Goal: Task Accomplishment & Management: Complete application form

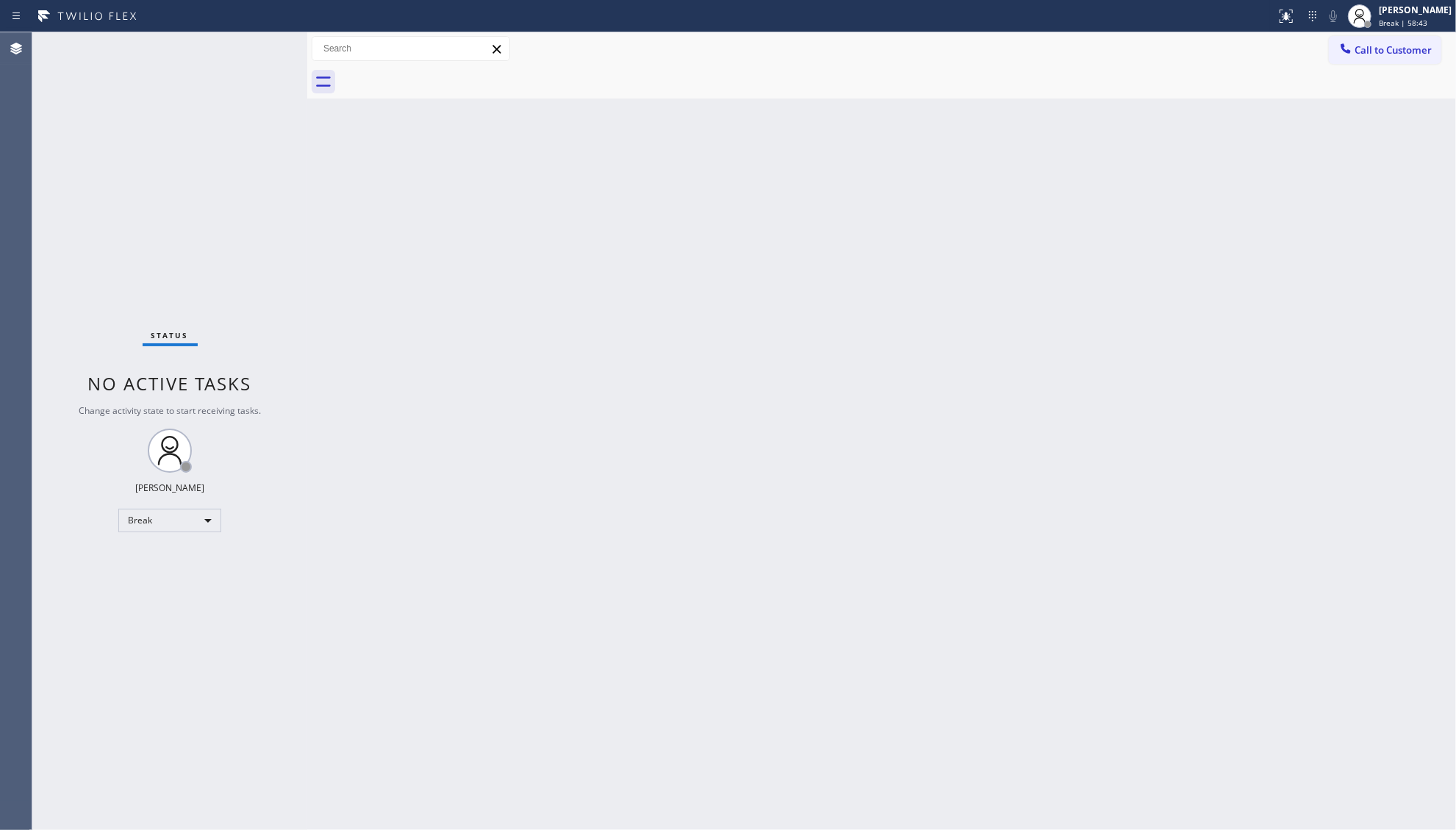
click at [830, 71] on div at bounding box center [898, 82] width 1116 height 33
click at [1027, 104] on div "Back to Dashboard Change Sender ID Customers Technicians Select a contact Outbo…" at bounding box center [882, 431] width 1149 height 798
drag, startPoint x: 1238, startPoint y: 233, endPoint x: 1270, endPoint y: 175, distance: 66.2
click at [1242, 218] on div "Back to Dashboard Change Sender ID Customers Technicians Select a contact Outbo…" at bounding box center [882, 431] width 1149 height 798
drag, startPoint x: 1347, startPoint y: 46, endPoint x: 1332, endPoint y: 62, distance: 21.9
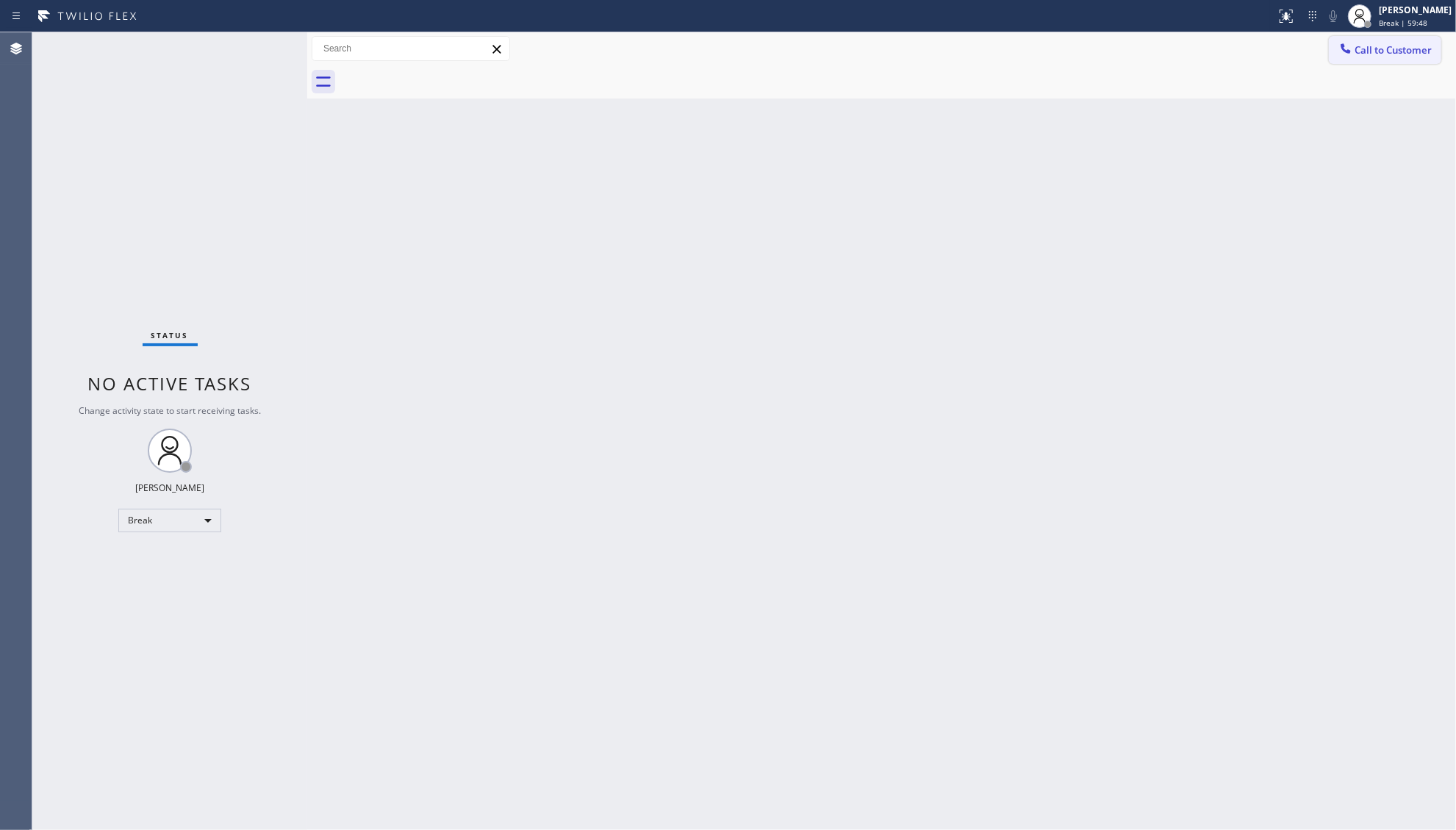
click at [1346, 48] on icon at bounding box center [1346, 49] width 15 height 15
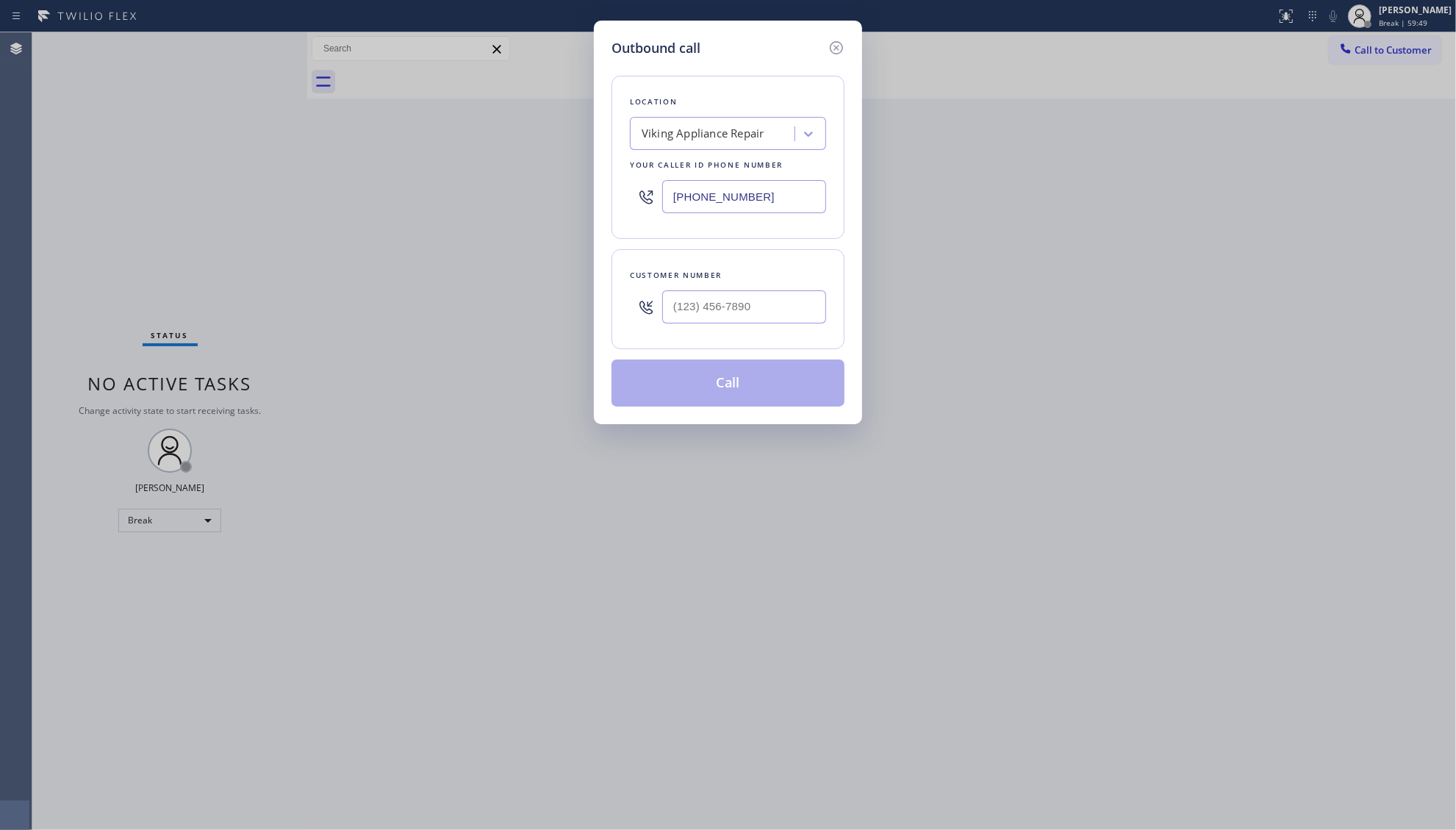
drag, startPoint x: 761, startPoint y: 198, endPoint x: 653, endPoint y: 199, distance: 108.0
click at [653, 199] on div "[PHONE_NUMBER]" at bounding box center [728, 197] width 197 height 48
paste input "text"
type input "[PHONE_NUMBER]"
click at [803, 299] on input "(___) ___-____" at bounding box center [744, 307] width 164 height 33
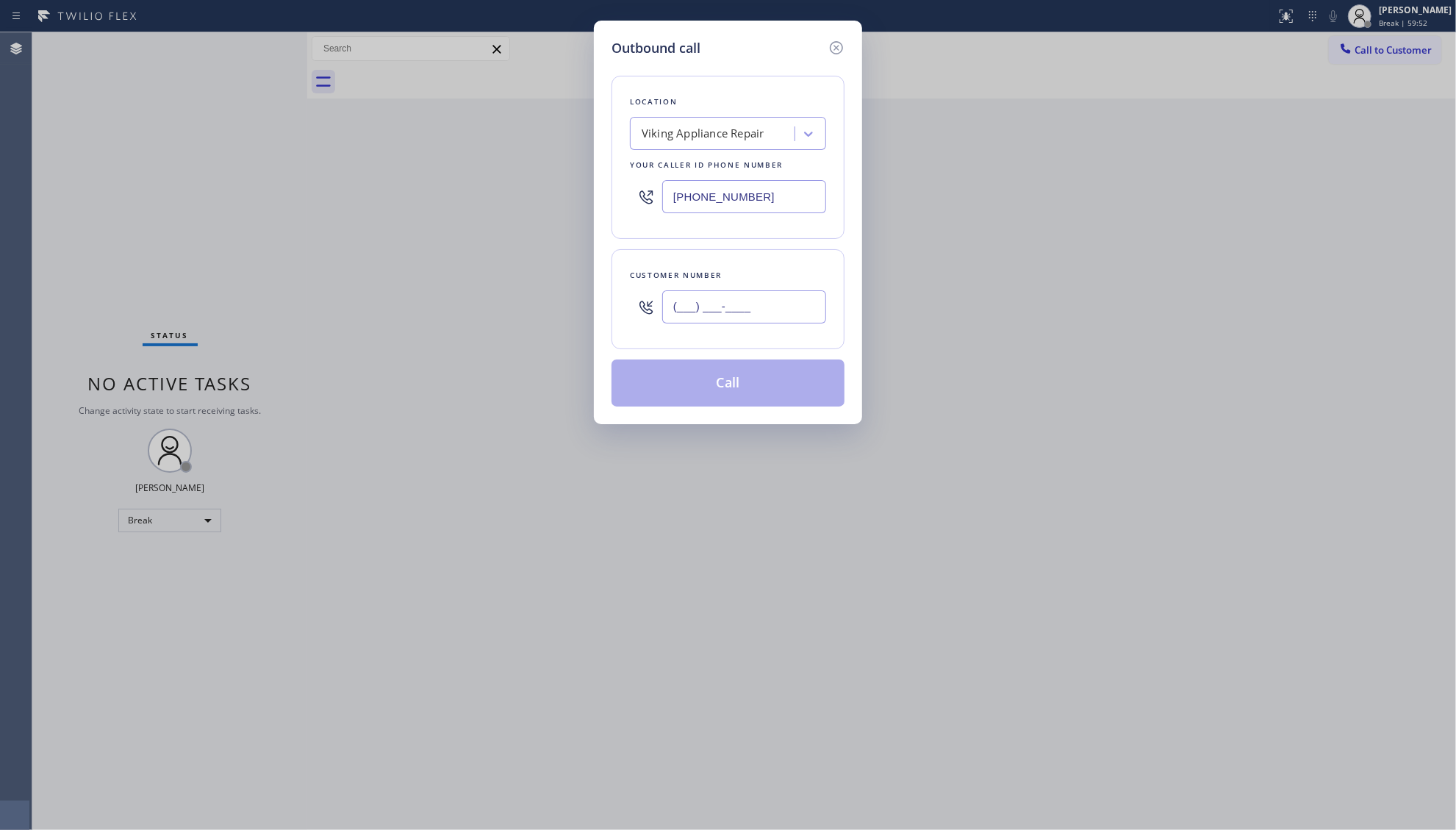
paste input "256) 794-3372"
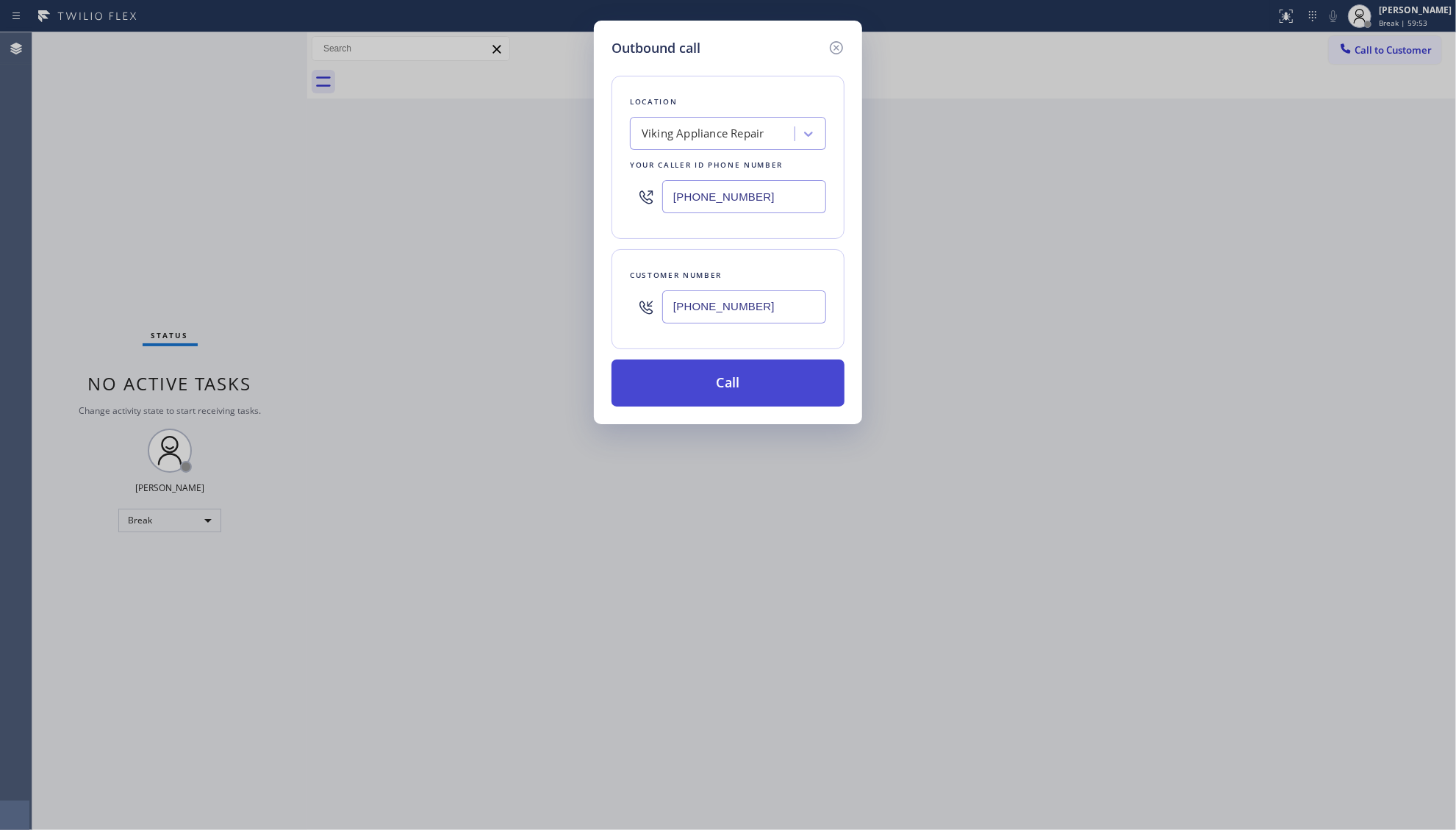
type input "[PHONE_NUMBER]"
click at [762, 385] on button "Call" at bounding box center [728, 383] width 233 height 47
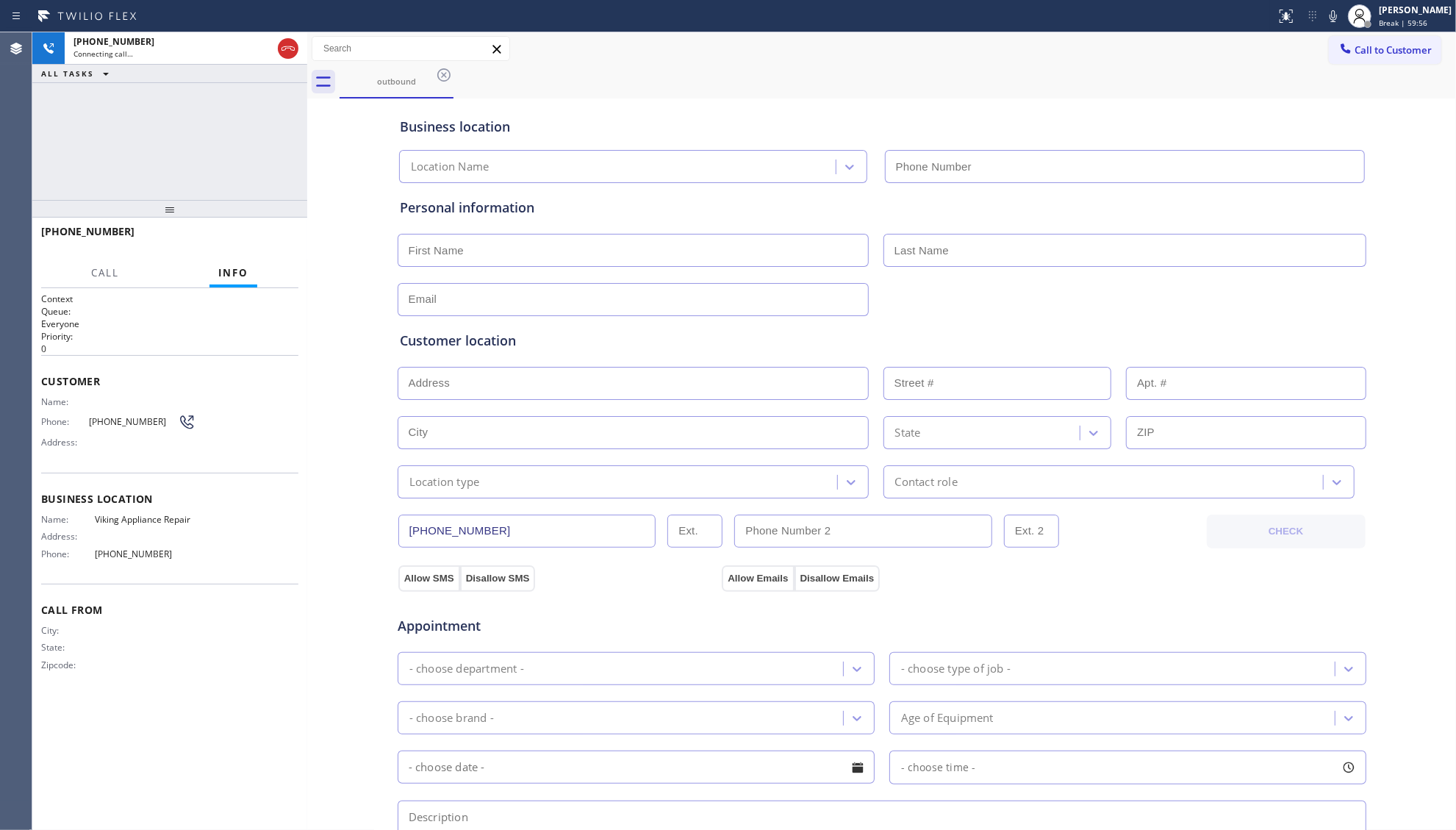
type input "[PHONE_NUMBER]"
click at [1011, 98] on div "Business location Viking Appliance Repair [PHONE_NUMBER]" at bounding box center [881, 140] width 970 height 87
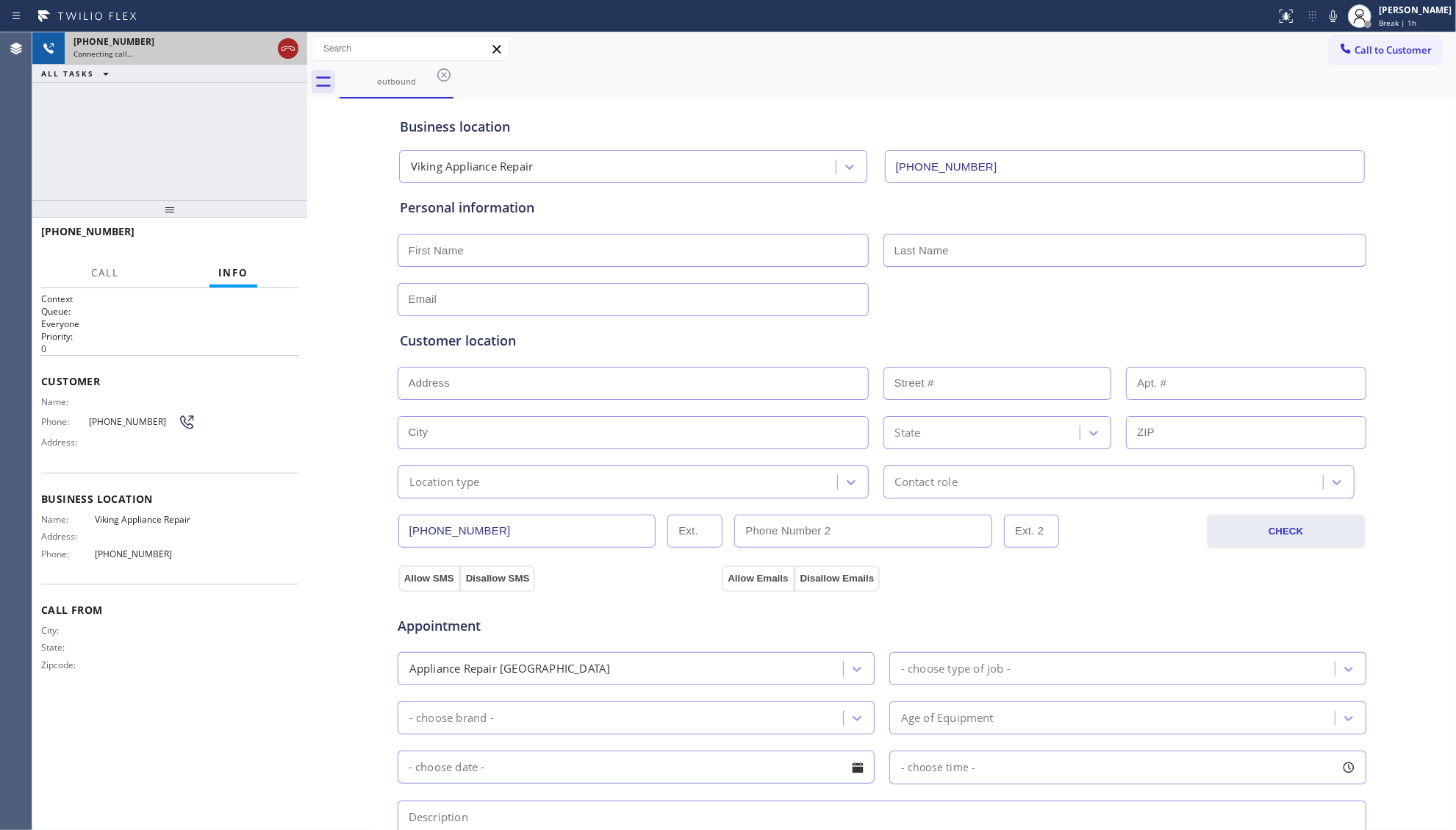
click at [284, 47] on icon at bounding box center [288, 49] width 18 height 18
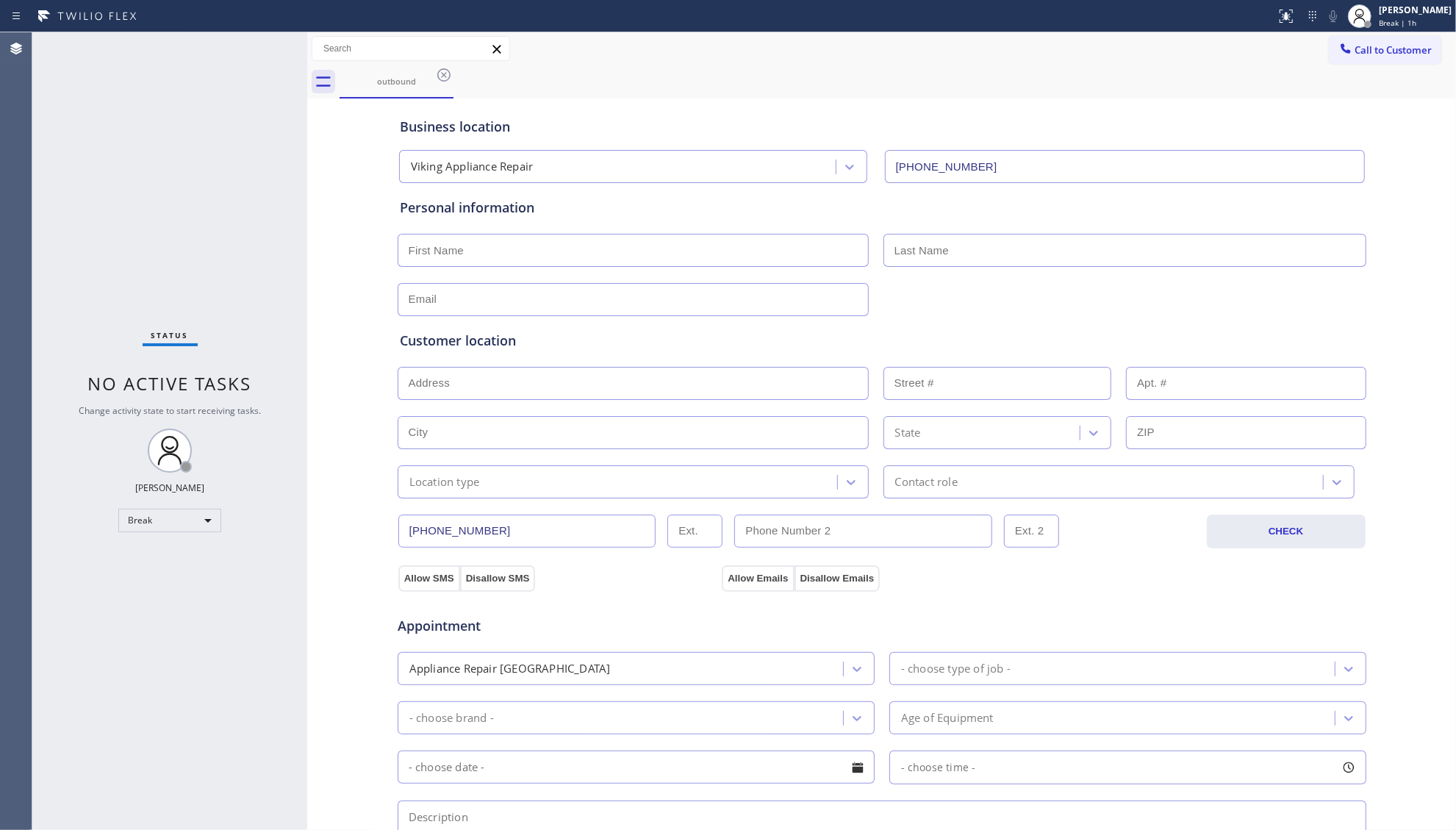
drag, startPoint x: 443, startPoint y: 77, endPoint x: 450, endPoint y: 71, distance: 9.2
click at [444, 77] on icon at bounding box center [444, 75] width 18 height 18
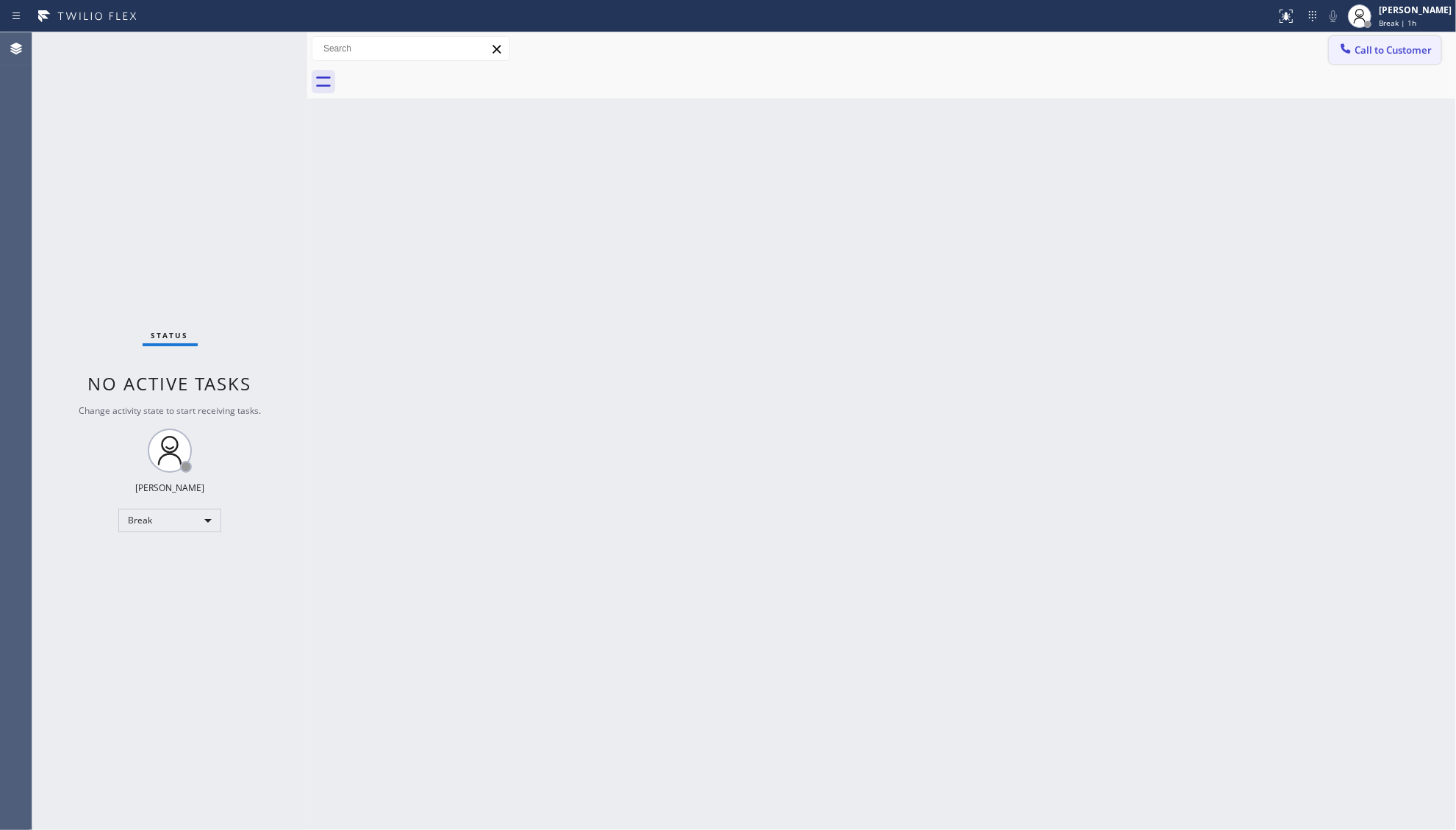
click at [1340, 49] on icon at bounding box center [1346, 49] width 15 height 15
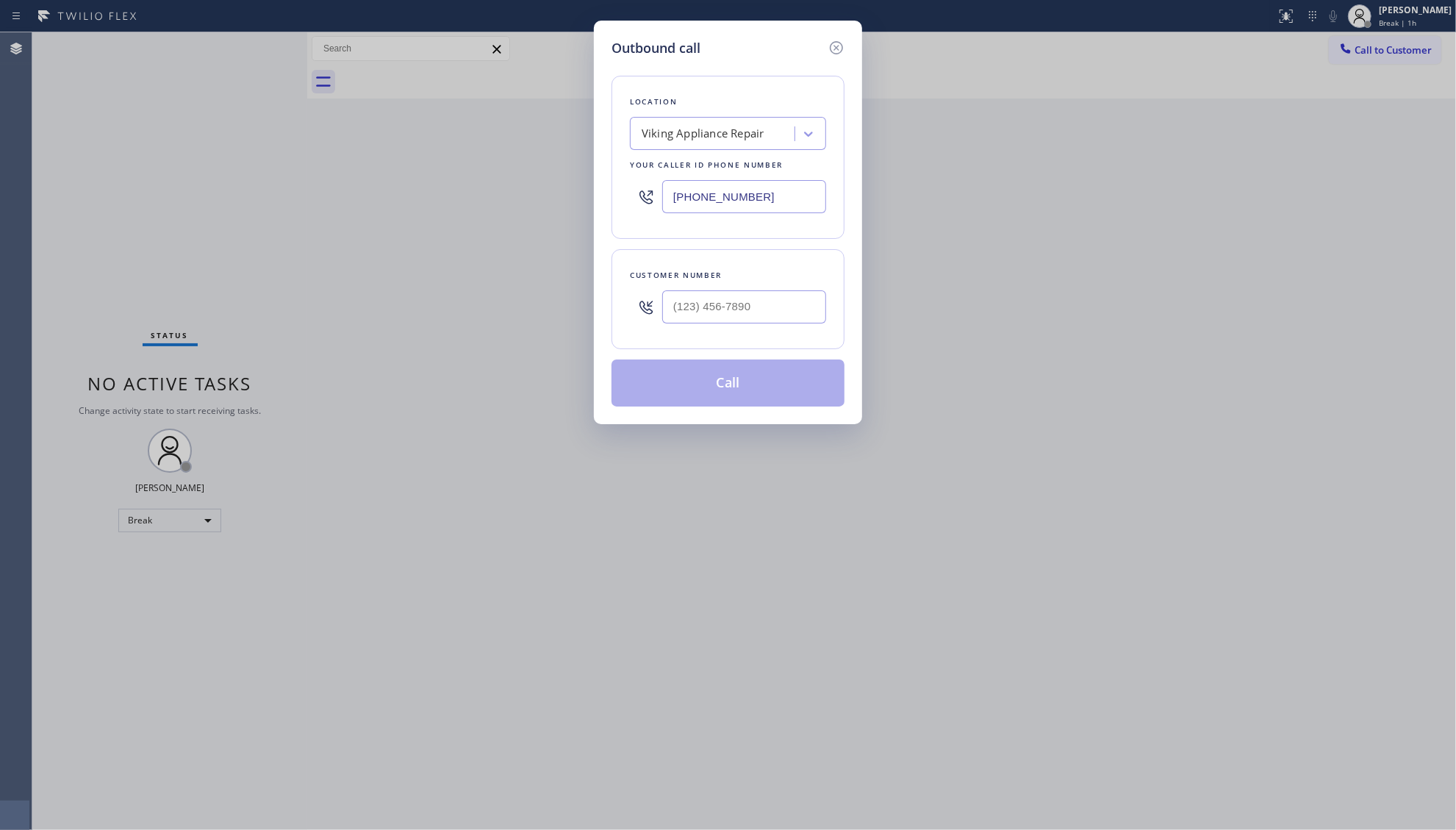
click at [688, 206] on input "[PHONE_NUMBER]" at bounding box center [744, 197] width 164 height 33
paste input "3) 465-8571"
click at [674, 200] on input "[PHONE_NUMBER]" at bounding box center [744, 197] width 164 height 33
paste input "346) 585-7130"
type input "[PHONE_NUMBER]"
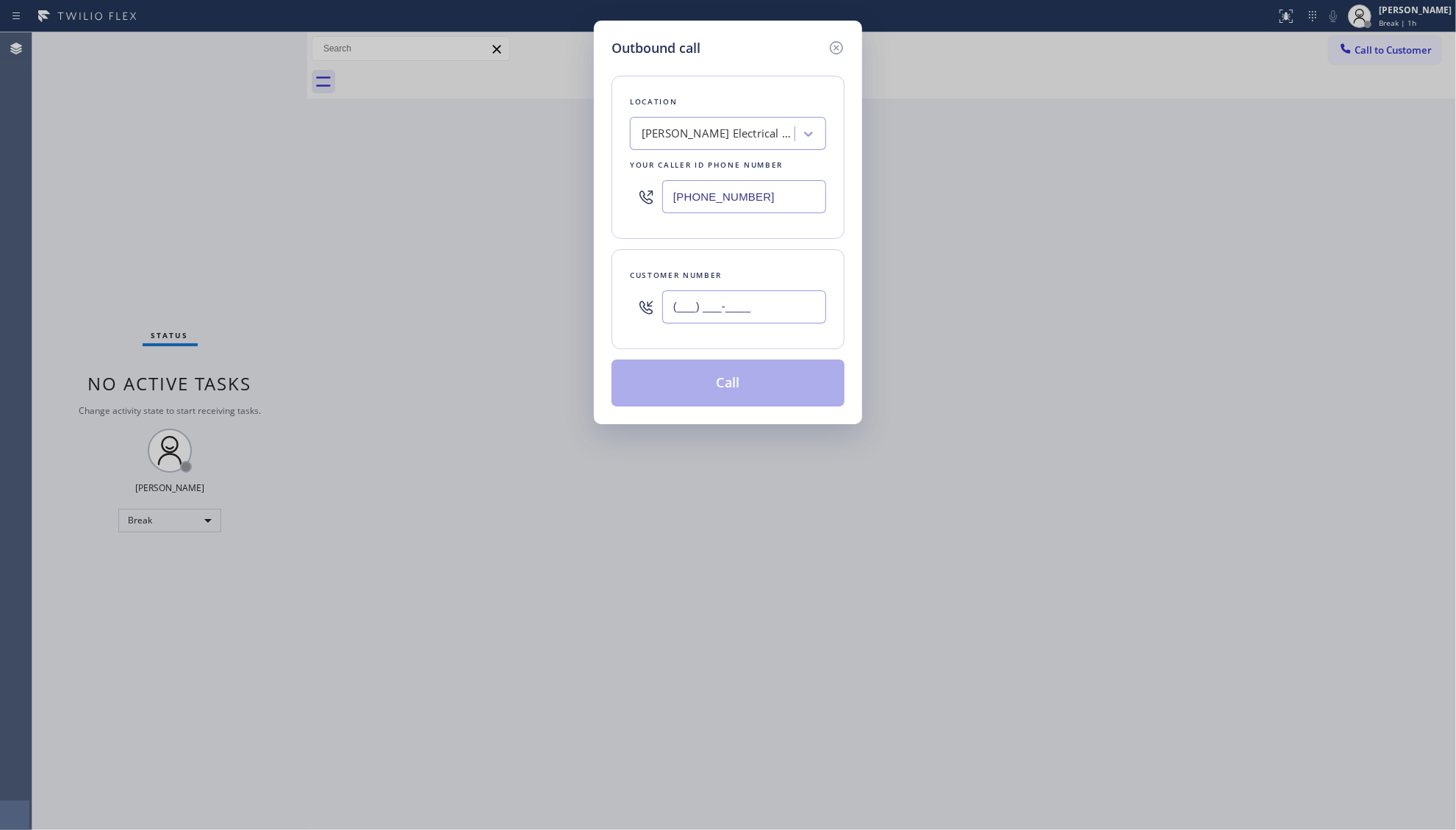
click at [803, 306] on input "(___) ___-____" at bounding box center [744, 307] width 164 height 33
paste input "346) 818-6247"
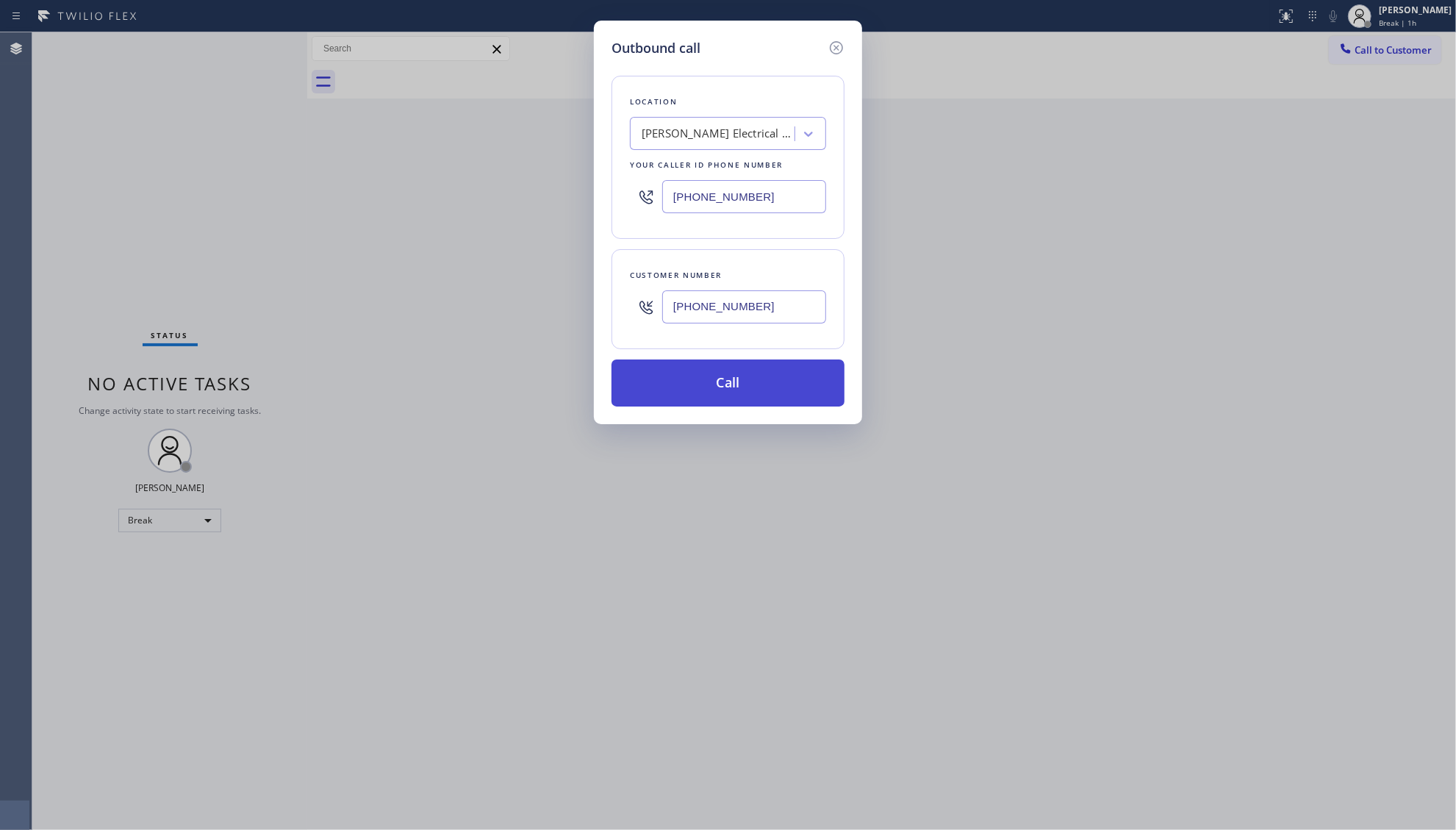
type input "[PHONE_NUMBER]"
click at [743, 380] on button "Call" at bounding box center [728, 383] width 233 height 47
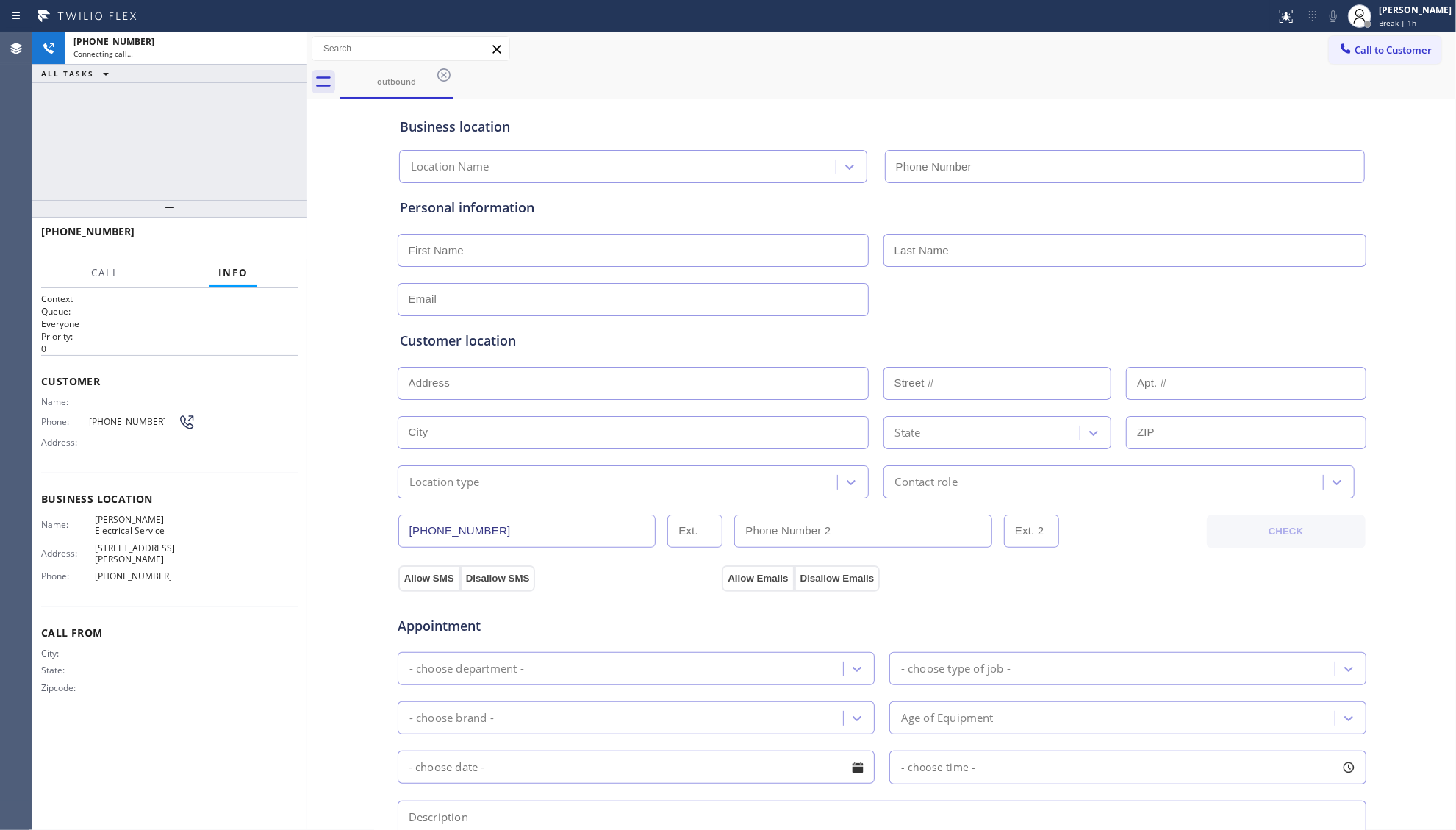
type input "[PHONE_NUMBER]"
click at [297, 239] on button "HANG UP" at bounding box center [264, 238] width 68 height 20
click at [275, 239] on span "HANG UP" at bounding box center [264, 239] width 45 height 11
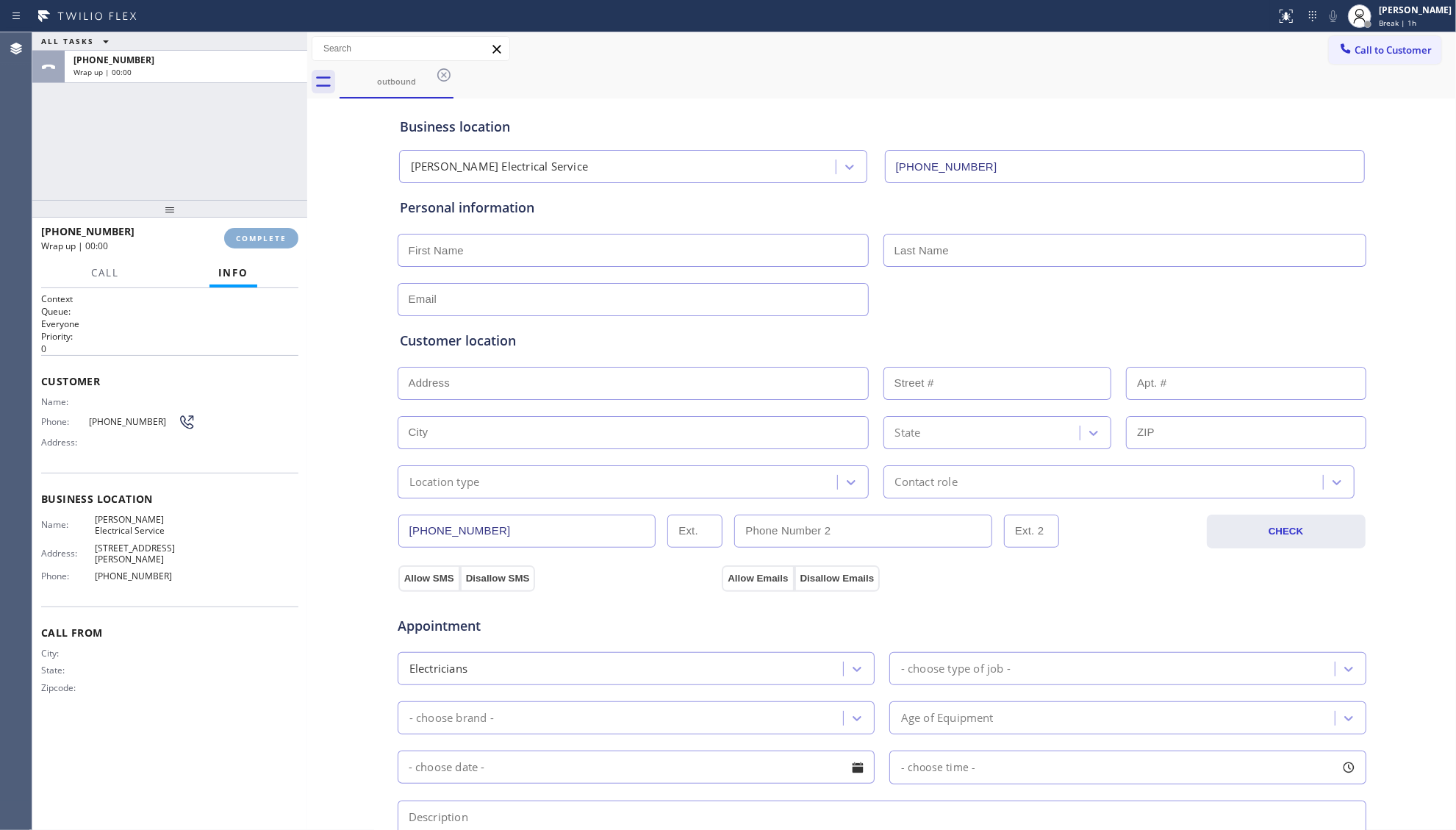
click at [275, 239] on span "COMPLETE" at bounding box center [262, 239] width 51 height 11
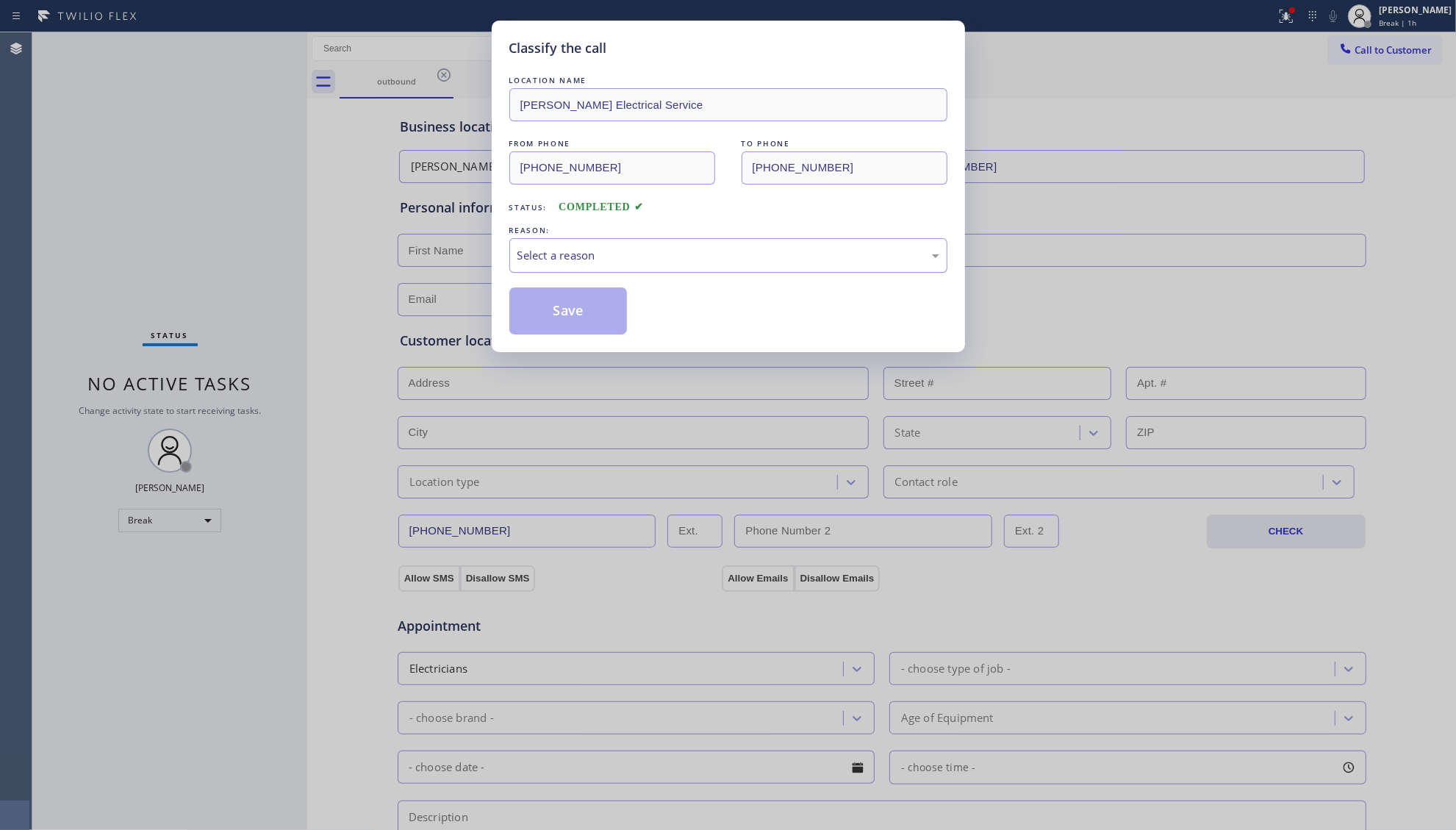
click at [568, 254] on div "Select a reason" at bounding box center [728, 255] width 422 height 17
click at [557, 321] on button "Save" at bounding box center [569, 311] width 119 height 47
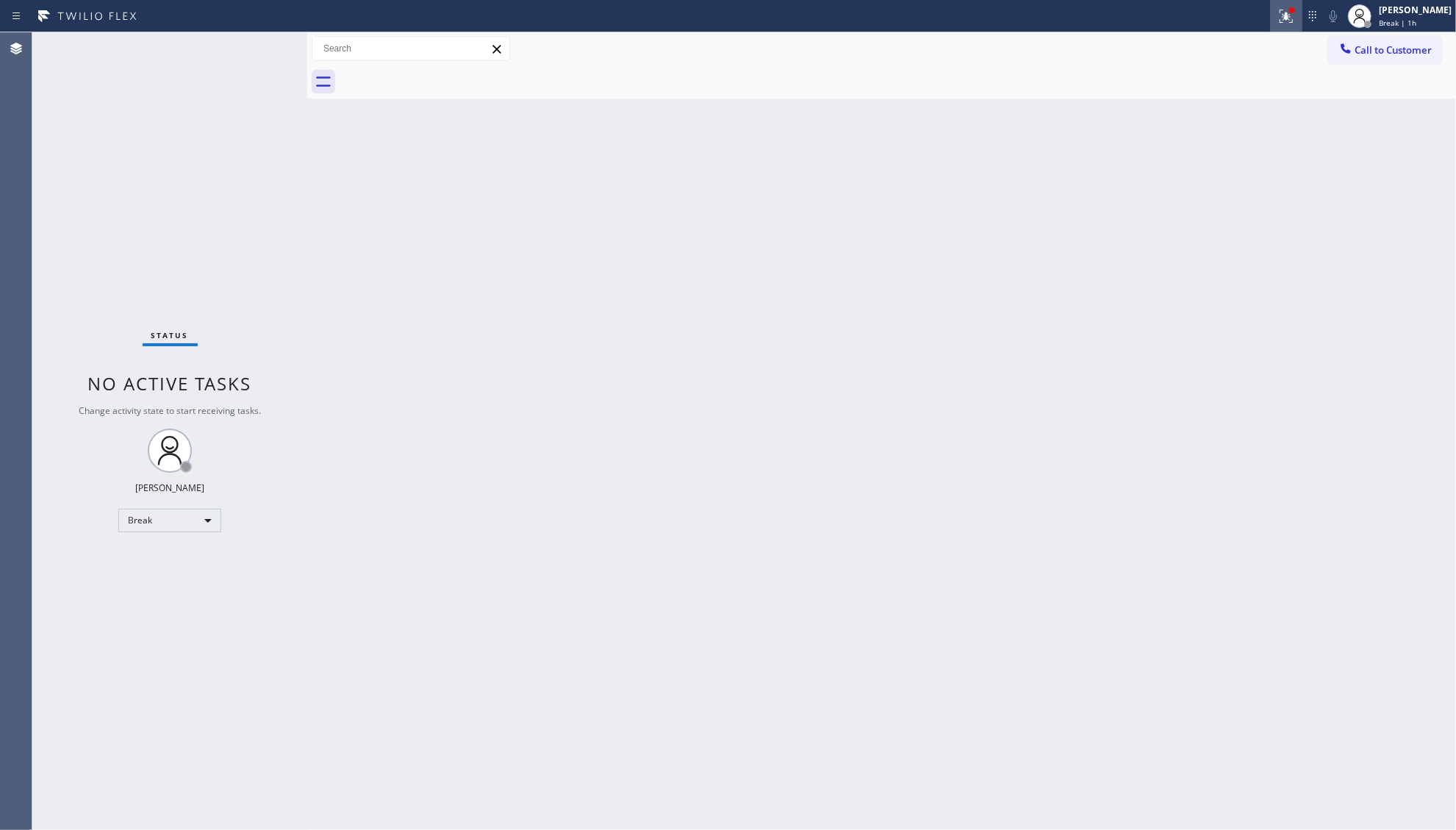
click at [1289, 23] on icon at bounding box center [1286, 17] width 18 height 18
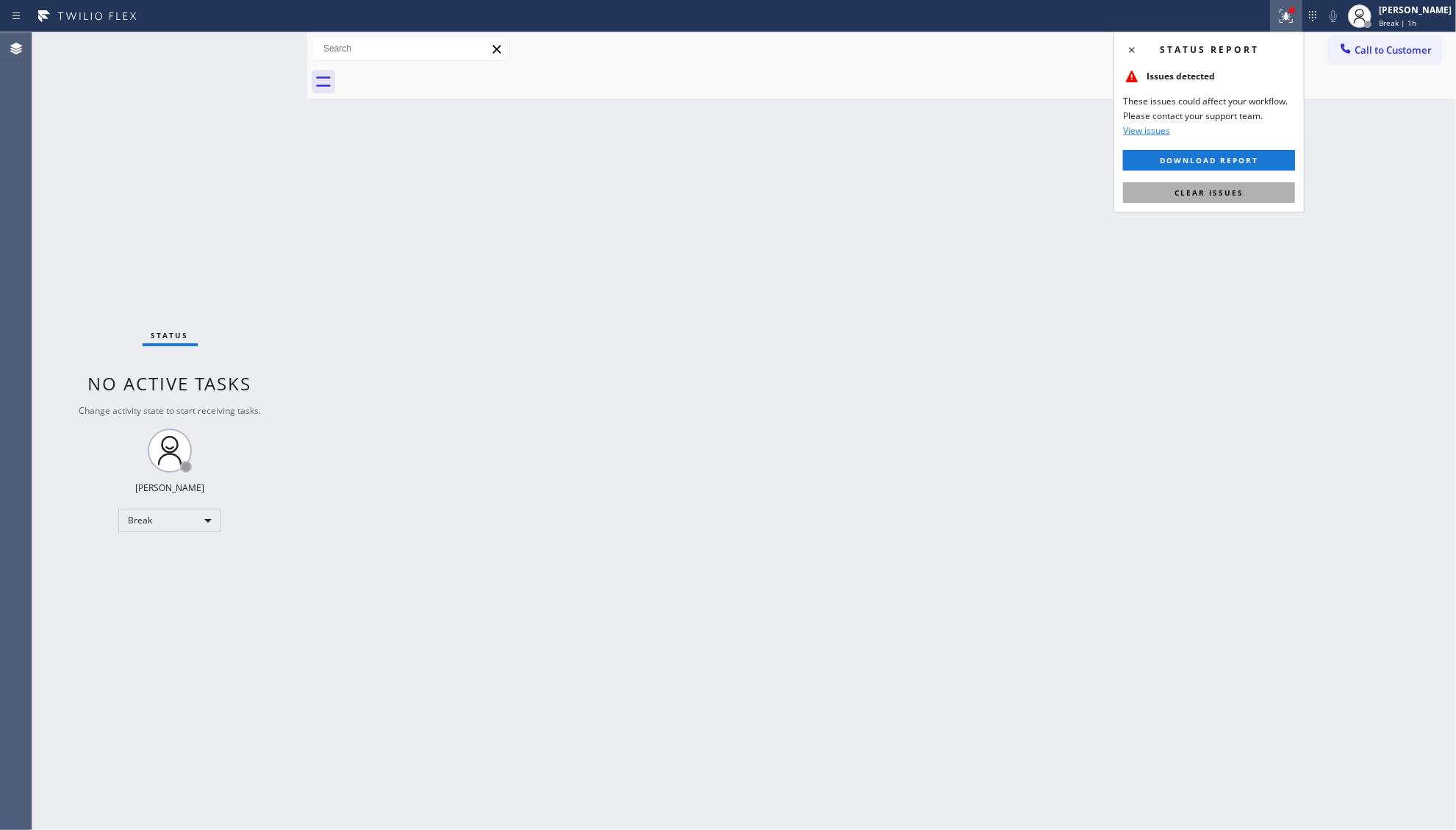
click at [1217, 188] on span "Clear issues" at bounding box center [1209, 193] width 69 height 11
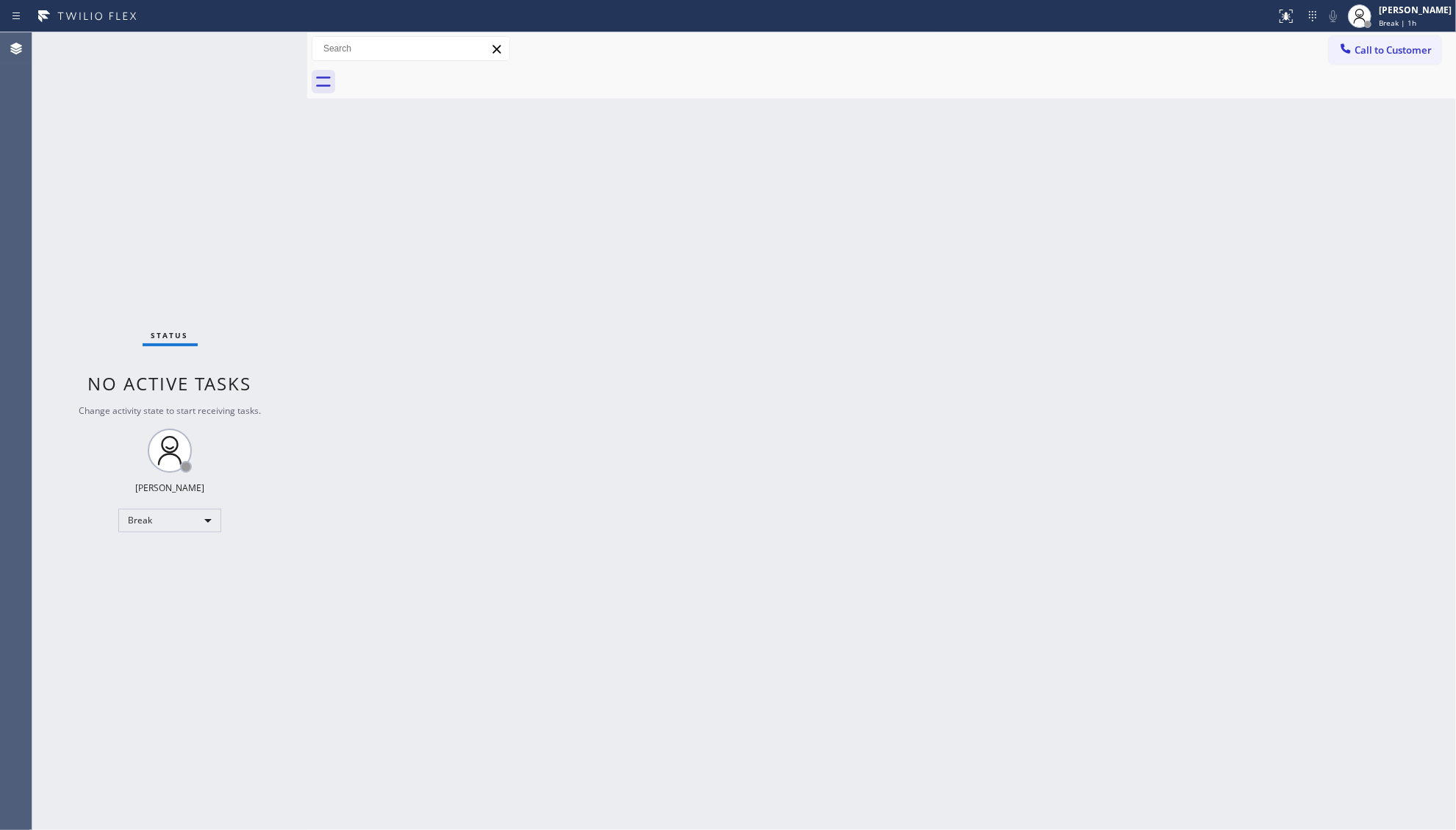
click at [1341, 48] on icon at bounding box center [1346, 49] width 15 height 15
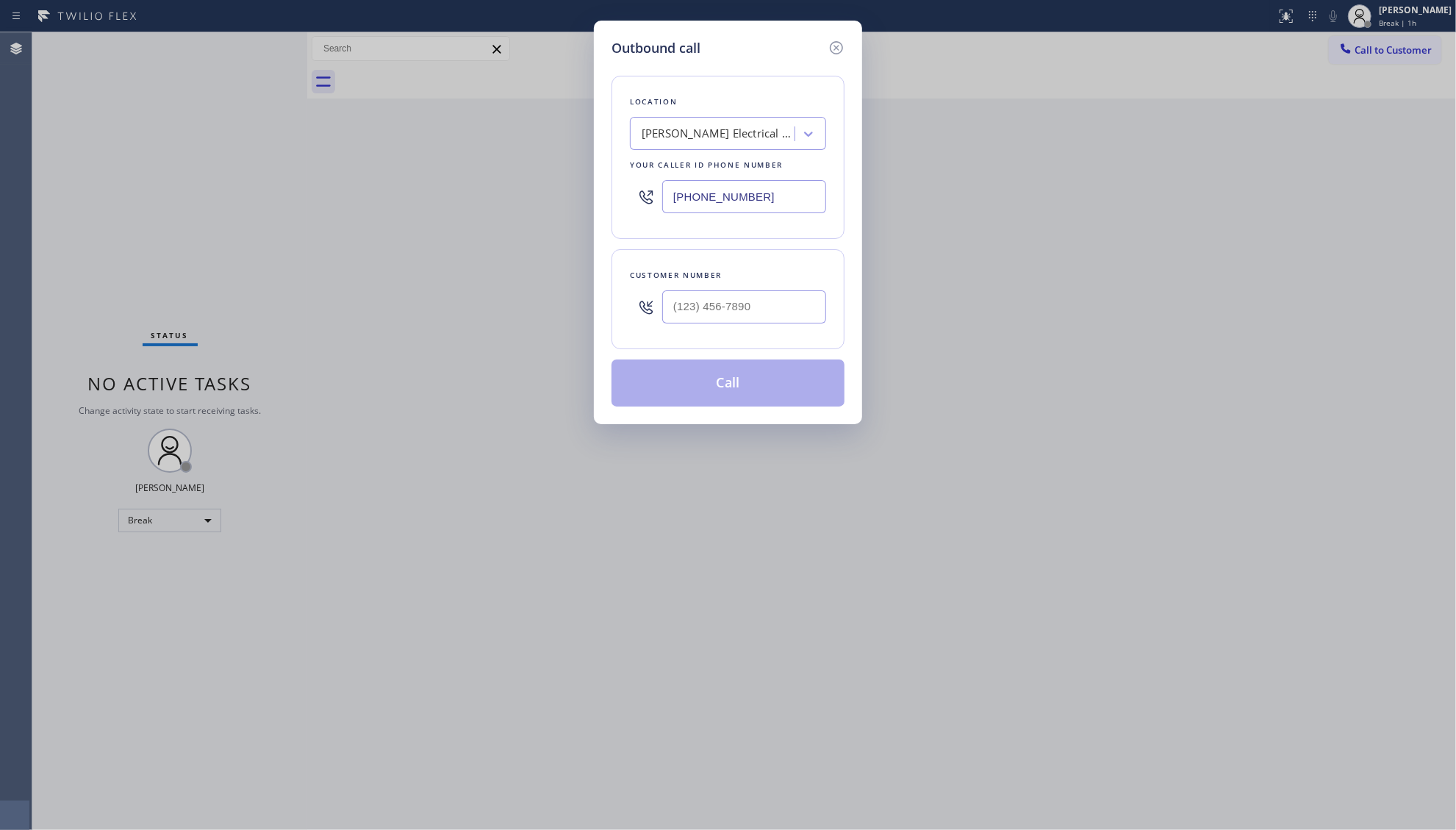
drag, startPoint x: 783, startPoint y: 203, endPoint x: 619, endPoint y: 218, distance: 164.7
click at [622, 218] on div "Location [PERSON_NAME] Electrical Service Your caller id phone number [PHONE_NU…" at bounding box center [728, 158] width 233 height 164
paste input "908) 364-8969"
type input "[PHONE_NUMBER]"
click at [725, 309] on input "(___) ___-____" at bounding box center [744, 307] width 164 height 33
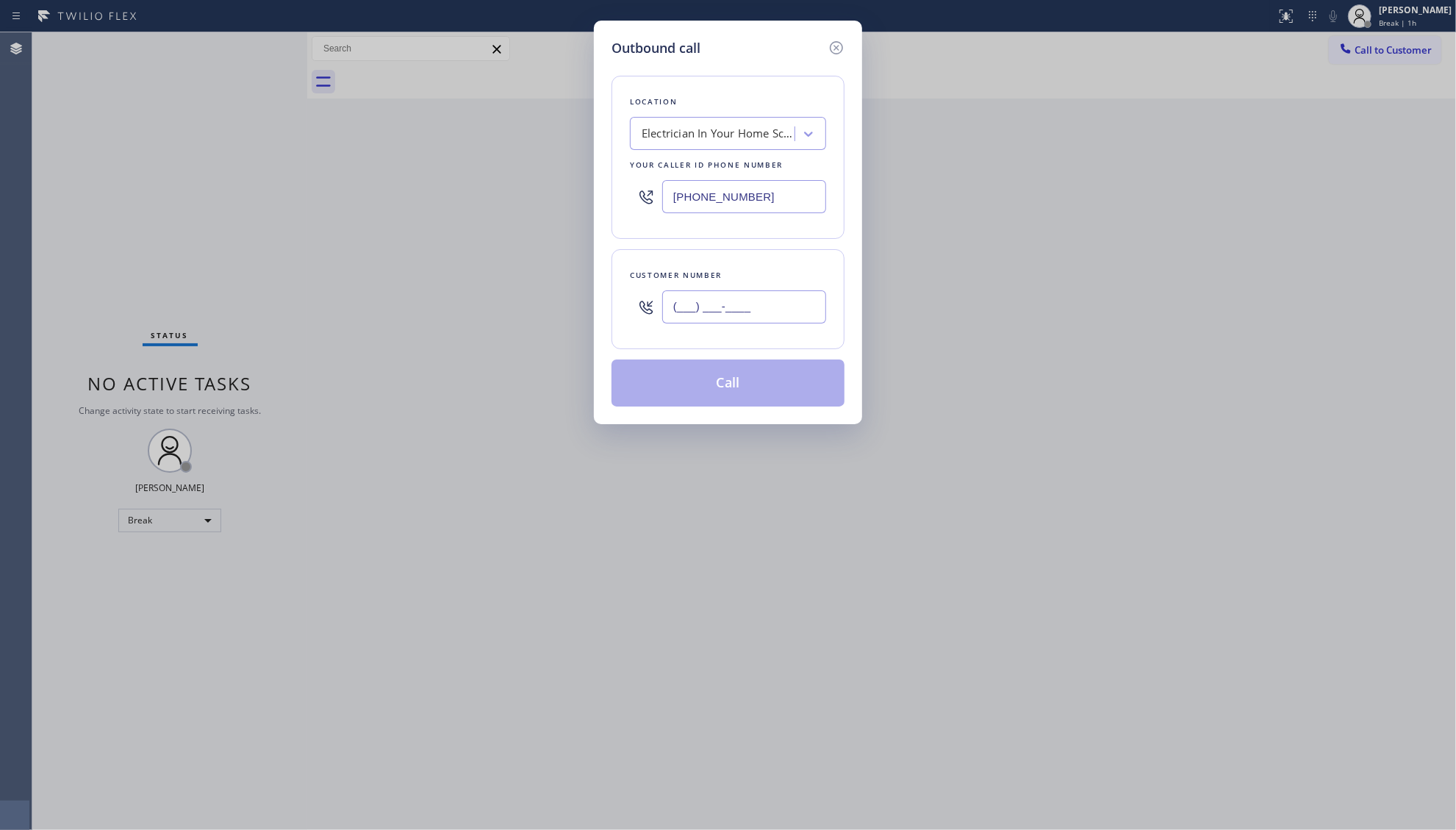
paste input "347) 524-1679"
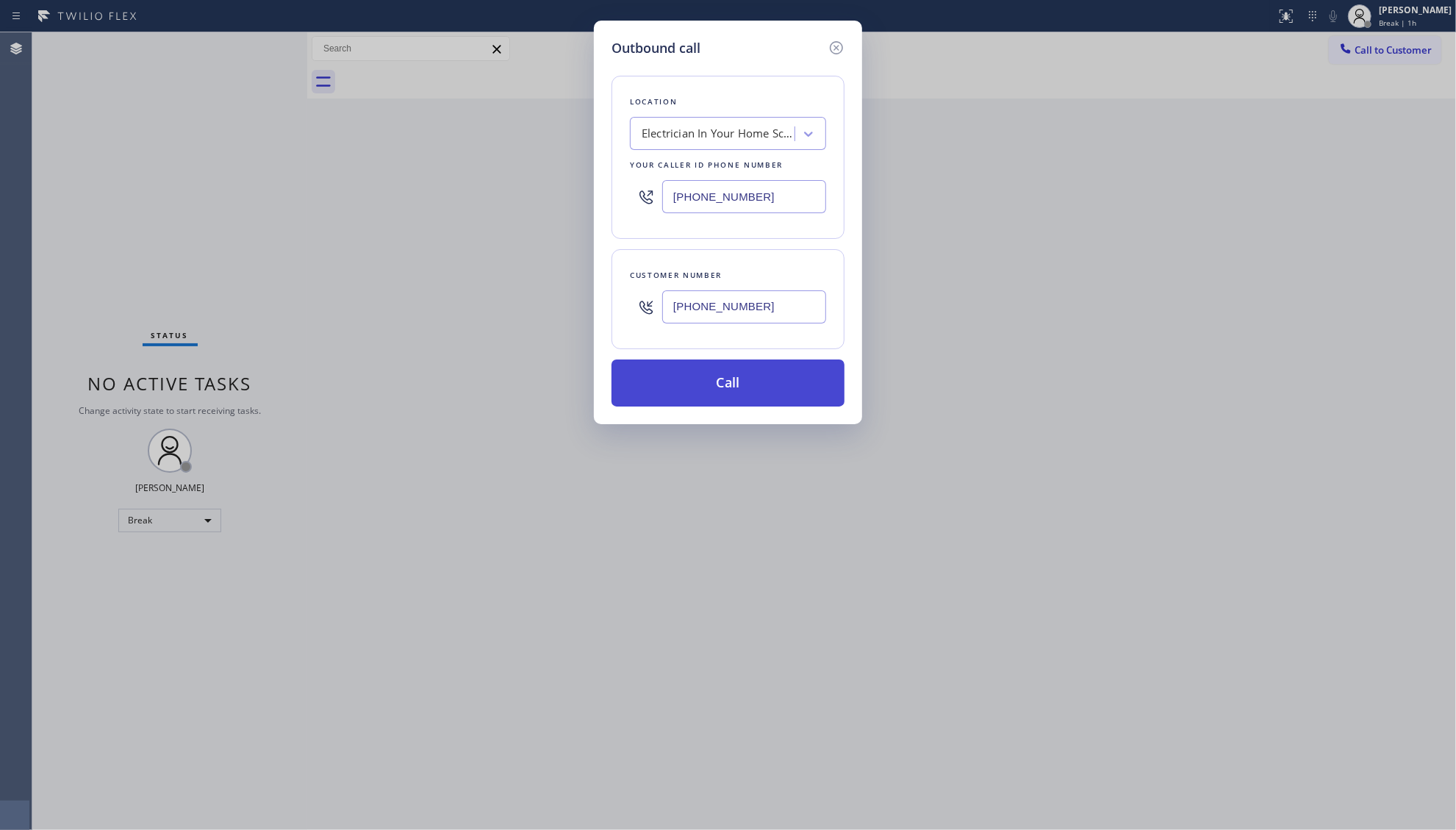
type input "[PHONE_NUMBER]"
click at [742, 395] on button "Call" at bounding box center [728, 383] width 233 height 47
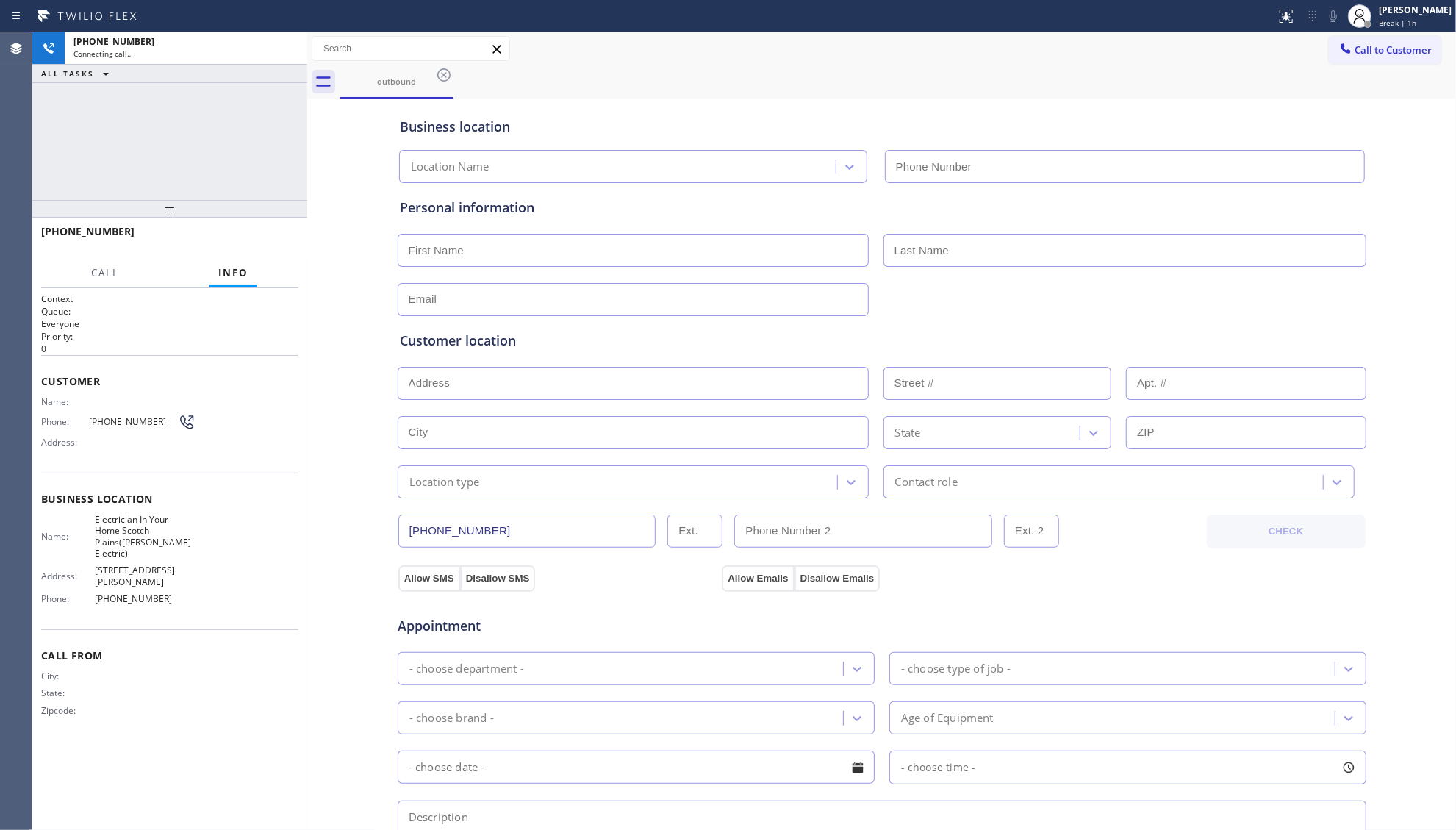
type input "[PHONE_NUMBER]"
drag, startPoint x: 901, startPoint y: 89, endPoint x: 915, endPoint y: 100, distance: 17.8
click at [896, 86] on div "outbound" at bounding box center [898, 82] width 1116 height 33
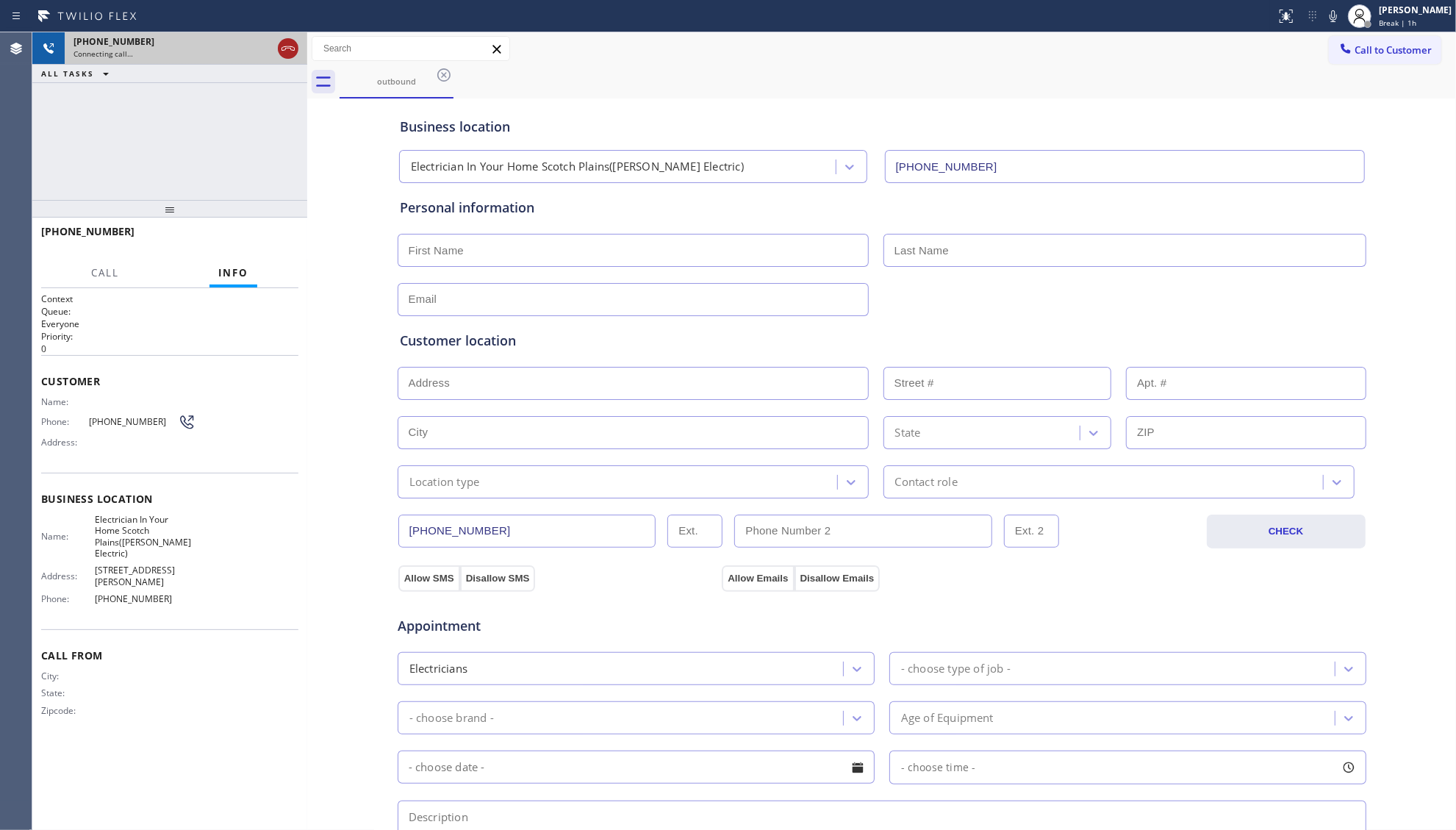
click at [295, 51] on icon at bounding box center [288, 49] width 18 height 18
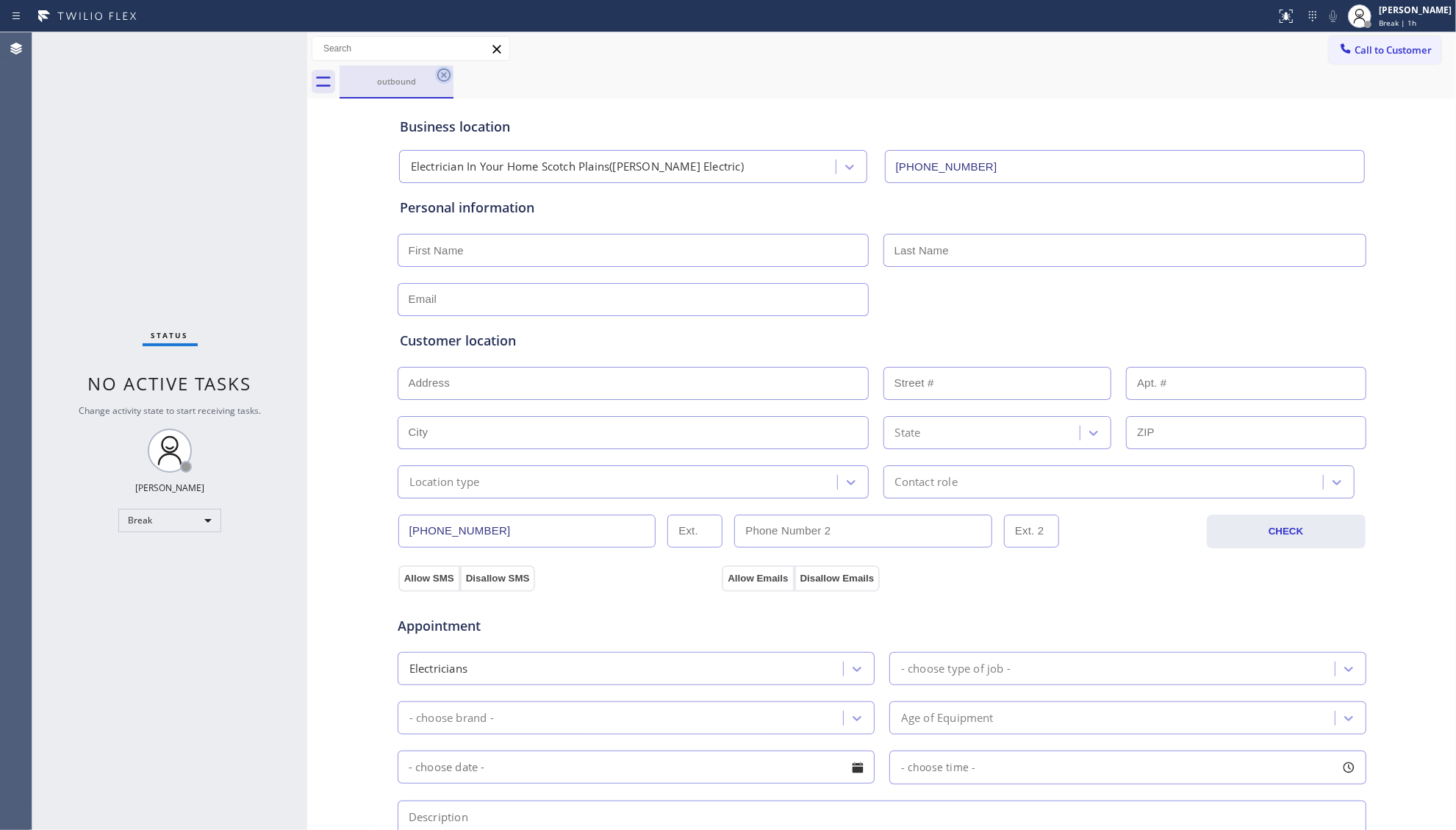
click at [438, 71] on icon at bounding box center [444, 75] width 18 height 18
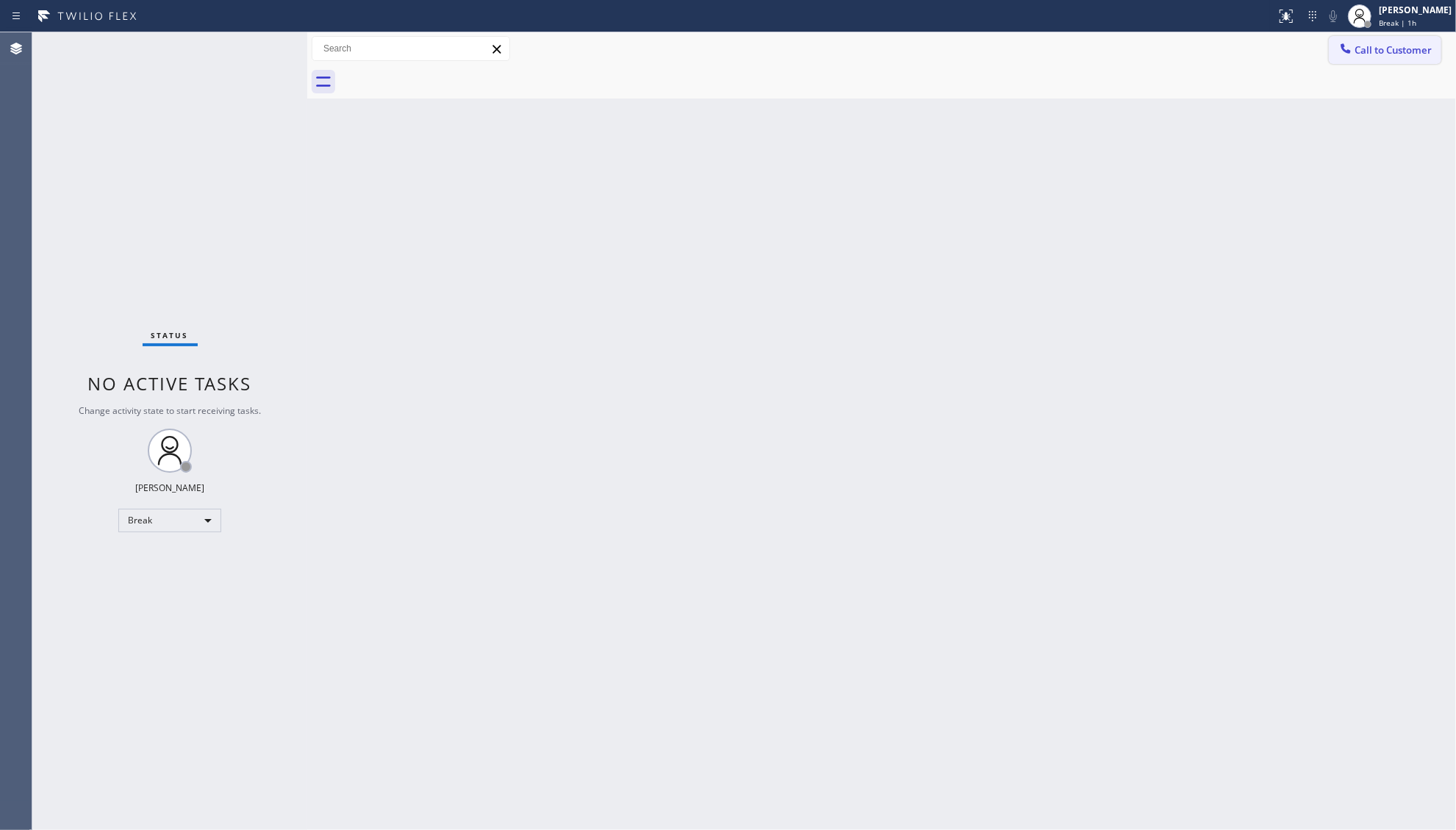
click at [1359, 54] on span "Call to Customer" at bounding box center [1393, 50] width 77 height 14
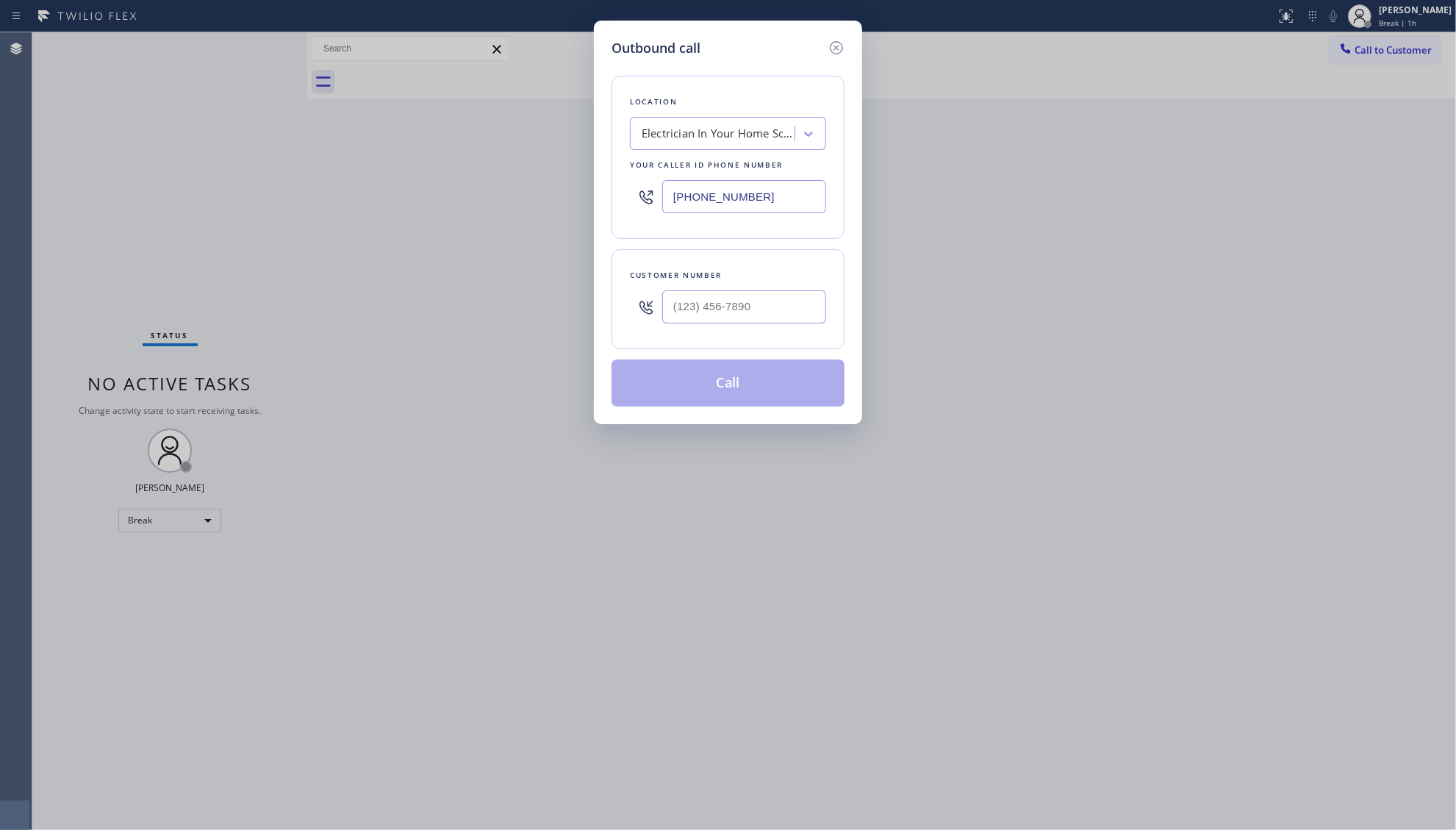
drag, startPoint x: 788, startPoint y: 206, endPoint x: 577, endPoint y: 206, distance: 211.0
click at [577, 206] on div "Outbound call Location Electrician In Your Home [GEOGRAPHIC_DATA]([PERSON_NAME]…" at bounding box center [728, 415] width 1456 height 830
paste input "786) 305-6606"
type input "[PHONE_NUMBER]"
click at [780, 311] on input "(___) ___-____" at bounding box center [744, 307] width 164 height 33
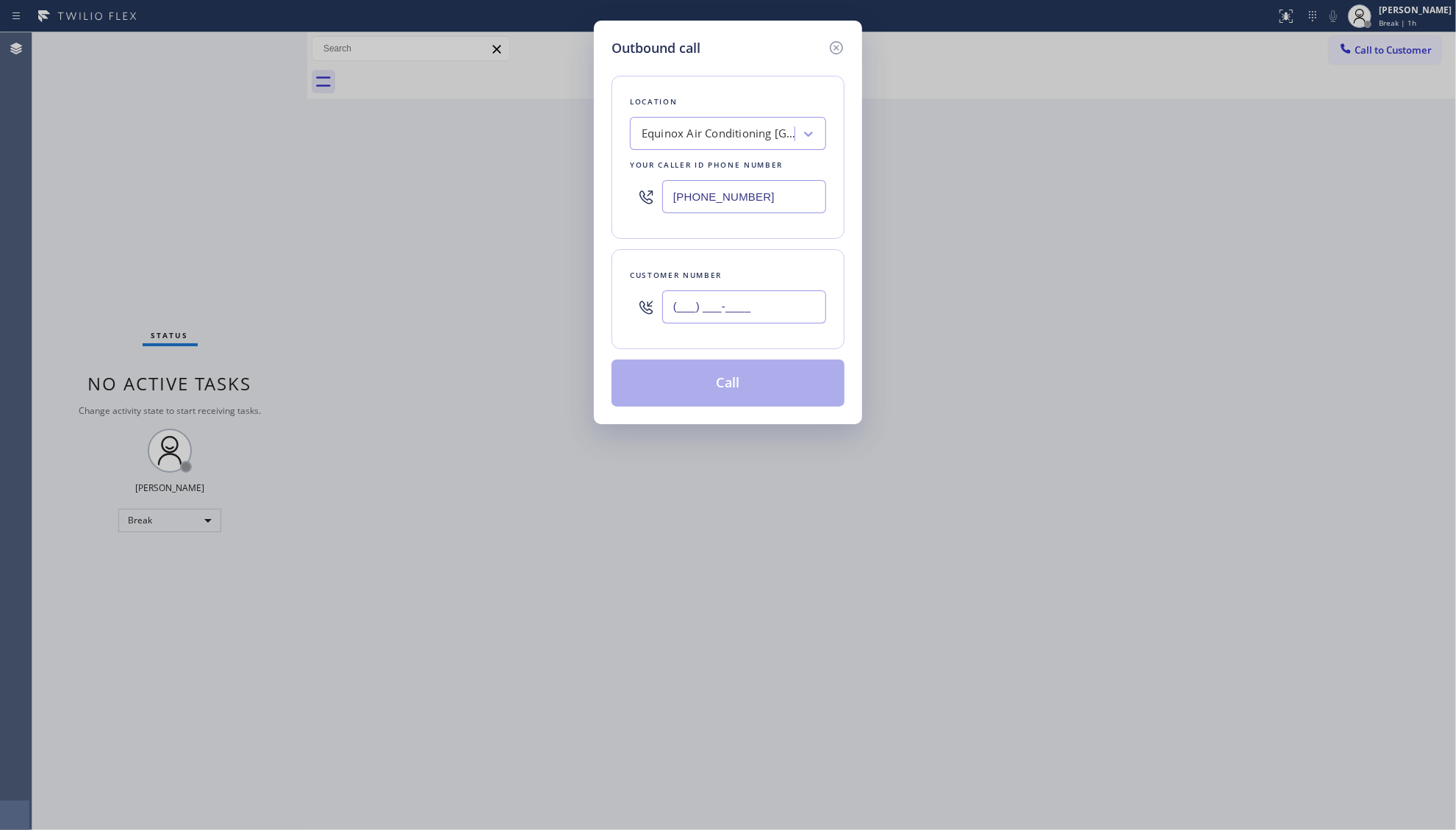
paste input "786) 639-3489"
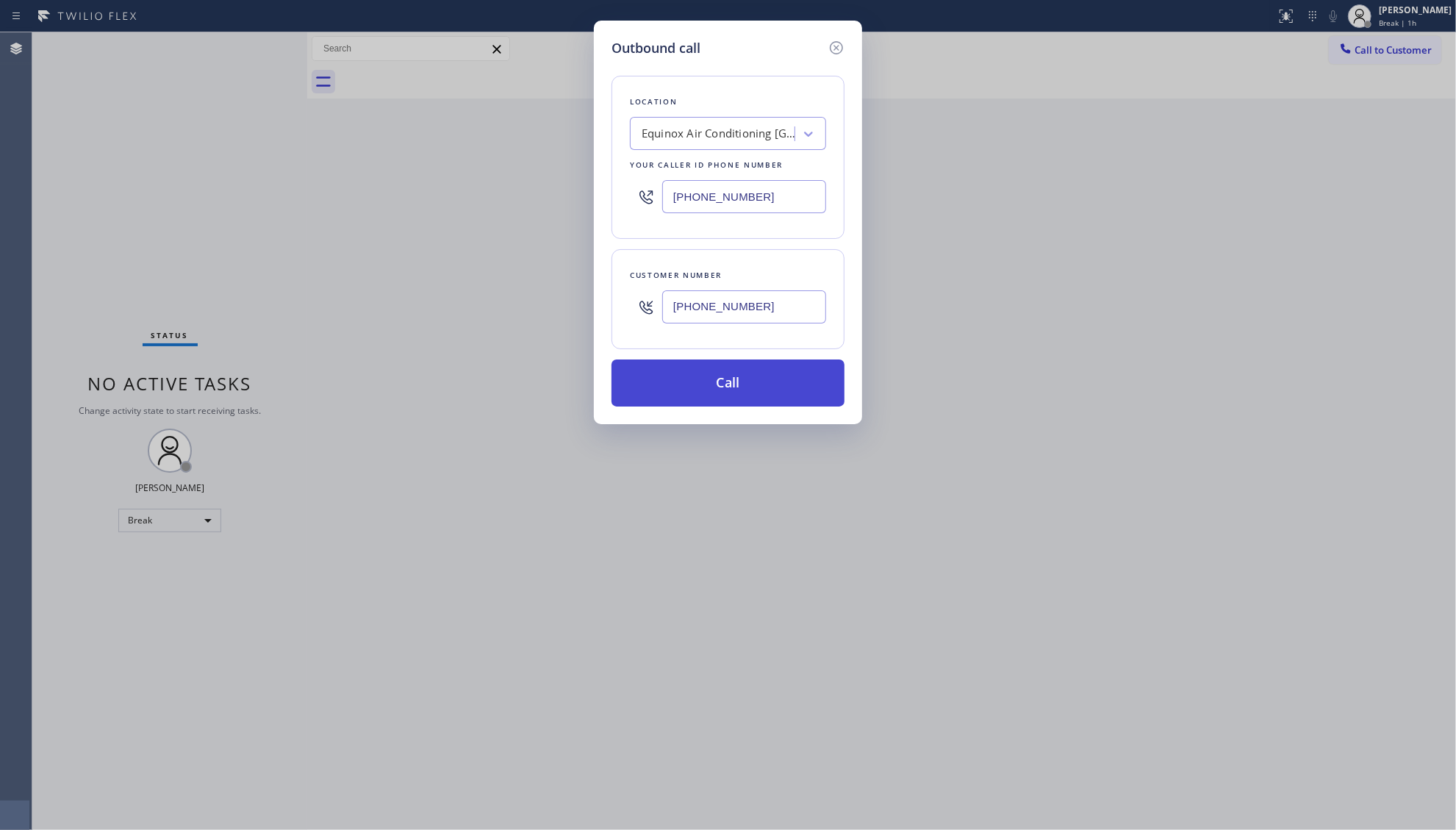
type input "[PHONE_NUMBER]"
click at [746, 401] on button "Call" at bounding box center [728, 383] width 233 height 47
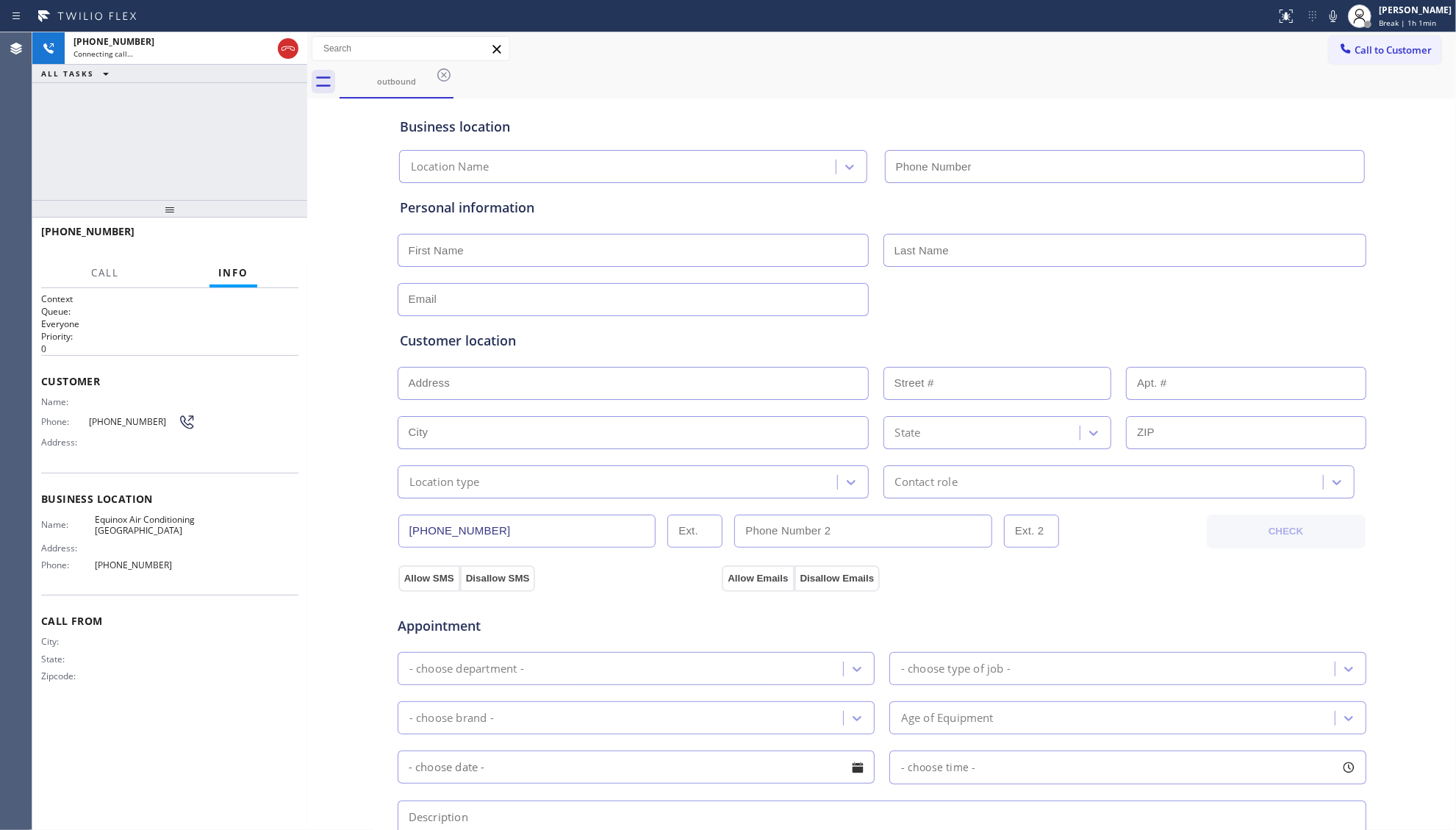
type input "[PHONE_NUMBER]"
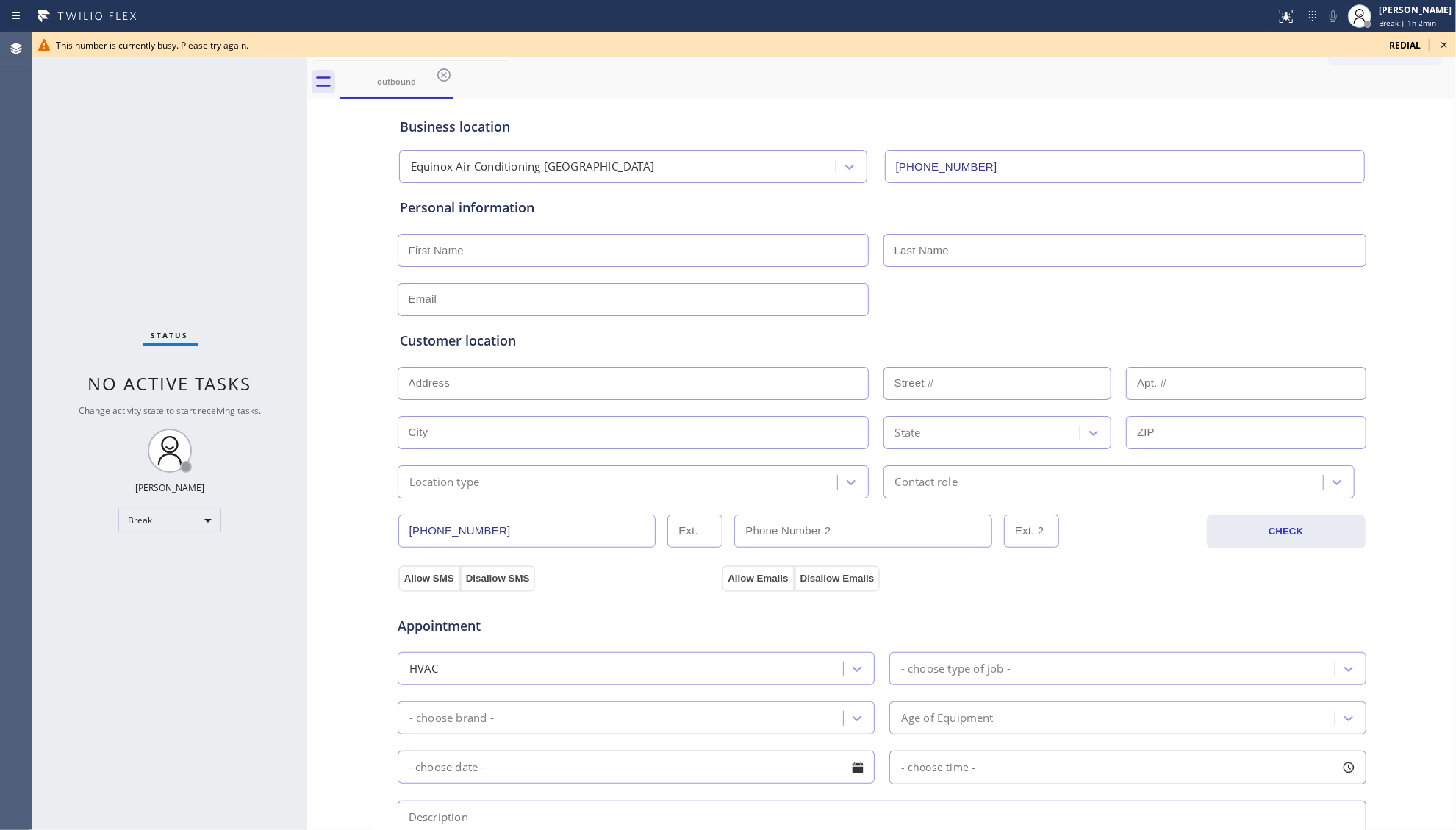
click at [1448, 46] on icon at bounding box center [1445, 45] width 18 height 18
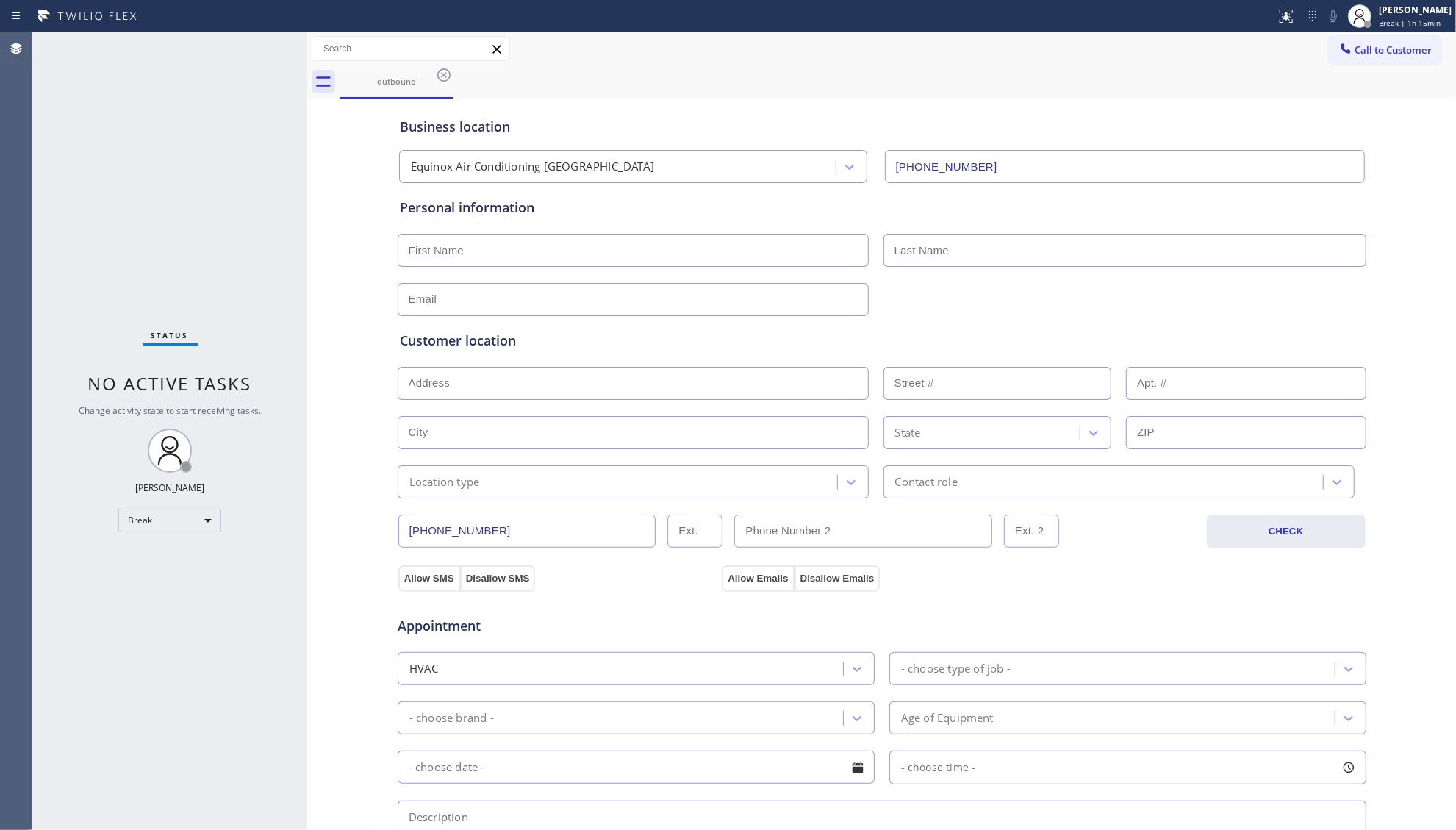
drag, startPoint x: 444, startPoint y: 74, endPoint x: 1160, endPoint y: 80, distance: 716.0
click at [459, 74] on div "outbound" at bounding box center [898, 82] width 1116 height 33
click at [1388, 18] on span "Break | 1h 15min" at bounding box center [1409, 23] width 62 height 11
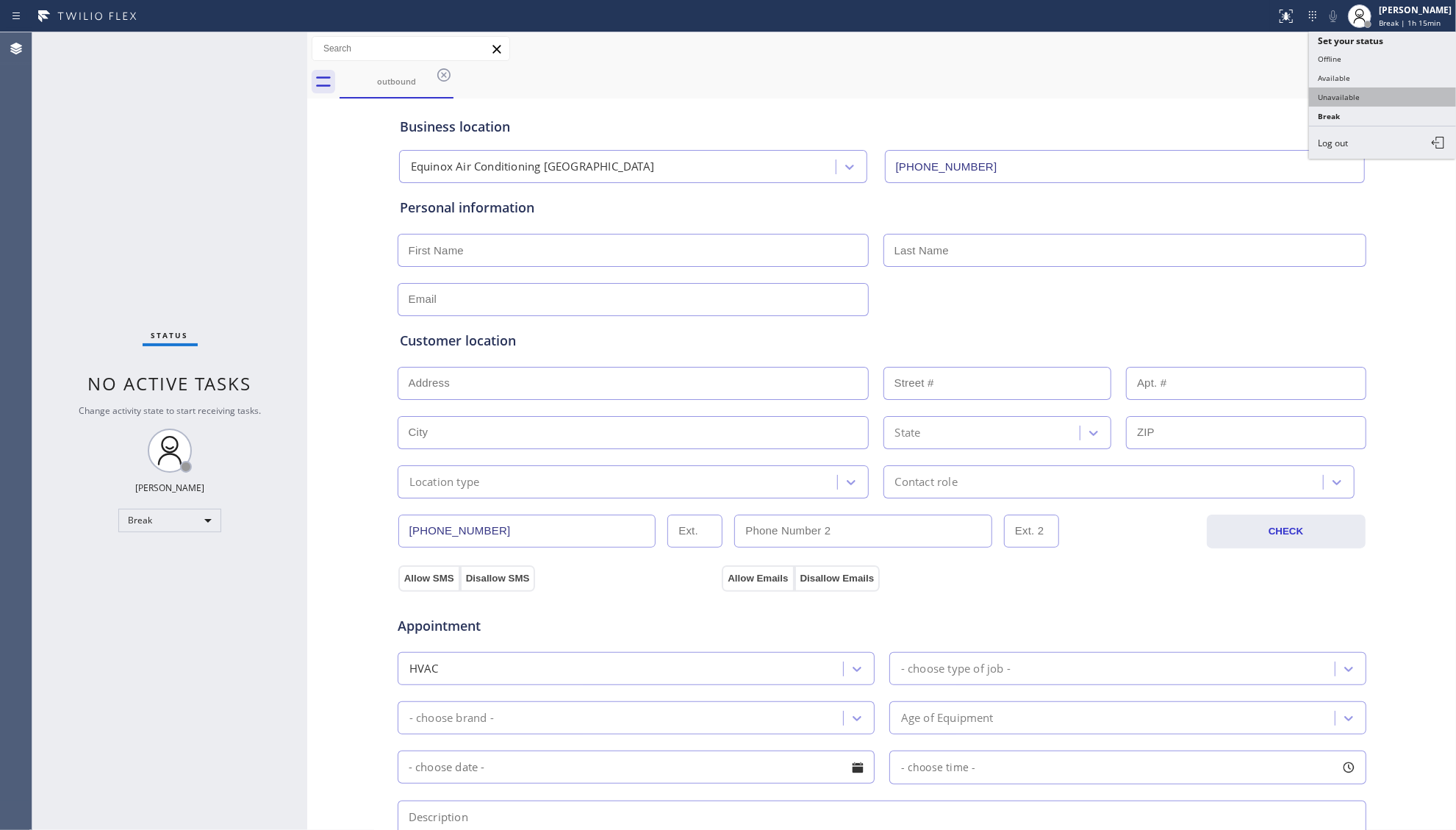
drag, startPoint x: 1329, startPoint y: 103, endPoint x: 1338, endPoint y: 89, distance: 16.6
click at [1329, 101] on button "Unavailable" at bounding box center [1382, 97] width 147 height 19
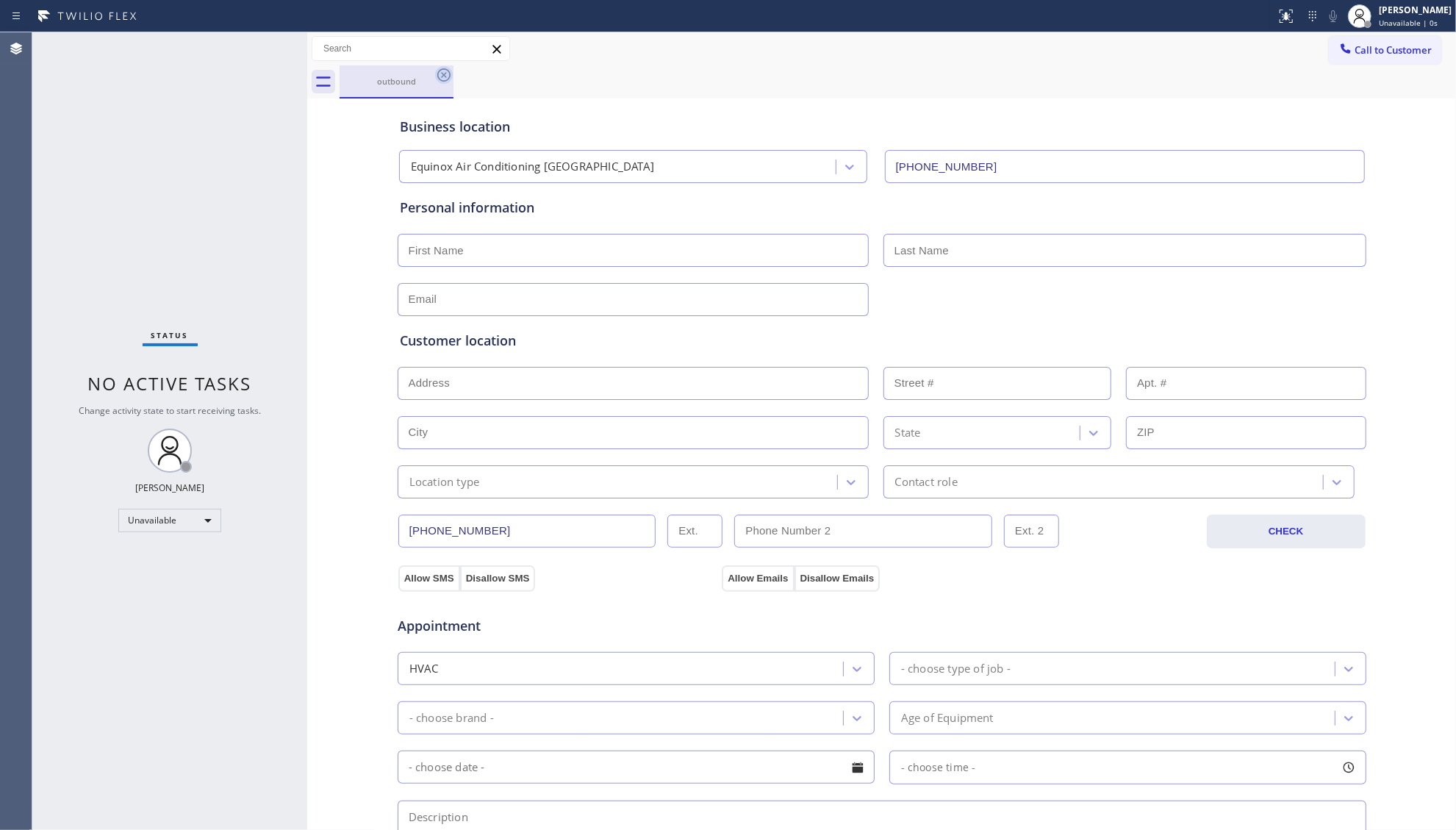
click at [447, 71] on icon at bounding box center [444, 75] width 18 height 18
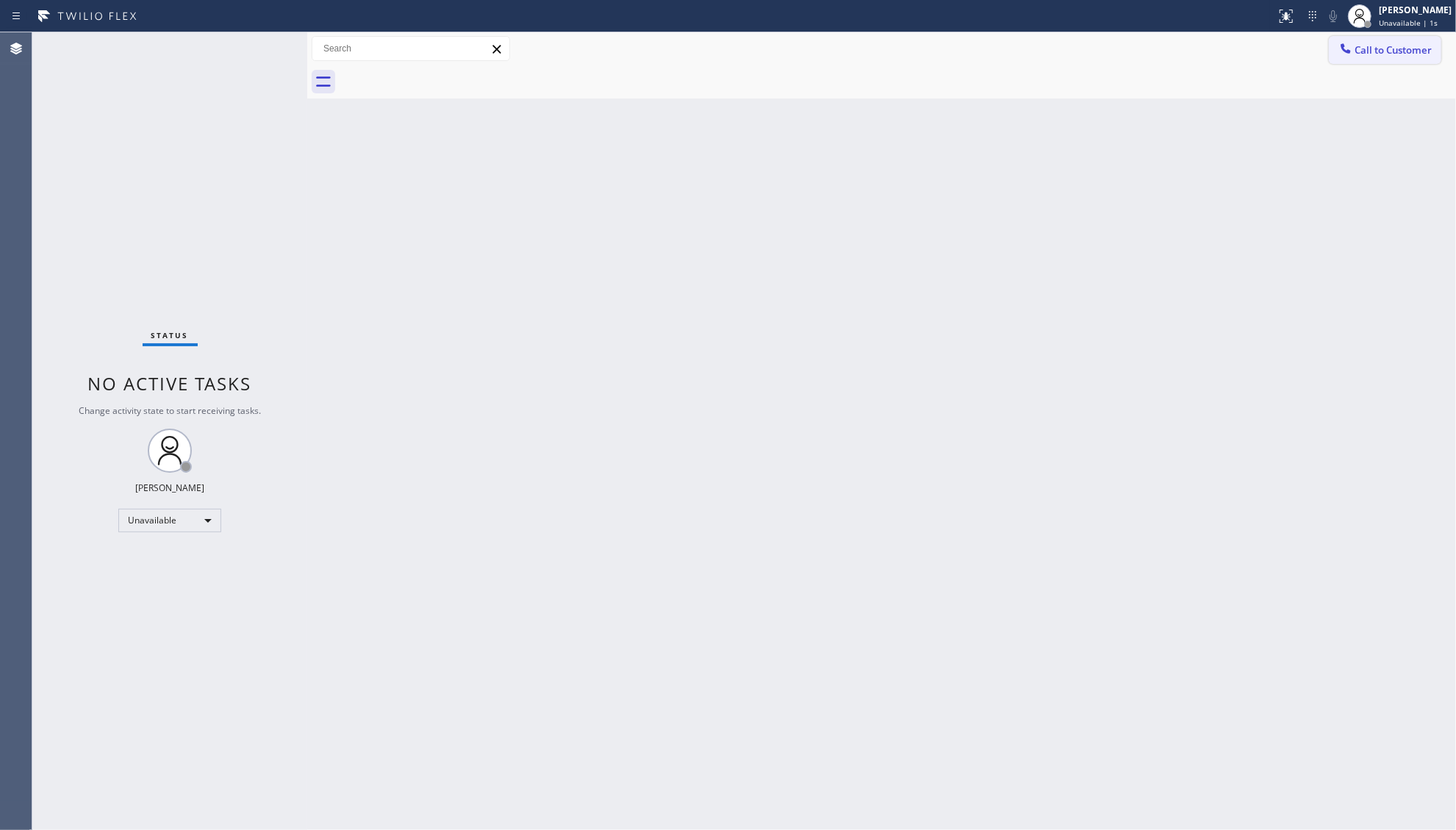
click at [1394, 46] on span "Call to Customer" at bounding box center [1393, 50] width 77 height 14
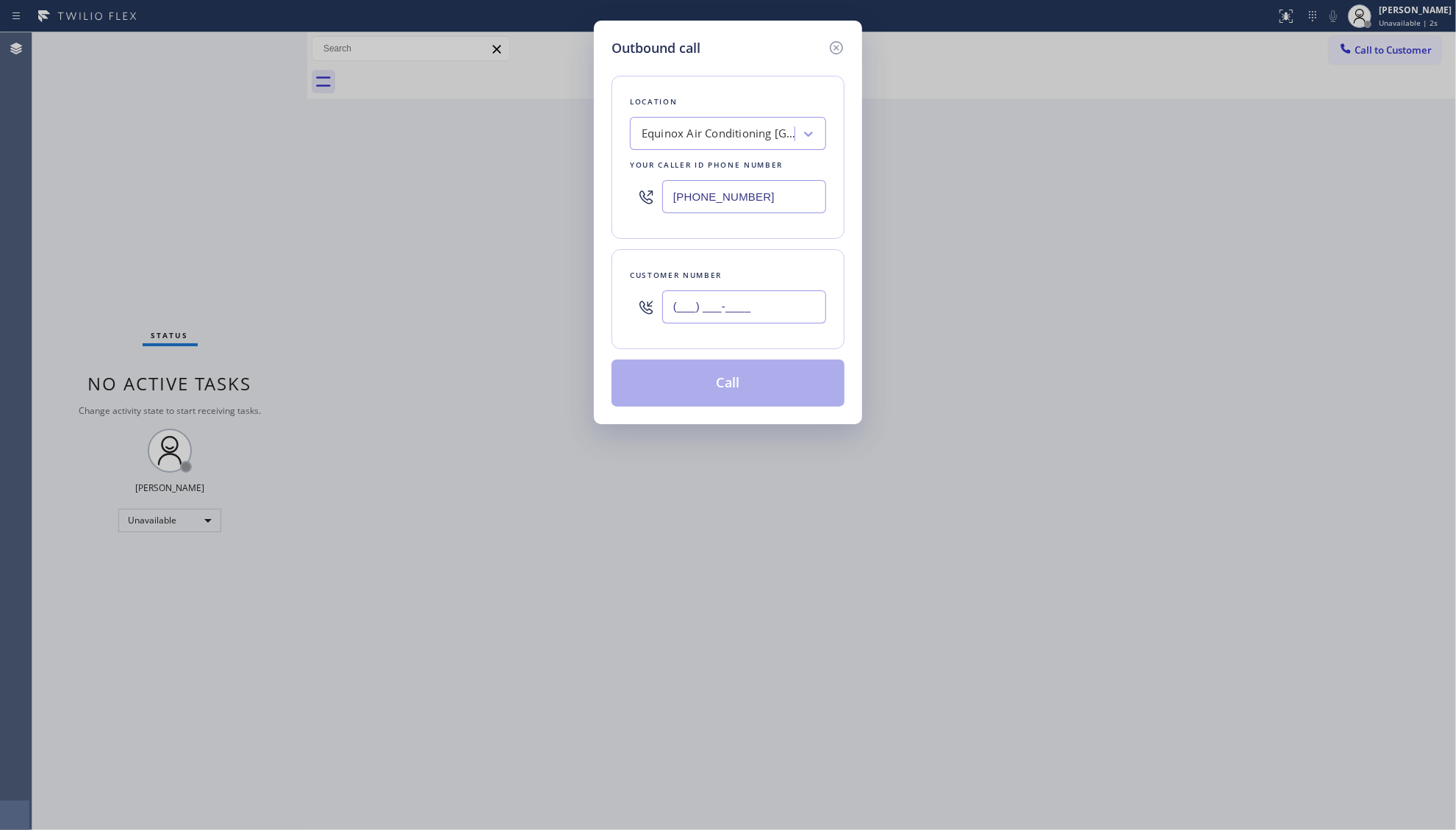
click at [788, 314] on input "(___) ___-____" at bounding box center [744, 307] width 164 height 33
paste input "818) 645-2968"
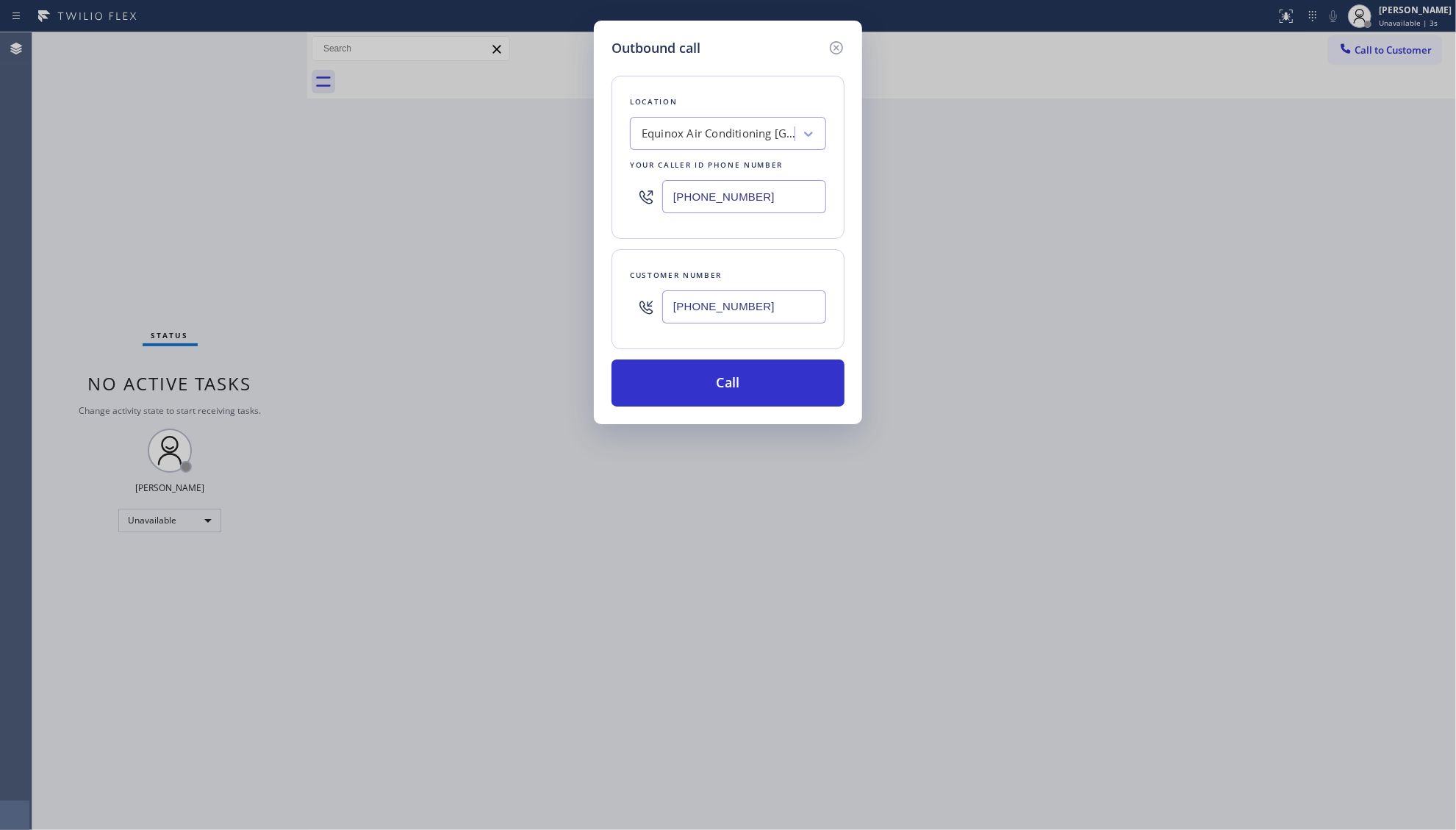
type input "[PHONE_NUMBER]"
click at [709, 135] on div "Equinox Air Conditioning [GEOGRAPHIC_DATA]" at bounding box center [719, 134] width 155 height 17
paste input "Santa Clarita Appliance Expert"
type input "Santa Clarita Appliance Expert"
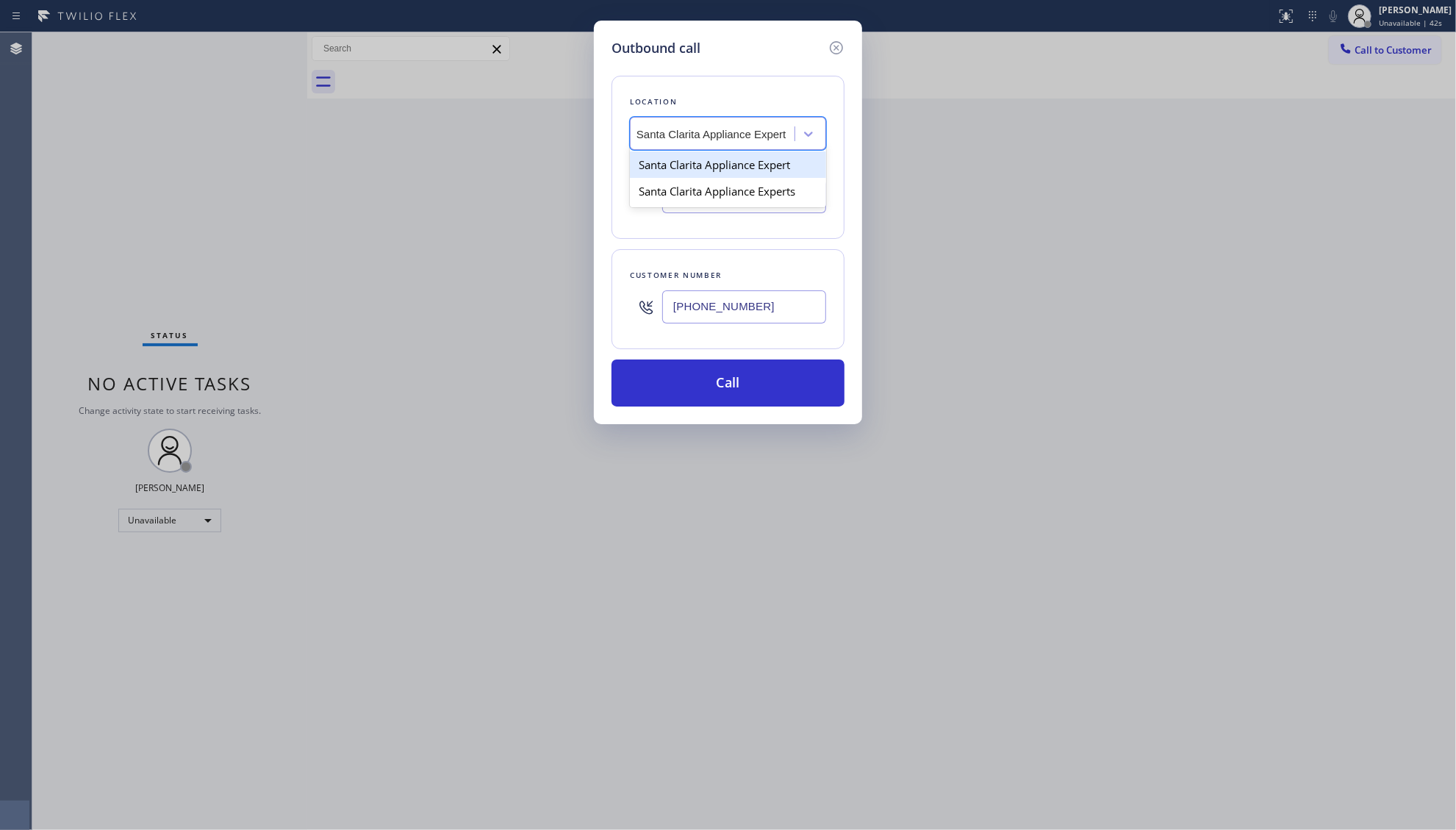
click at [725, 160] on div "Santa Clarita Appliance Expert" at bounding box center [728, 164] width 197 height 26
type input "[PHONE_NUMBER]"
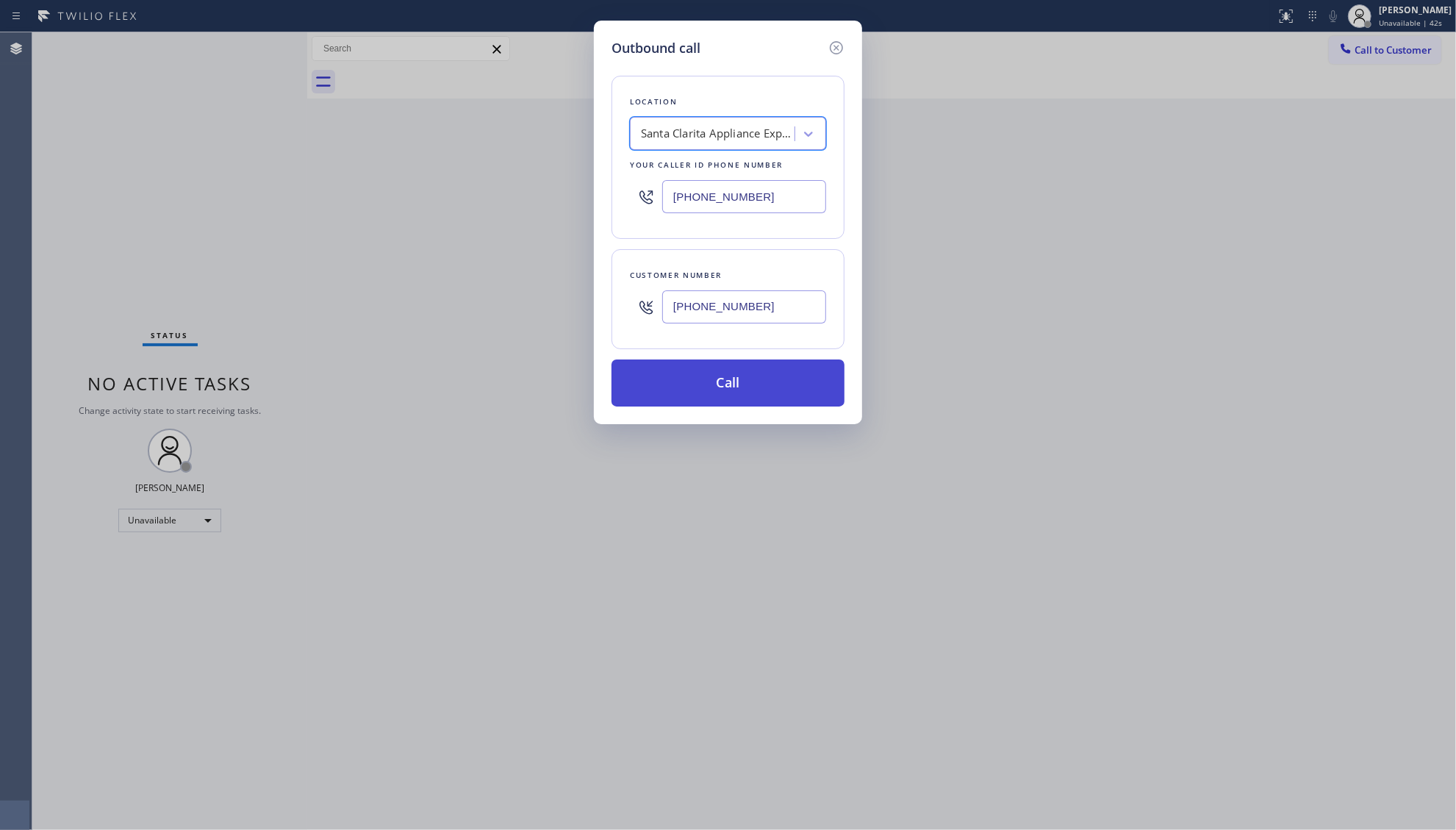
click at [750, 398] on button "Call" at bounding box center [728, 383] width 233 height 47
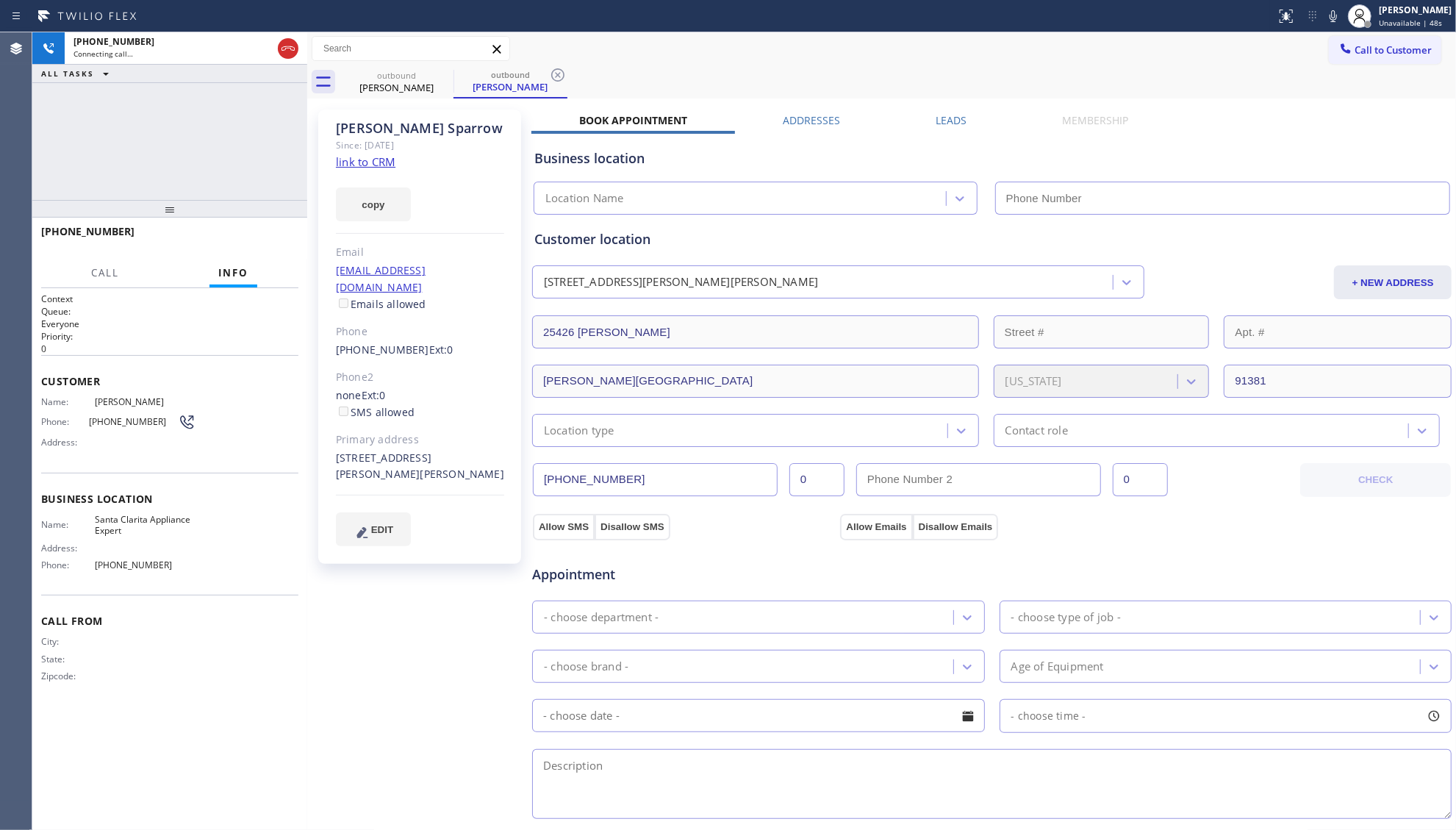
type input "[PHONE_NUMBER]"
click at [551, 71] on icon at bounding box center [558, 75] width 18 height 18
click at [372, 160] on link "link to CRM" at bounding box center [365, 162] width 59 height 15
click at [271, 234] on span "HANG UP" at bounding box center [264, 239] width 45 height 11
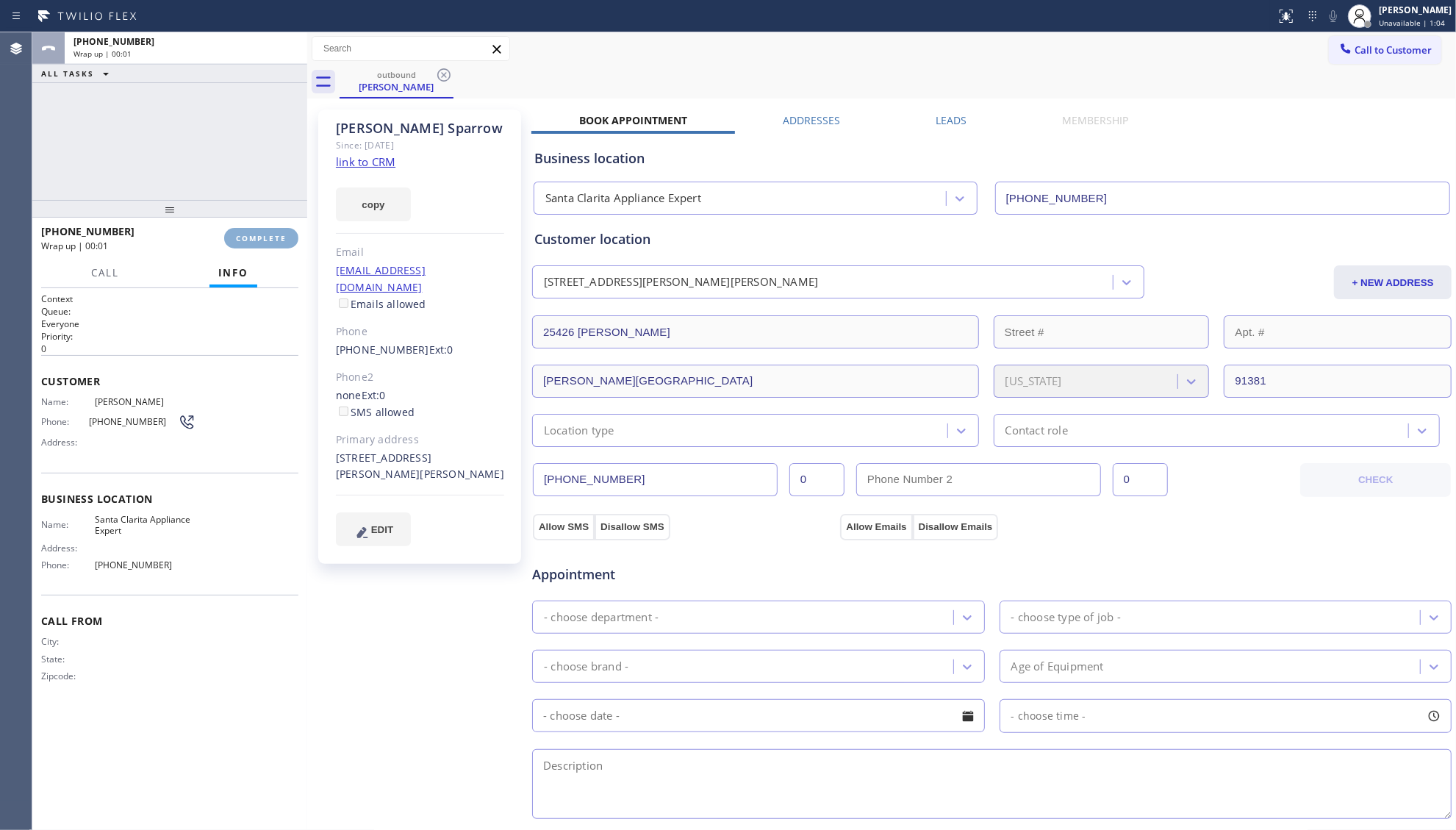
click at [271, 234] on span "COMPLETE" at bounding box center [262, 239] width 51 height 11
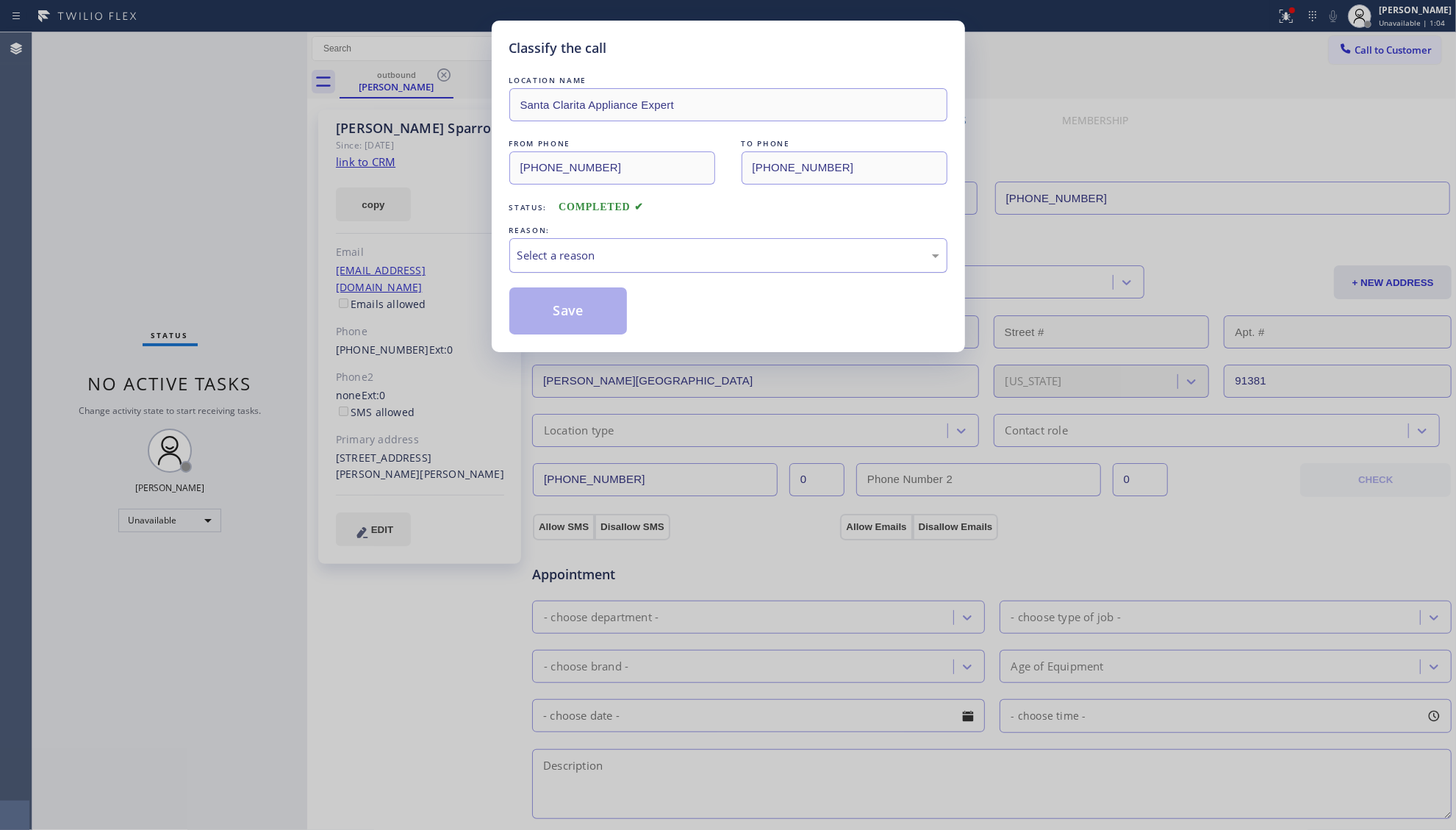
click at [578, 250] on div "Select a reason" at bounding box center [728, 255] width 422 height 17
click at [563, 316] on button "Save" at bounding box center [569, 311] width 119 height 47
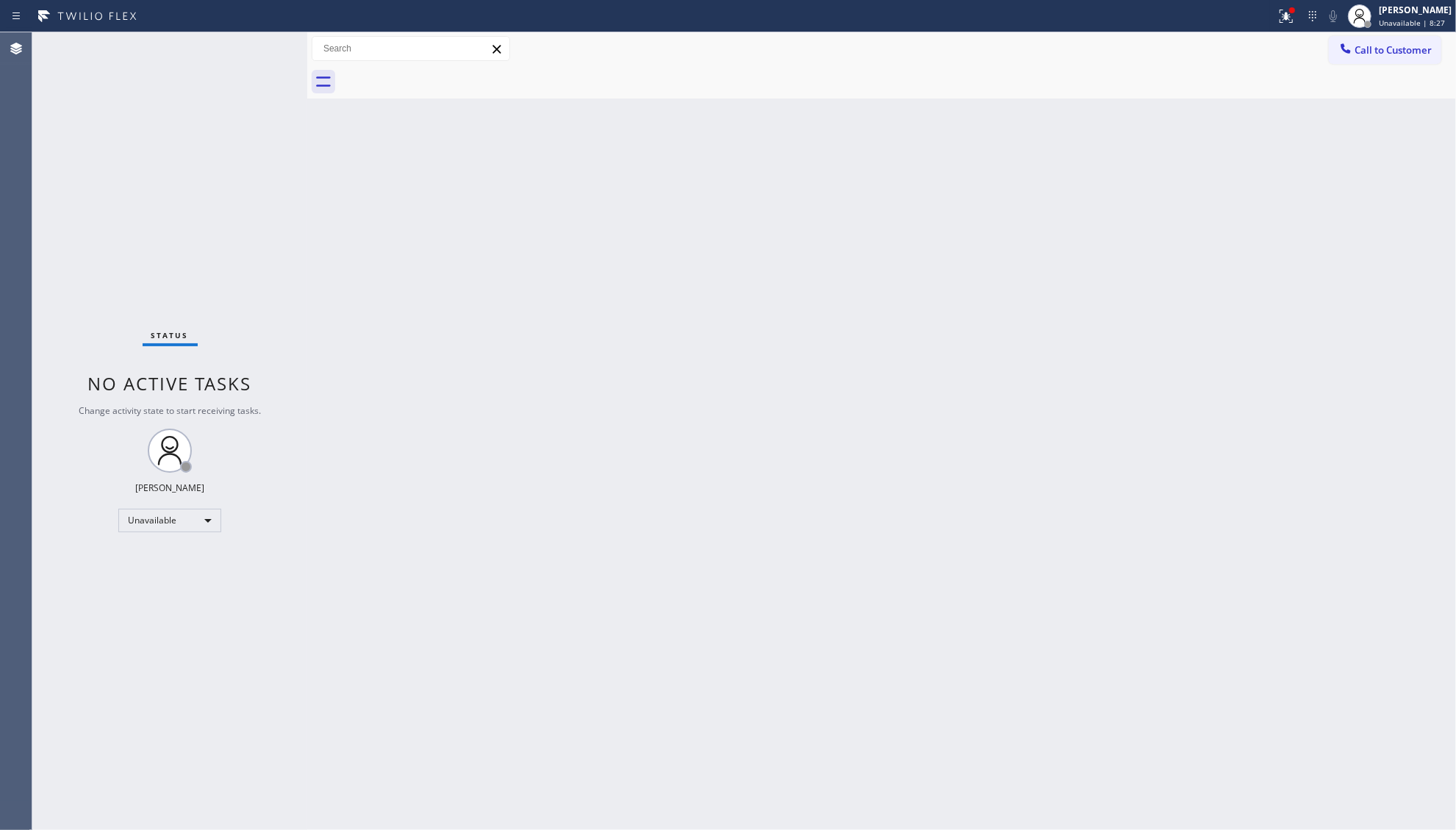
drag, startPoint x: 968, startPoint y: 164, endPoint x: 1124, endPoint y: 46, distance: 195.6
click at [969, 164] on div "Back to Dashboard Change Sender ID Customers Technicians Select a contact Outbo…" at bounding box center [882, 431] width 1149 height 798
click at [1274, 3] on button at bounding box center [1286, 16] width 32 height 32
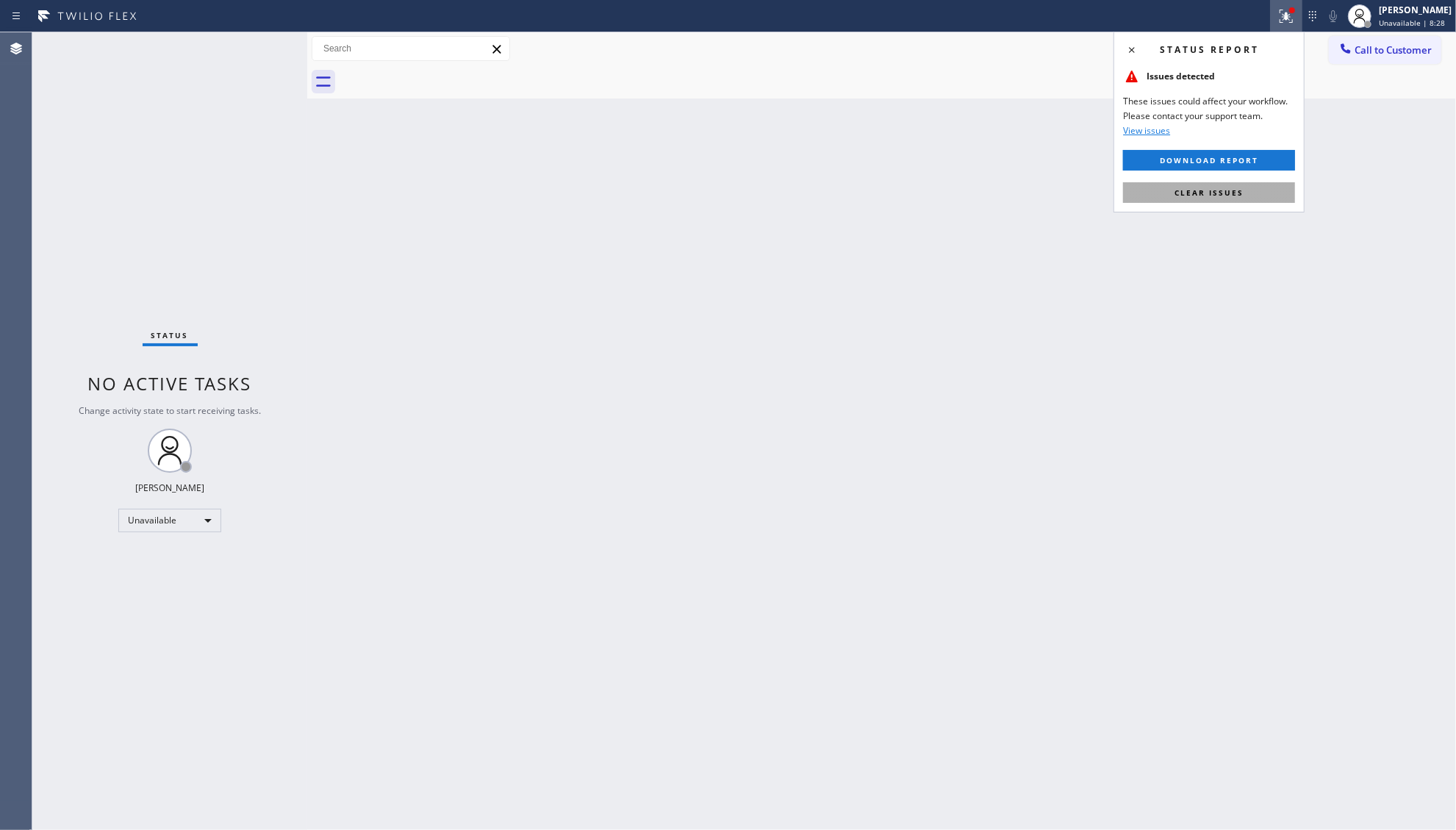
click at [1219, 190] on span "Clear issues" at bounding box center [1209, 193] width 69 height 11
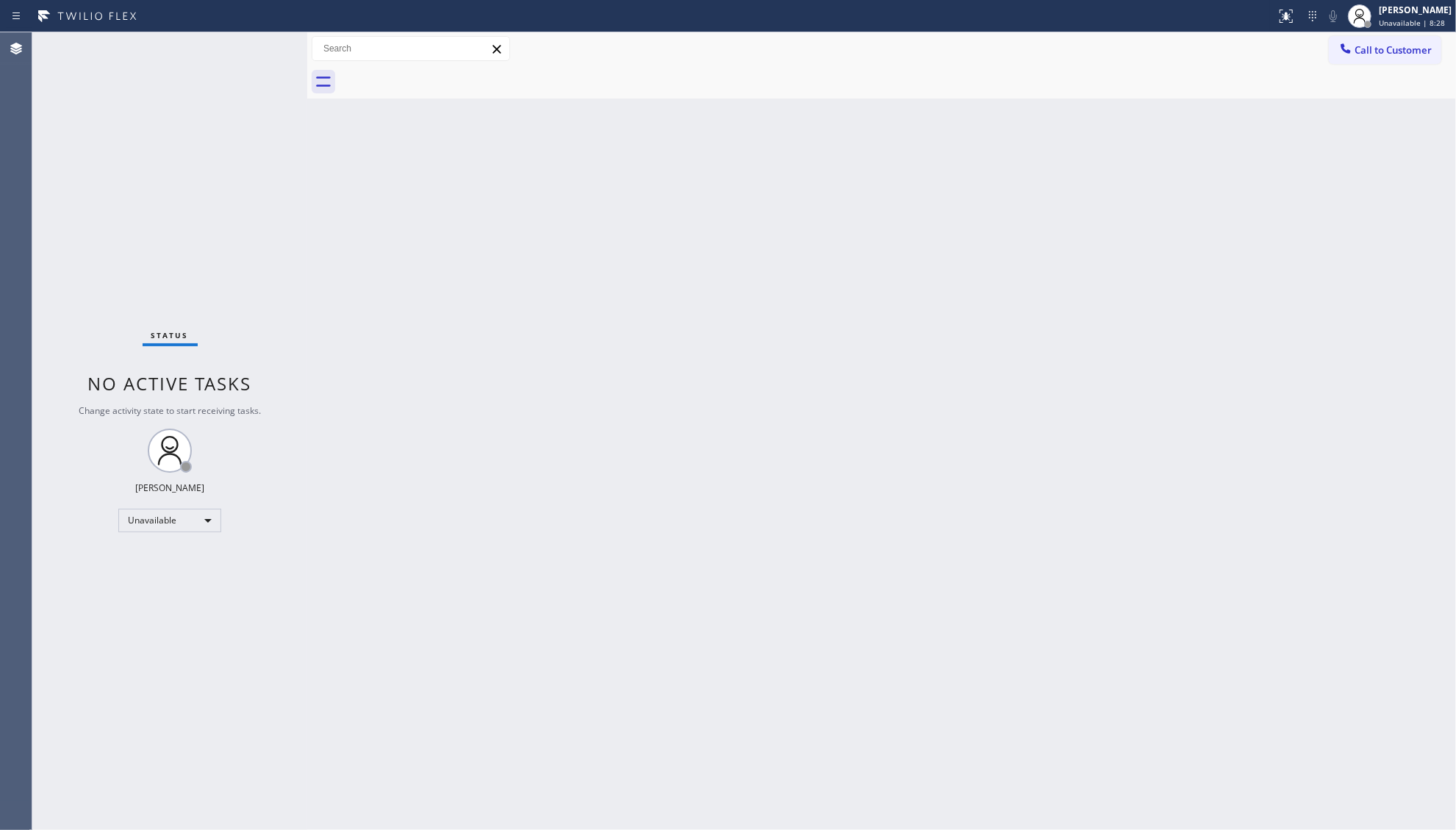
click at [1113, 260] on div "Back to Dashboard Change Sender ID Customers Technicians Select a contact Outbo…" at bounding box center [882, 431] width 1149 height 798
click at [1358, 65] on div at bounding box center [898, 82] width 1116 height 33
click at [1357, 49] on span "Call to Customer" at bounding box center [1393, 50] width 77 height 14
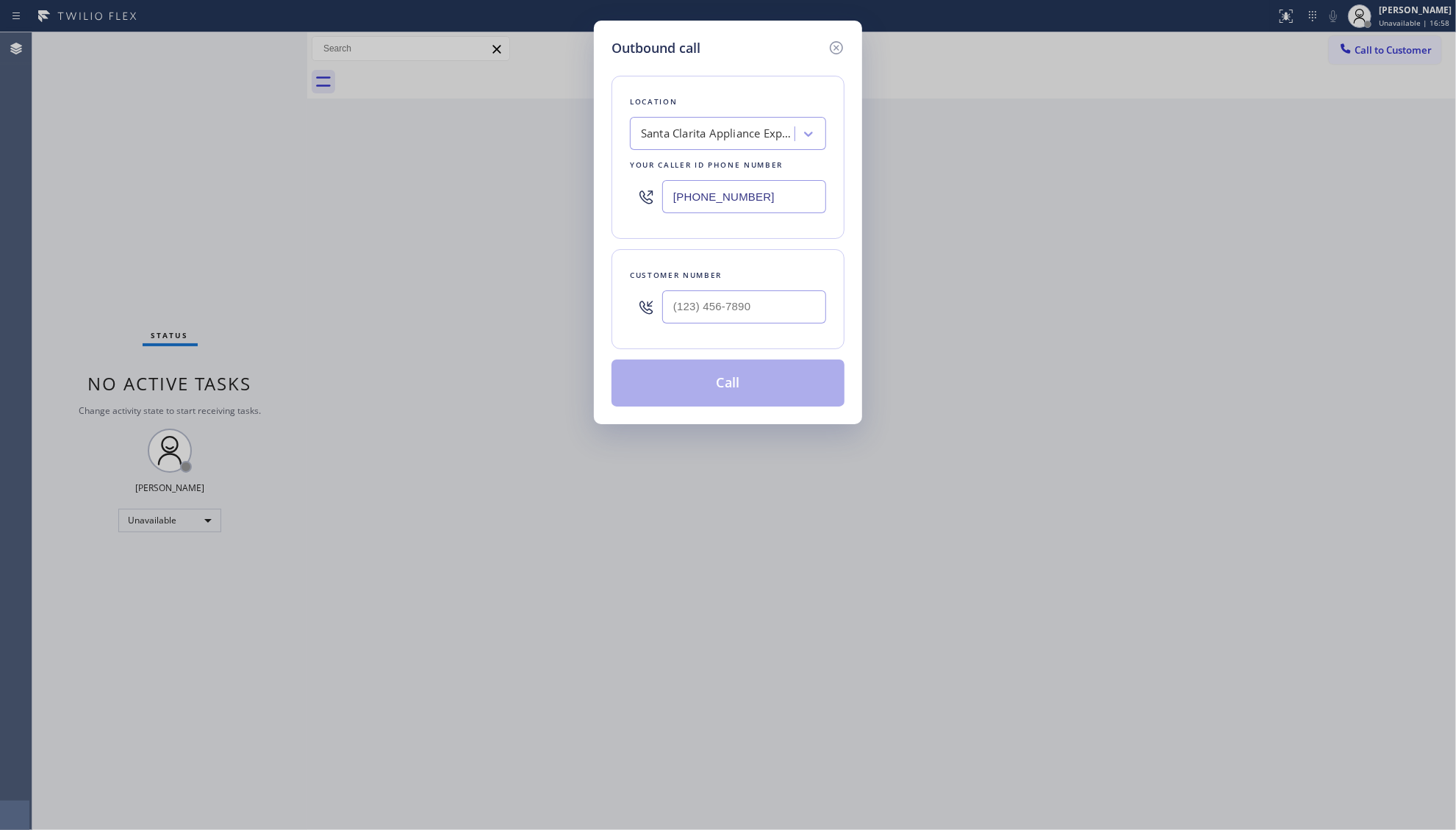
drag, startPoint x: 815, startPoint y: 199, endPoint x: 674, endPoint y: 221, distance: 142.7
click at [674, 221] on div "[PHONE_NUMBER]" at bounding box center [728, 197] width 197 height 48
paste input "805) 953-7331"
type input "[PHONE_NUMBER]"
click at [789, 320] on input "(___) ___-____" at bounding box center [744, 307] width 164 height 33
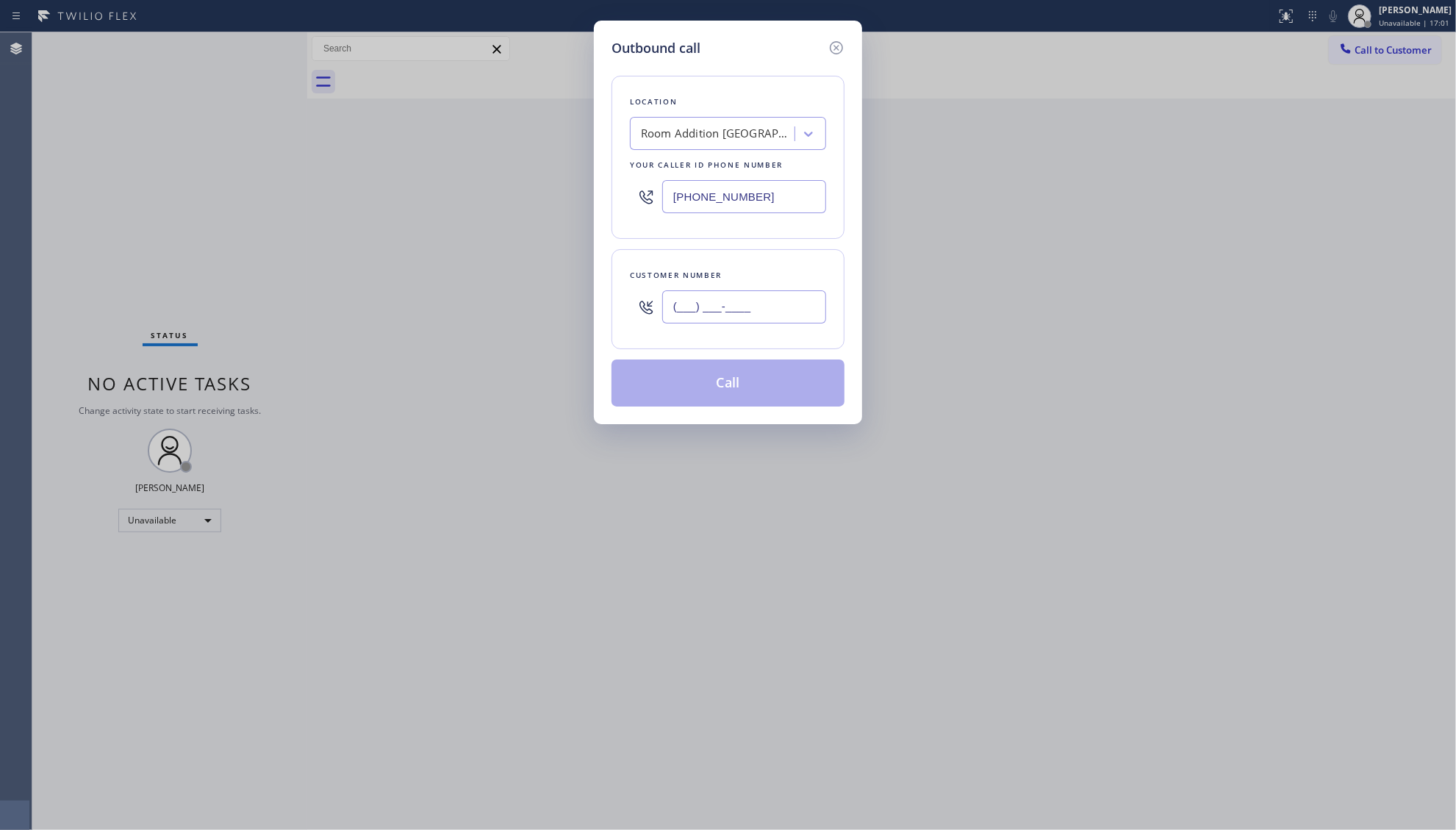
paste input "909) 300-4072"
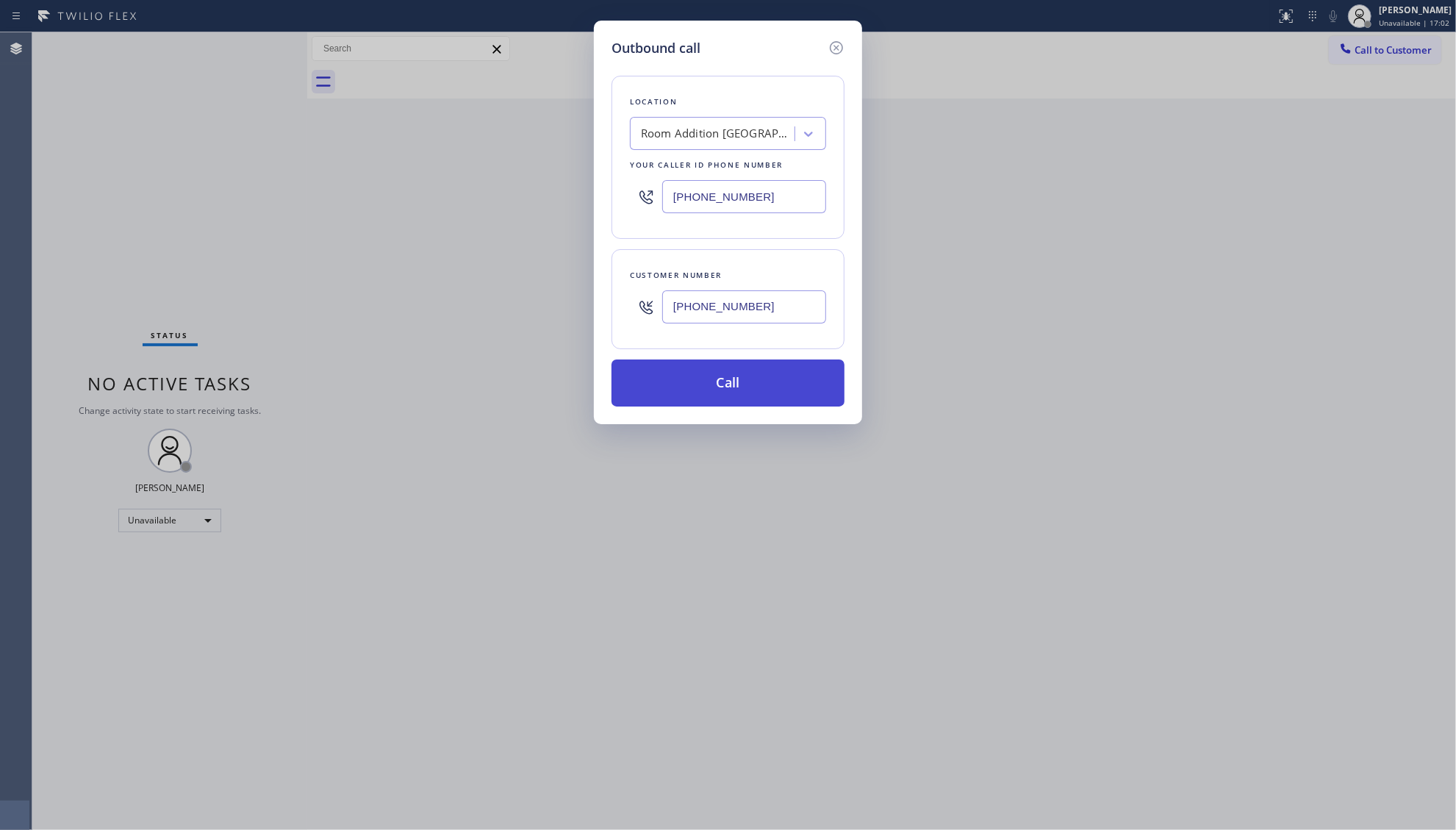
type input "[PHONE_NUMBER]"
drag, startPoint x: 729, startPoint y: 383, endPoint x: 921, endPoint y: 374, distance: 192.2
click at [730, 383] on button "Call" at bounding box center [728, 383] width 233 height 47
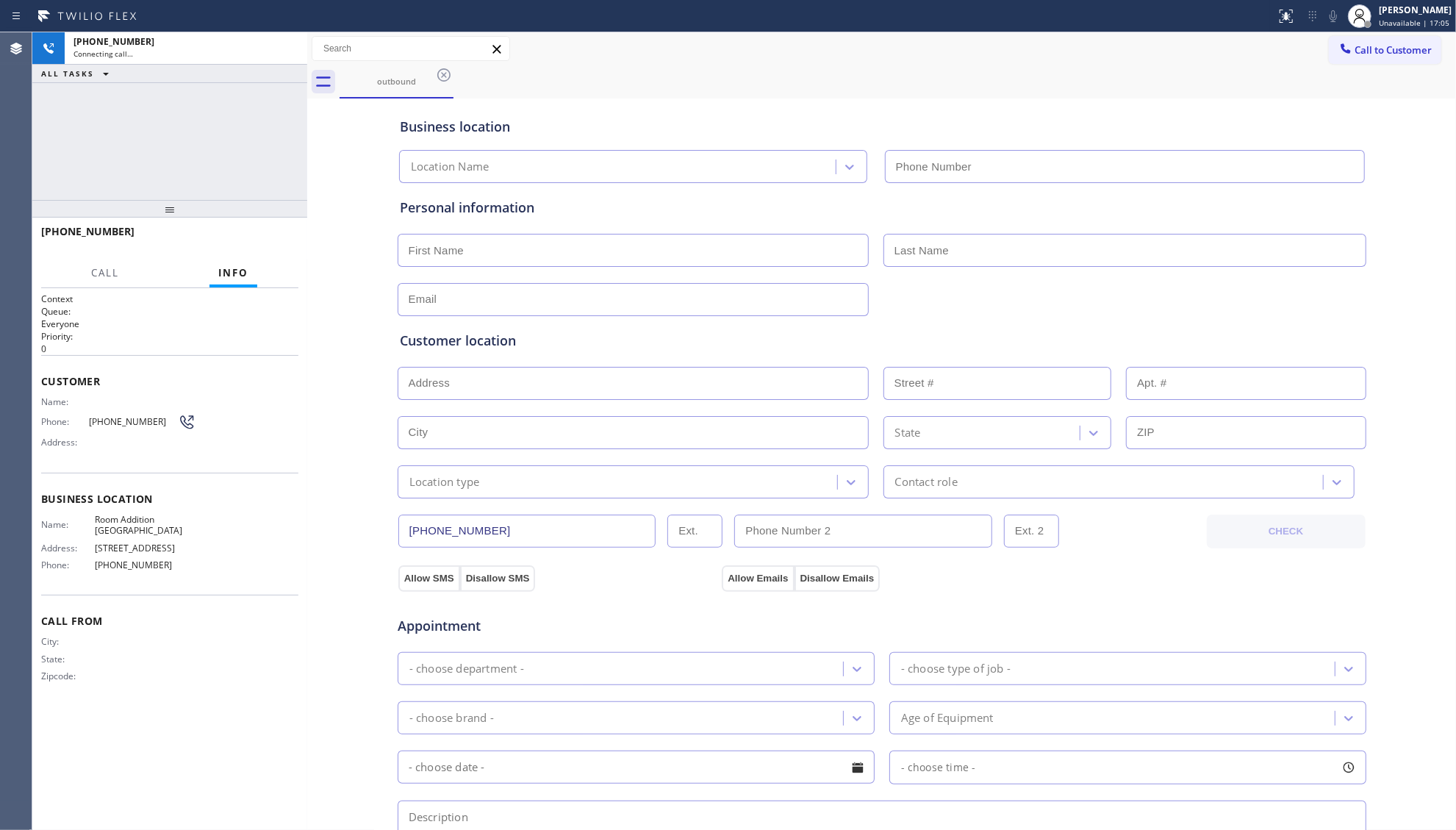
type input "[PHONE_NUMBER]"
click at [651, 107] on div "Business location Room Addition [GEOGRAPHIC_DATA] [PHONE_NUMBER]" at bounding box center [881, 143] width 970 height 81
click at [263, 242] on button "HANG UP" at bounding box center [264, 238] width 68 height 20
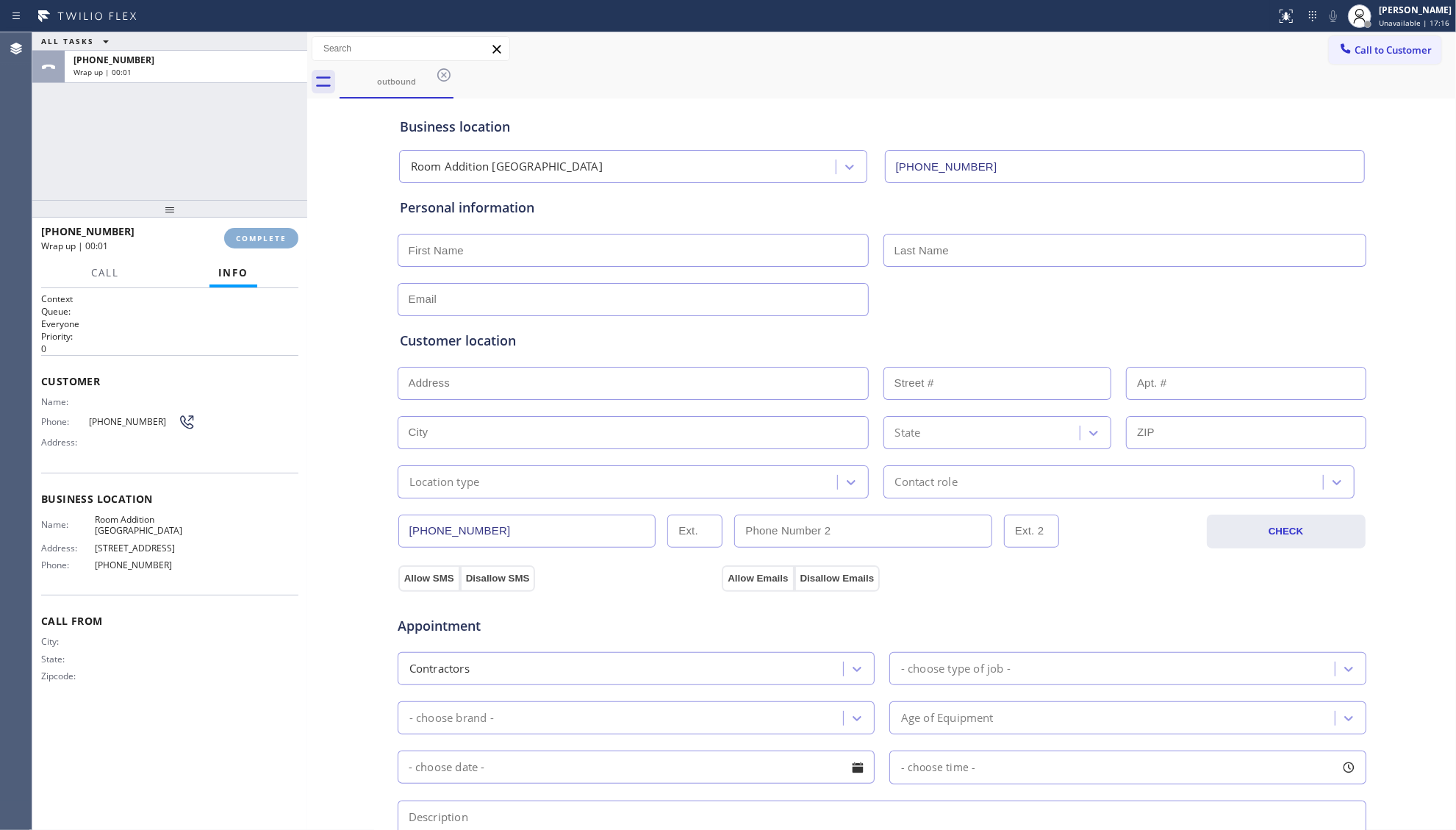
click at [266, 242] on span "COMPLETE" at bounding box center [262, 239] width 51 height 11
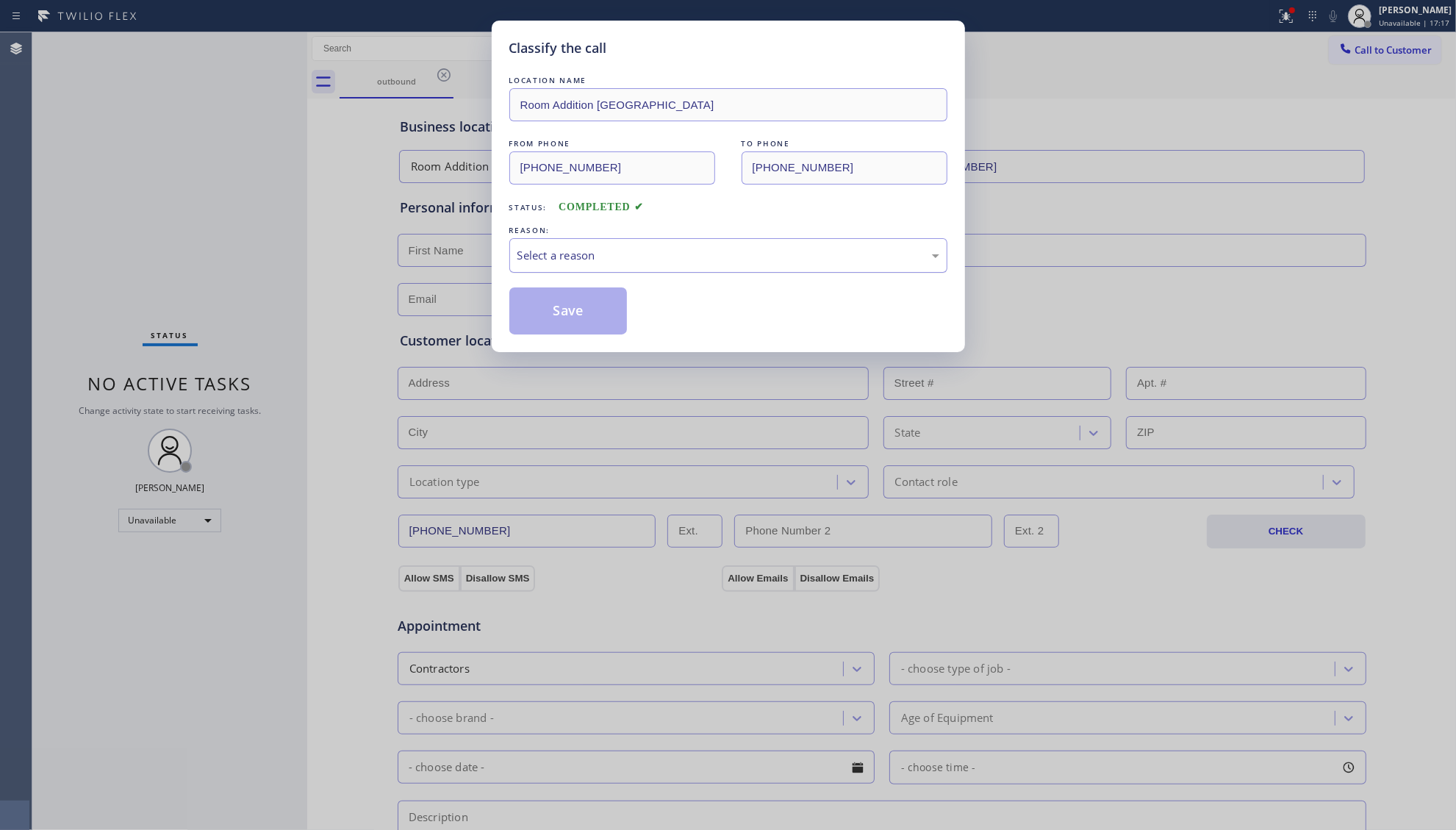
drag, startPoint x: 557, startPoint y: 250, endPoint x: 563, endPoint y: 265, distance: 16.2
click at [557, 251] on div "Select a reason" at bounding box center [728, 255] width 422 height 17
drag, startPoint x: 583, startPoint y: 304, endPoint x: 604, endPoint y: 315, distance: 23.7
click at [586, 305] on button "Save" at bounding box center [569, 311] width 119 height 47
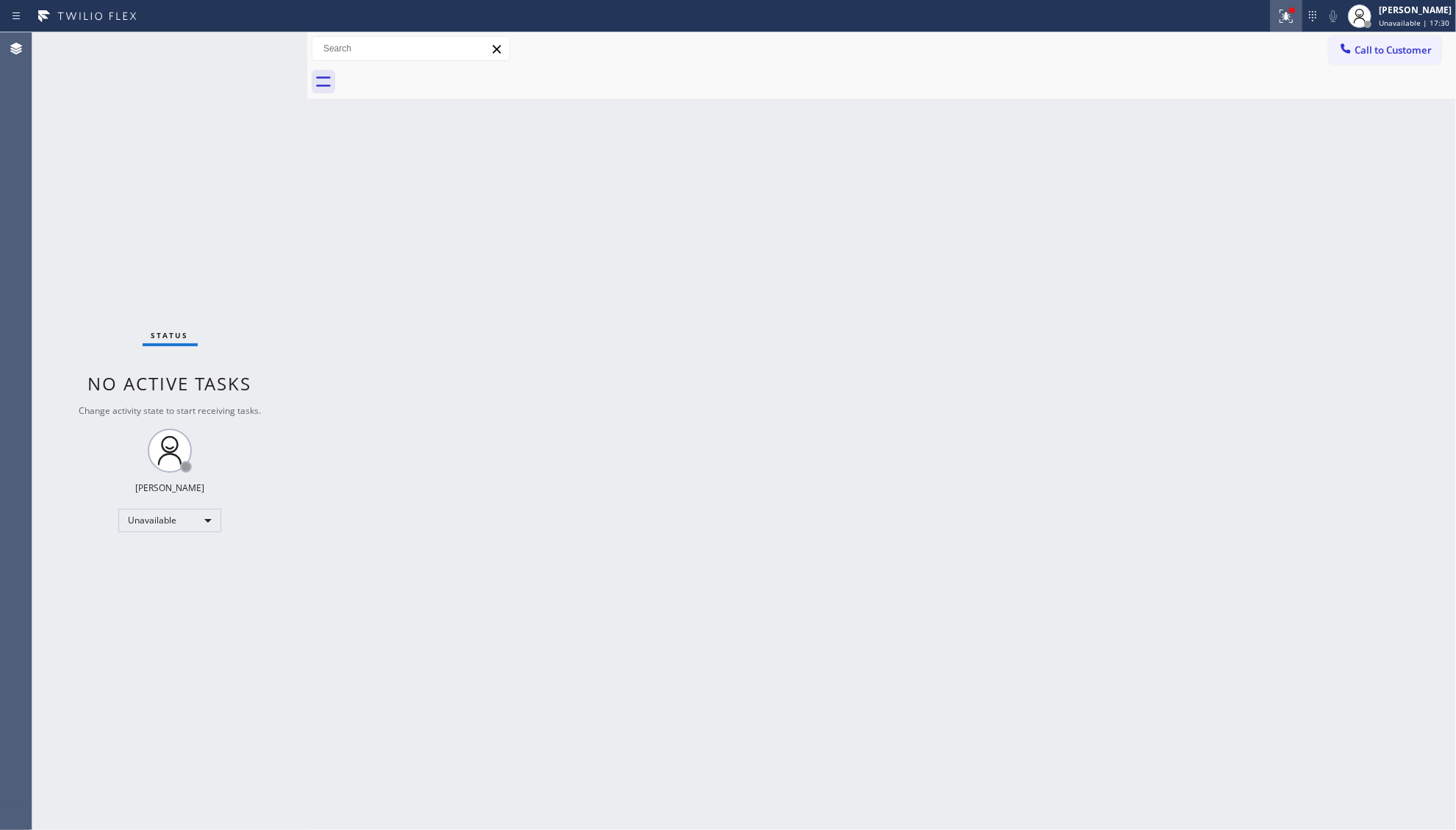
click at [1280, 18] on icon at bounding box center [1286, 17] width 18 height 18
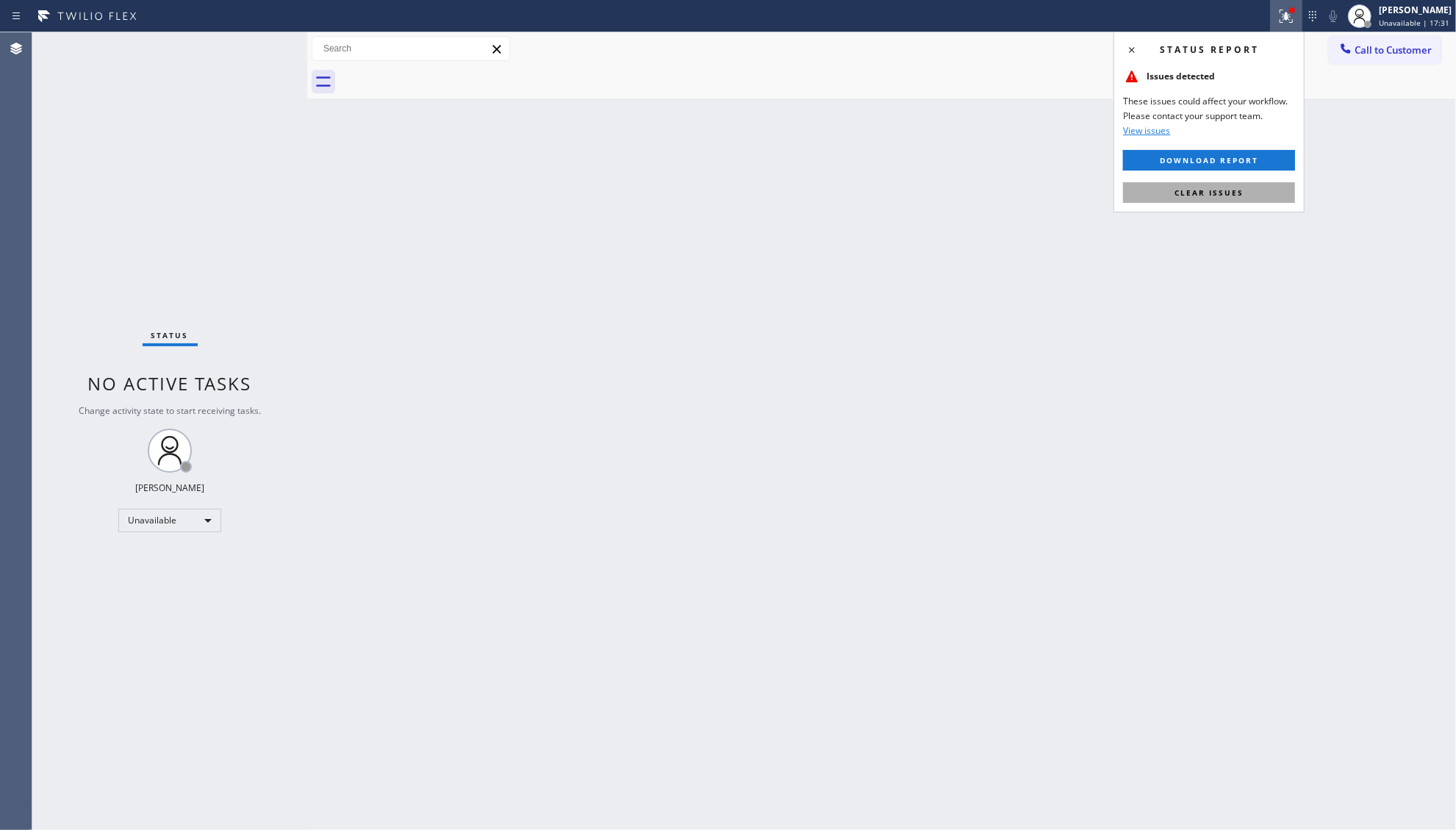
click at [1273, 193] on button "Clear issues" at bounding box center [1208, 192] width 172 height 20
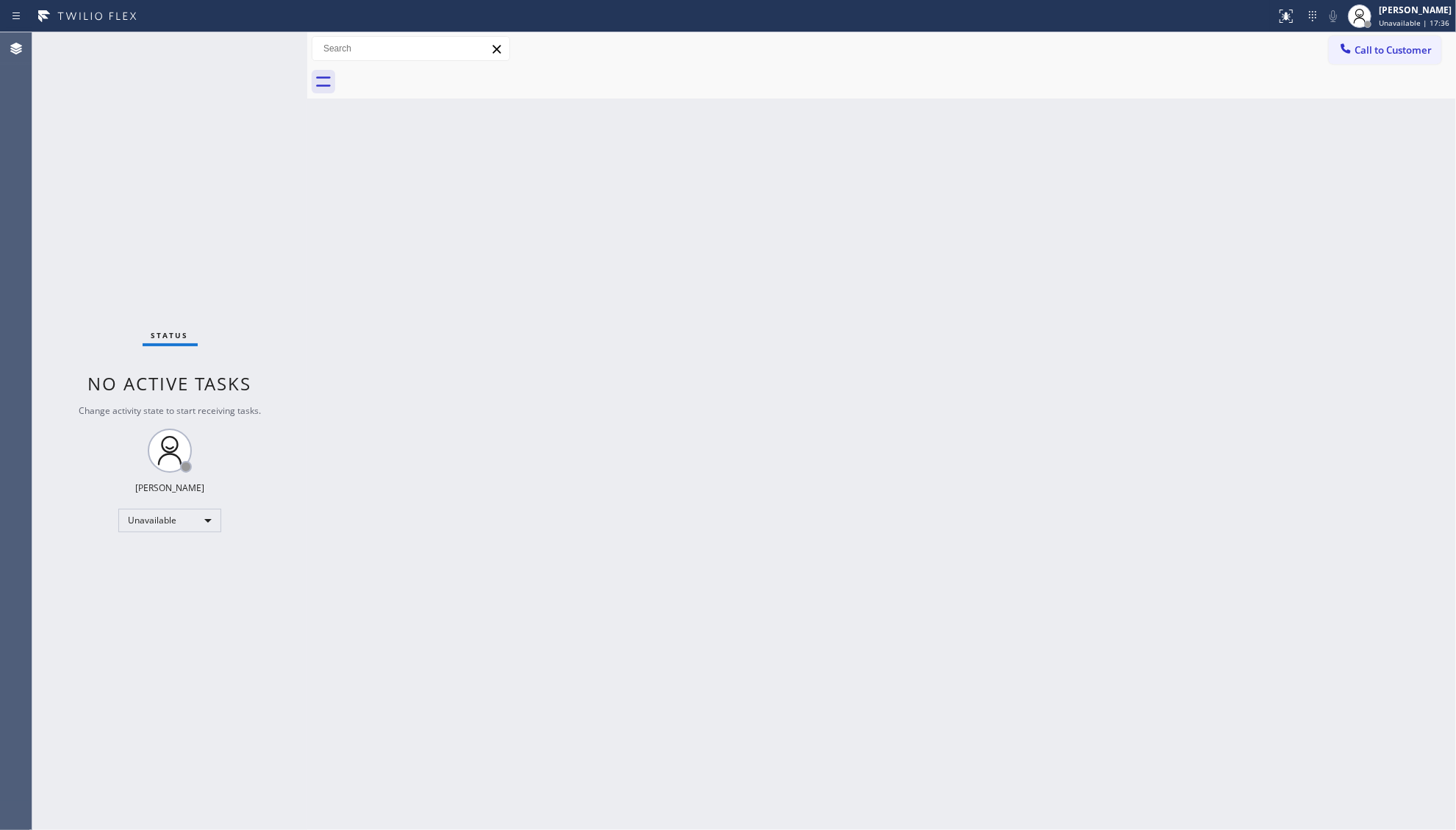
drag, startPoint x: 1148, startPoint y: 239, endPoint x: 1139, endPoint y: 212, distance: 28.5
click at [1145, 236] on div "Back to Dashboard Change Sender ID Customers Technicians Select a contact Outbo…" at bounding box center [882, 431] width 1149 height 798
click at [1349, 42] on icon at bounding box center [1346, 49] width 15 height 15
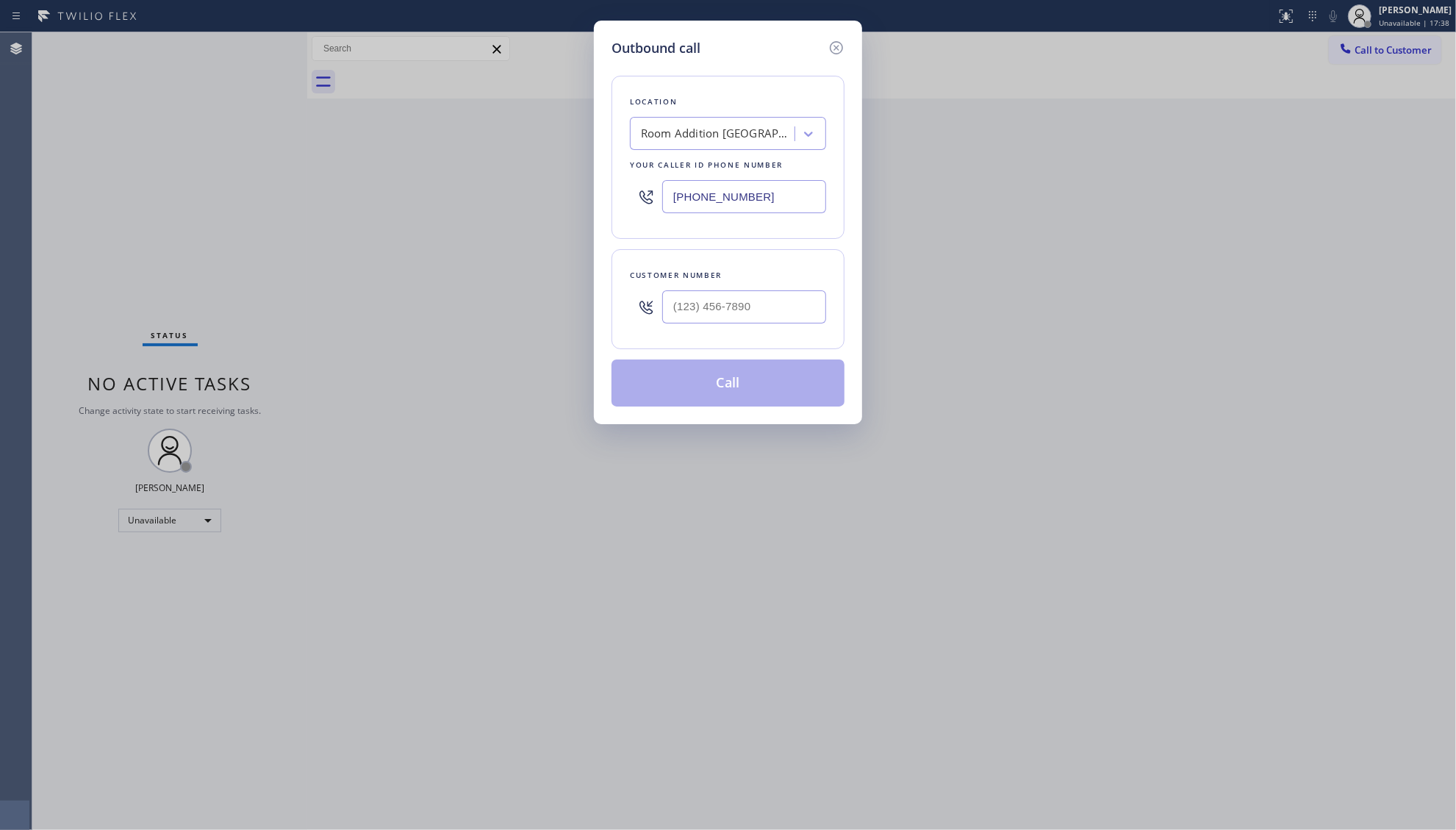
drag, startPoint x: 771, startPoint y: 203, endPoint x: 618, endPoint y: 193, distance: 153.3
click at [614, 196] on div "Location Room Addition [GEOGRAPHIC_DATA] Your caller id phone number [PHONE_NUM…" at bounding box center [728, 158] width 233 height 164
paste input "180"
type input "[PHONE_NUMBER]"
click at [773, 309] on input "(___) ___-____" at bounding box center [744, 307] width 164 height 33
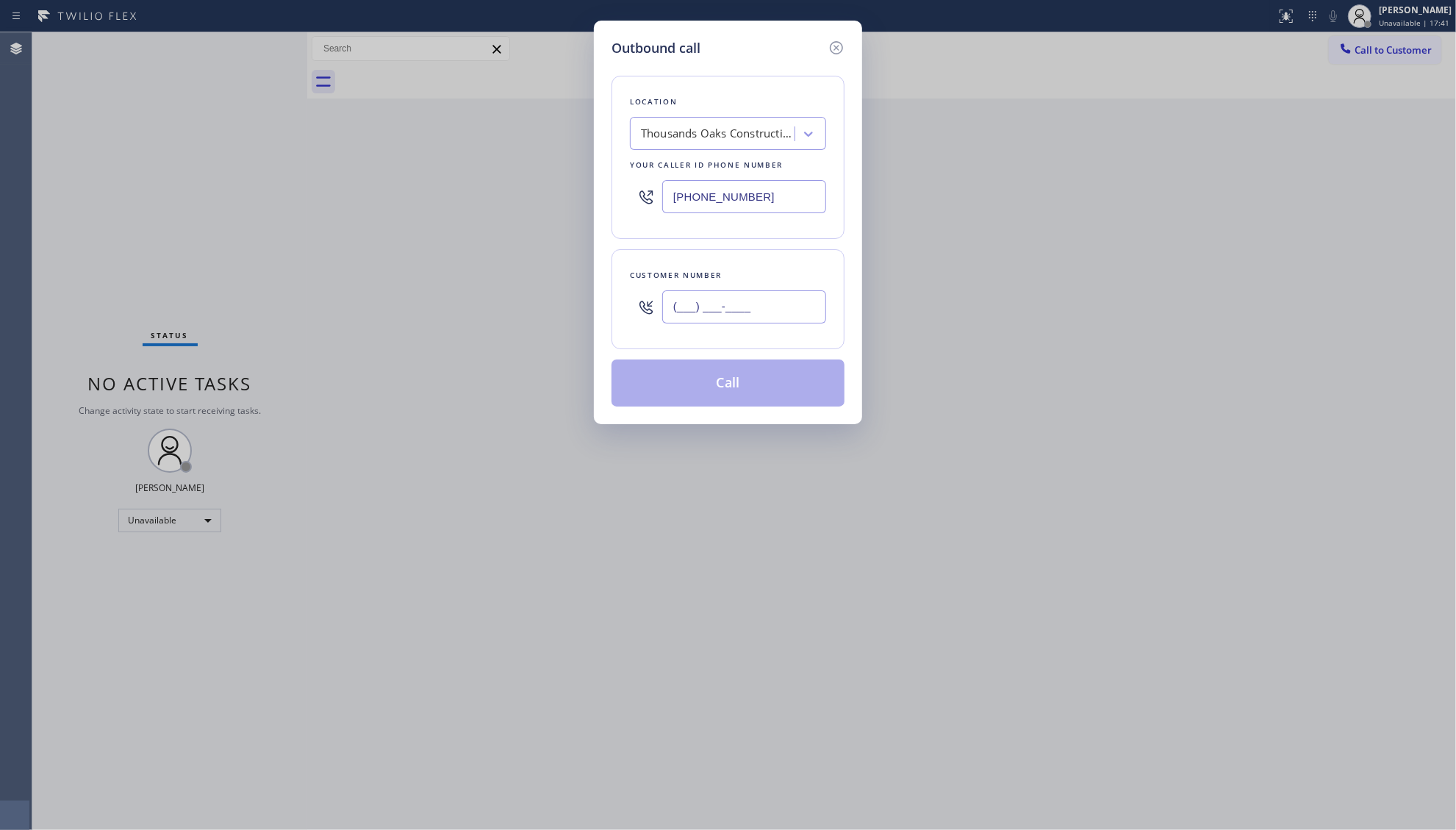
paste input "818) 672-3588"
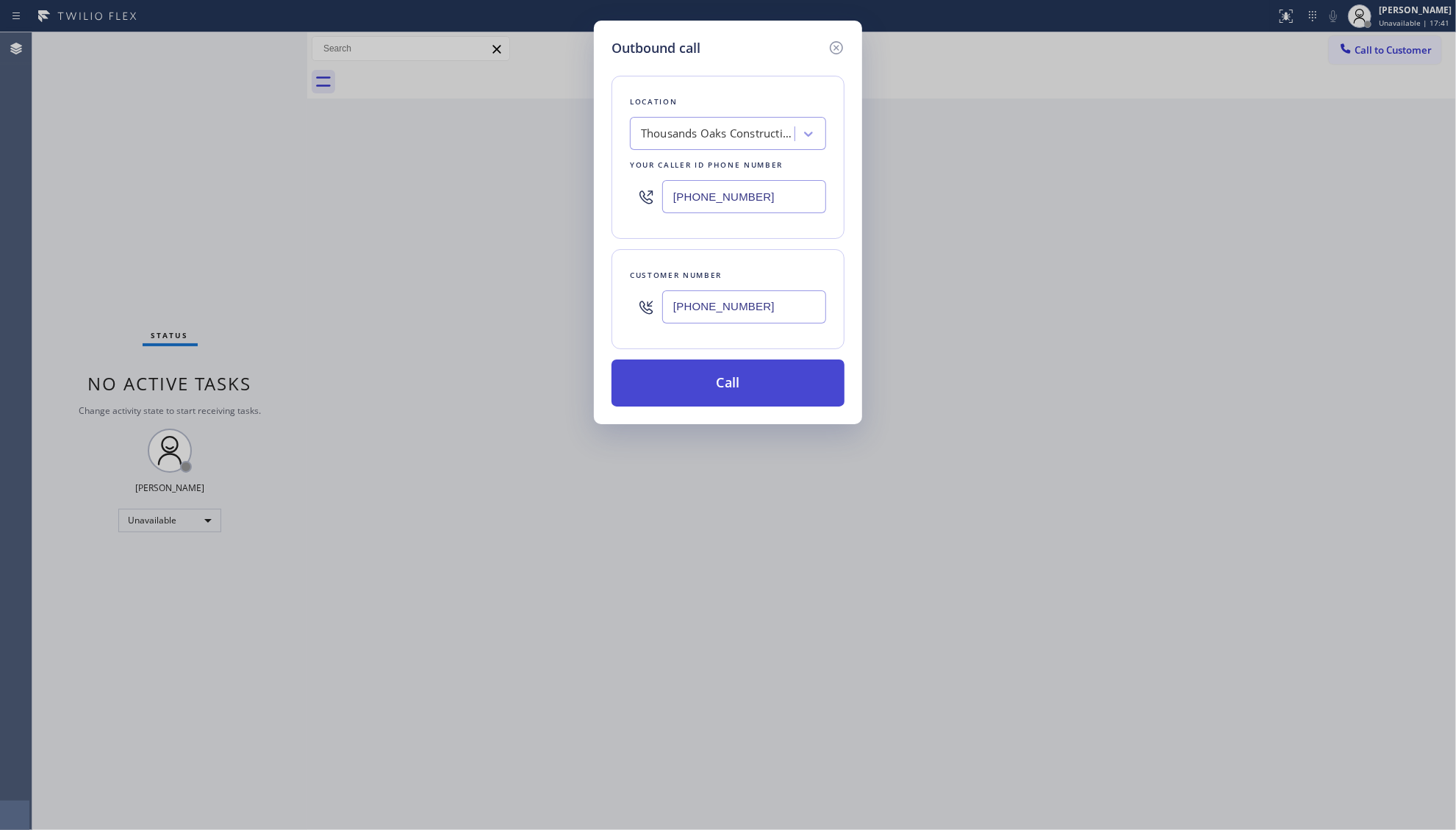
type input "[PHONE_NUMBER]"
click at [747, 384] on button "Call" at bounding box center [728, 383] width 233 height 47
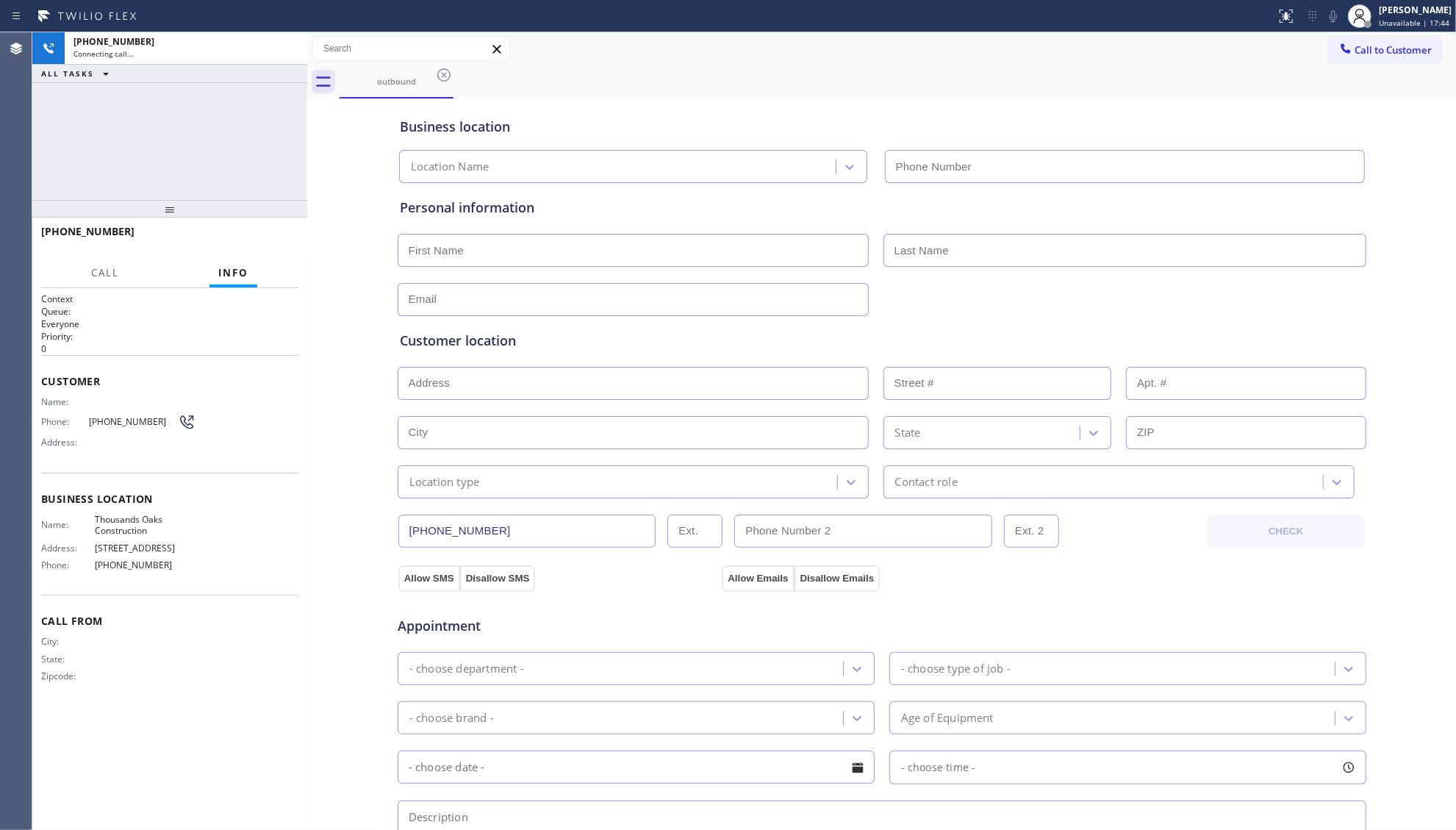
type input "[PHONE_NUMBER]"
click at [1098, 96] on div "Business location [GEOGRAPHIC_DATA] Construction [PHONE_NUMBER]" at bounding box center [881, 140] width 970 height 87
click at [262, 239] on span "HANG UP" at bounding box center [264, 239] width 45 height 11
click at [263, 239] on span "HANG UP" at bounding box center [264, 239] width 45 height 11
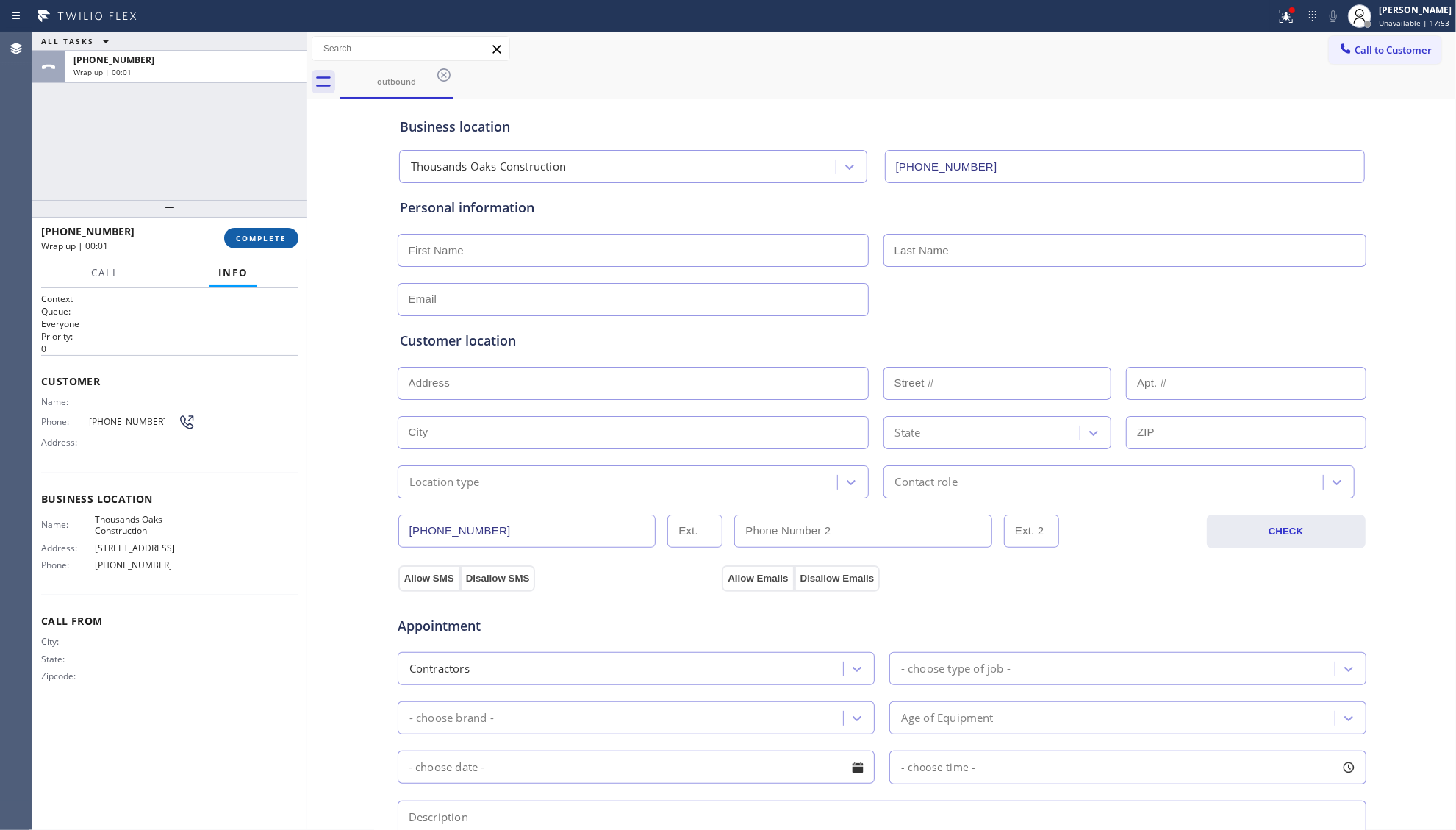
click at [268, 237] on span "COMPLETE" at bounding box center [262, 239] width 51 height 11
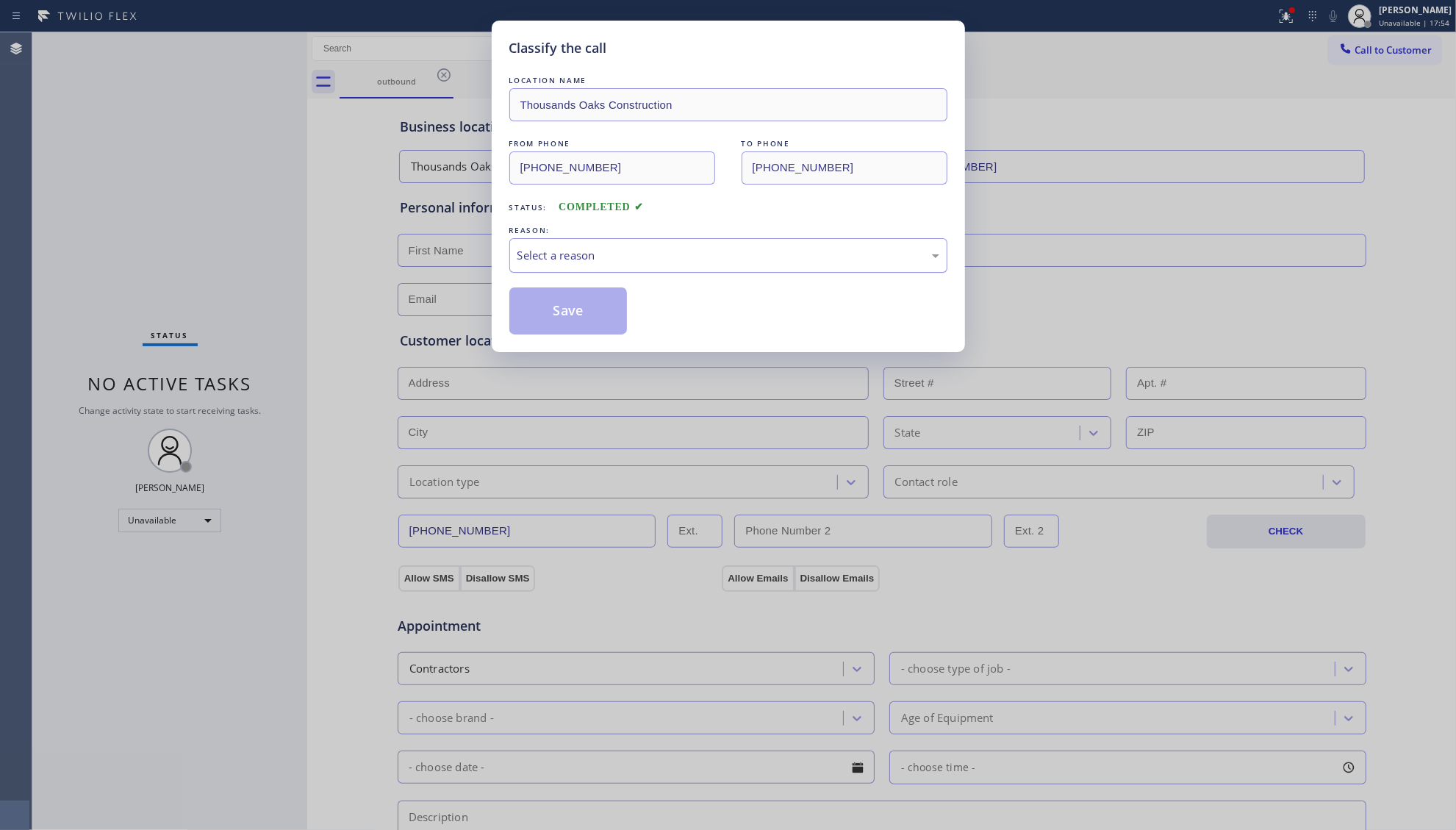
click at [584, 254] on div "Select a reason" at bounding box center [728, 255] width 422 height 17
click at [570, 307] on button "Save" at bounding box center [569, 311] width 119 height 47
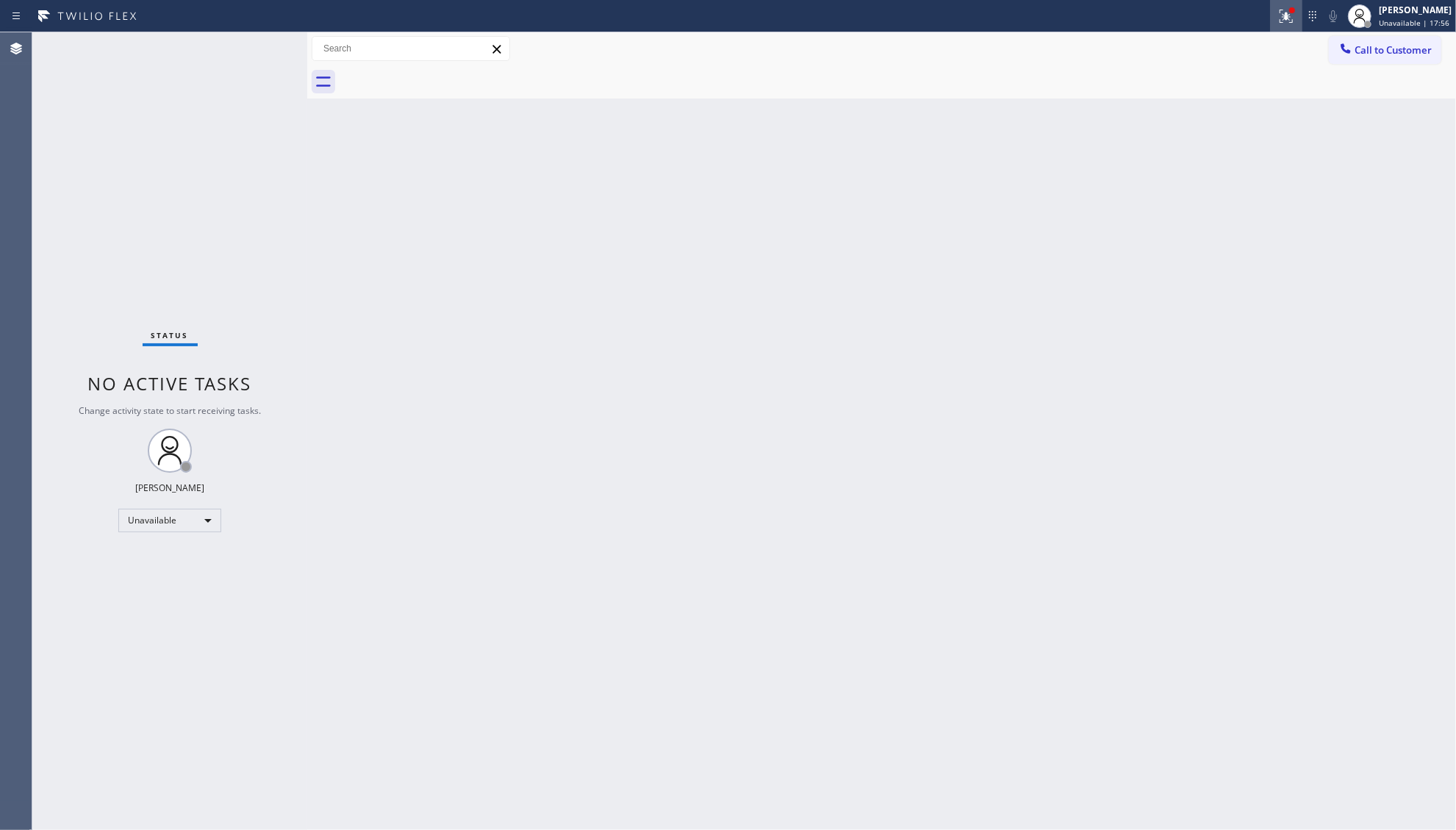
drag, startPoint x: 1288, startPoint y: 11, endPoint x: 1271, endPoint y: 47, distance: 39.8
click at [1289, 12] on icon at bounding box center [1286, 17] width 18 height 18
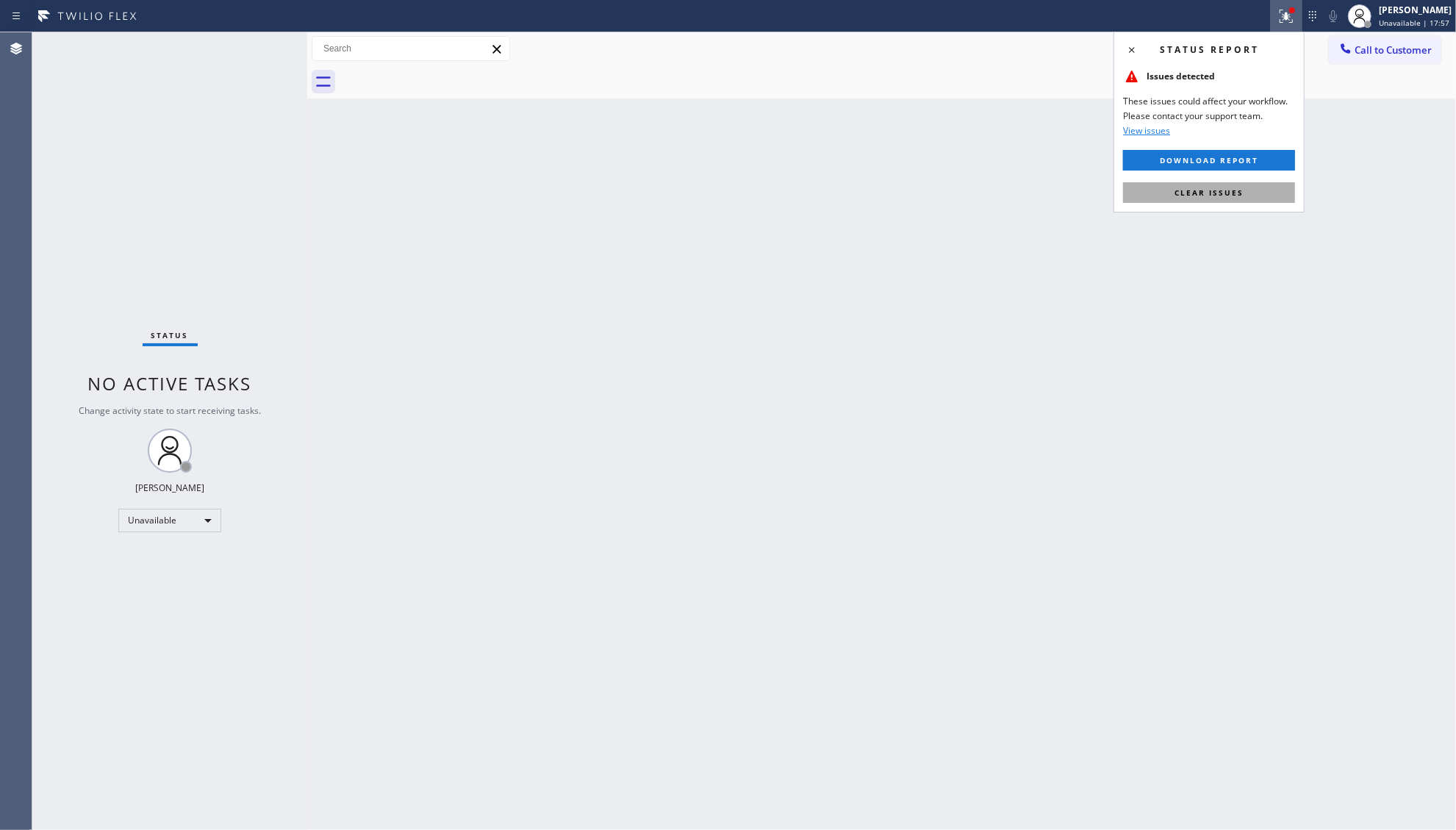
drag, startPoint x: 1208, startPoint y: 177, endPoint x: 1211, endPoint y: 192, distance: 15.3
click at [1208, 178] on div "Status report Issues detected These issues could affect your workflow. Please c…" at bounding box center [1209, 122] width 191 height 181
click at [1211, 192] on span "Clear issues" at bounding box center [1209, 193] width 69 height 11
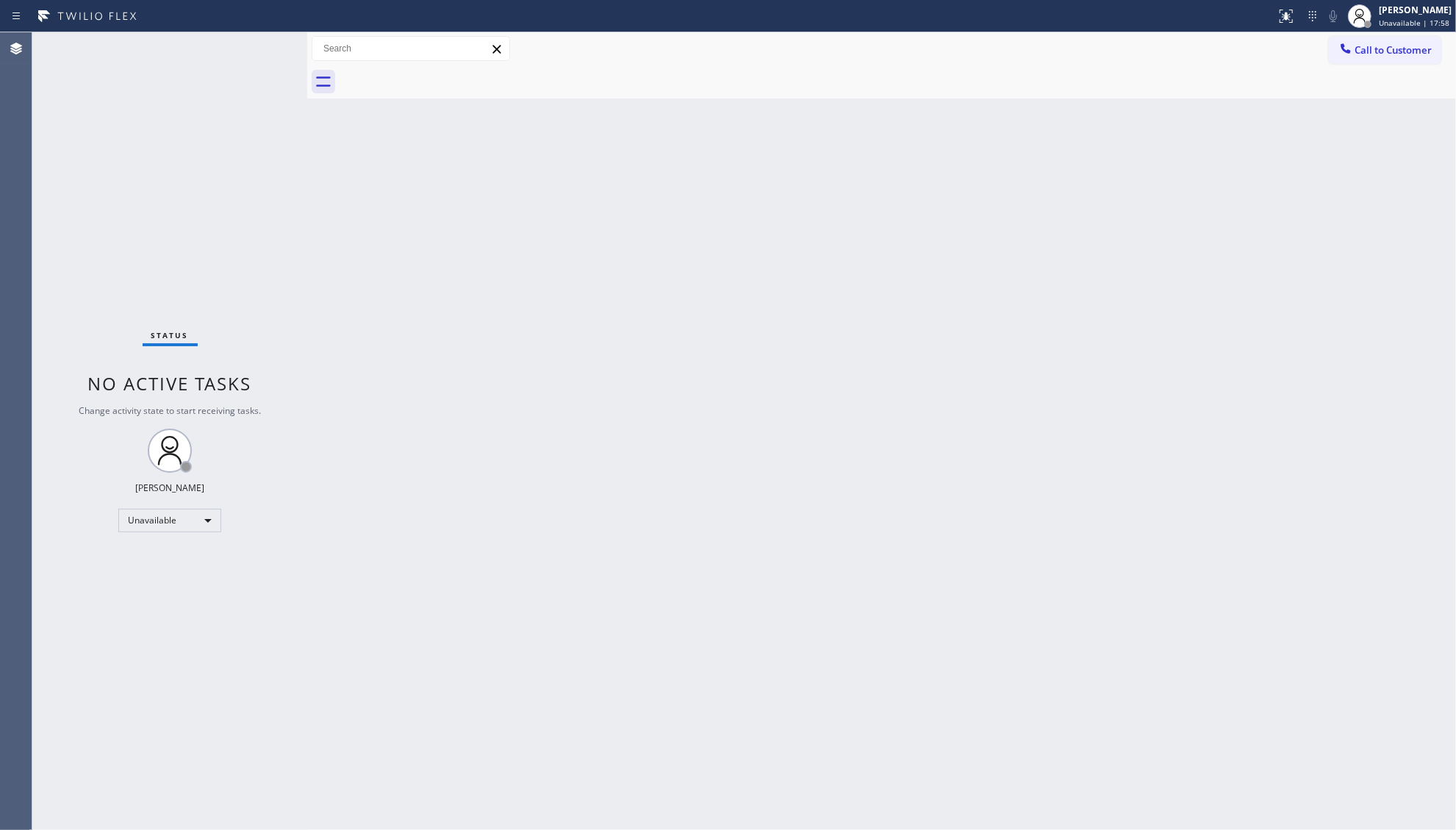
click at [1376, 34] on div "Call to Customer Outbound call Location [GEOGRAPHIC_DATA] Construction Your cal…" at bounding box center [882, 49] width 1149 height 33
click at [1363, 50] on span "Call to Customer" at bounding box center [1393, 50] width 77 height 14
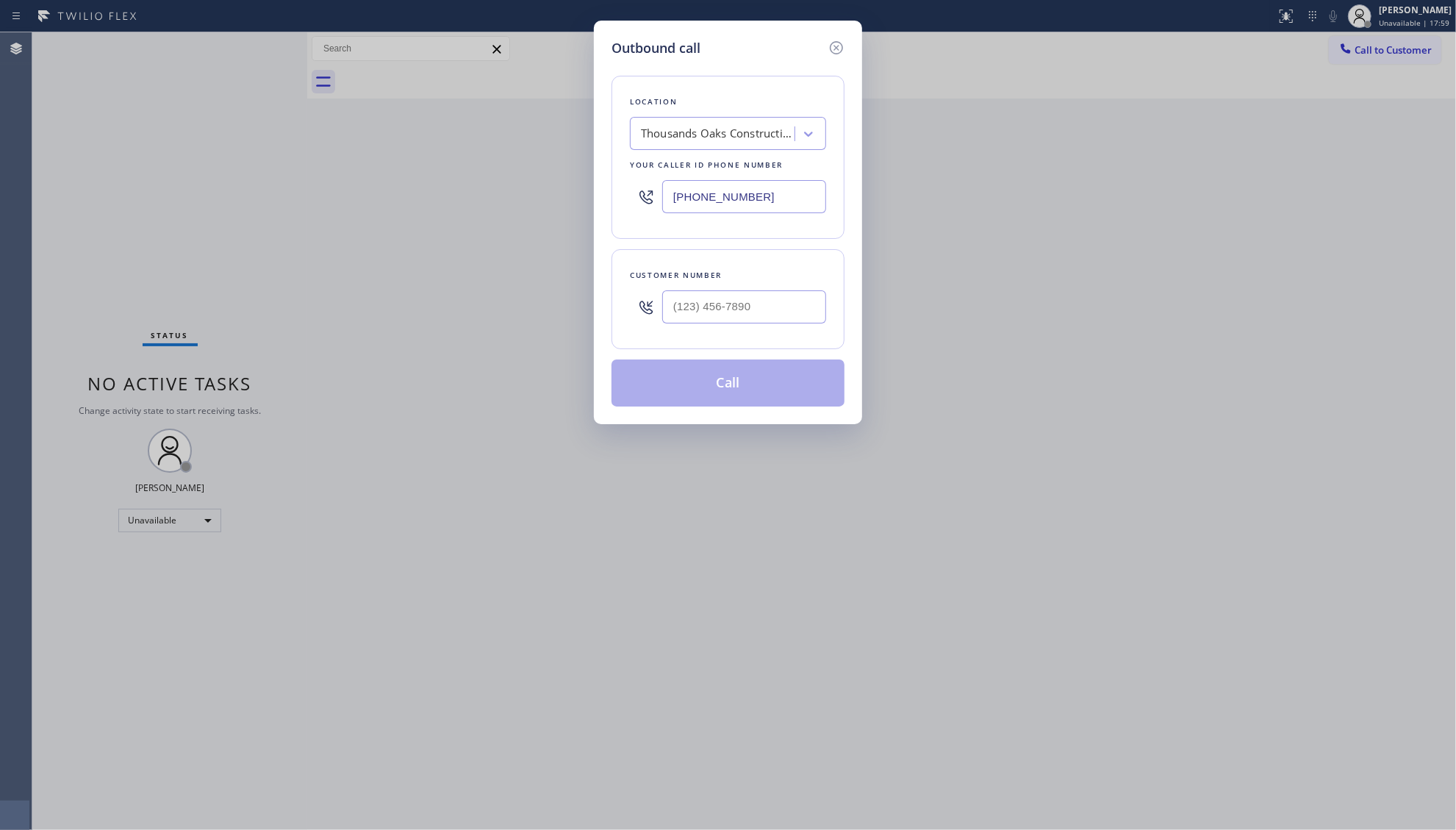
drag, startPoint x: 787, startPoint y: 212, endPoint x: 665, endPoint y: 206, distance: 122.1
click at [665, 206] on input "[PHONE_NUMBER]" at bounding box center [744, 197] width 164 height 33
paste input "929) 323-4652"
type input "[PHONE_NUMBER]"
click at [774, 302] on input "(___) ___-____" at bounding box center [744, 307] width 164 height 33
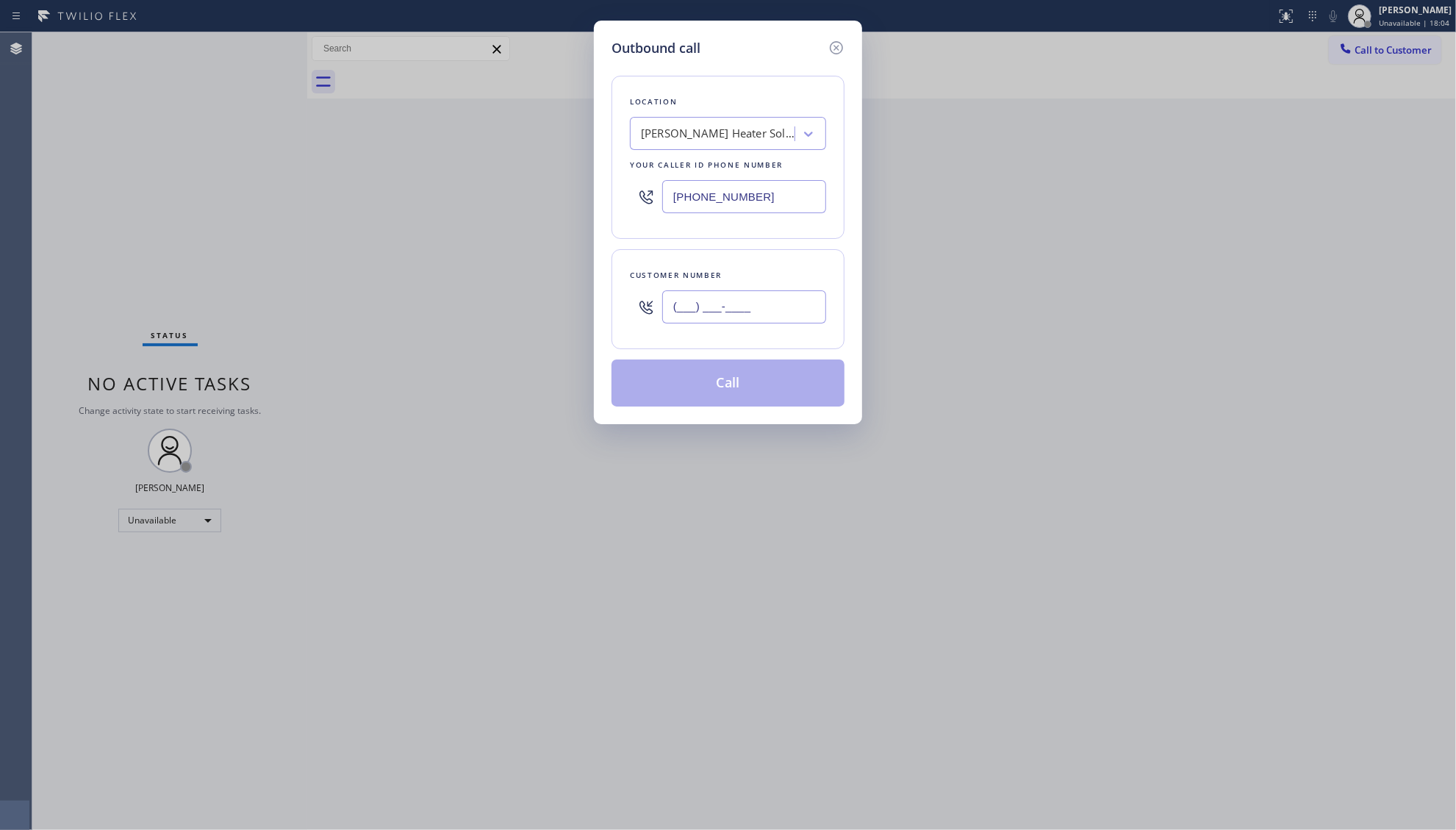
paste input "929) 899-5308"
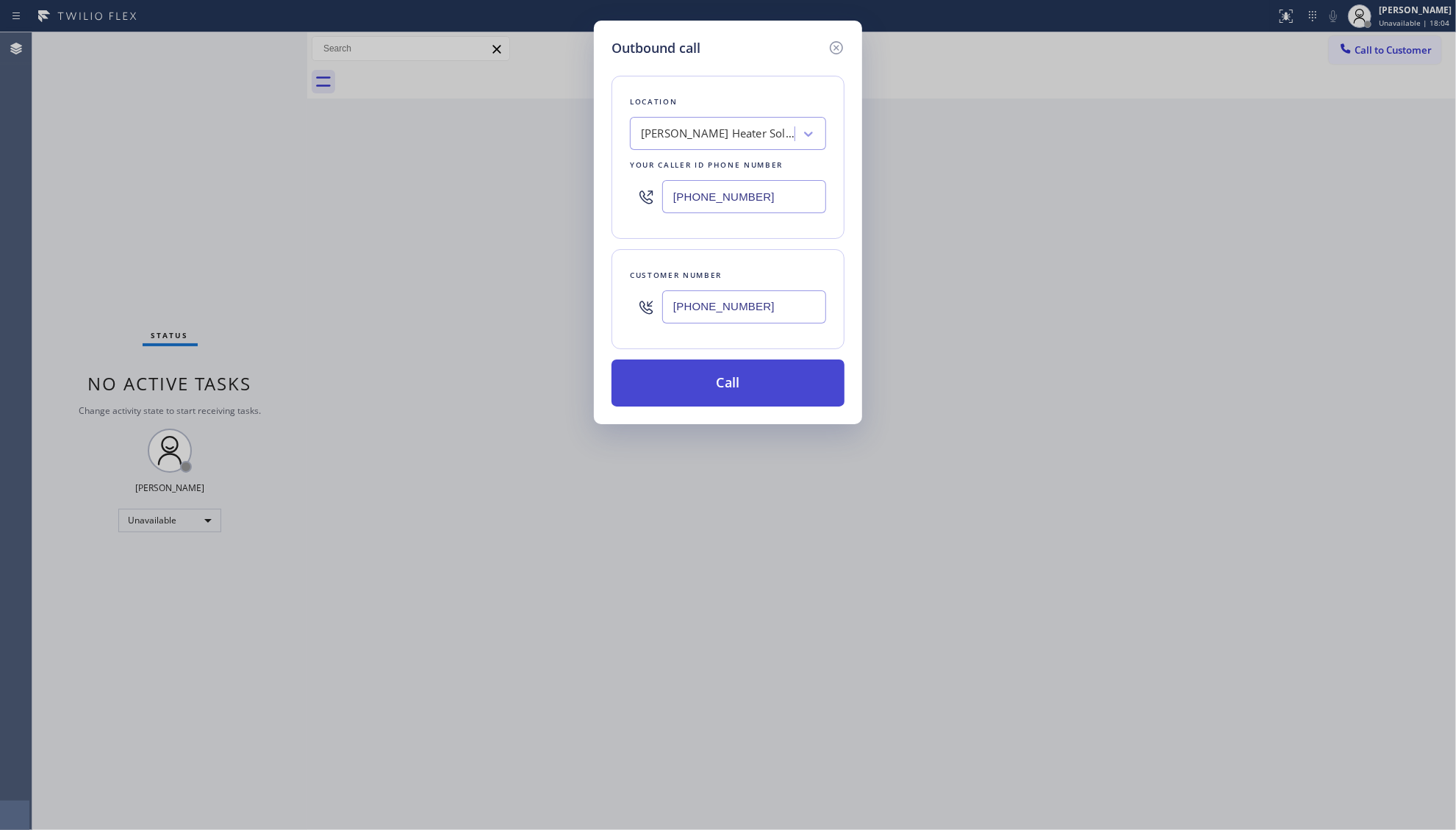
type input "[PHONE_NUMBER]"
click at [723, 377] on button "Call" at bounding box center [728, 383] width 233 height 47
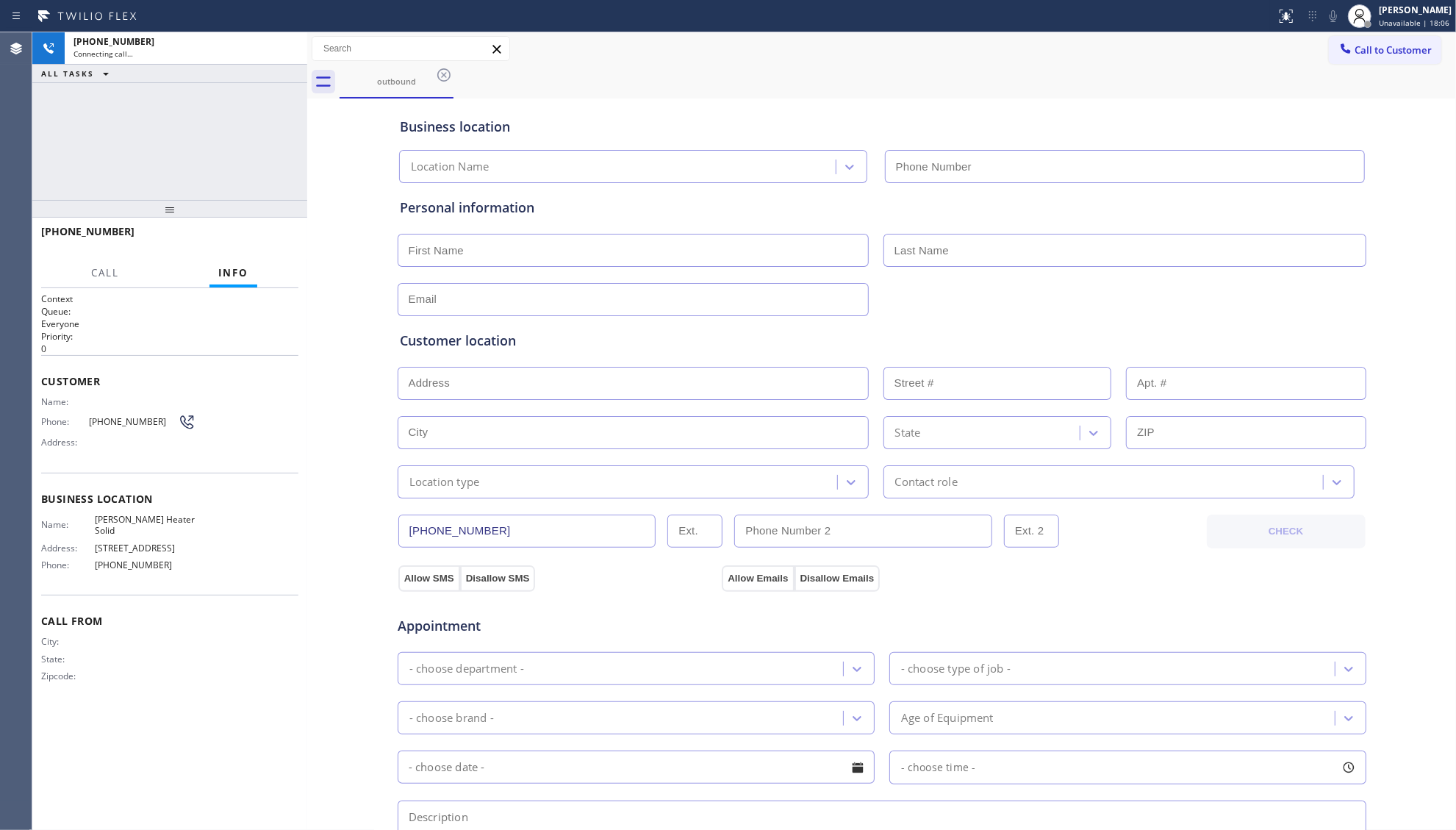
type input "[PHONE_NUMBER]"
click at [1100, 51] on div "Call to Customer Outbound call Location [PERSON_NAME] Heater Solid Your caller …" at bounding box center [882, 49] width 1149 height 26
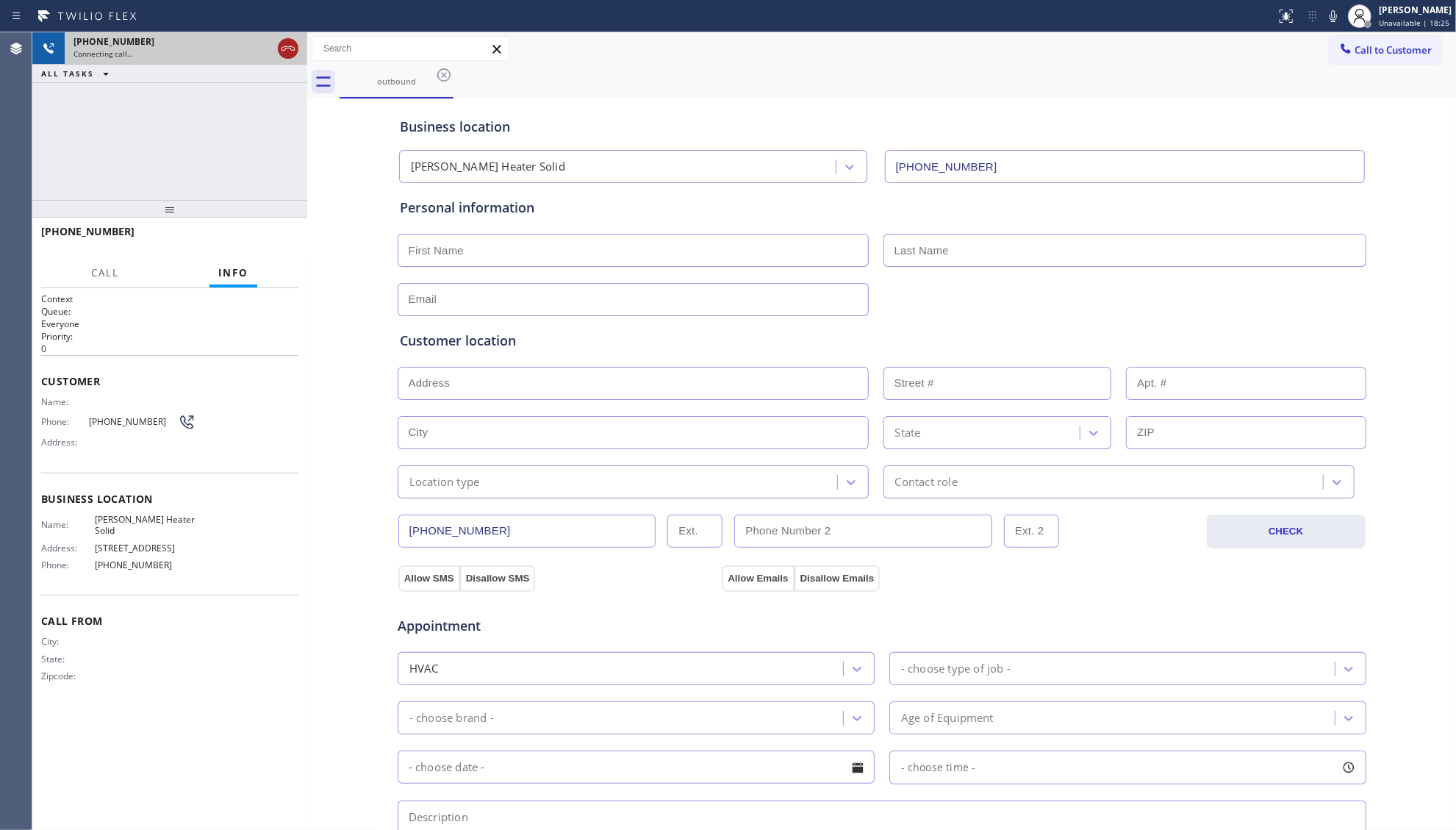
click at [290, 45] on icon at bounding box center [288, 49] width 18 height 18
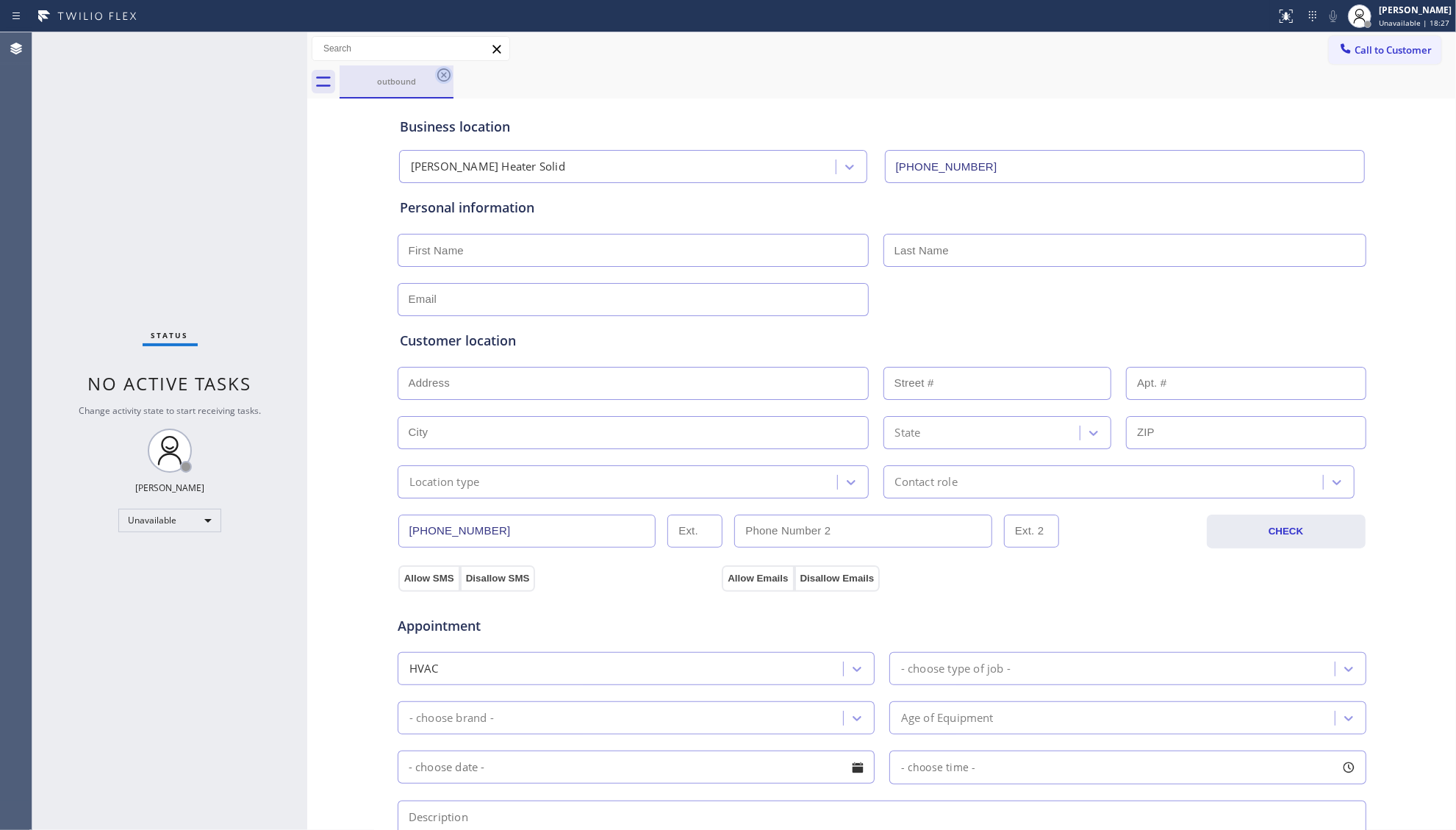
drag, startPoint x: 445, startPoint y: 71, endPoint x: 459, endPoint y: 77, distance: 15.2
click at [445, 71] on icon at bounding box center [444, 75] width 18 height 18
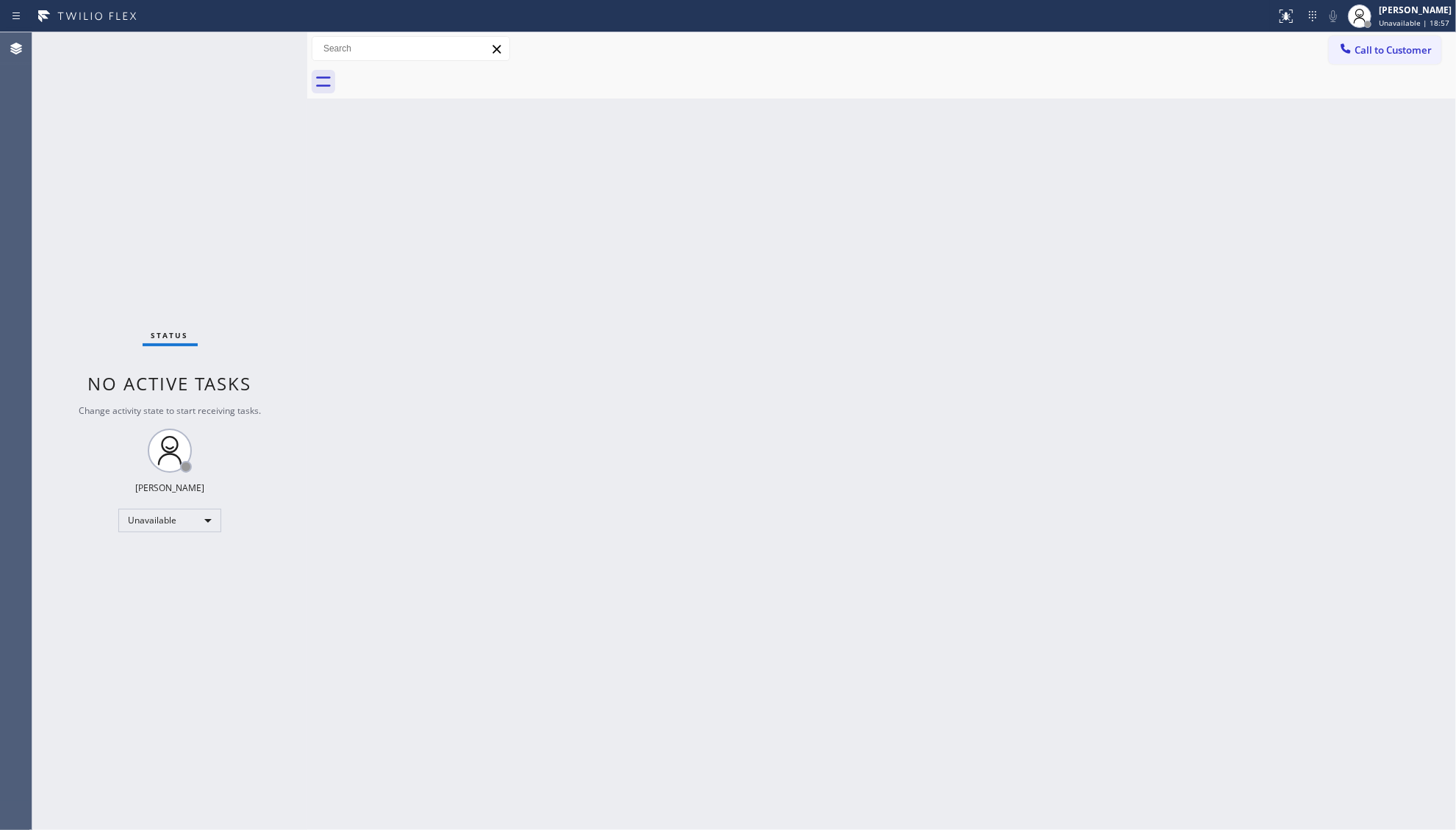
drag, startPoint x: 900, startPoint y: 504, endPoint x: 936, endPoint y: 489, distance: 39.0
click at [914, 503] on div "Back to Dashboard Change Sender ID Customers Technicians Select a contact Outbo…" at bounding box center [882, 431] width 1149 height 798
drag, startPoint x: 1004, startPoint y: 195, endPoint x: 1100, endPoint y: 95, distance: 138.6
click at [1008, 186] on div "Back to Dashboard Change Sender ID Customers Technicians Select a contact Outbo…" at bounding box center [882, 431] width 1149 height 798
click at [1361, 46] on span "Call to Customer" at bounding box center [1393, 50] width 77 height 14
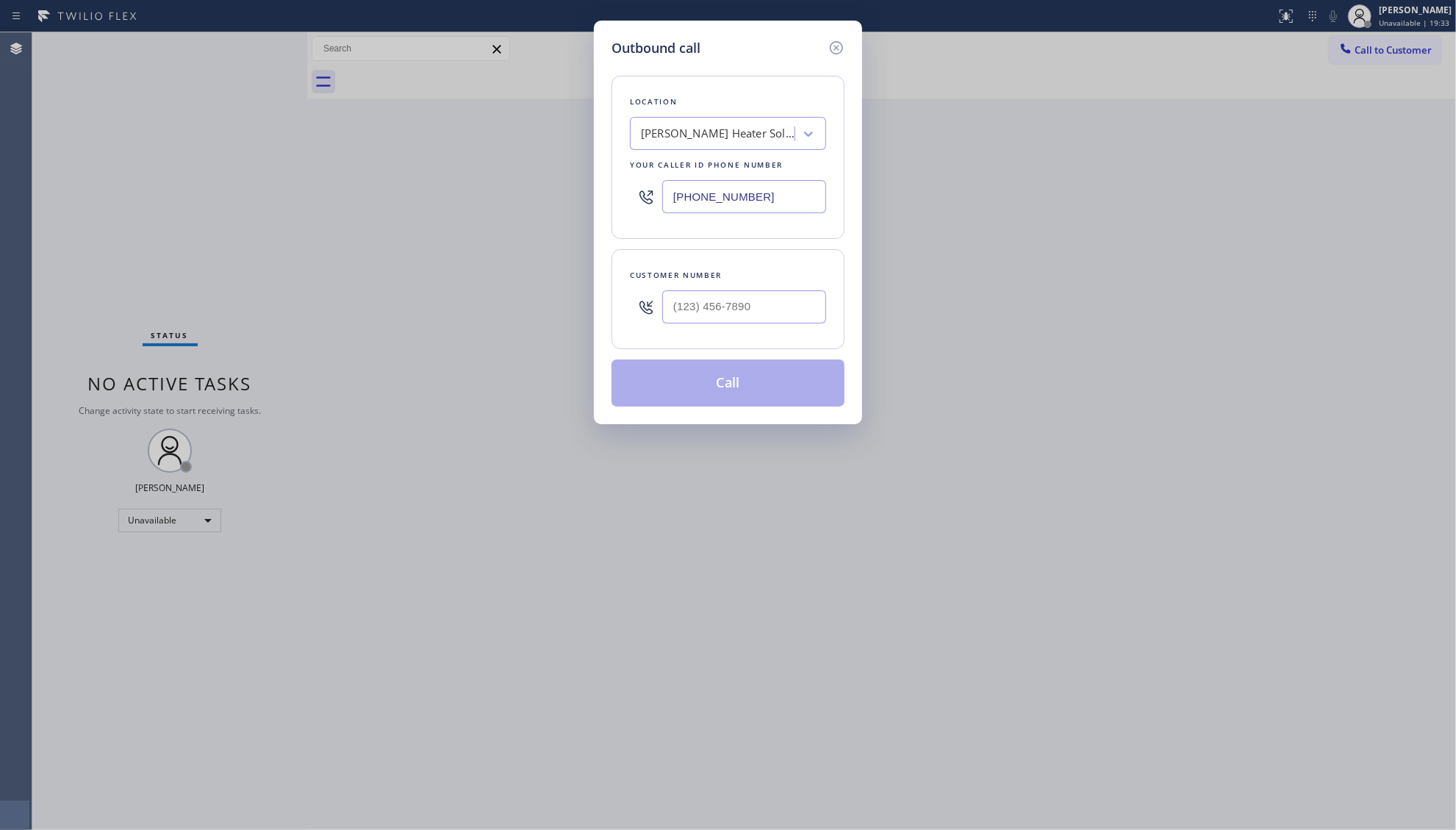
drag, startPoint x: 782, startPoint y: 192, endPoint x: 578, endPoint y: 199, distance: 204.1
click at [580, 203] on div "Outbound call Location [PERSON_NAME] Heater Solid Your caller id phone number […" at bounding box center [728, 415] width 1456 height 830
paste input "480) 508-9255"
type input "[PHONE_NUMBER]"
click at [746, 315] on input "(___) ___-____" at bounding box center [744, 307] width 164 height 33
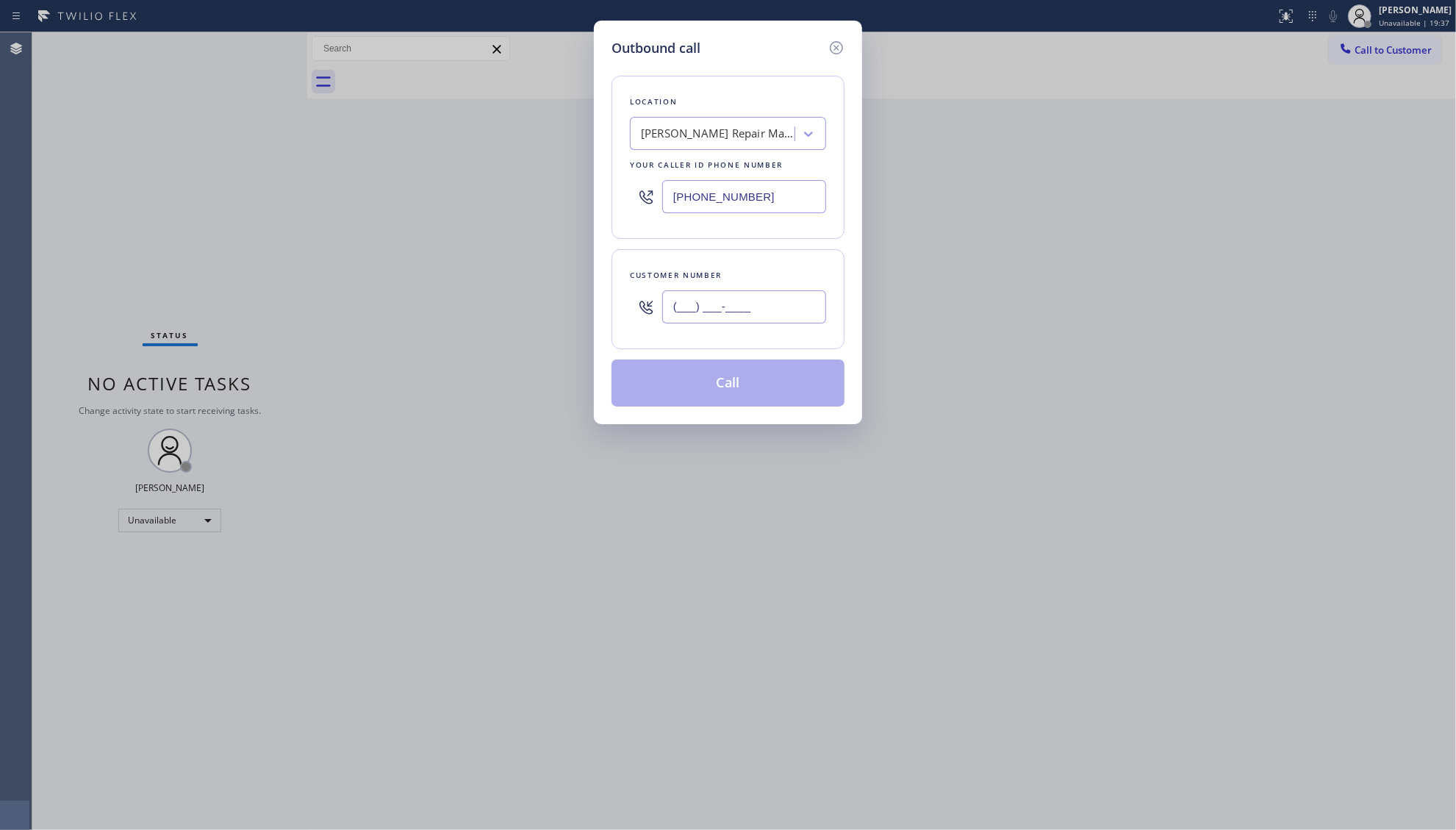
paste input "602) 757-1391"
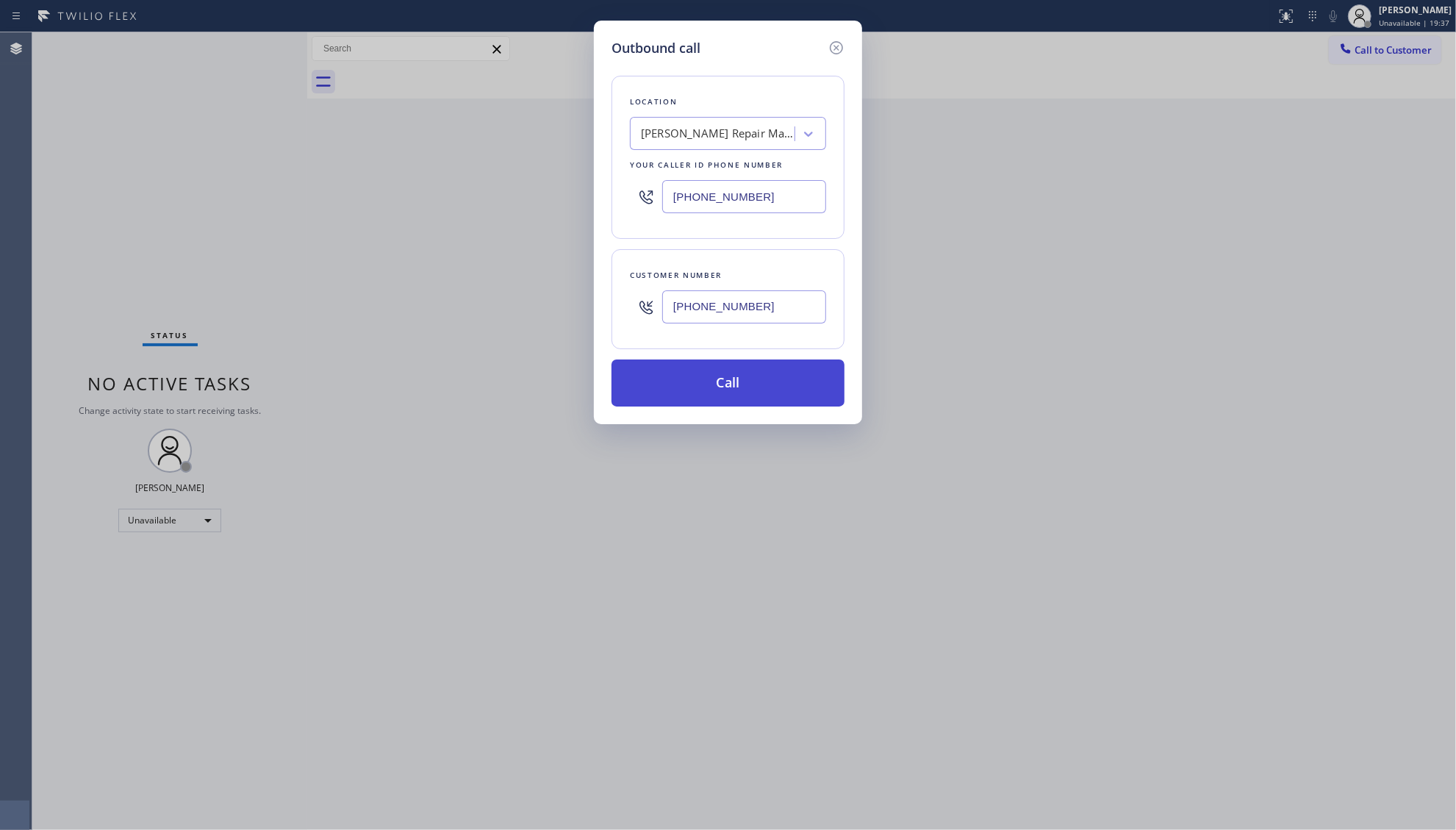
type input "[PHONE_NUMBER]"
click at [735, 385] on button "Call" at bounding box center [728, 383] width 233 height 47
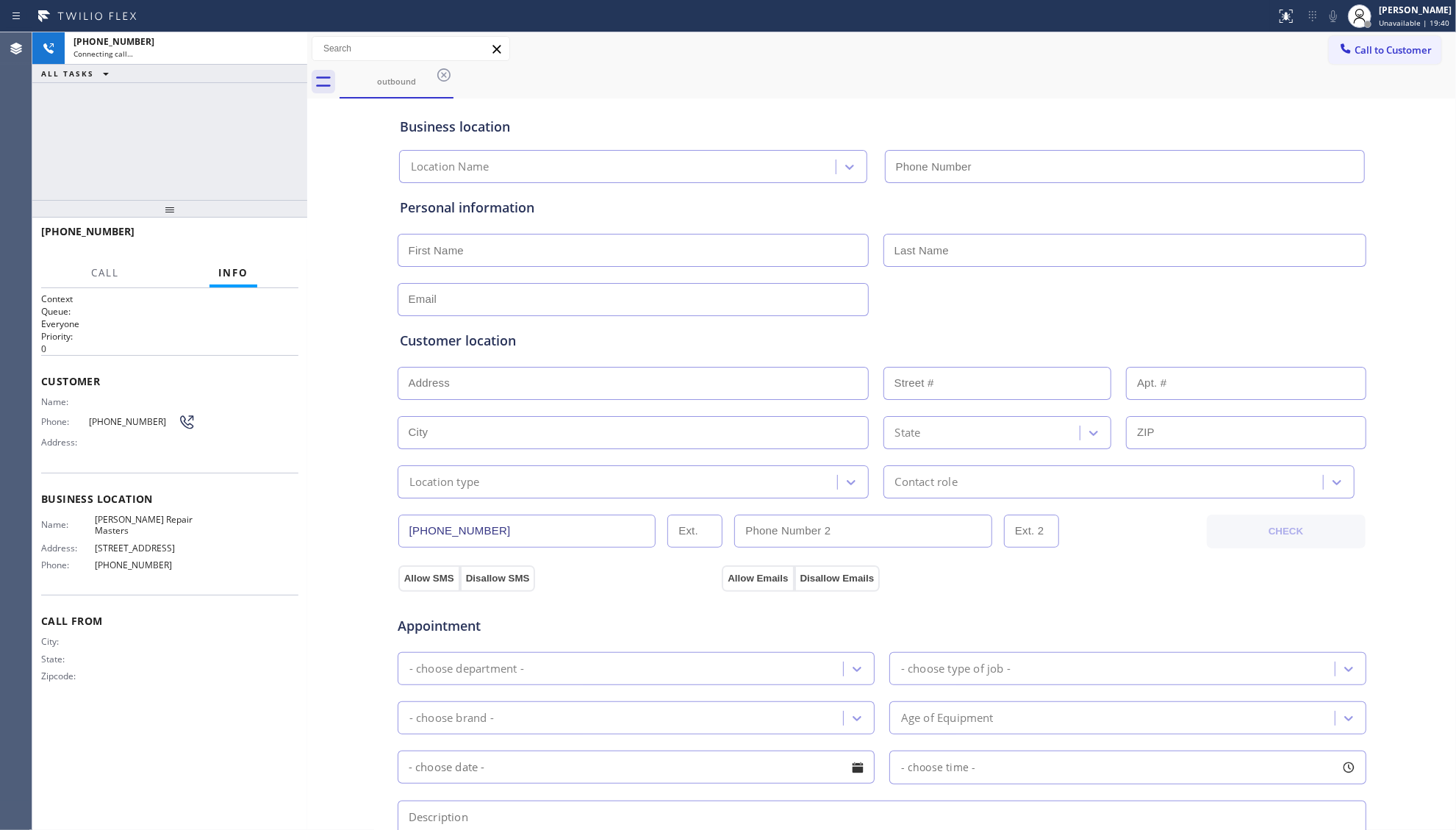
type input "[PHONE_NUMBER]"
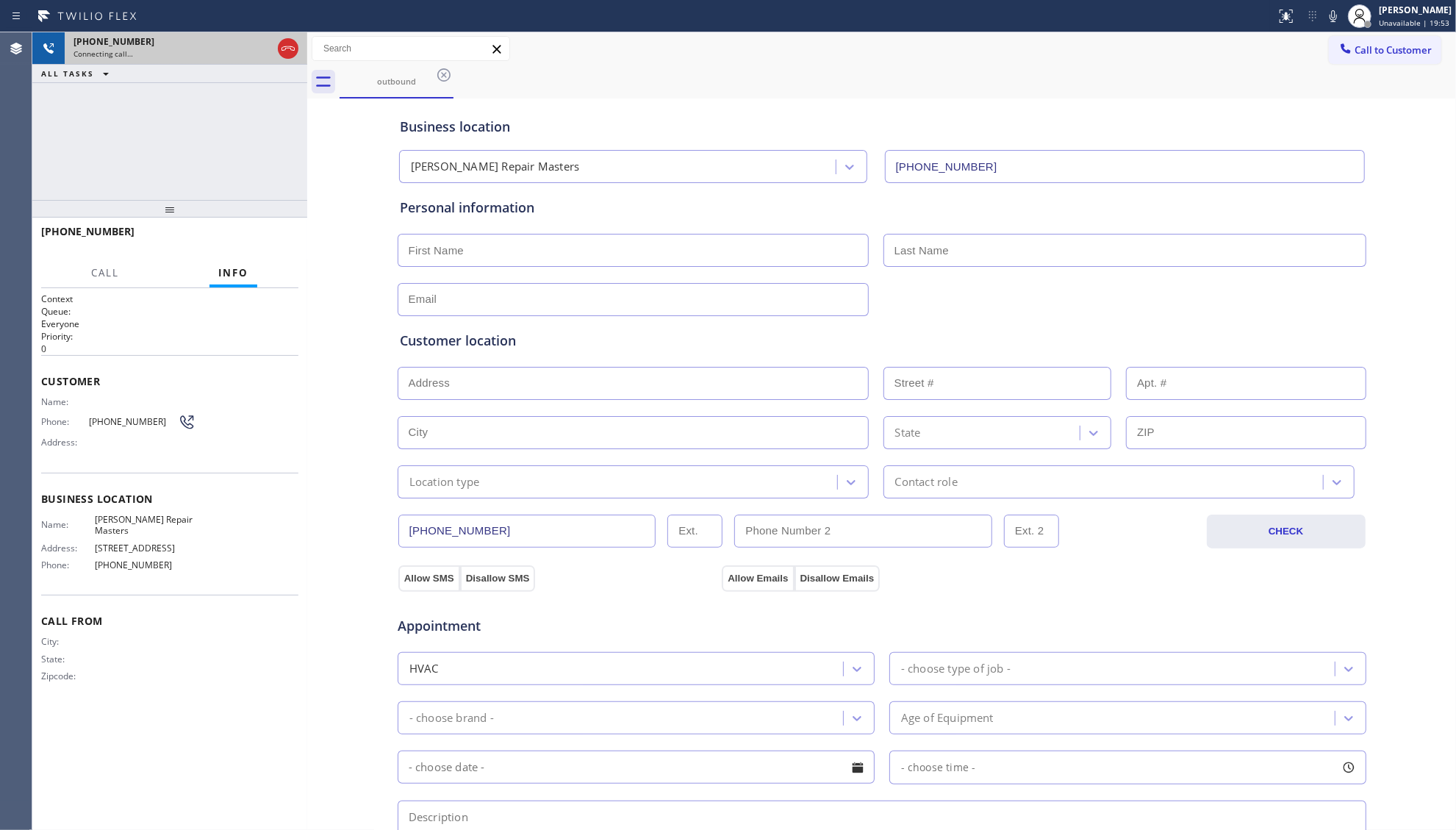
click at [281, 53] on icon at bounding box center [288, 49] width 18 height 18
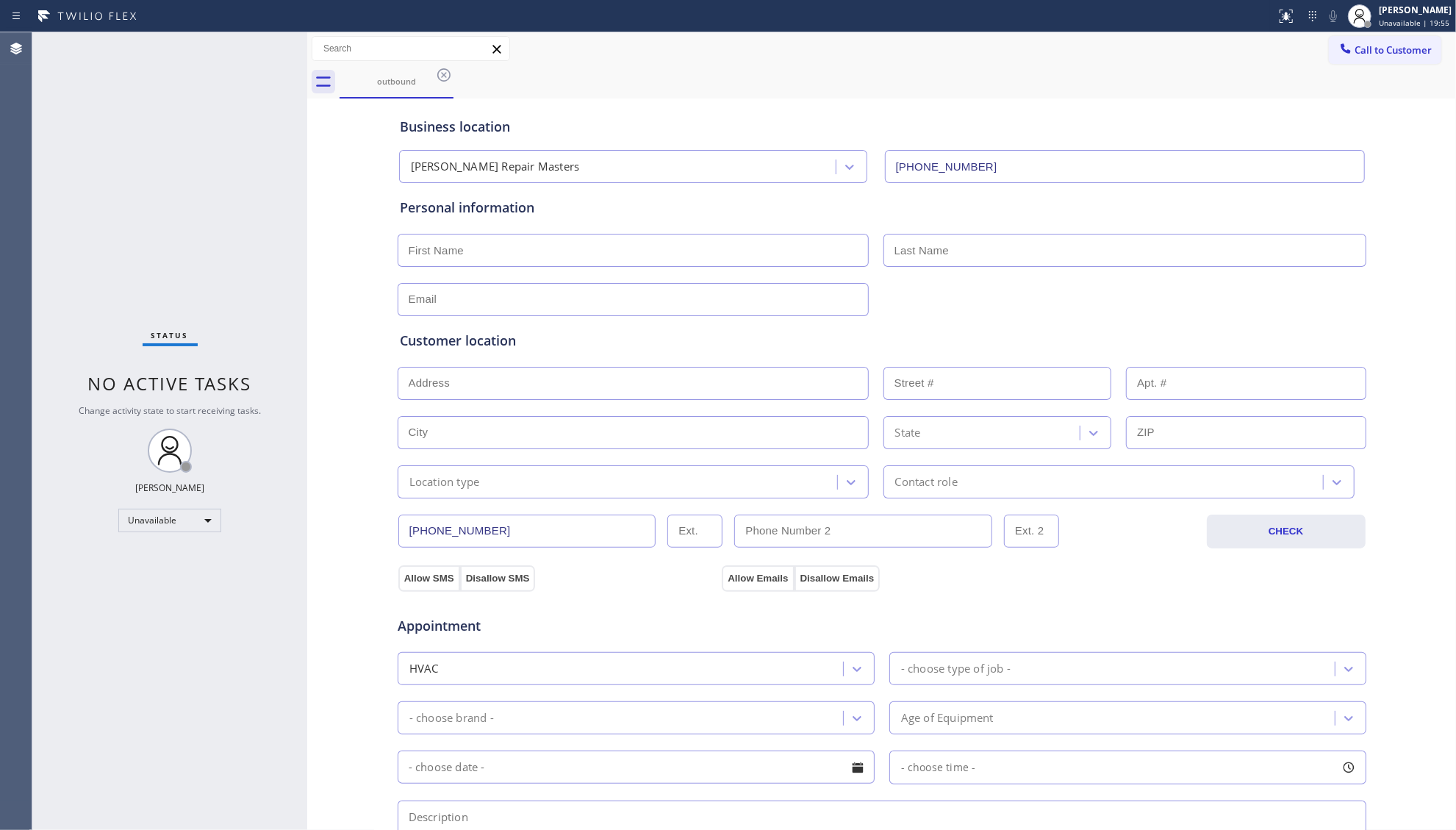
click at [998, 98] on div "Business location [PERSON_NAME] Repair Masters [PHONE_NUMBER]" at bounding box center [881, 140] width 970 height 87
click at [1338, 44] on icon at bounding box center [1346, 49] width 15 height 15
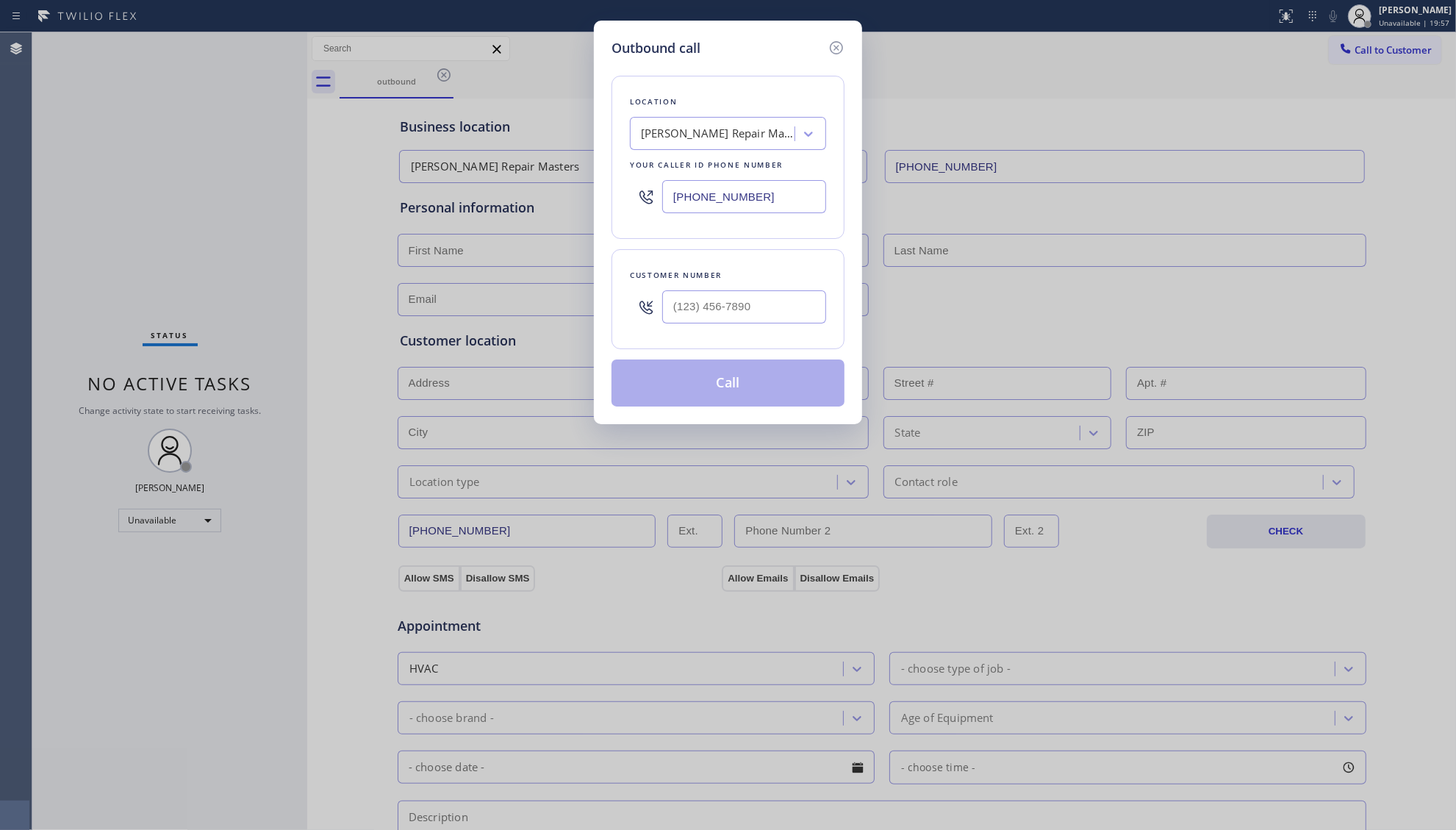
drag, startPoint x: 746, startPoint y: 203, endPoint x: 614, endPoint y: 203, distance: 132.0
click at [614, 203] on div "Location [PERSON_NAME] Repair Masters Your caller id phone number [PHONE_NUMBER]" at bounding box center [728, 158] width 233 height 164
paste input "786) 901-688"
type input "[PHONE_NUMBER]"
click at [803, 319] on input "(___) ___-____" at bounding box center [744, 307] width 164 height 33
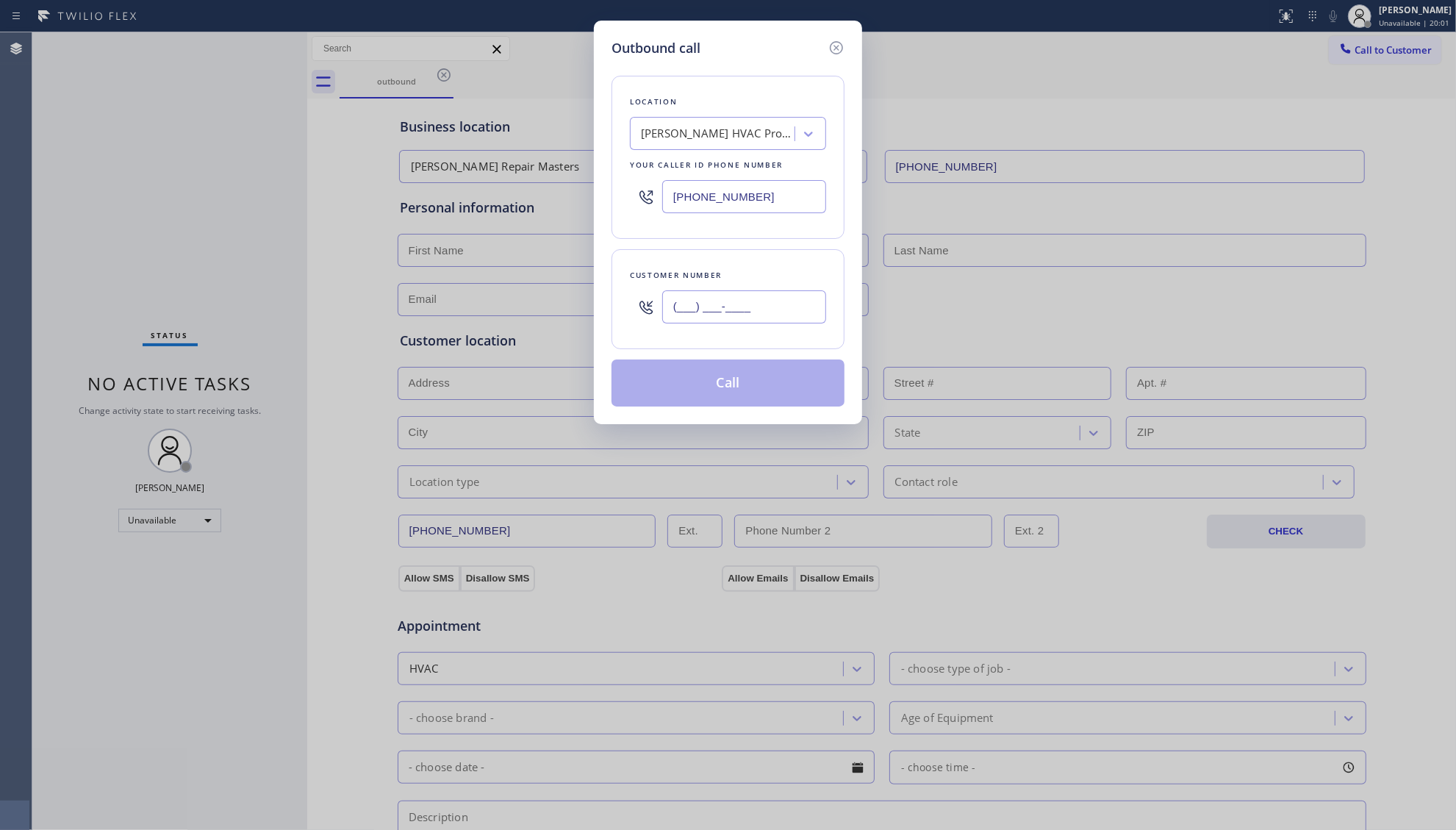
paste input "239) 610-9094"
type input "[PHONE_NUMBER]"
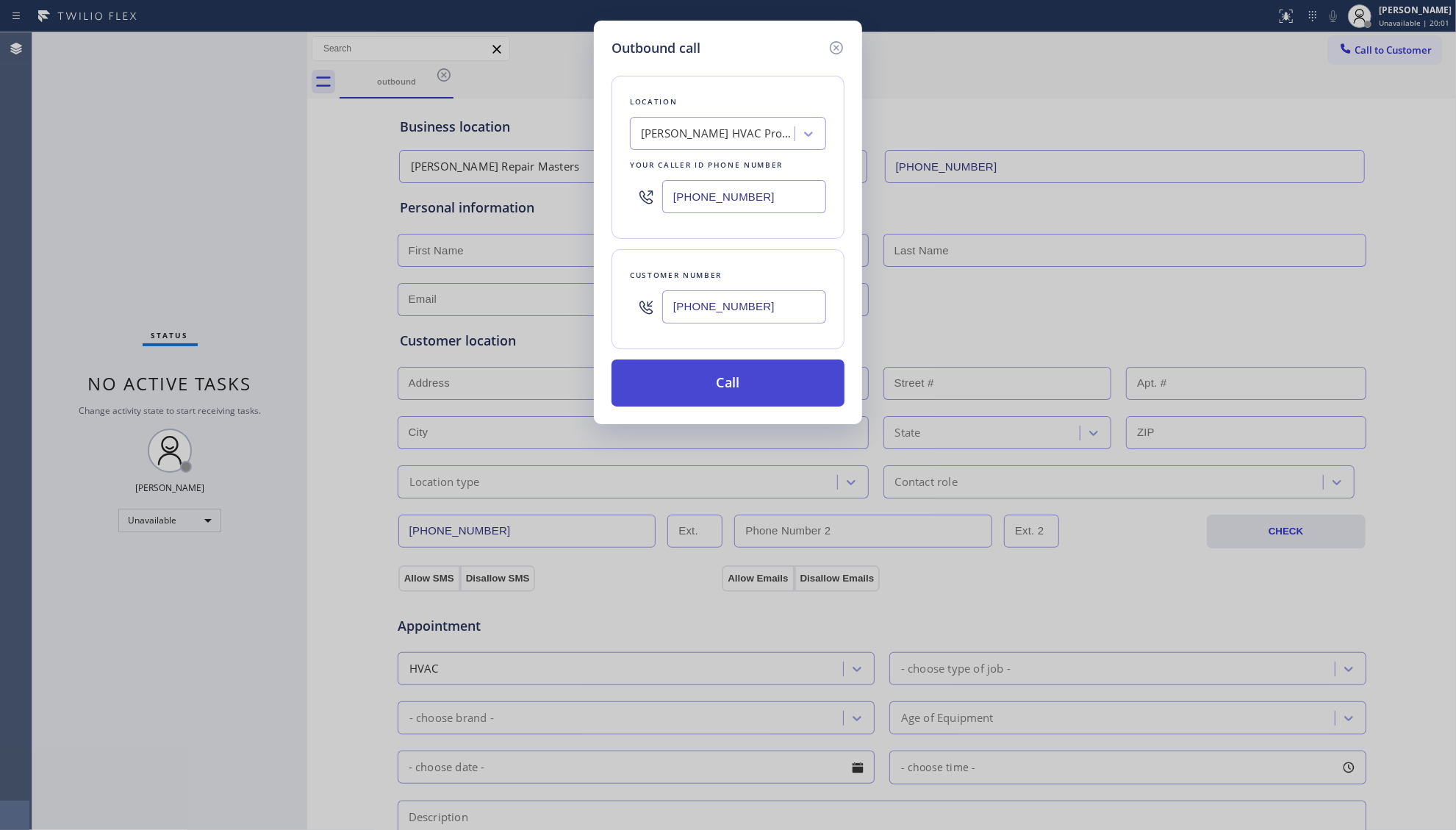
click at [753, 389] on button "Call" at bounding box center [728, 383] width 233 height 47
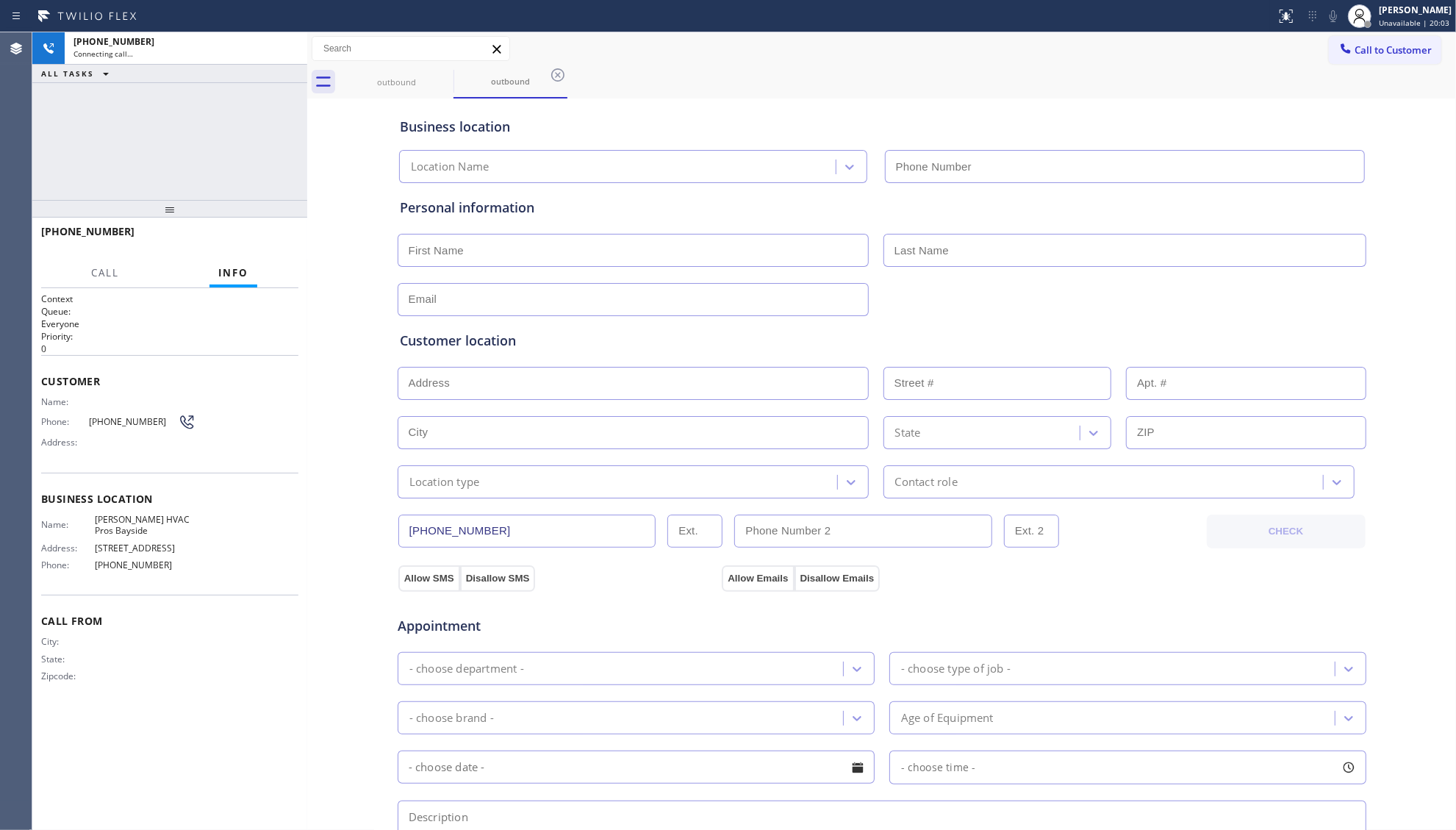
type input "[PHONE_NUMBER]"
click at [686, 55] on div "Call to Customer Outbound call Location [PERSON_NAME] HVAC Pros Bayside Your ca…" at bounding box center [882, 49] width 1149 height 26
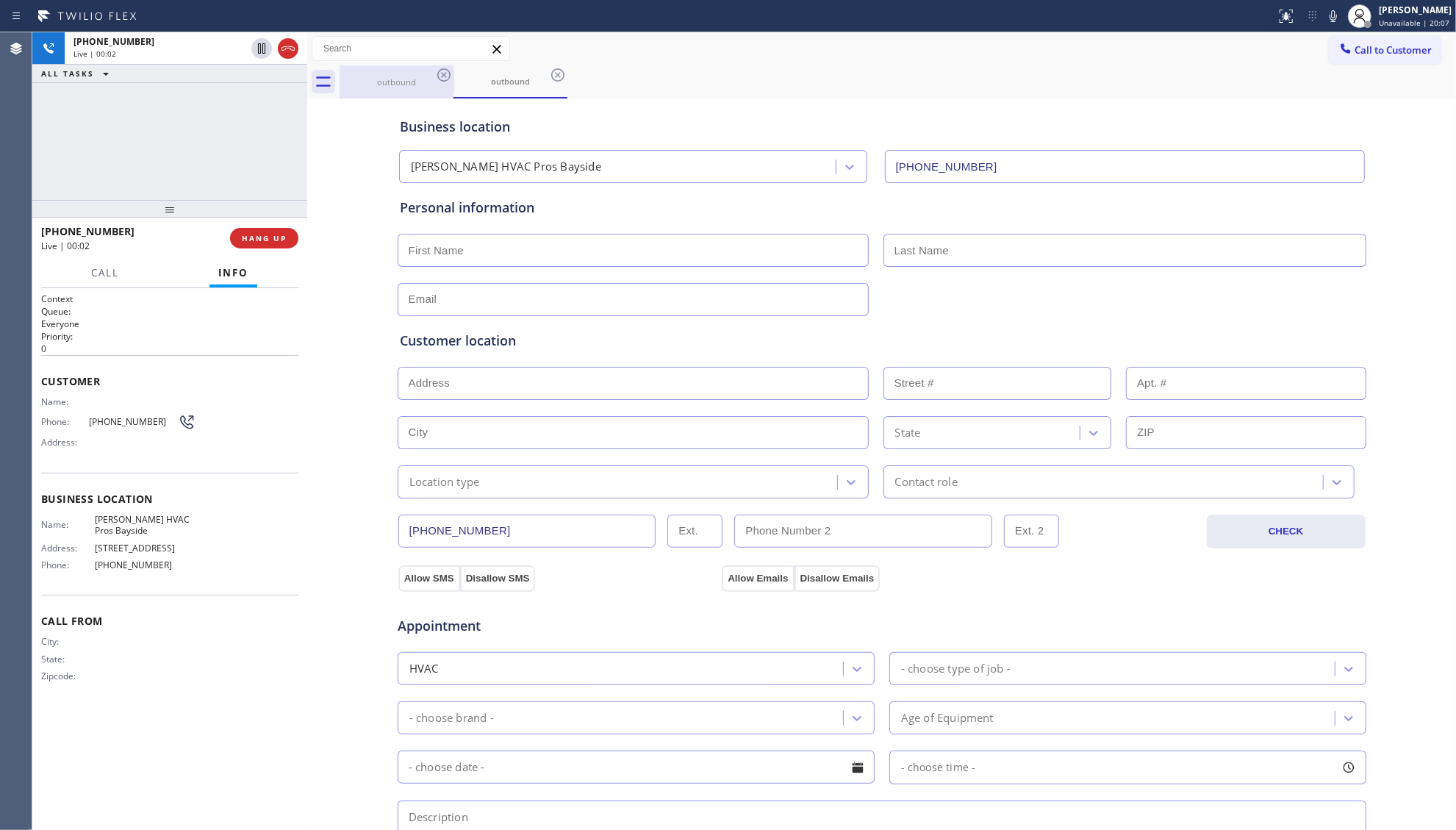
drag, startPoint x: 256, startPoint y: 119, endPoint x: 422, endPoint y: 80, distance: 170.5
click at [277, 113] on div "[PHONE_NUMBER] Live | 00:02 ALL TASKS ALL TASKS ACTIVE TASKS TASKS IN WRAP UP" at bounding box center [170, 116] width 275 height 167
click at [550, 75] on icon at bounding box center [558, 75] width 18 height 18
click at [265, 237] on span "HANG UP" at bounding box center [264, 239] width 45 height 11
click at [265, 236] on span "HANG UP" at bounding box center [264, 239] width 45 height 11
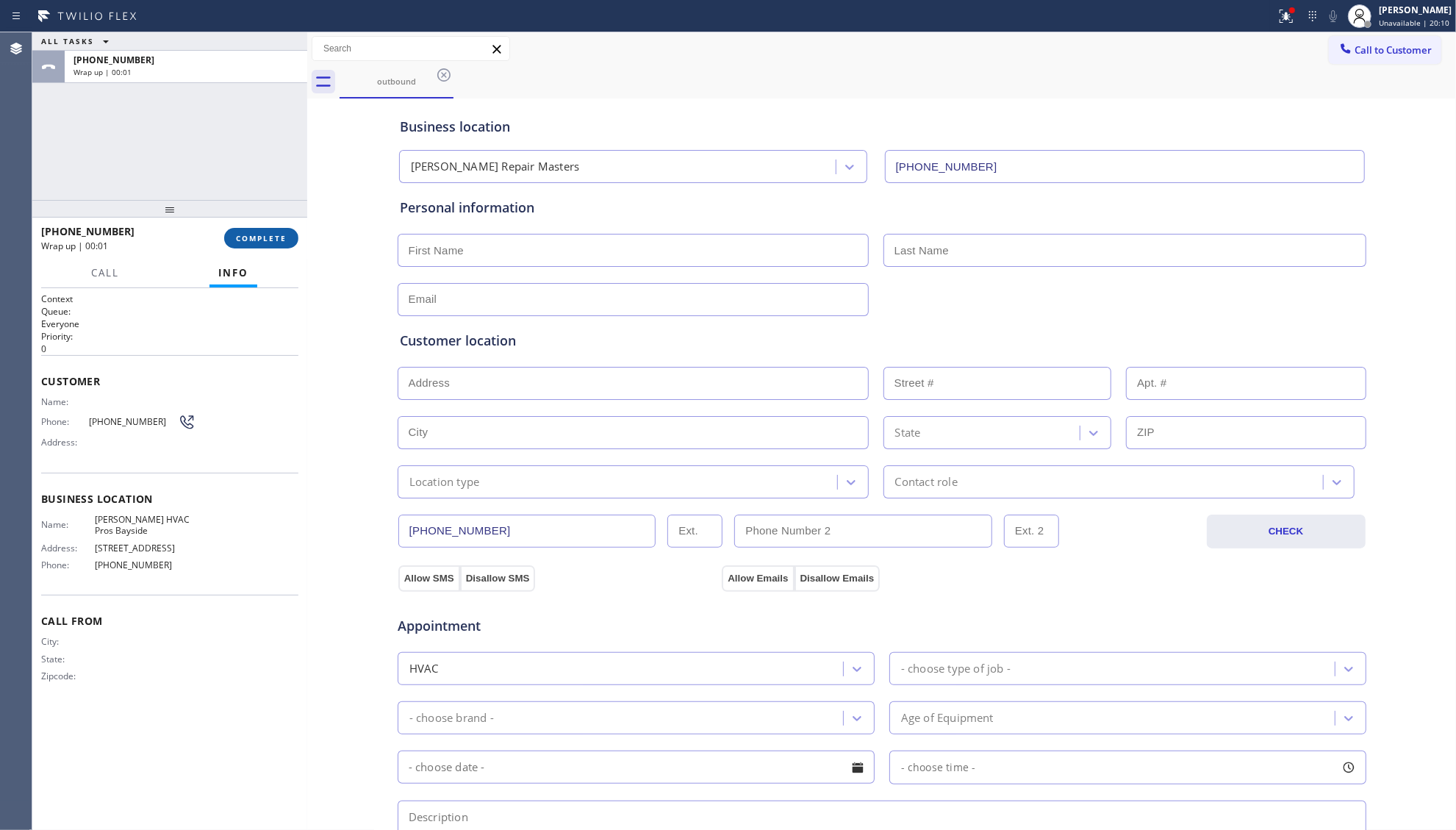
click at [281, 242] on span "COMPLETE" at bounding box center [262, 239] width 51 height 11
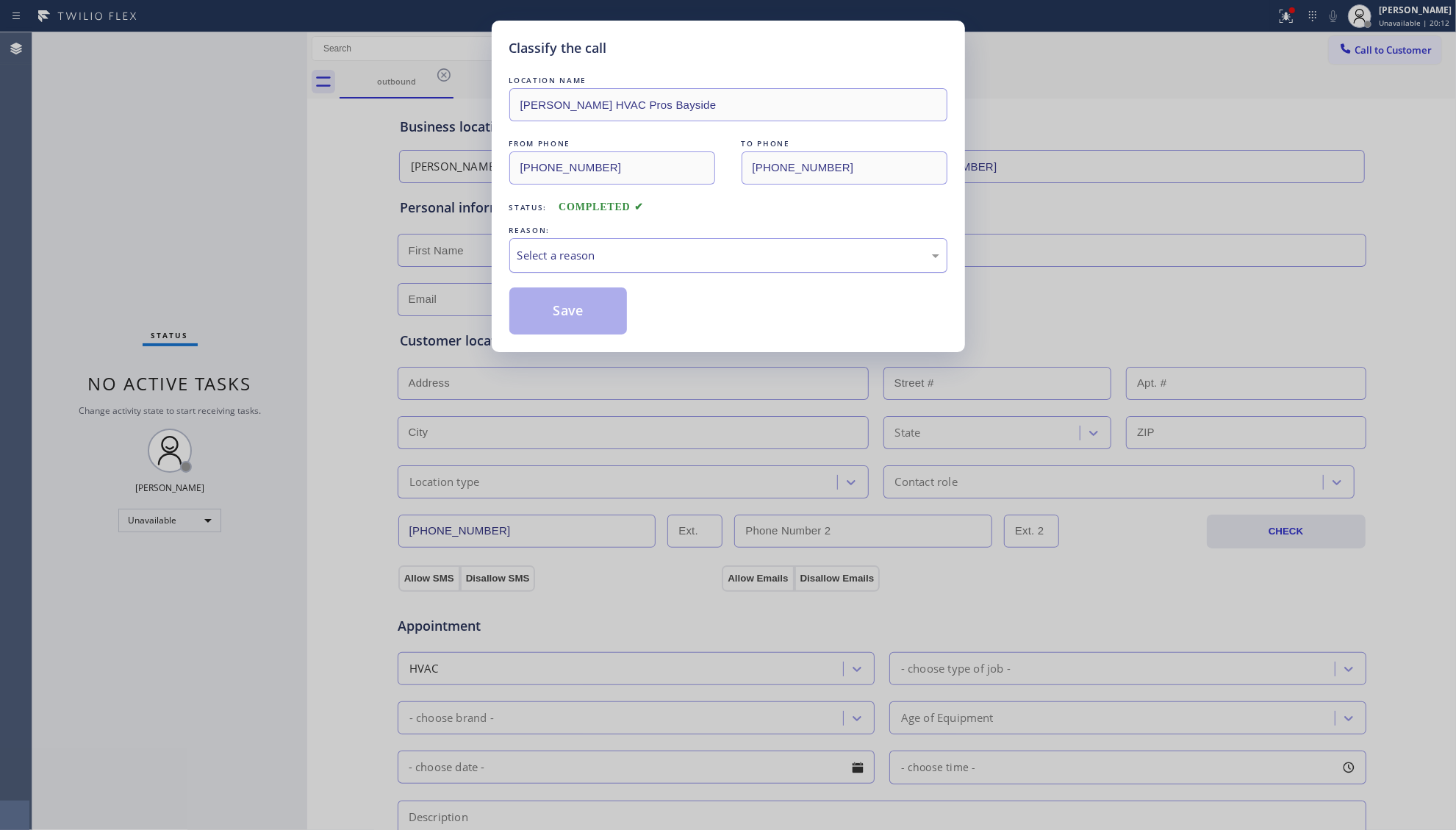
click at [566, 263] on div "Select a reason" at bounding box center [728, 255] width 422 height 17
click at [554, 305] on button "Save" at bounding box center [569, 311] width 119 height 47
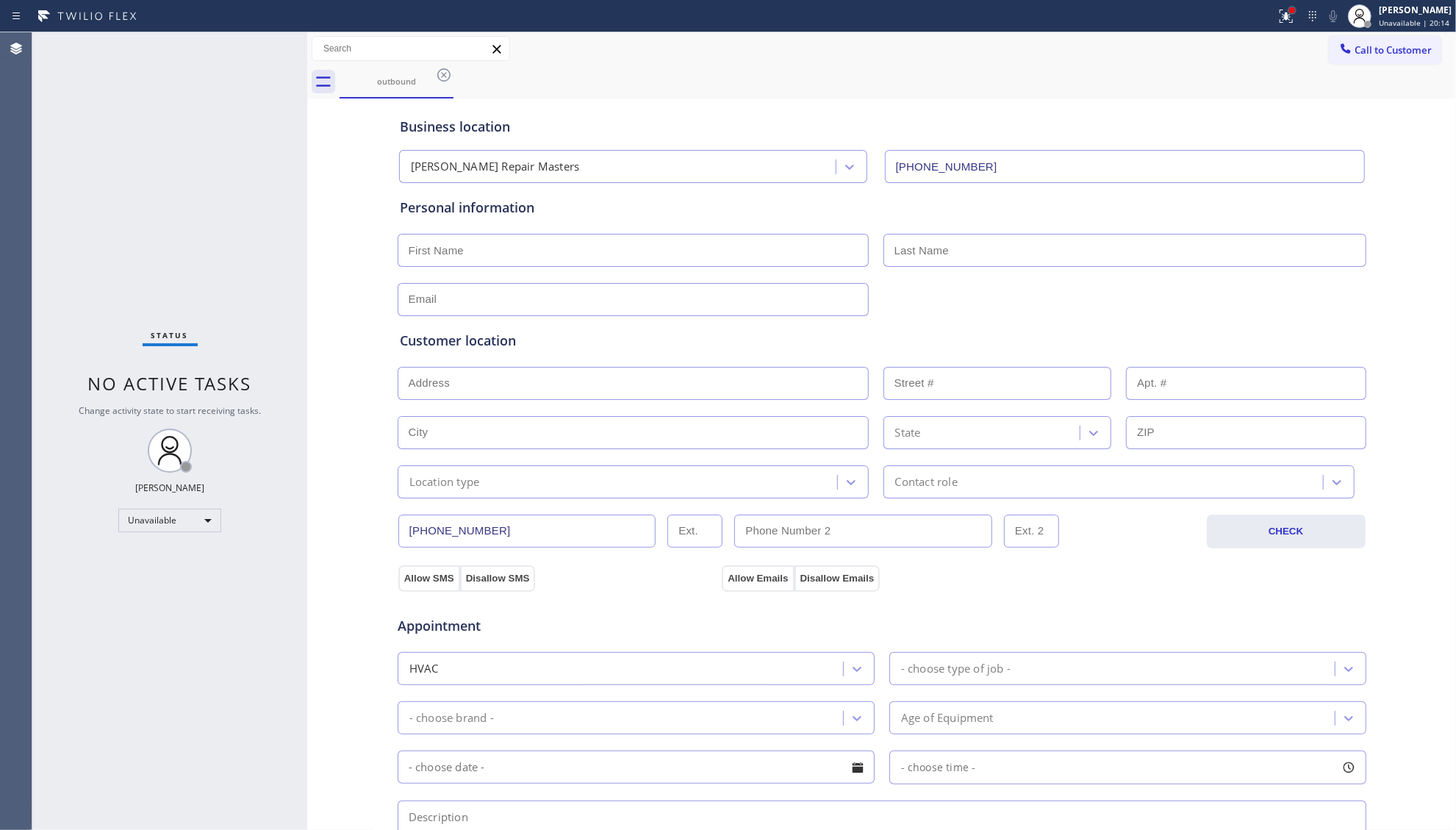
click at [1295, 12] on div at bounding box center [1292, 11] width 6 height 6
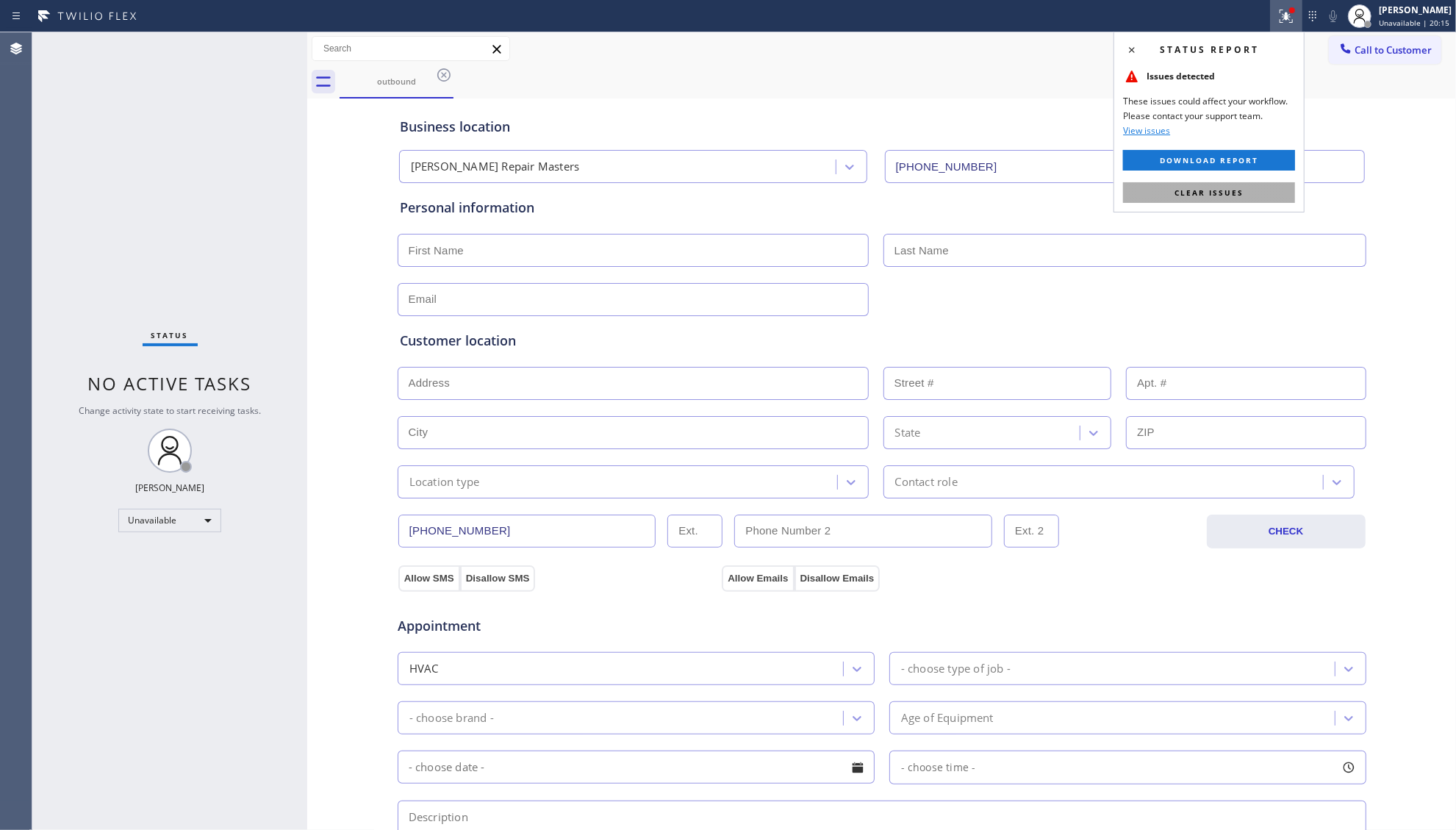
click at [1215, 187] on button "Clear issues" at bounding box center [1208, 192] width 172 height 20
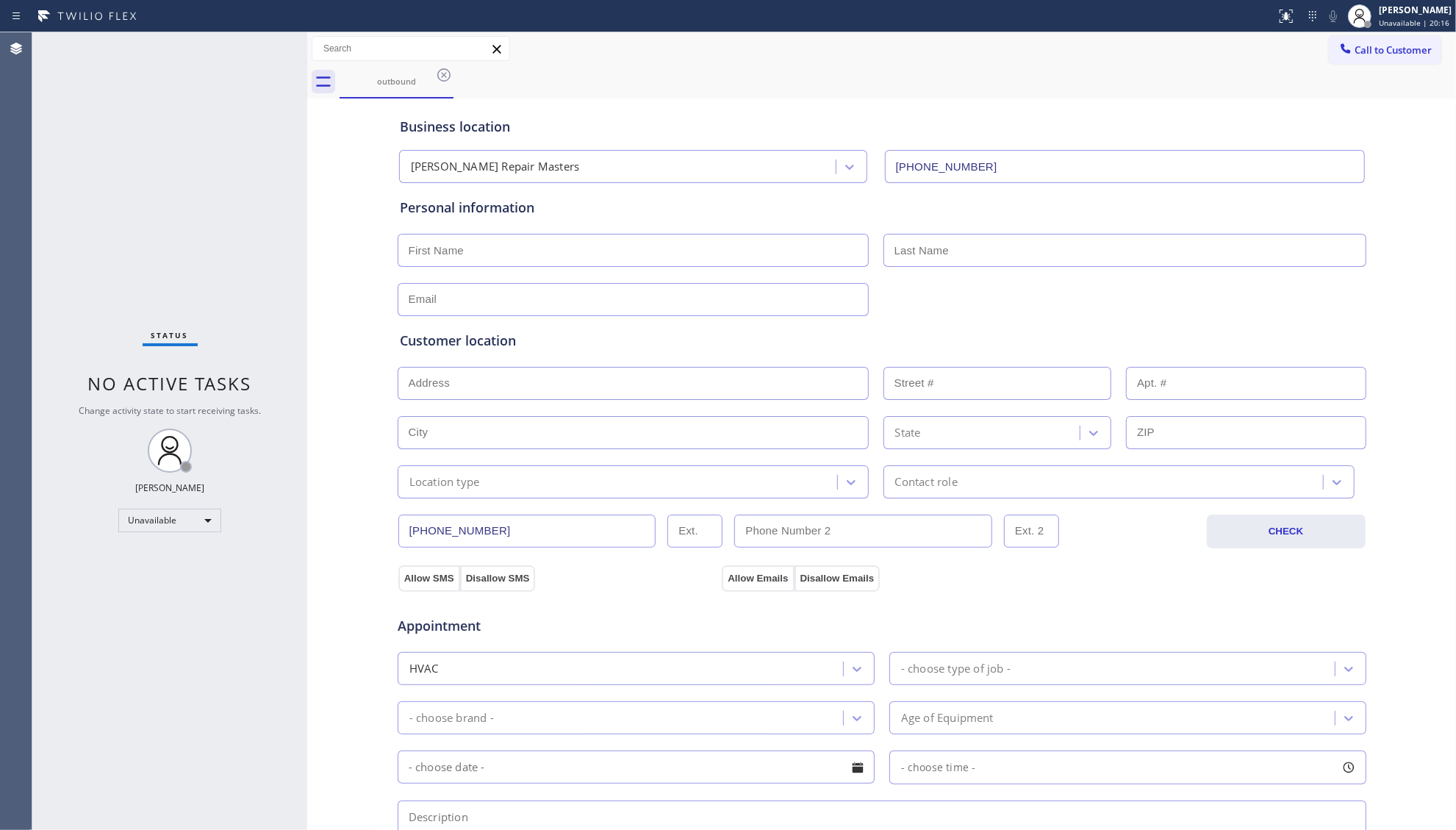
drag, startPoint x: 1332, startPoint y: 44, endPoint x: 1004, endPoint y: 146, distance: 343.5
click at [1338, 48] on icon at bounding box center [1346, 49] width 15 height 15
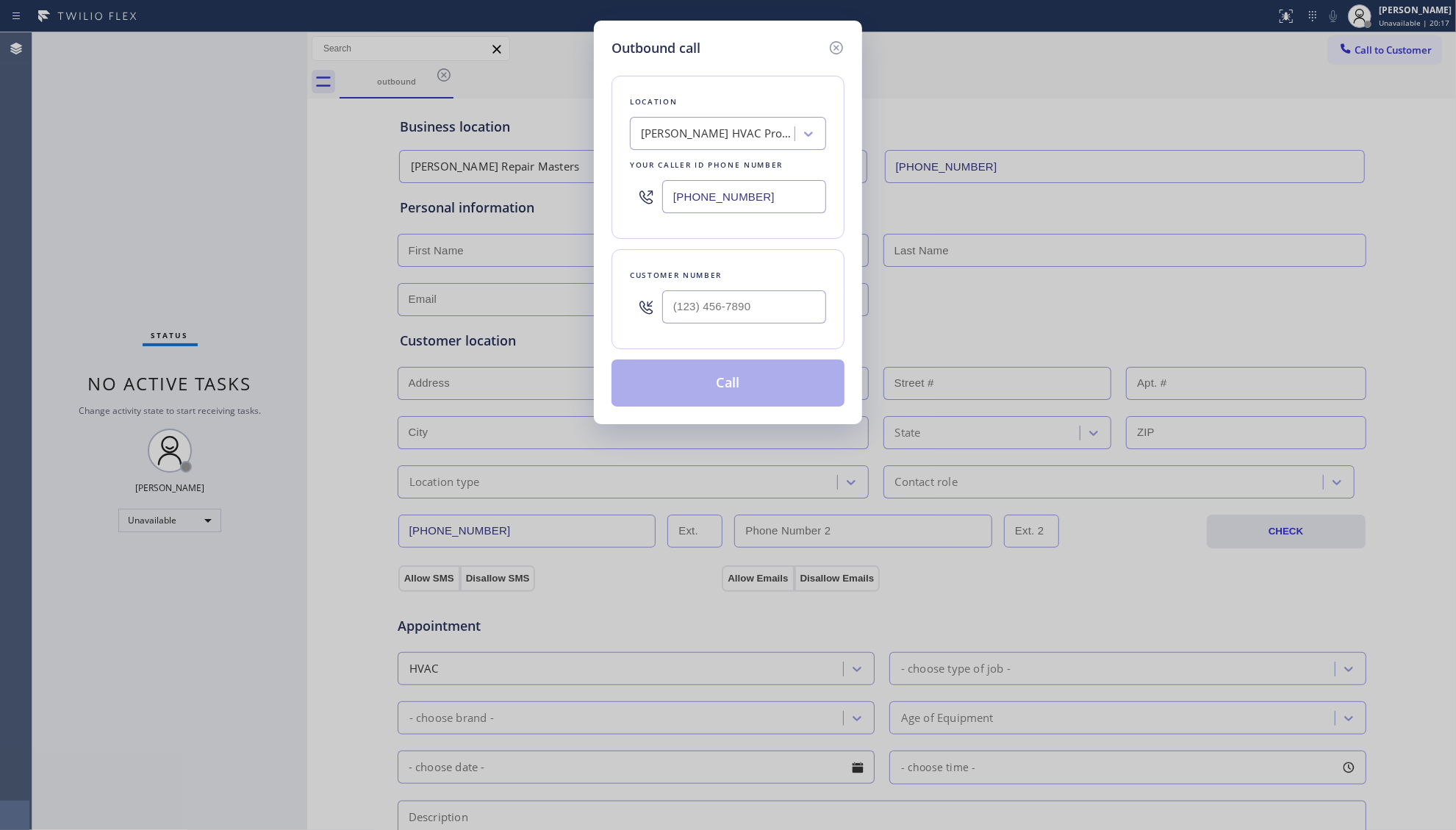
drag, startPoint x: 783, startPoint y: 191, endPoint x: 609, endPoint y: 206, distance: 174.6
click at [609, 206] on div "Outbound call Location [PERSON_NAME] HVAC Pros Bayside Your caller id phone num…" at bounding box center [728, 222] width 269 height 404
paste input "805) 434-6334"
type input "[PHONE_NUMBER]"
click at [783, 310] on input "(___) ___-____" at bounding box center [744, 307] width 164 height 33
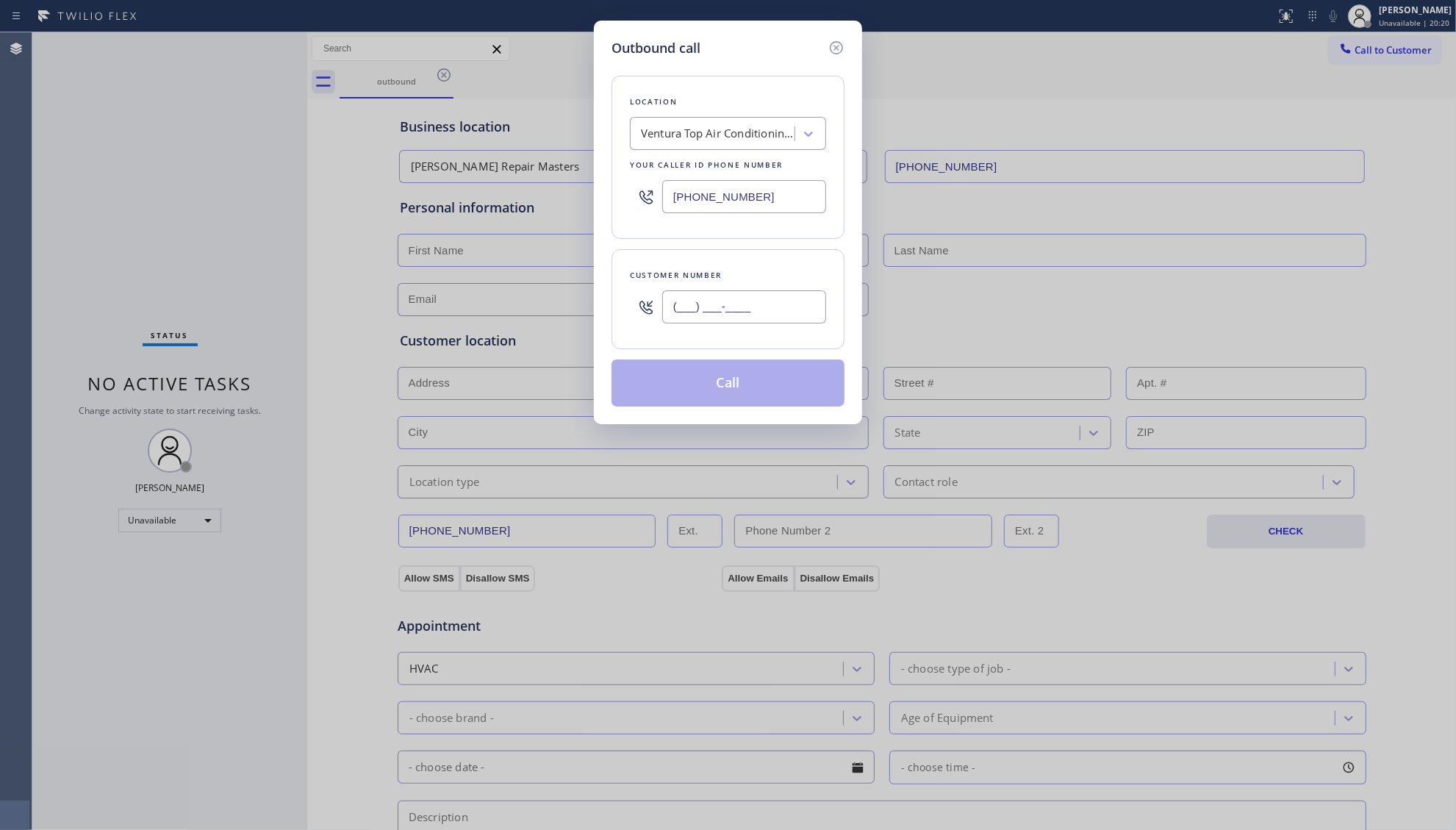
paste input "805) 340-4137"
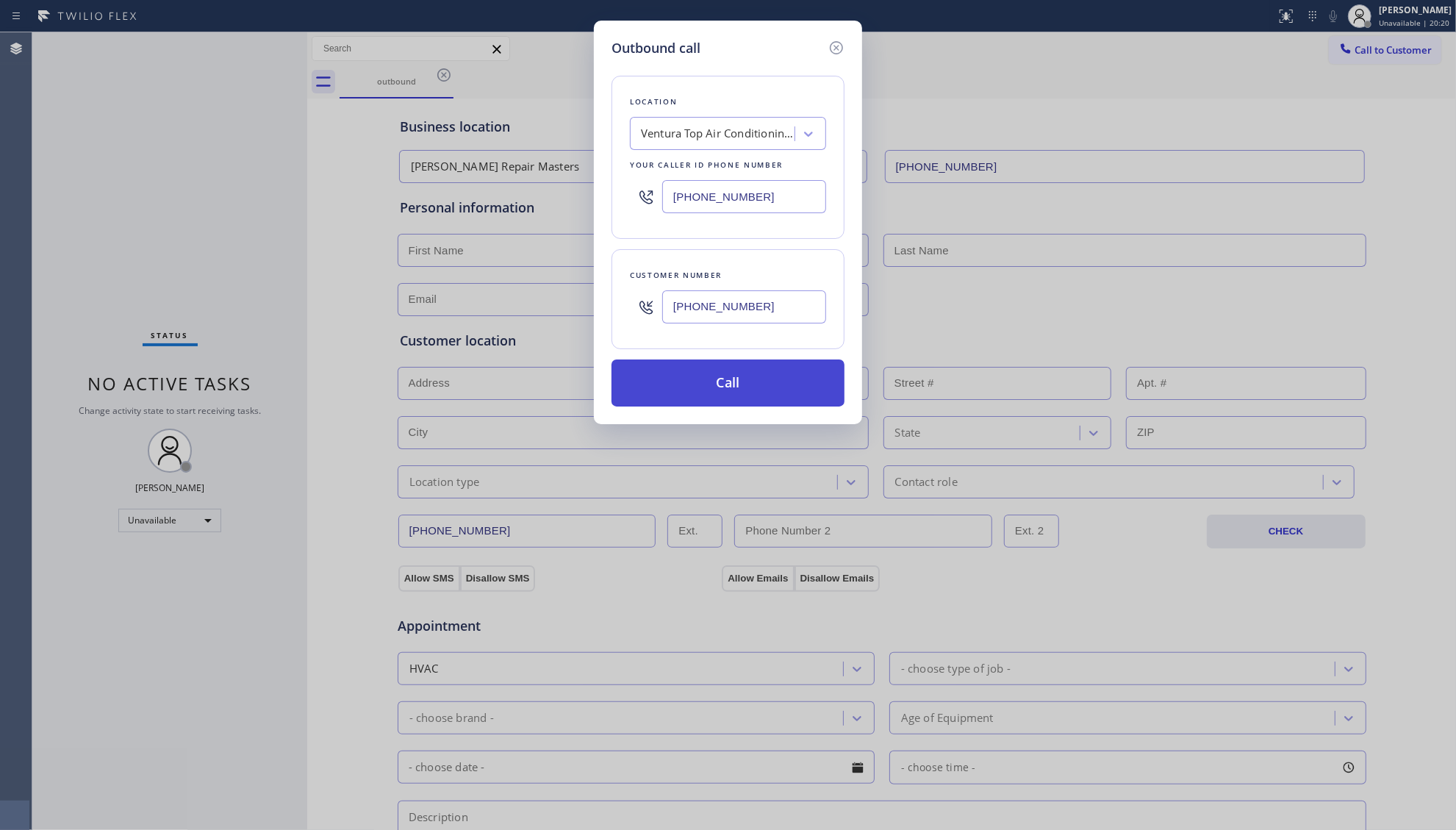
type input "[PHONE_NUMBER]"
click at [722, 385] on button "Call" at bounding box center [728, 383] width 233 height 47
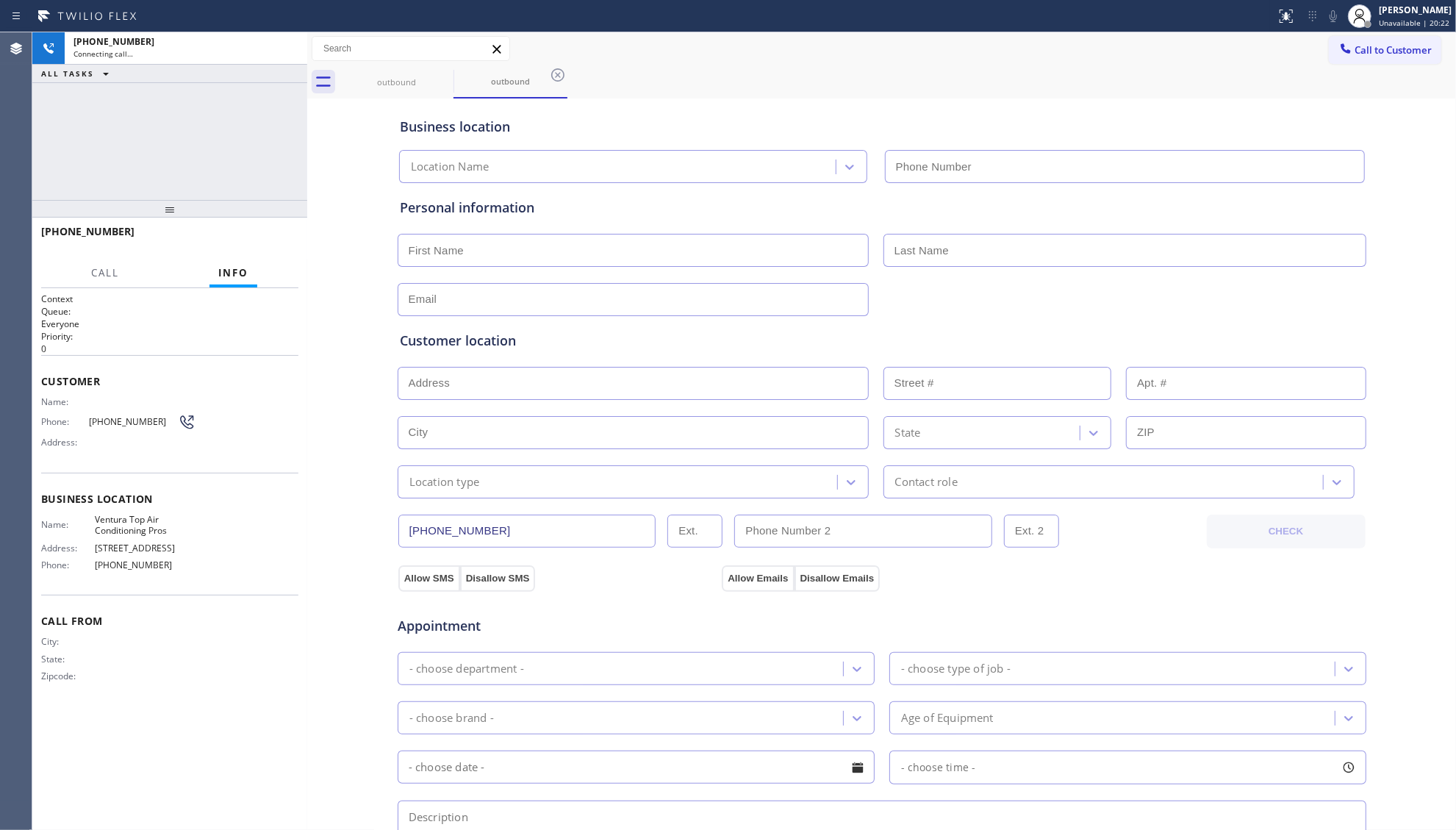
type input "[PHONE_NUMBER]"
click at [1066, 122] on div "Business location" at bounding box center [882, 127] width 965 height 20
click at [259, 237] on span "HANG UP" at bounding box center [264, 239] width 45 height 11
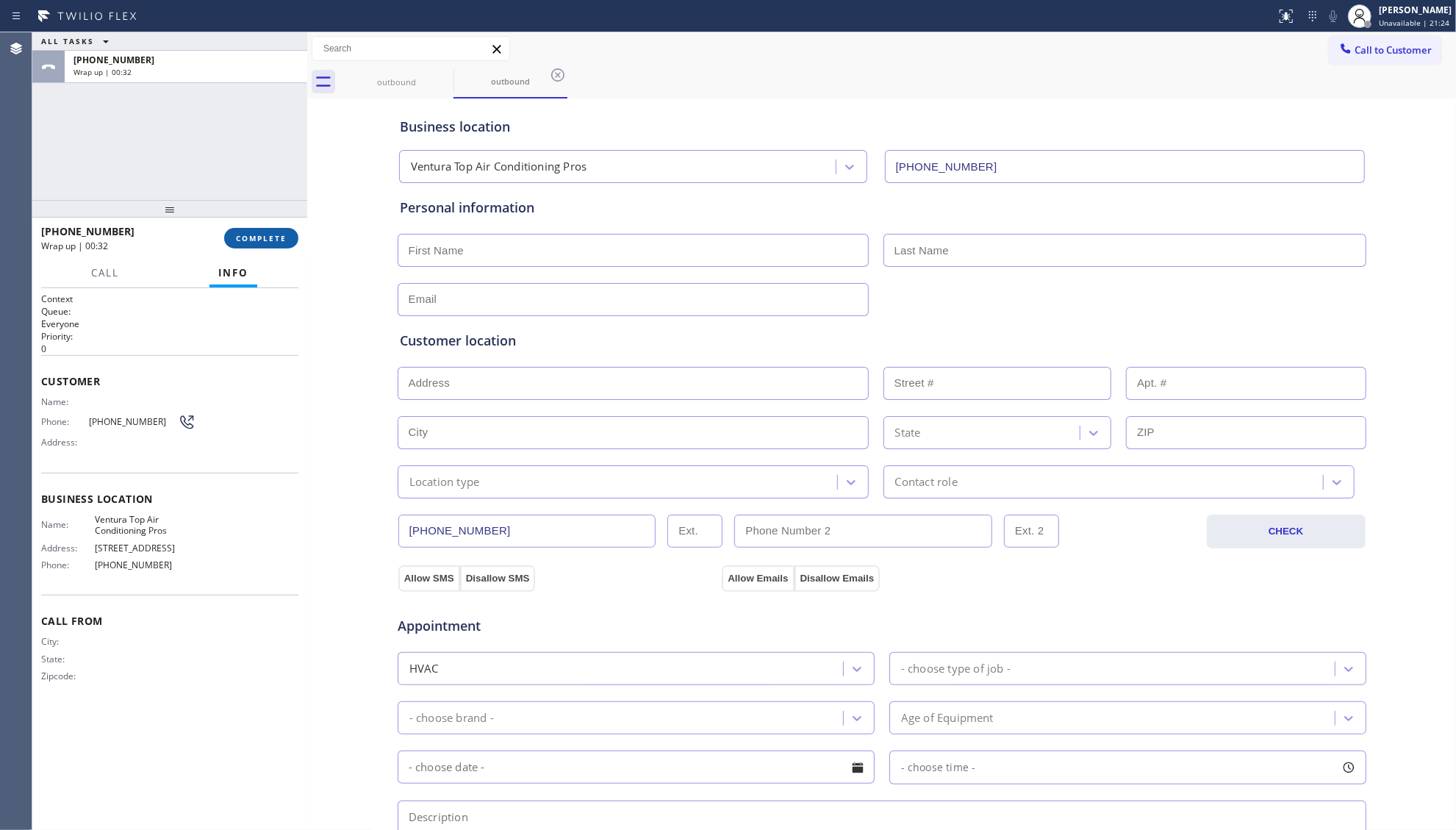
click at [286, 237] on button "COMPLETE" at bounding box center [261, 238] width 74 height 20
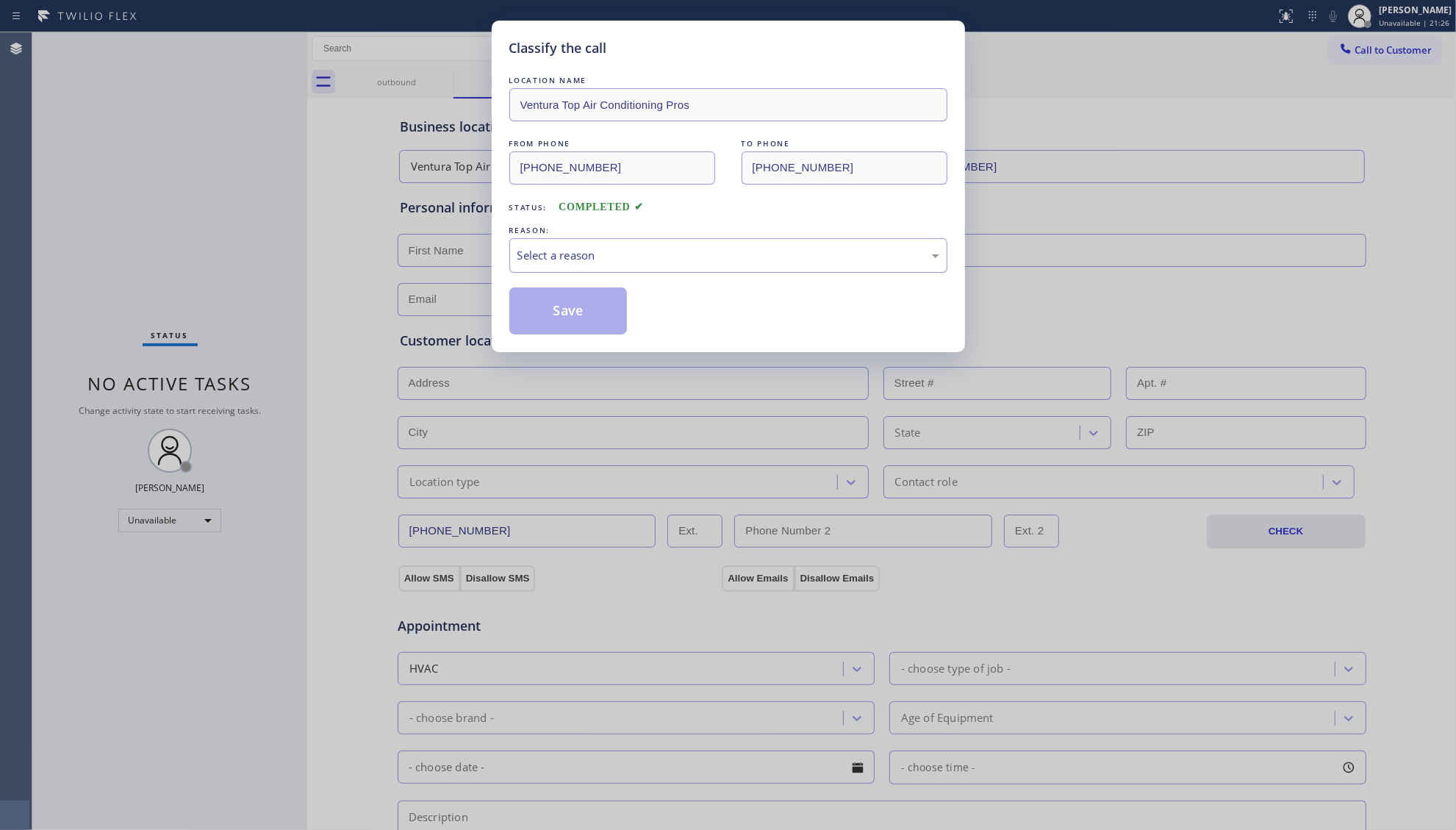
click at [518, 254] on div "Select a reason" at bounding box center [728, 255] width 422 height 17
click at [570, 316] on button "Save" at bounding box center [569, 311] width 119 height 47
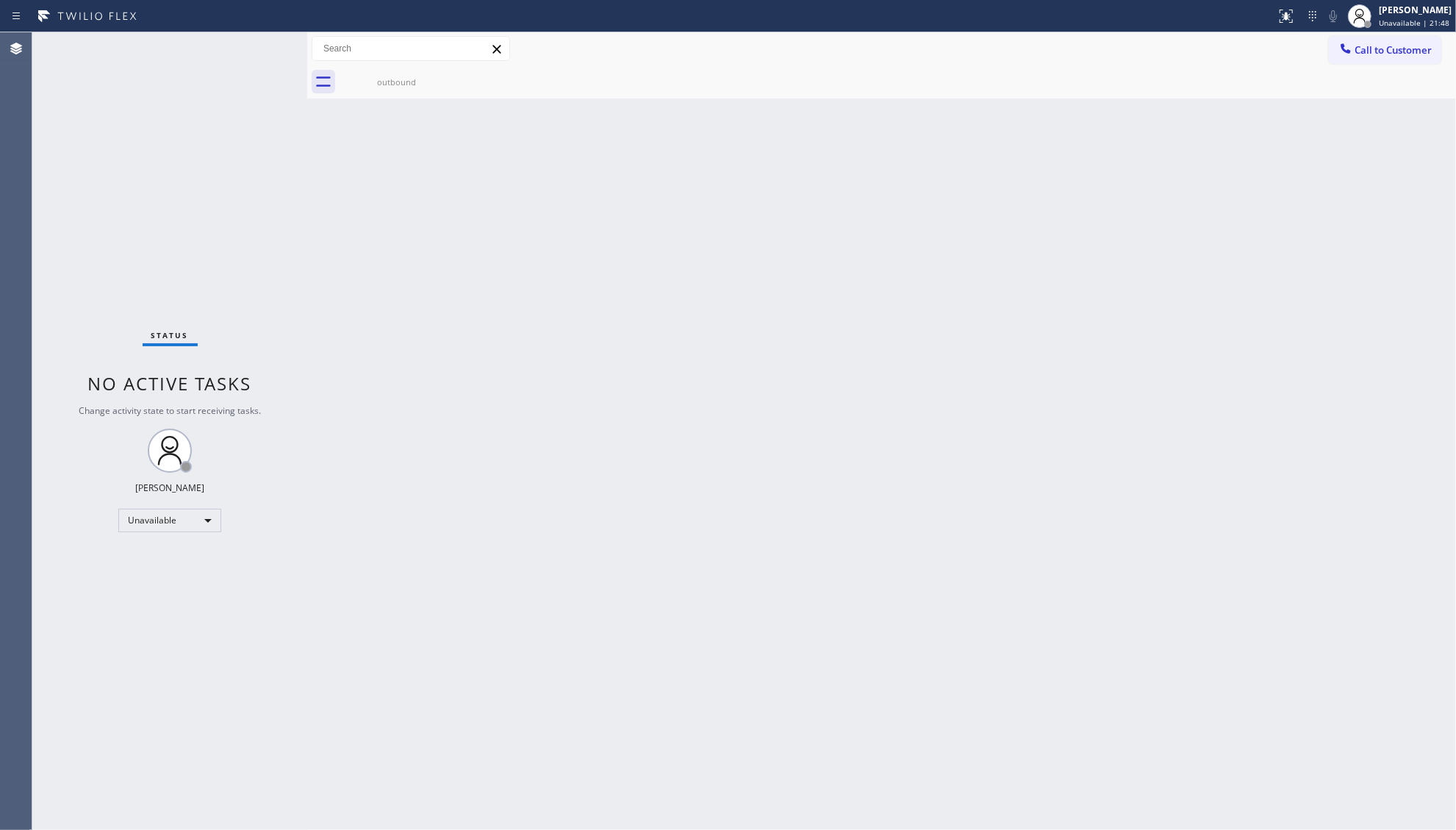
drag, startPoint x: 1217, startPoint y: 277, endPoint x: 1262, endPoint y: 188, distance: 99.7
click at [1217, 276] on div "Back to Dashboard Change Sender ID Customers Technicians Select a contact Outbo…" at bounding box center [882, 431] width 1149 height 798
click at [1349, 49] on icon at bounding box center [1346, 49] width 15 height 15
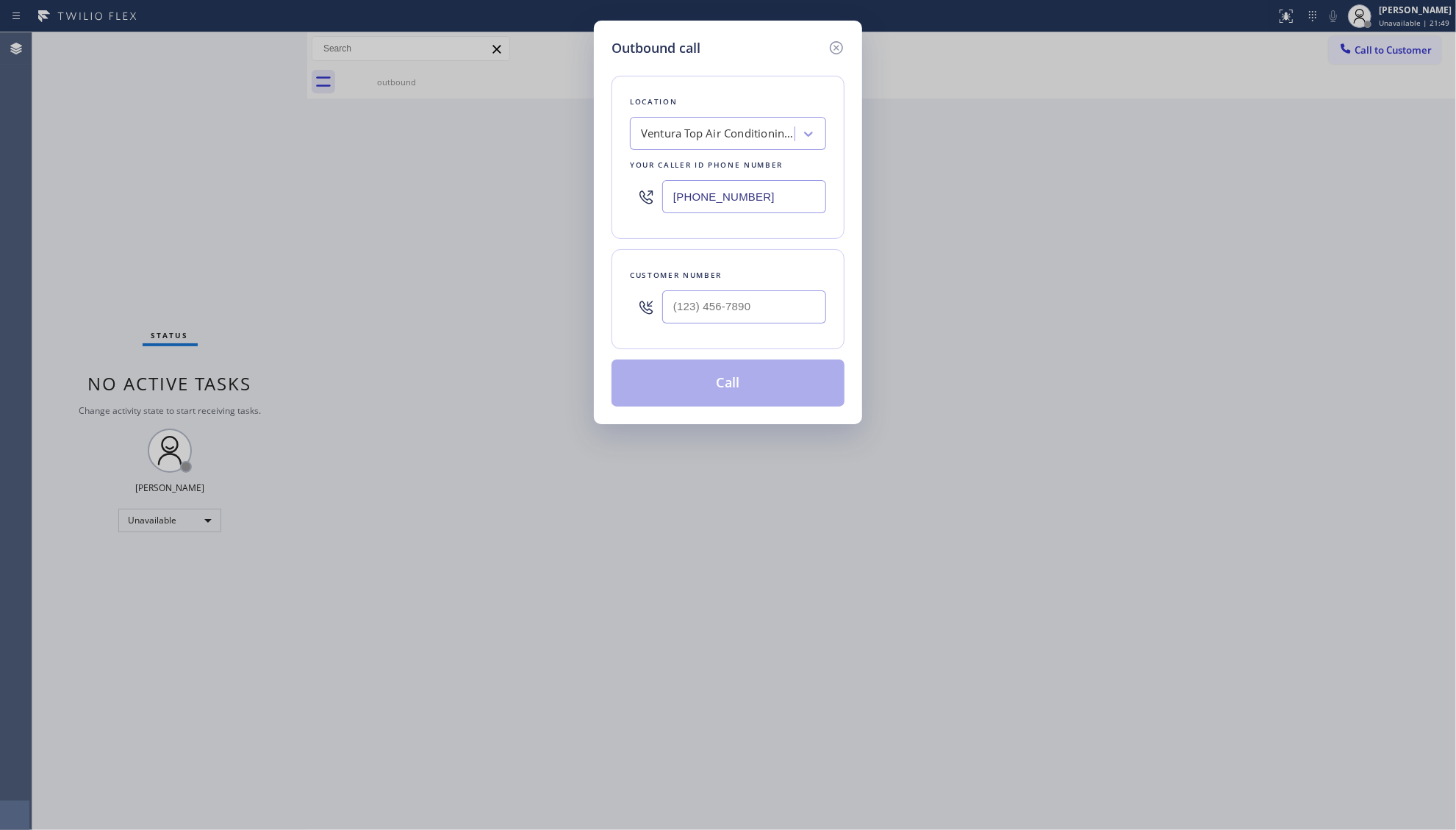
drag, startPoint x: 752, startPoint y: 192, endPoint x: 545, endPoint y: 178, distance: 207.5
click at [548, 189] on div "Outbound call Location Ventura Top Air Conditioning Pros Your caller id phone n…" at bounding box center [728, 415] width 1456 height 830
paste input "425) 600-2912"
type input "[PHONE_NUMBER]"
click at [756, 305] on input "(___) ___-____" at bounding box center [744, 307] width 164 height 33
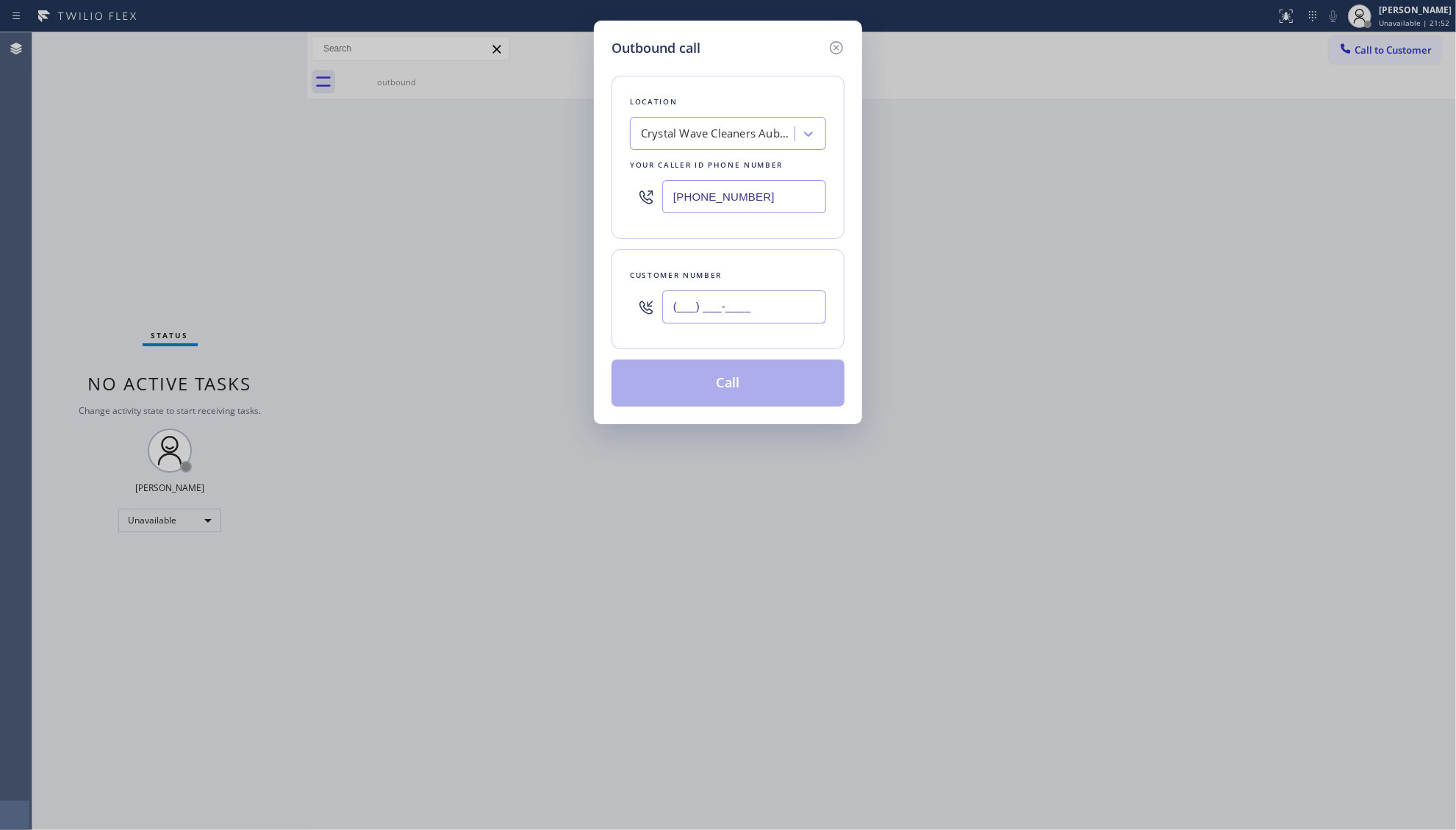
paste input "425) 967-0070"
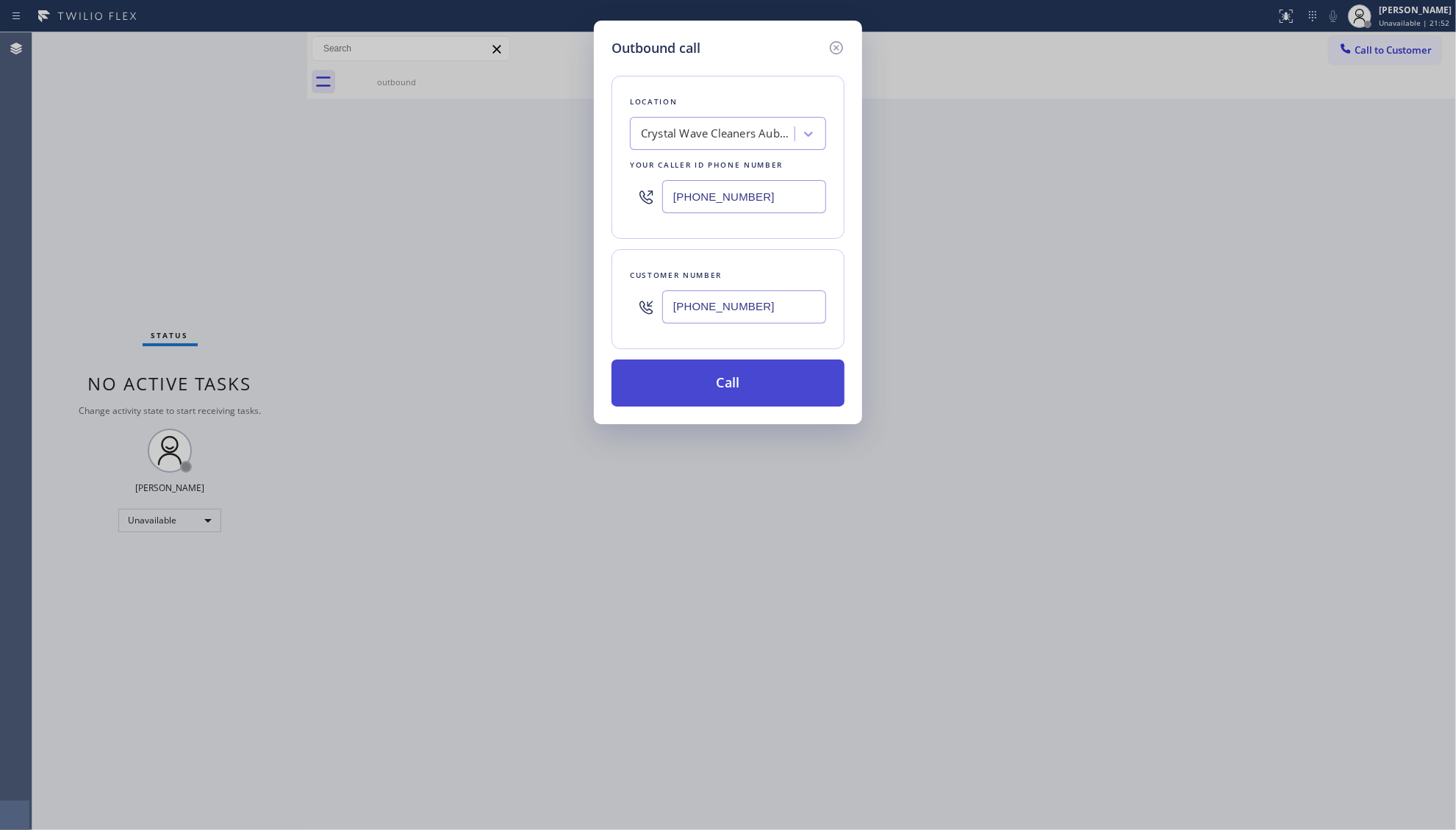
type input "[PHONE_NUMBER]"
click at [757, 389] on button "Call" at bounding box center [728, 383] width 233 height 47
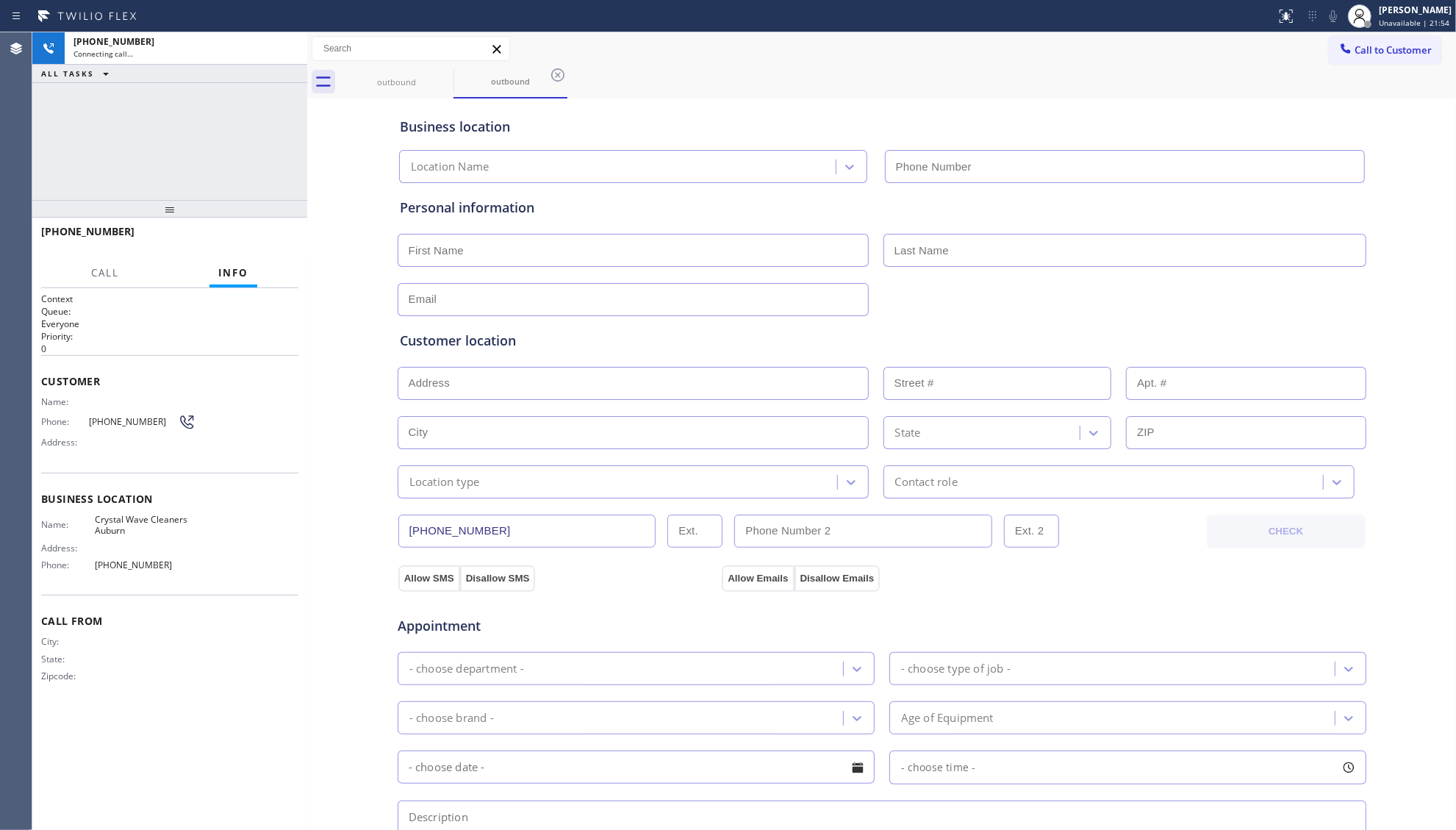
type input "[PHONE_NUMBER]"
click at [930, 119] on div "Business location" at bounding box center [882, 127] width 965 height 20
click at [1079, 291] on div at bounding box center [881, 298] width 971 height 36
click at [748, 131] on div "Business location" at bounding box center [882, 127] width 965 height 20
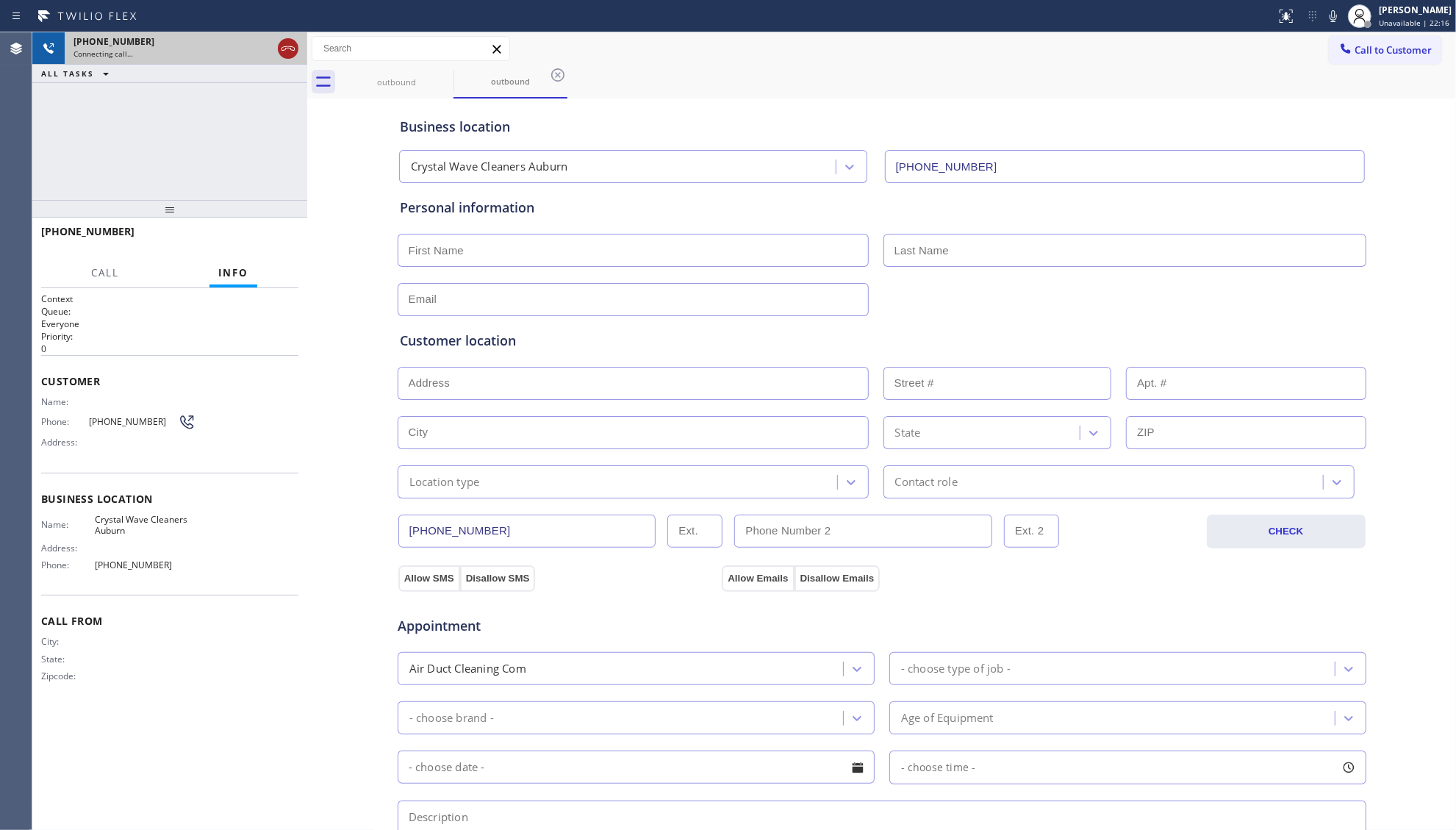
click at [296, 52] on icon at bounding box center [288, 49] width 18 height 18
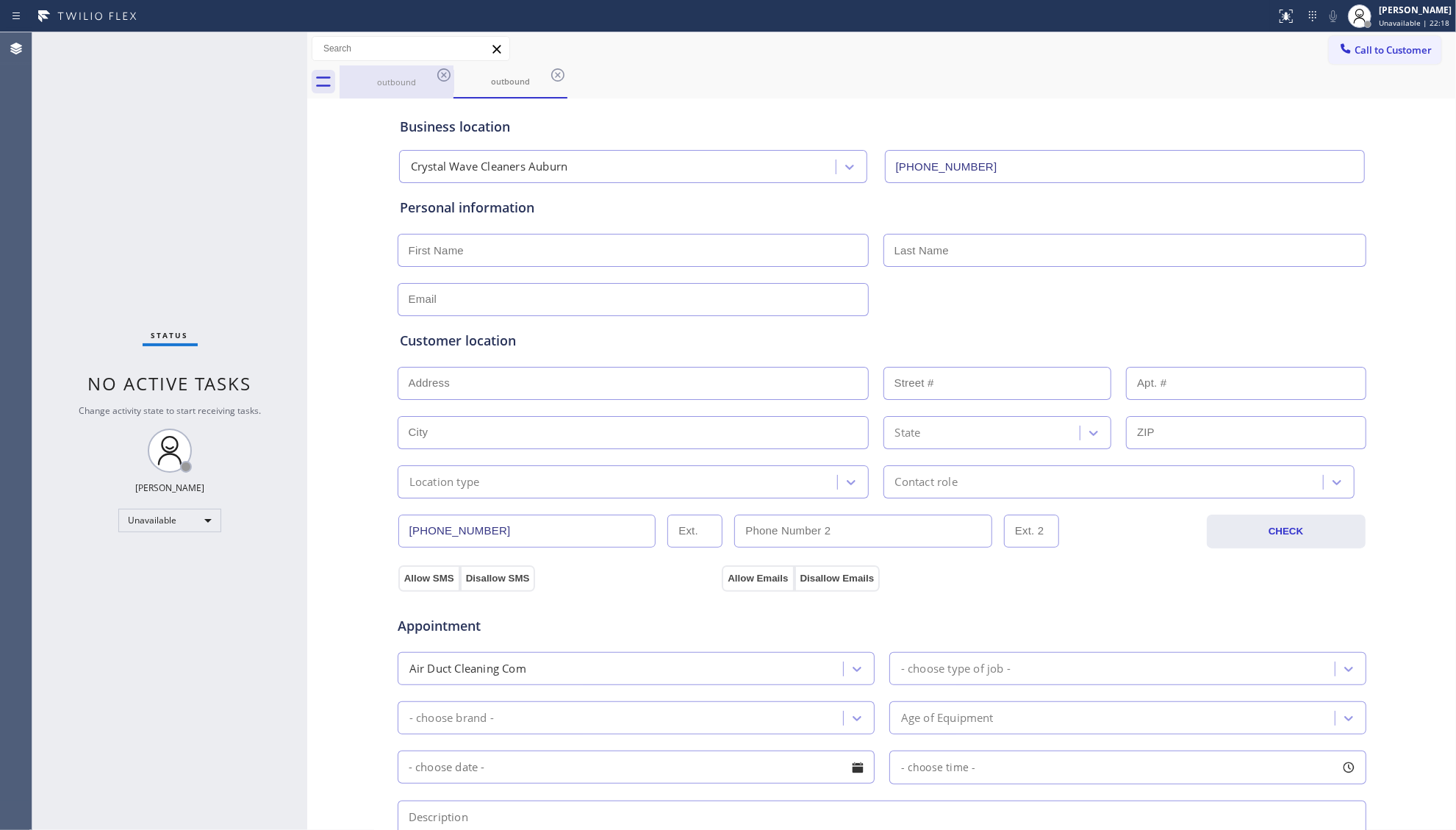
drag, startPoint x: 416, startPoint y: 92, endPoint x: 432, endPoint y: 84, distance: 17.9
click at [425, 86] on div "outbound" at bounding box center [397, 82] width 111 height 33
click at [445, 80] on icon at bounding box center [444, 75] width 14 height 14
click at [0, 0] on icon at bounding box center [0, 0] width 0 height 0
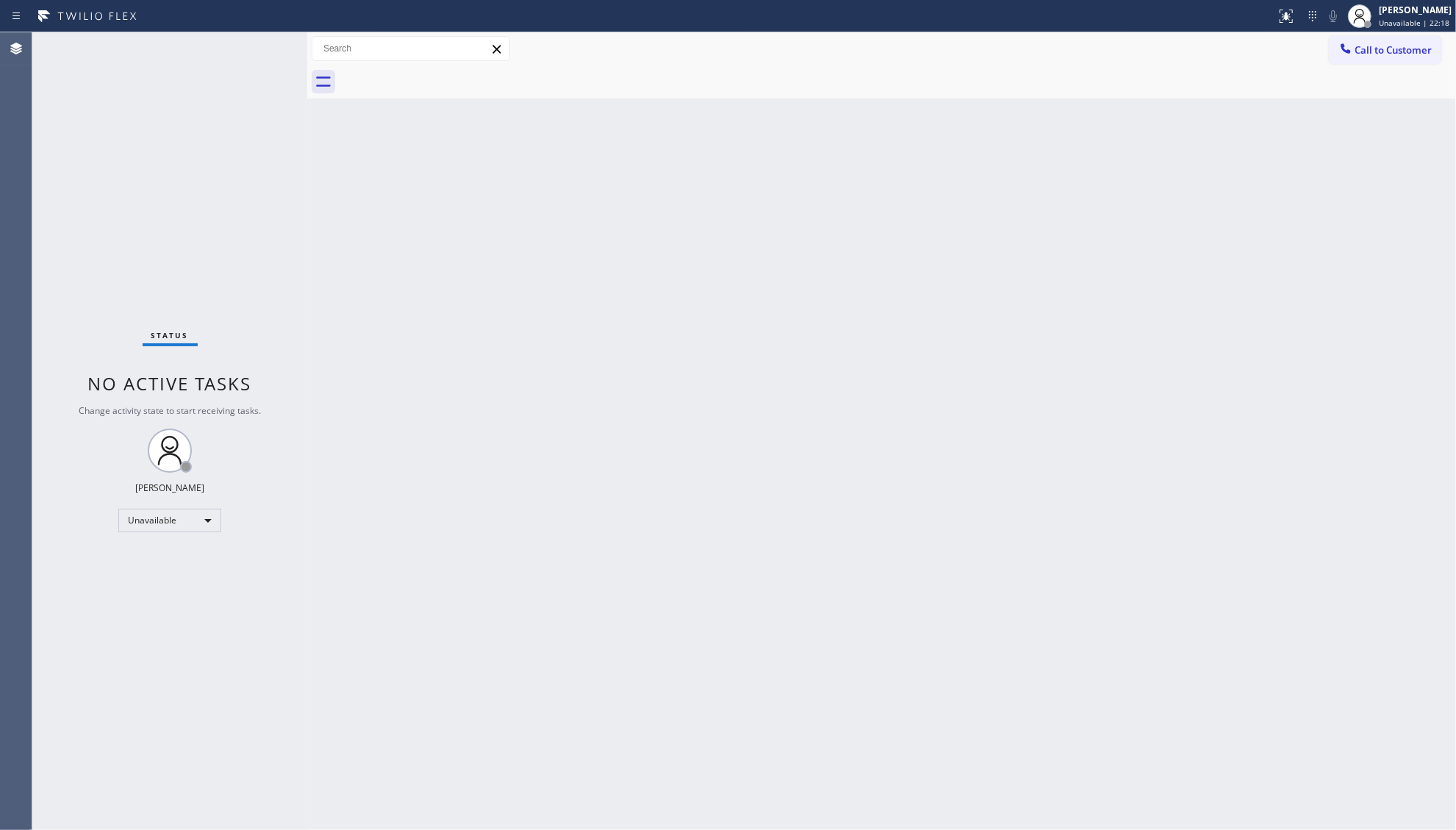
click at [445, 80] on div at bounding box center [898, 82] width 1116 height 33
click at [1357, 56] on span "Call to Customer" at bounding box center [1393, 50] width 77 height 14
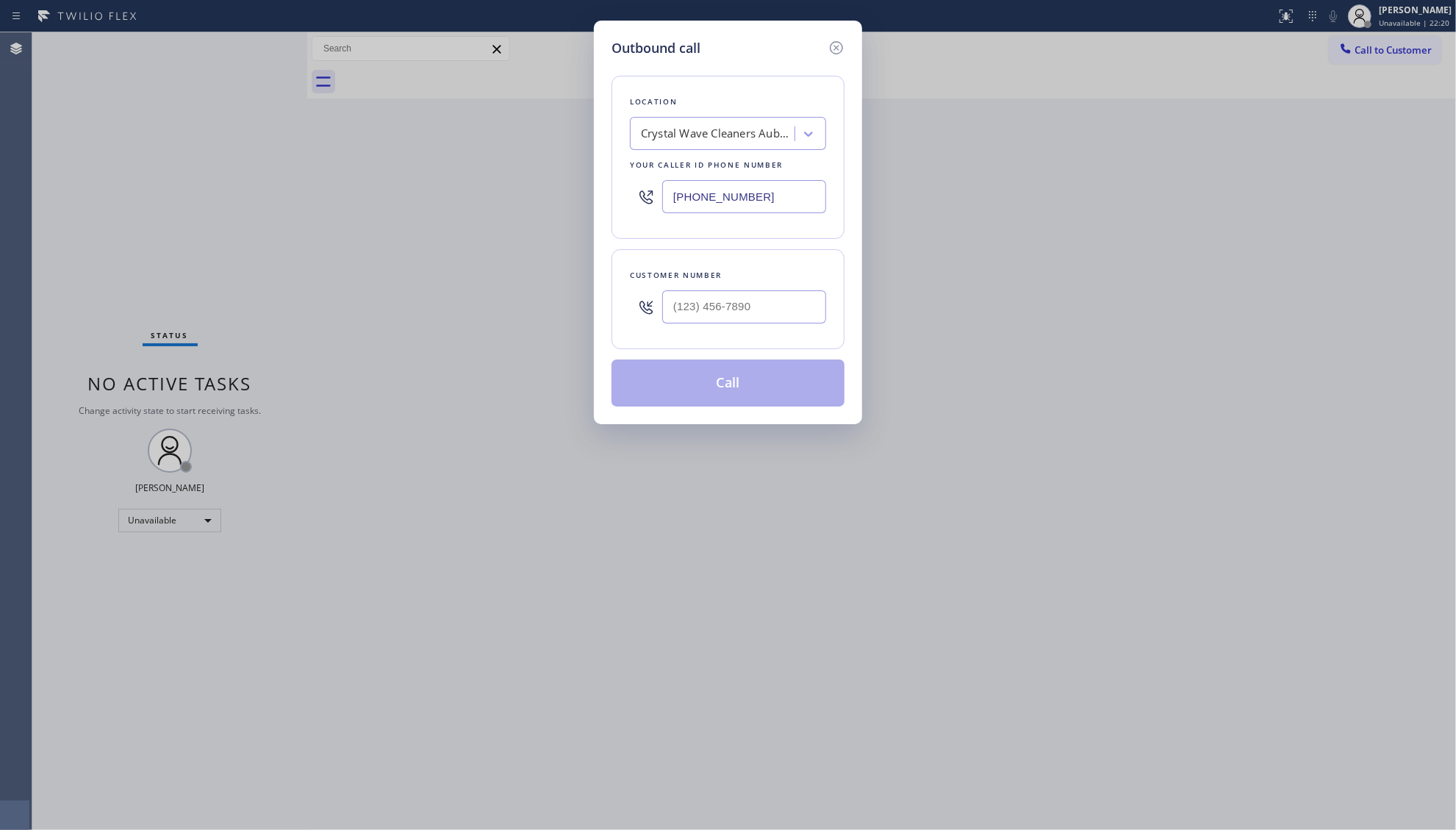
drag, startPoint x: 826, startPoint y: 195, endPoint x: 665, endPoint y: 203, distance: 161.2
click at [668, 206] on div "Location Crystal Wave Cleaners [GEOGRAPHIC_DATA] Your caller id phone number [P…" at bounding box center [728, 158] width 233 height 164
click at [772, 203] on input "(___) ___-____" at bounding box center [744, 197] width 164 height 33
paste input "619) 330-0933"
type input "[PHONE_NUMBER]"
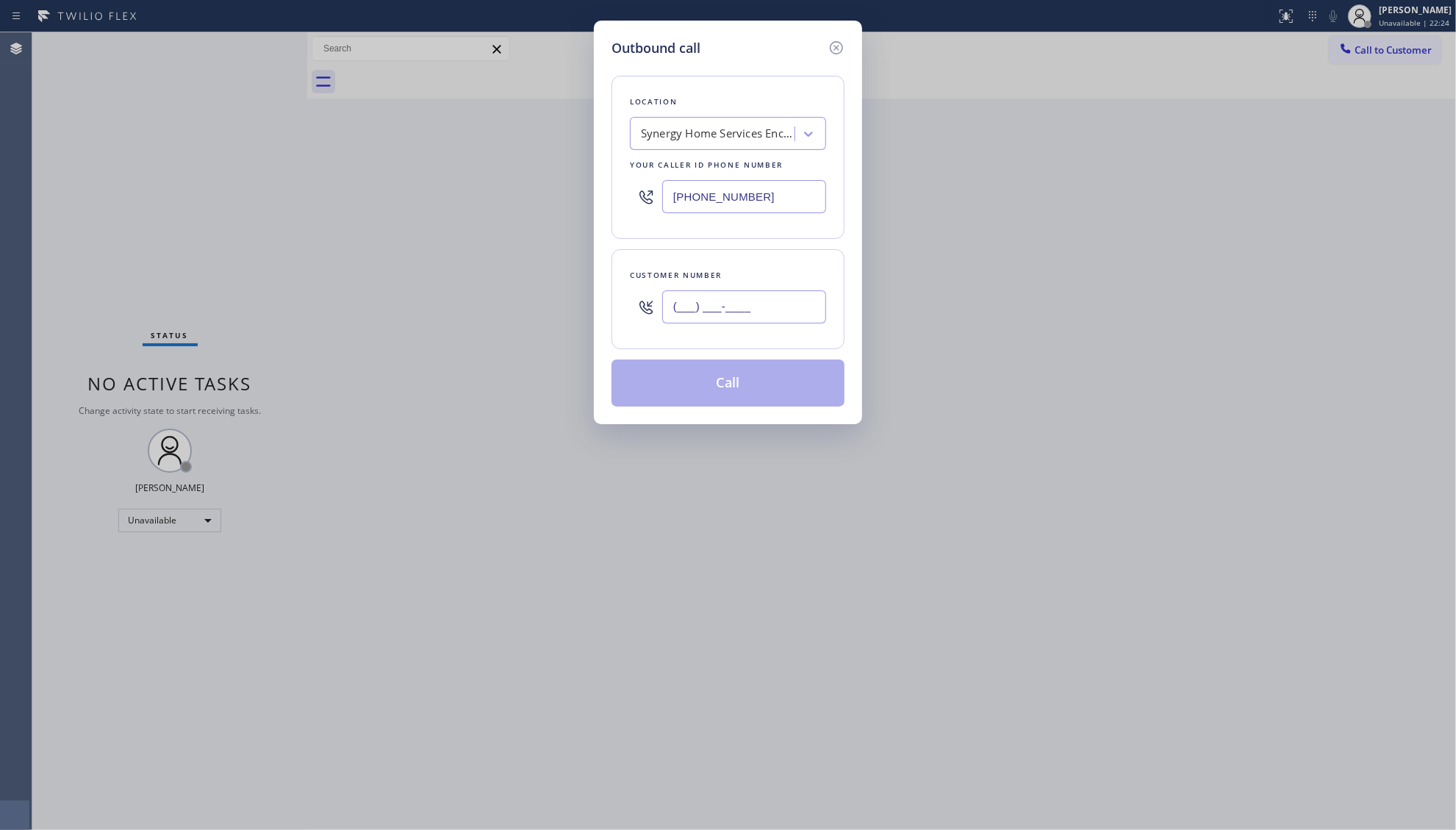
click at [788, 322] on input "(___) ___-____" at bounding box center [744, 307] width 164 height 33
paste input "323) 207-7591"
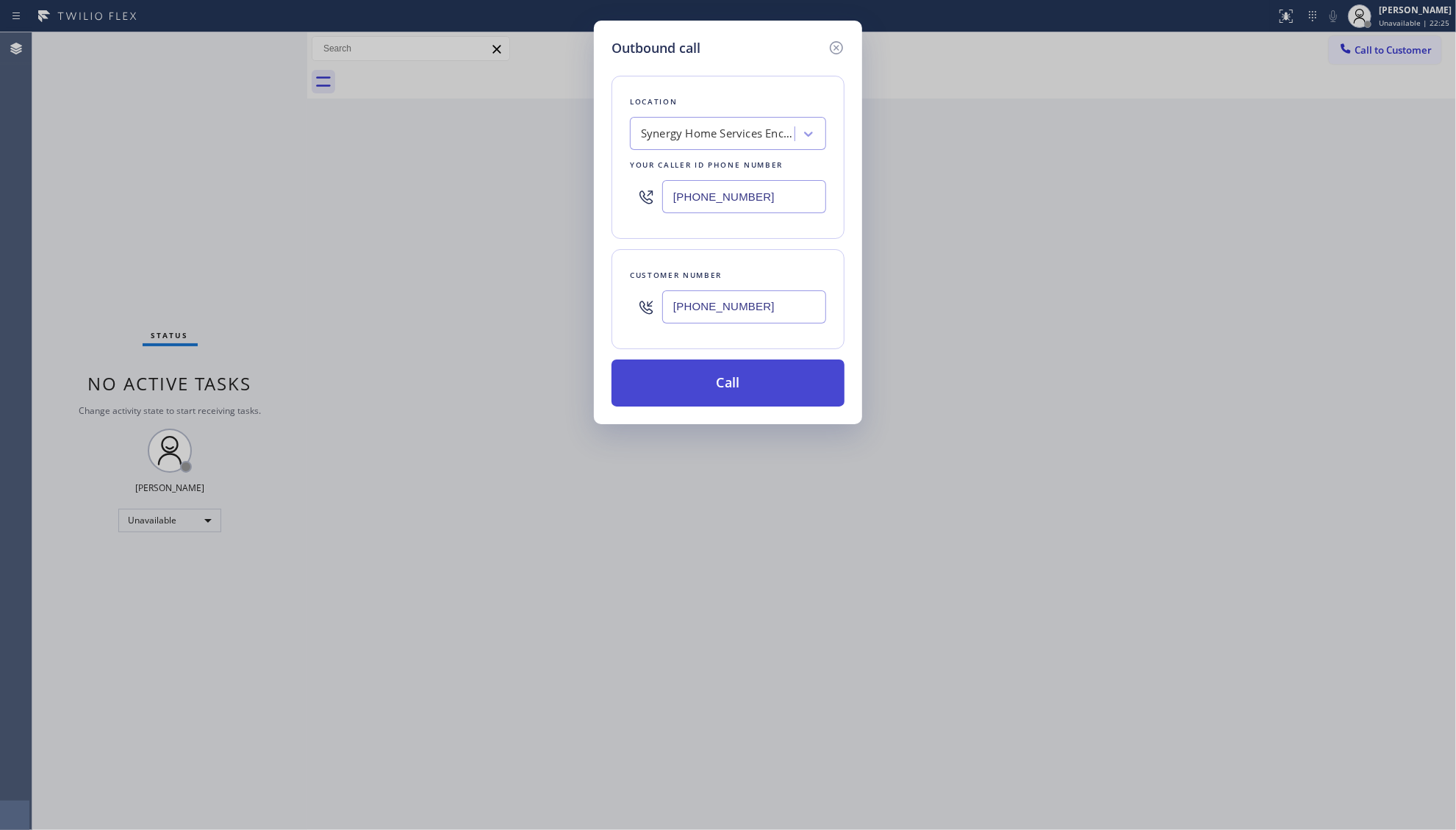
type input "[PHONE_NUMBER]"
click at [757, 365] on button "Call" at bounding box center [728, 383] width 233 height 47
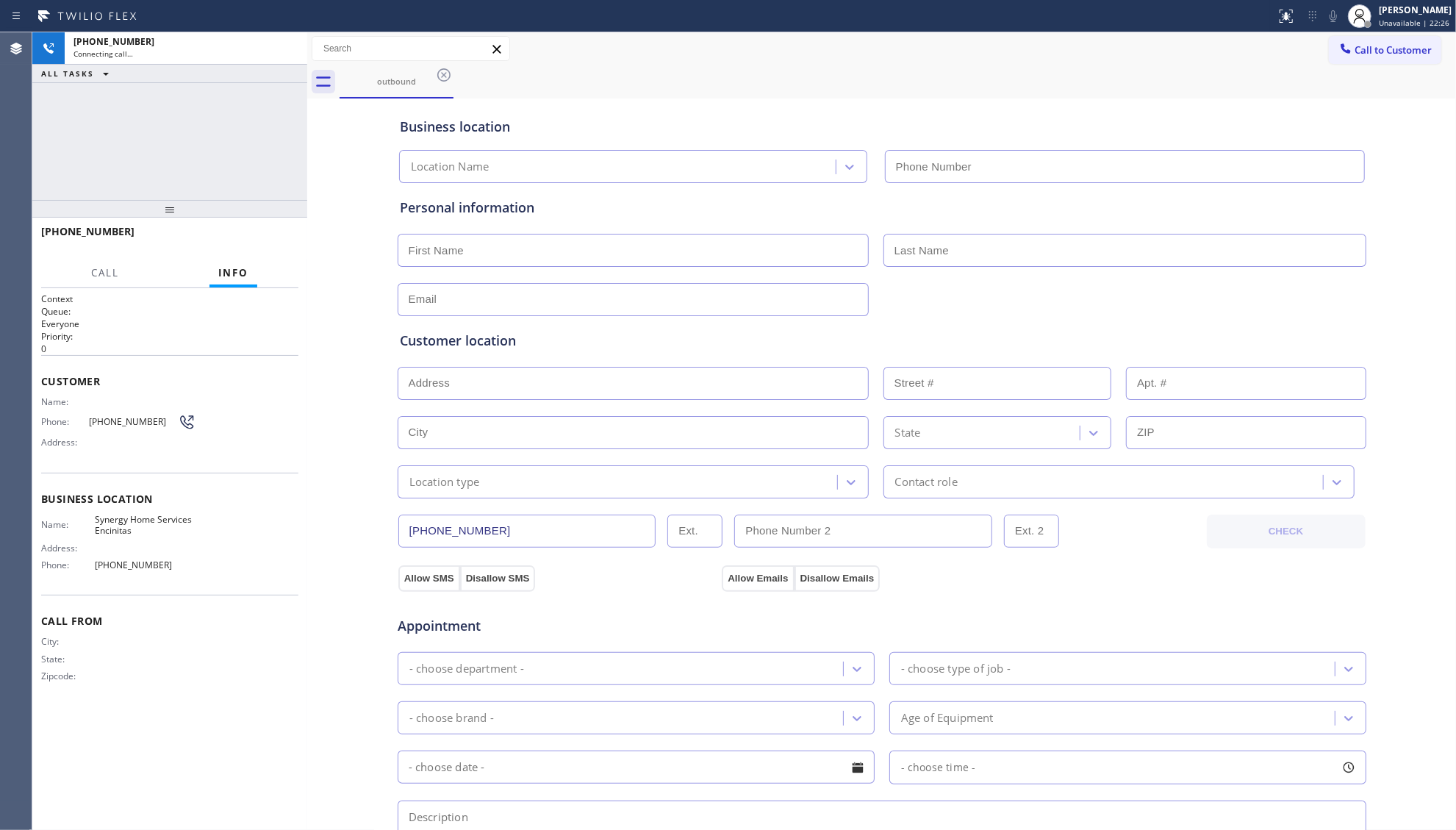
type input "[PHONE_NUMBER]"
click at [1016, 141] on div "Business location Synergy Home Services Encinitas [PHONE_NUMBER]" at bounding box center [881, 143] width 970 height 81
click at [707, 107] on div "Business location Synergy Home Services Encinitas [PHONE_NUMBER]" at bounding box center [881, 143] width 970 height 81
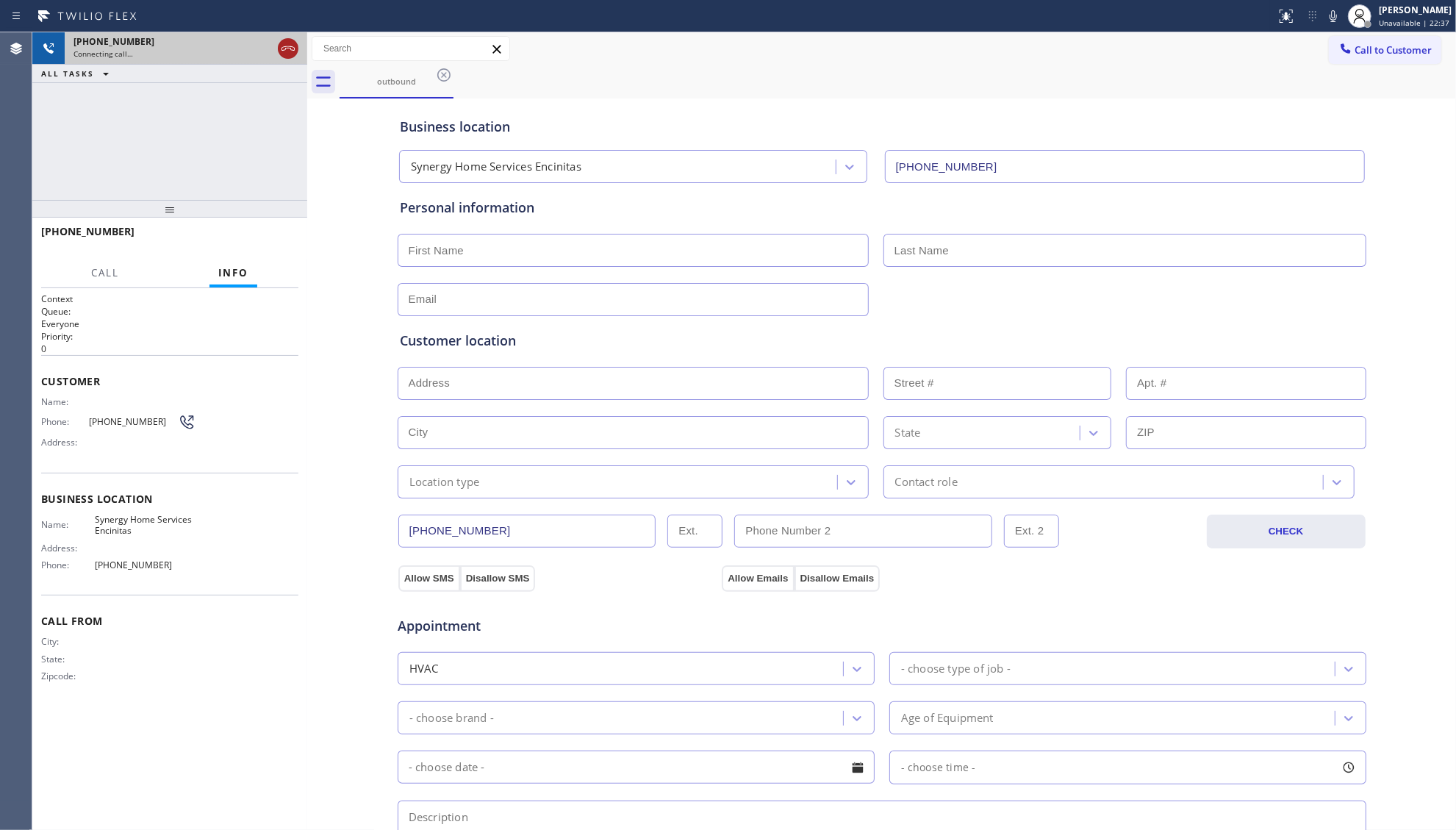
click at [293, 50] on icon at bounding box center [288, 49] width 14 height 5
click at [292, 50] on div "Connecting call…" at bounding box center [186, 54] width 225 height 11
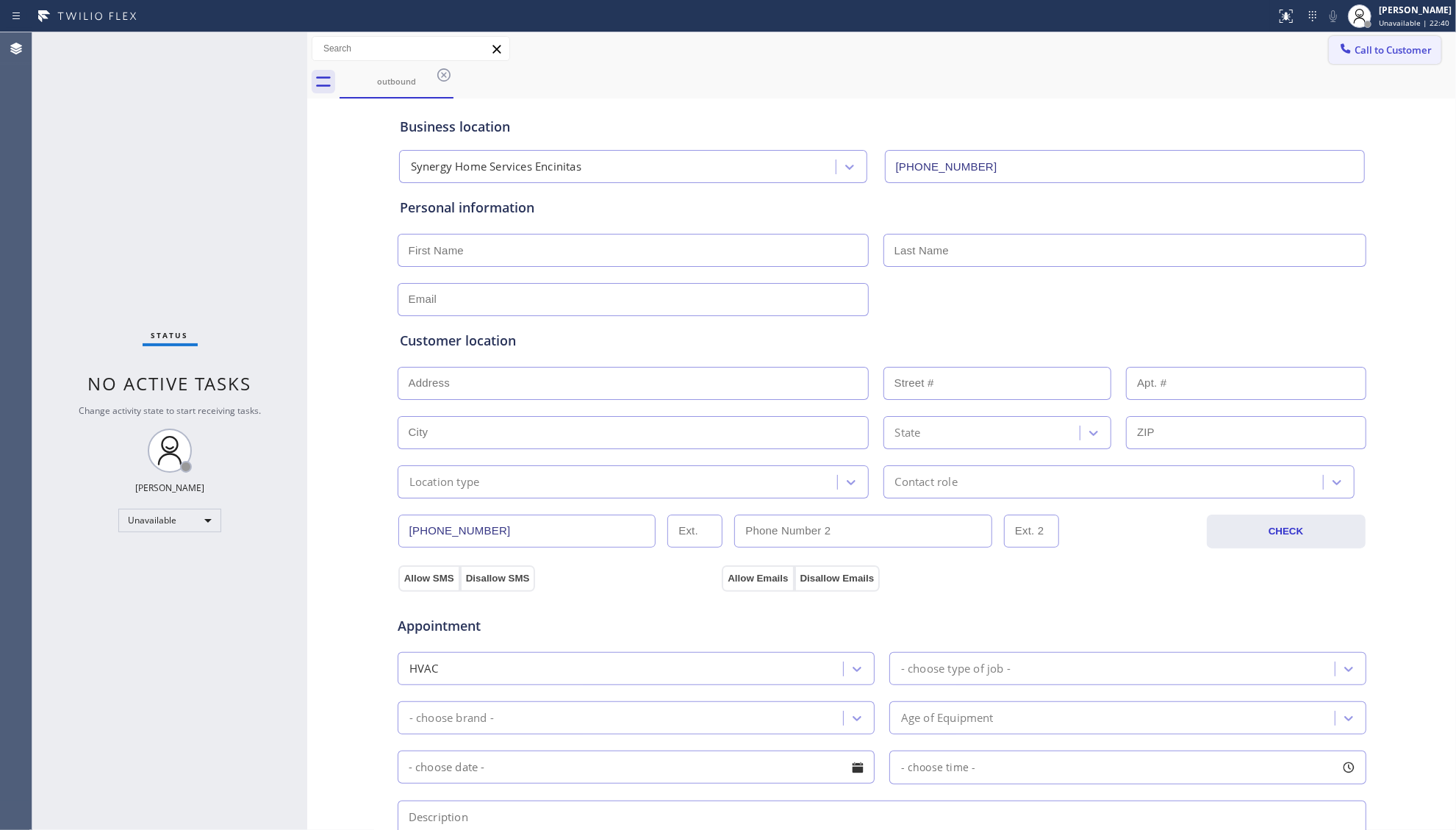
click at [1329, 50] on button "Call to Customer" at bounding box center [1385, 50] width 113 height 28
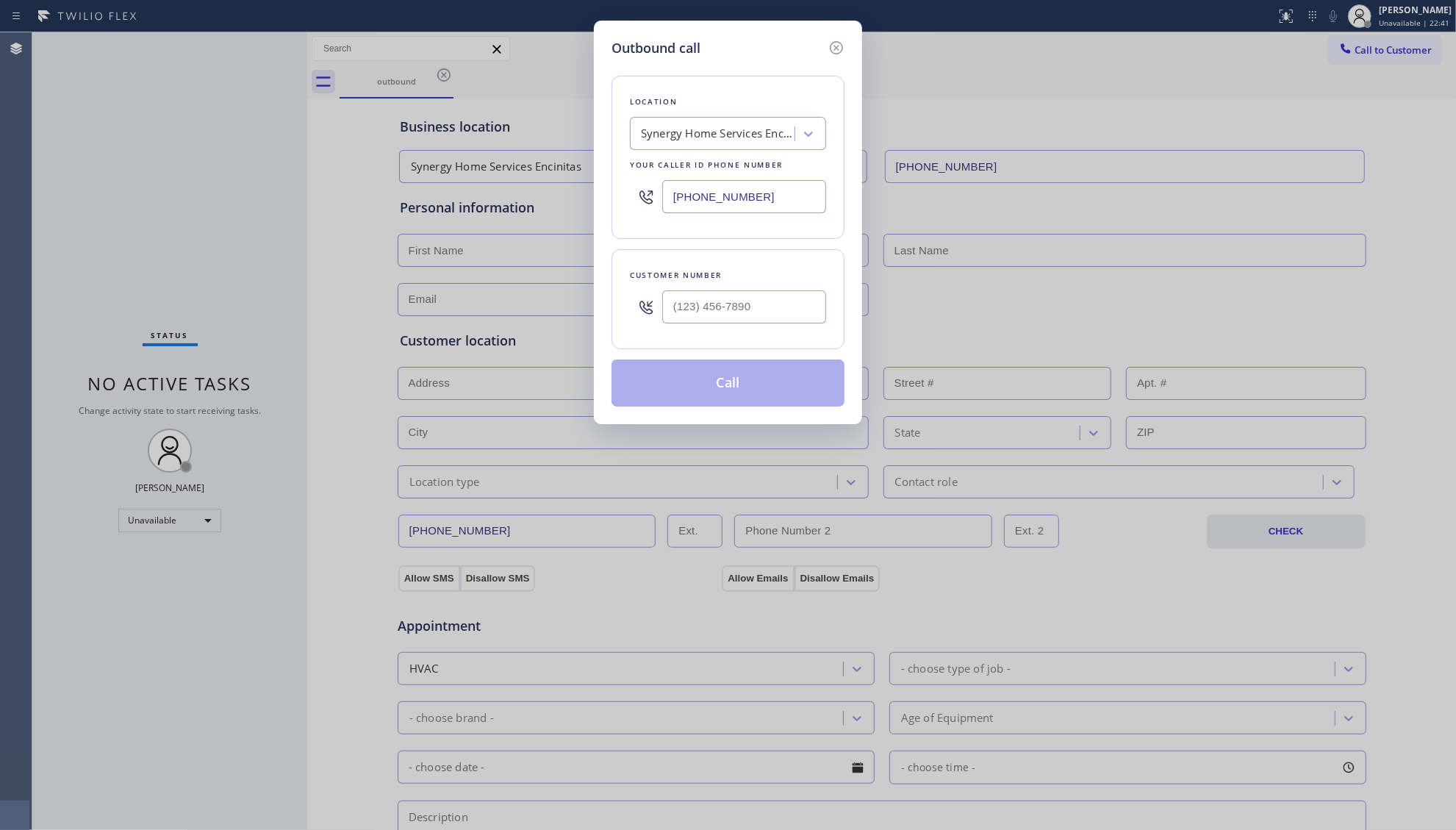
drag, startPoint x: 801, startPoint y: 185, endPoint x: 639, endPoint y: 204, distance: 163.1
click at [640, 204] on div "[PHONE_NUMBER]" at bounding box center [728, 197] width 197 height 48
paste input "805) 519-7525"
type input "[PHONE_NUMBER]"
click at [800, 303] on input "(___) ___-____" at bounding box center [744, 307] width 164 height 33
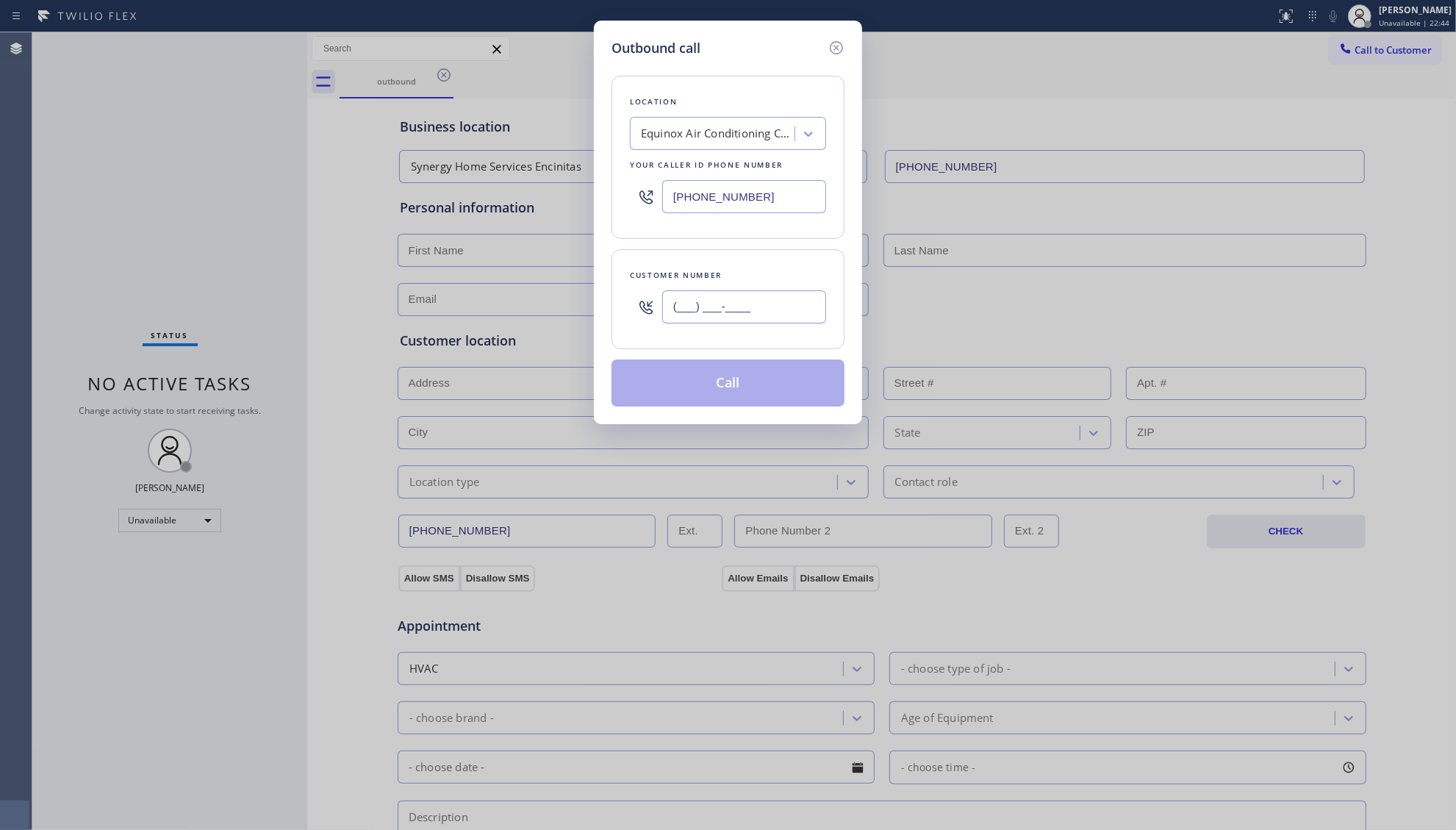
paste input "805) 593-3907"
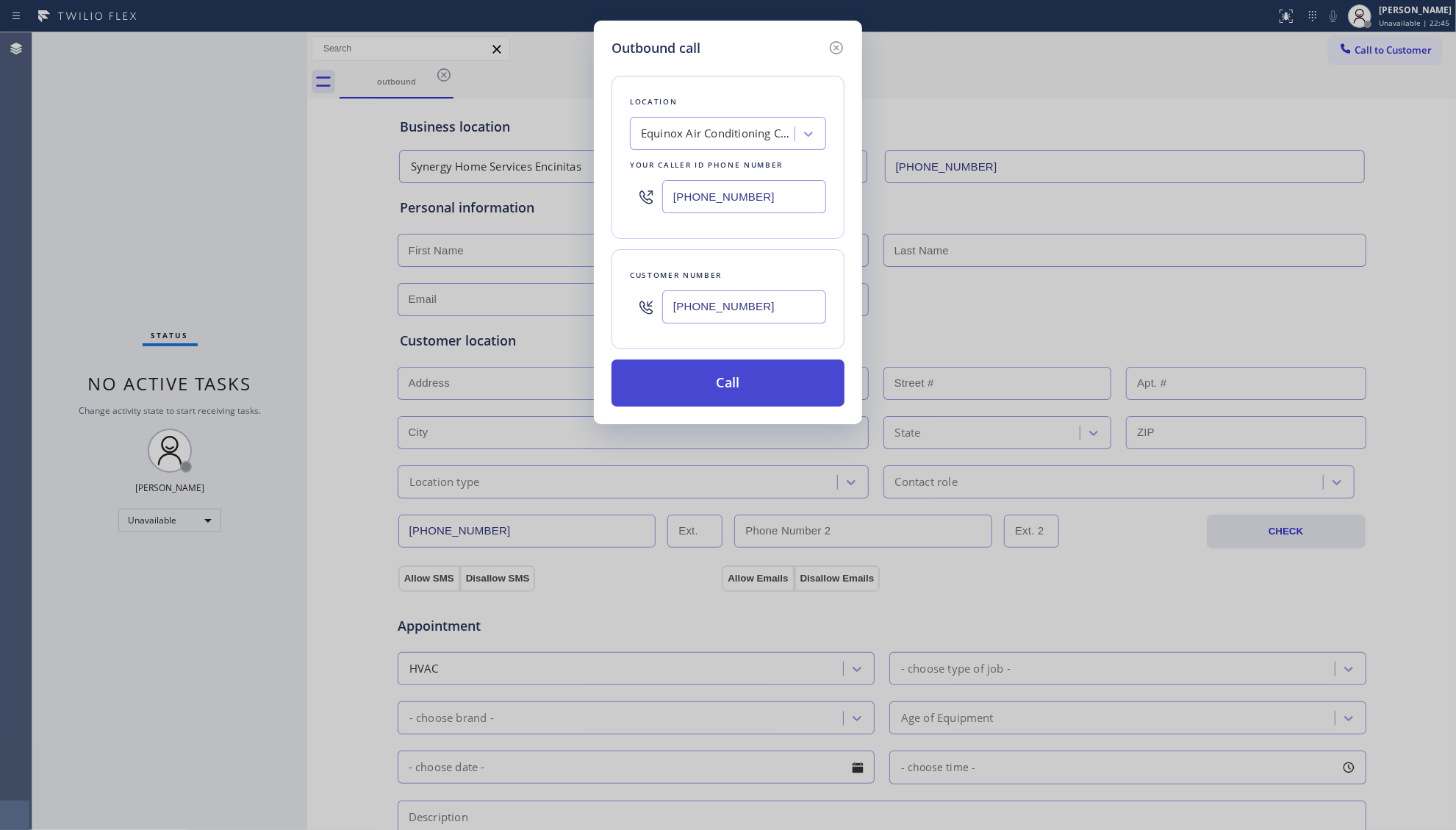
type input "[PHONE_NUMBER]"
click at [750, 389] on button "Call" at bounding box center [728, 383] width 233 height 47
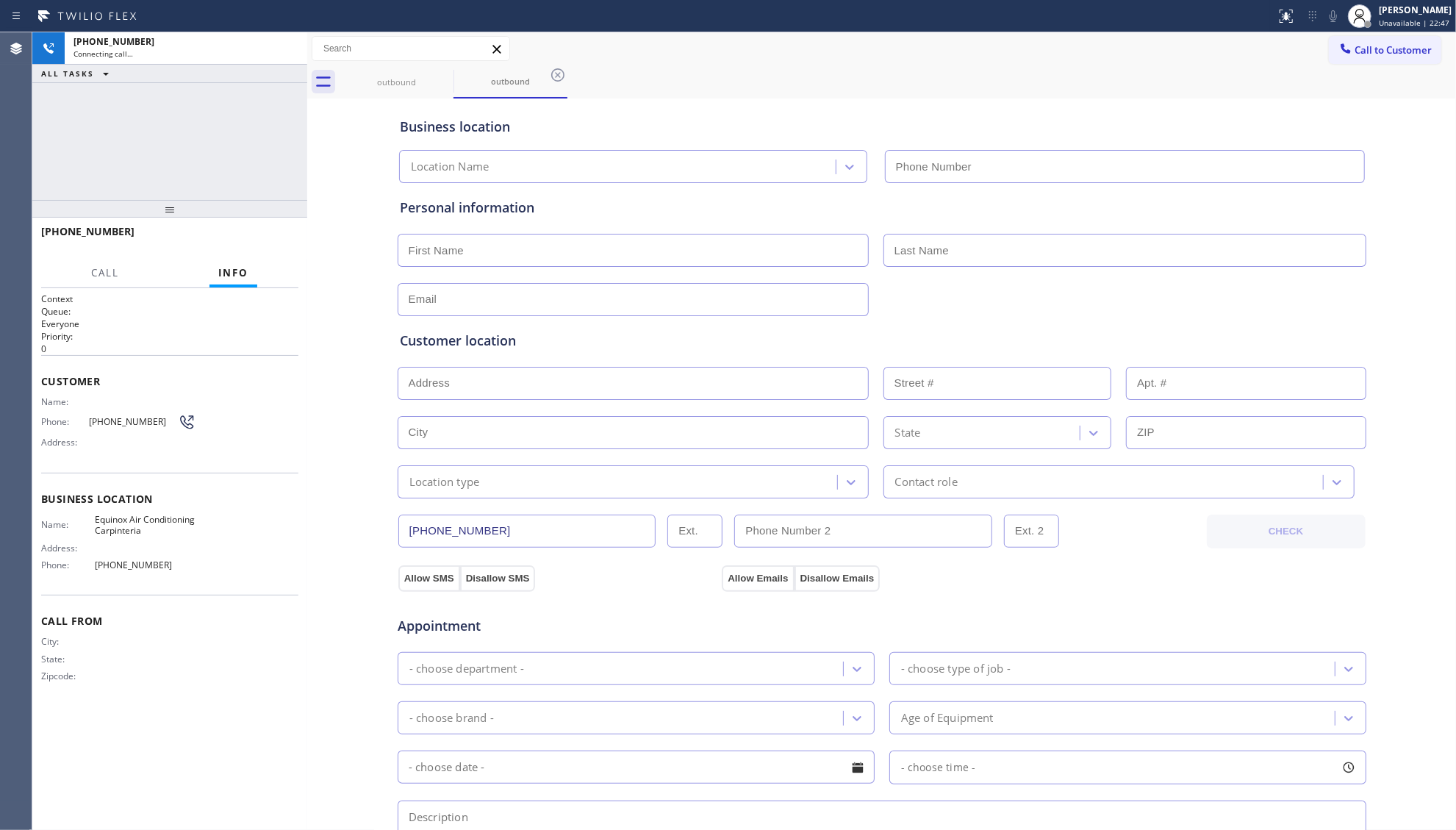
type input "[PHONE_NUMBER]"
click at [1042, 116] on div "Business location Equinox Air Conditioning Carpinteria [PHONE_NUMBER]" at bounding box center [881, 143] width 970 height 81
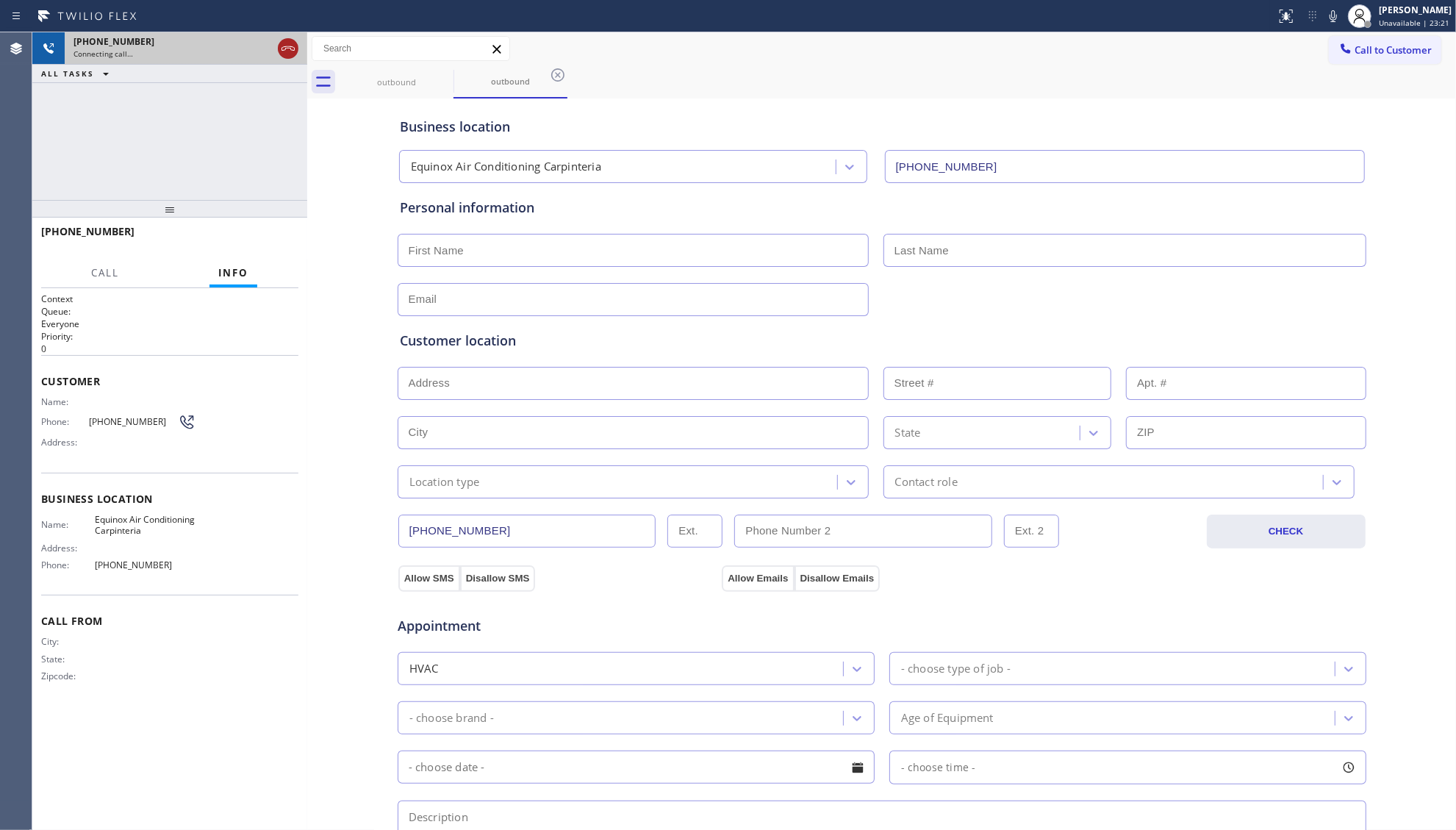
click at [294, 55] on icon at bounding box center [288, 49] width 18 height 18
drag, startPoint x: 388, startPoint y: 68, endPoint x: 409, endPoint y: 68, distance: 21.0
click at [392, 68] on div "outbound" at bounding box center [397, 82] width 111 height 33
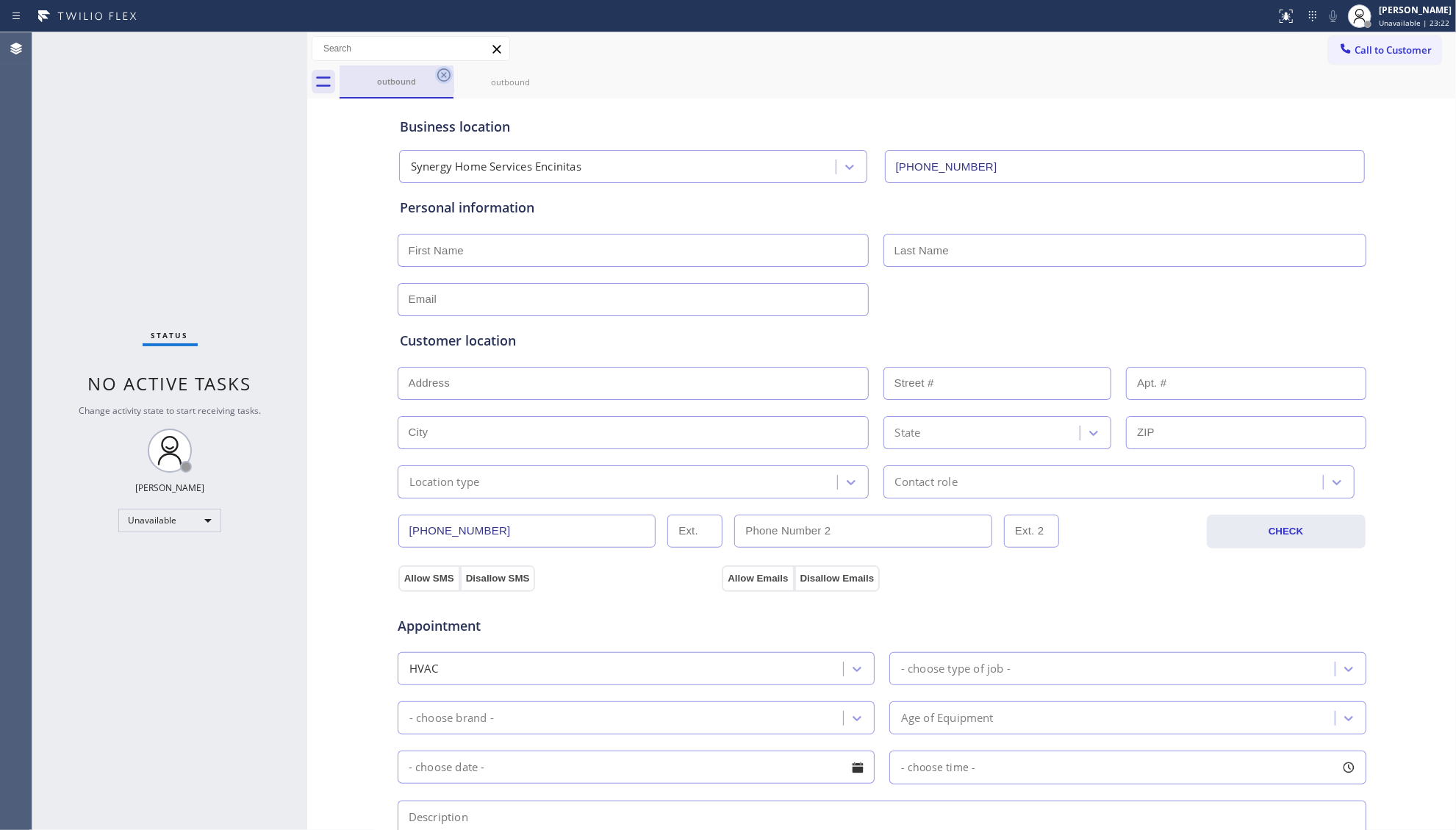
click at [443, 71] on icon at bounding box center [444, 75] width 18 height 18
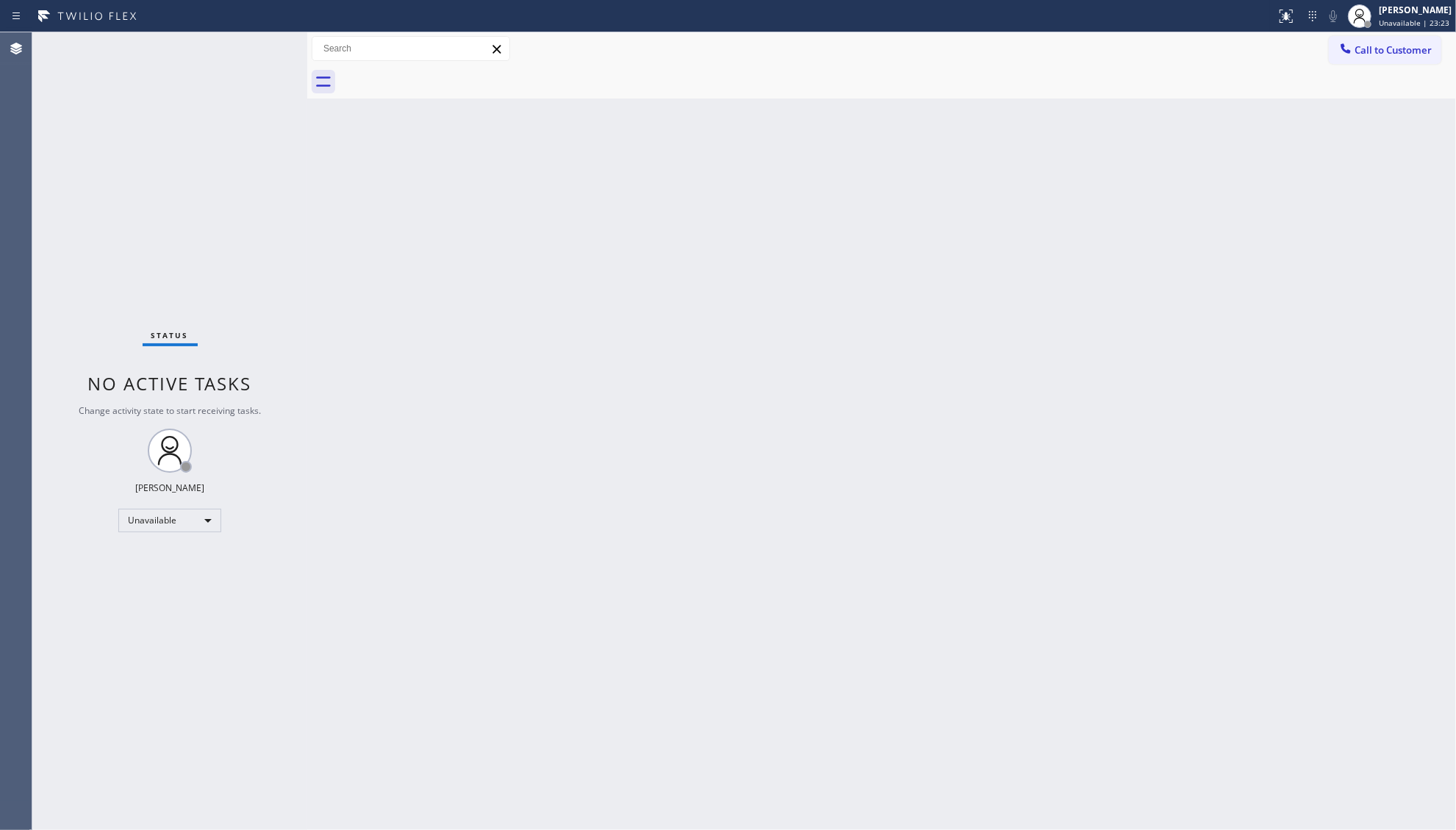
click at [443, 71] on div at bounding box center [898, 82] width 1116 height 33
click at [1376, 38] on button "Call to Customer" at bounding box center [1385, 50] width 113 height 28
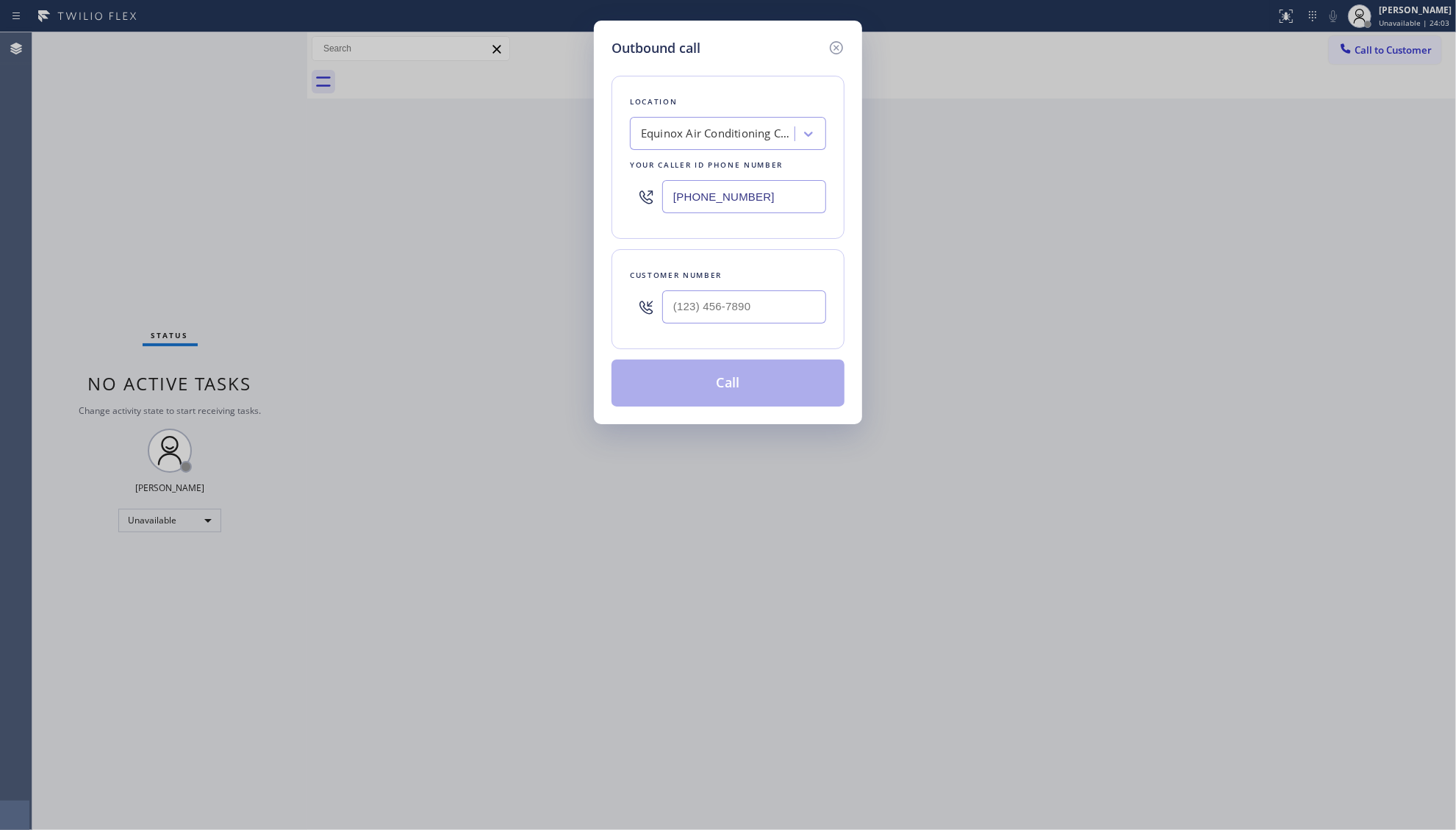
drag, startPoint x: 757, startPoint y: 196, endPoint x: 622, endPoint y: 196, distance: 135.0
click at [622, 196] on div "Location Equinox Air Conditioning Carpinteria Your caller id phone number [PHON…" at bounding box center [728, 158] width 233 height 164
paste input "408) 692-9296"
type input "[PHONE_NUMBER]"
click at [718, 302] on input "(___) ___-____" at bounding box center [744, 307] width 164 height 33
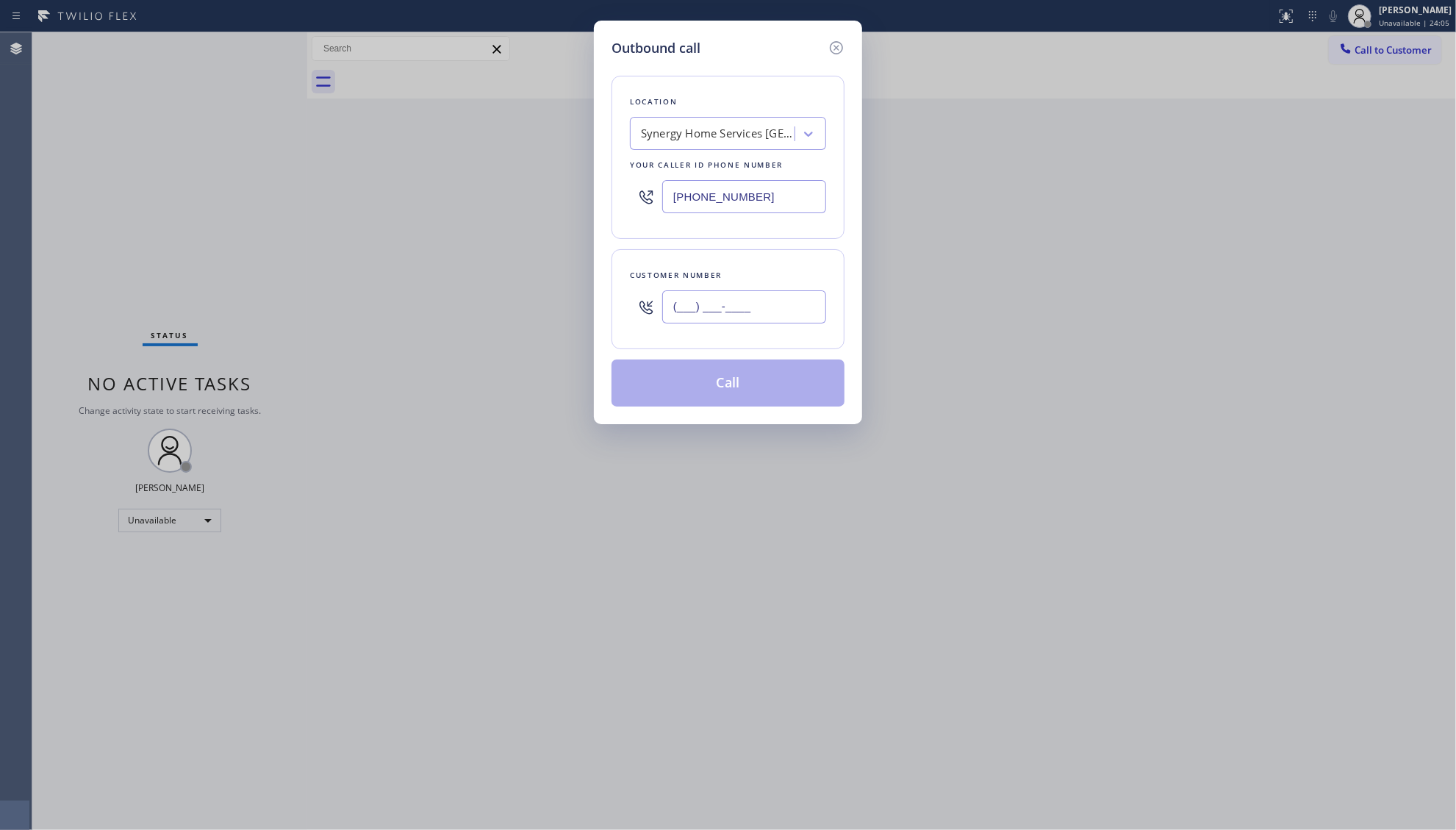
paste input "408) 917-2686"
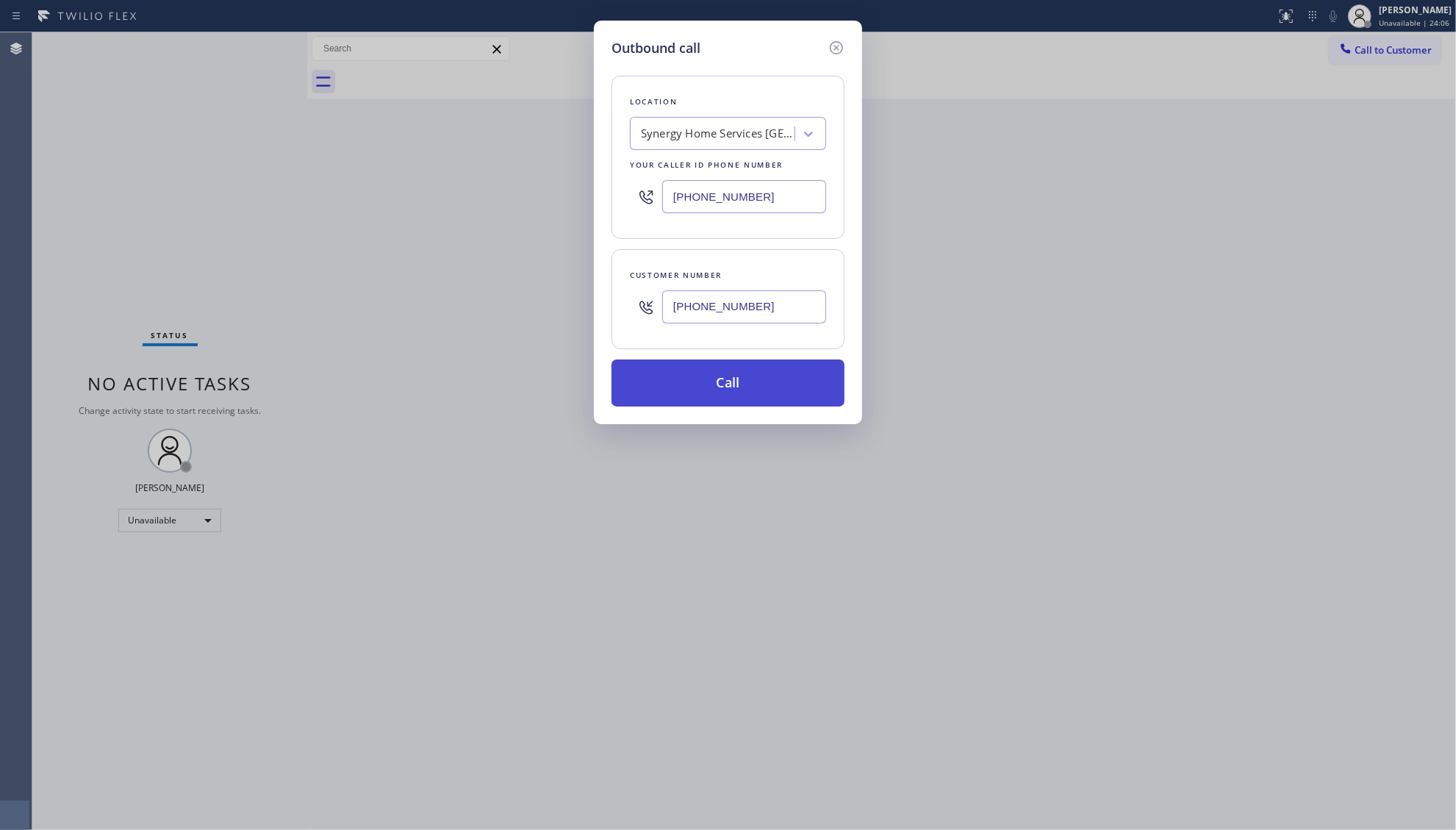
type input "[PHONE_NUMBER]"
click at [720, 383] on button "Call" at bounding box center [728, 383] width 233 height 47
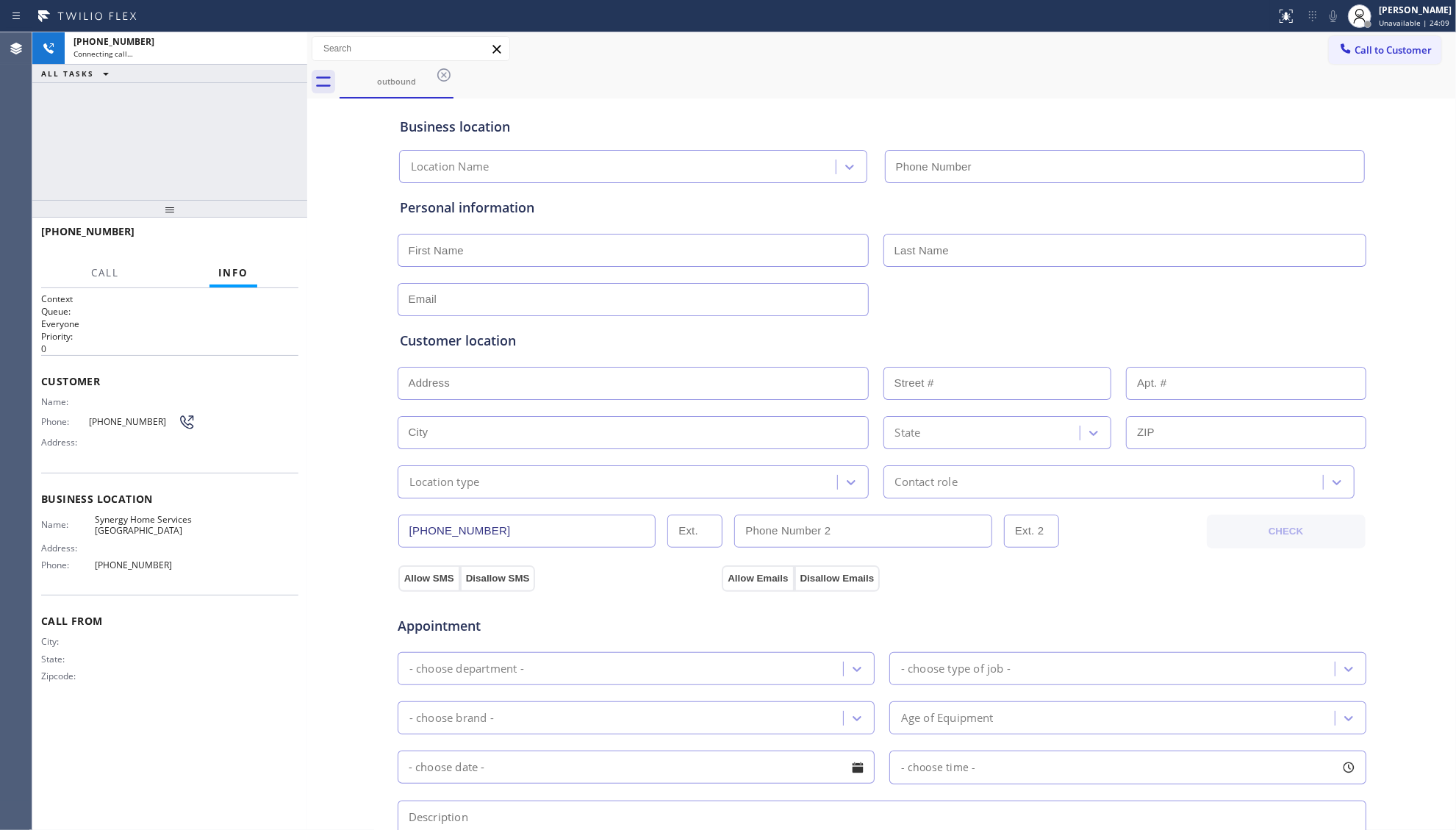
type input "[PHONE_NUMBER]"
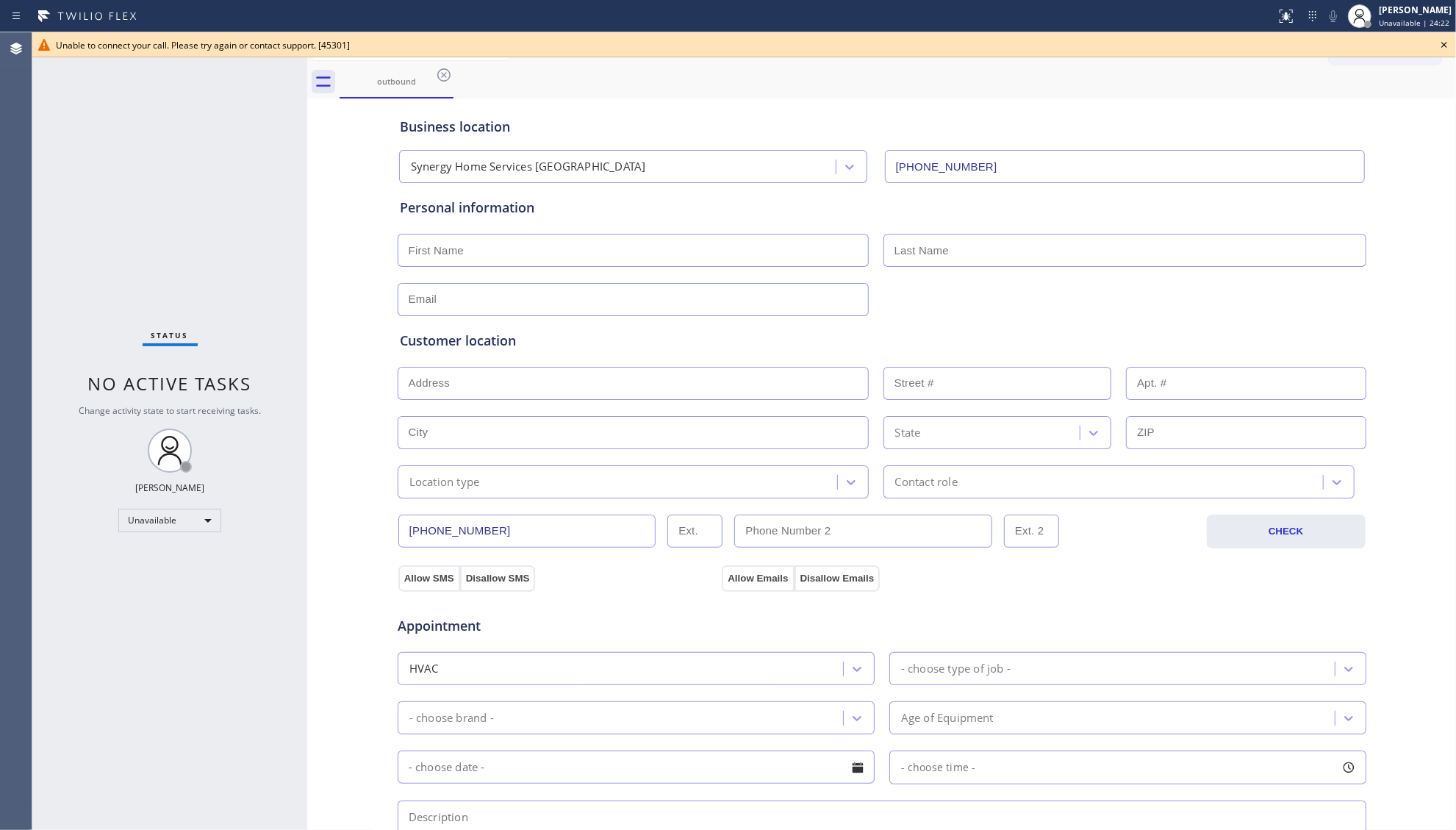
drag, startPoint x: 1121, startPoint y: 35, endPoint x: 1215, endPoint y: 46, distance: 94.6
click at [1124, 35] on div "Unable to connect your call. Please try again or contact support. [45301]" at bounding box center [744, 44] width 1424 height 25
click at [1442, 45] on icon at bounding box center [1445, 45] width 18 height 18
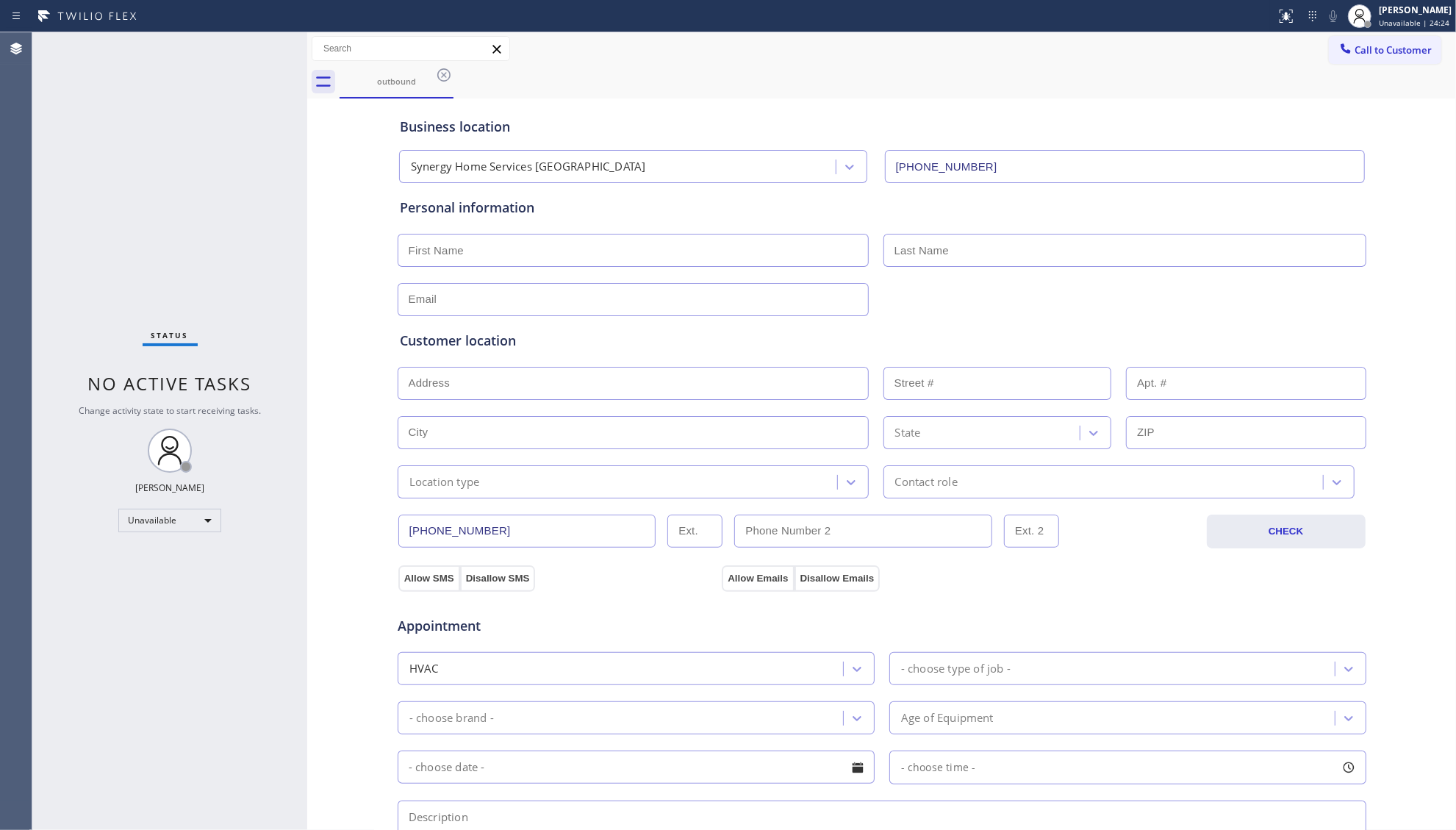
click at [1406, 47] on span "Call to Customer" at bounding box center [1393, 50] width 77 height 14
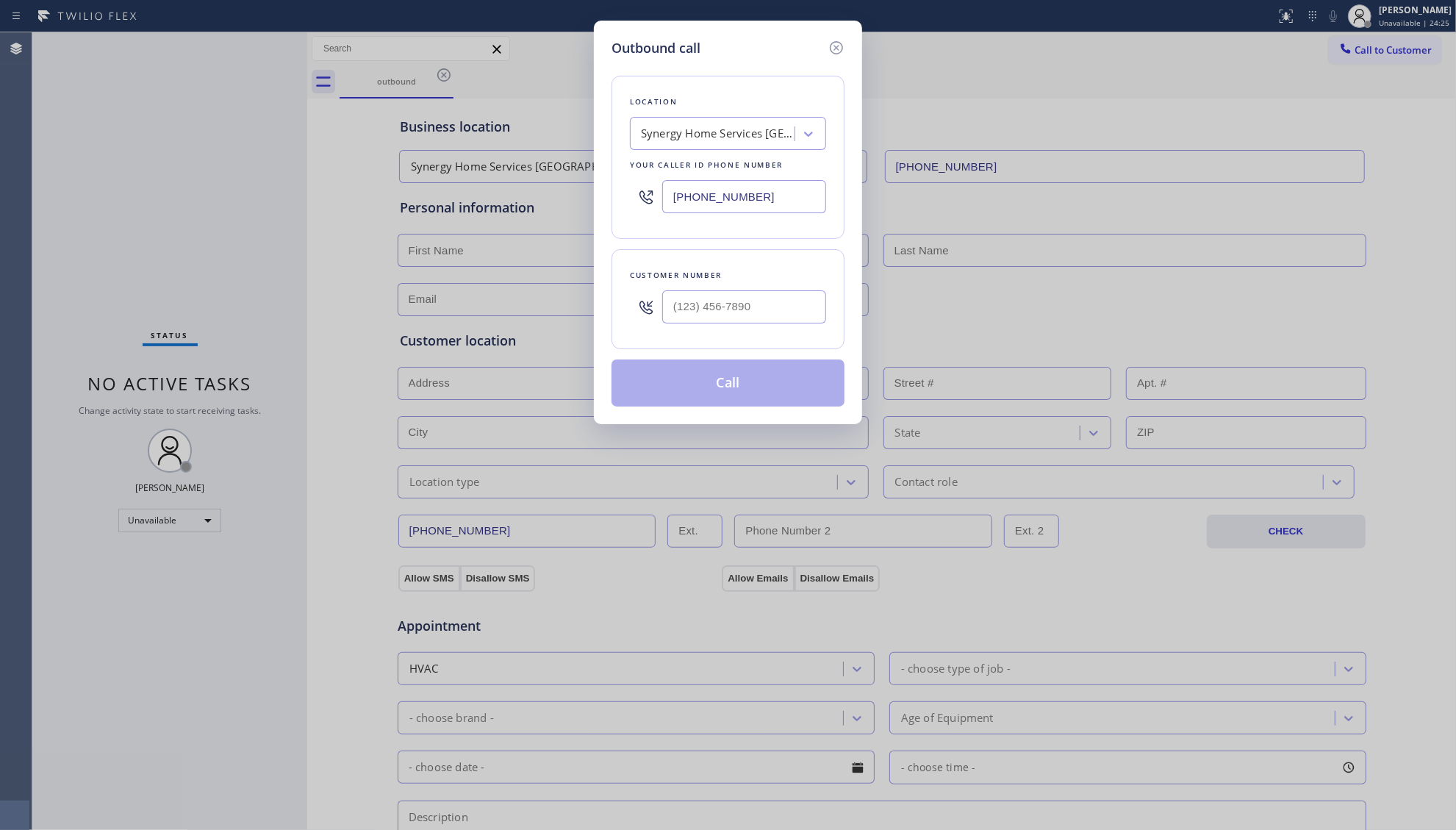
drag, startPoint x: 755, startPoint y: 201, endPoint x: 656, endPoint y: 201, distance: 99.0
click at [656, 201] on div "[PHONE_NUMBER]" at bounding box center [728, 197] width 197 height 48
paste input "786) 686-2321"
type input "[PHONE_NUMBER]"
click at [797, 307] on input "(___) ___-____" at bounding box center [744, 307] width 164 height 33
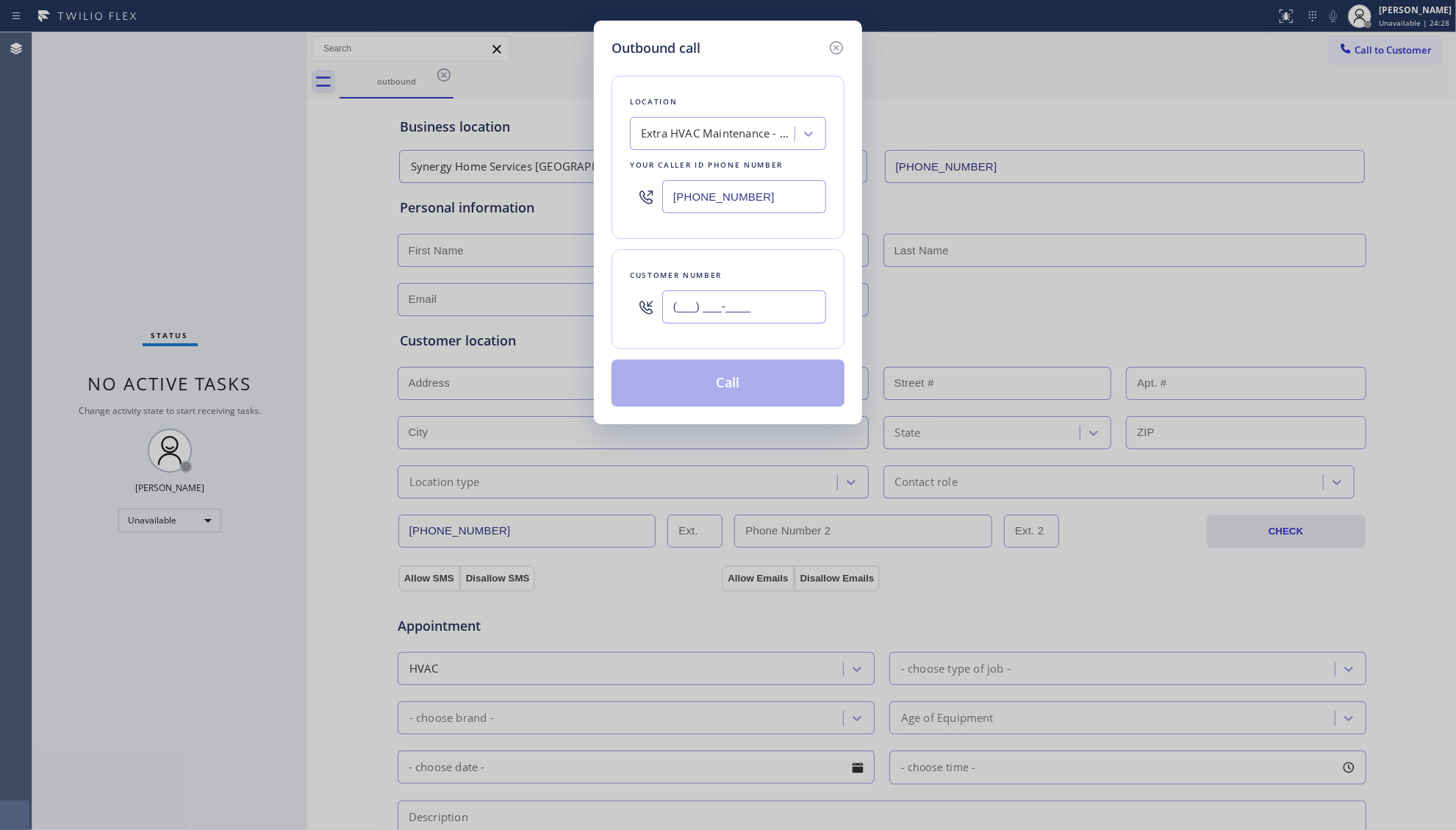
paste input "773) 954-8499"
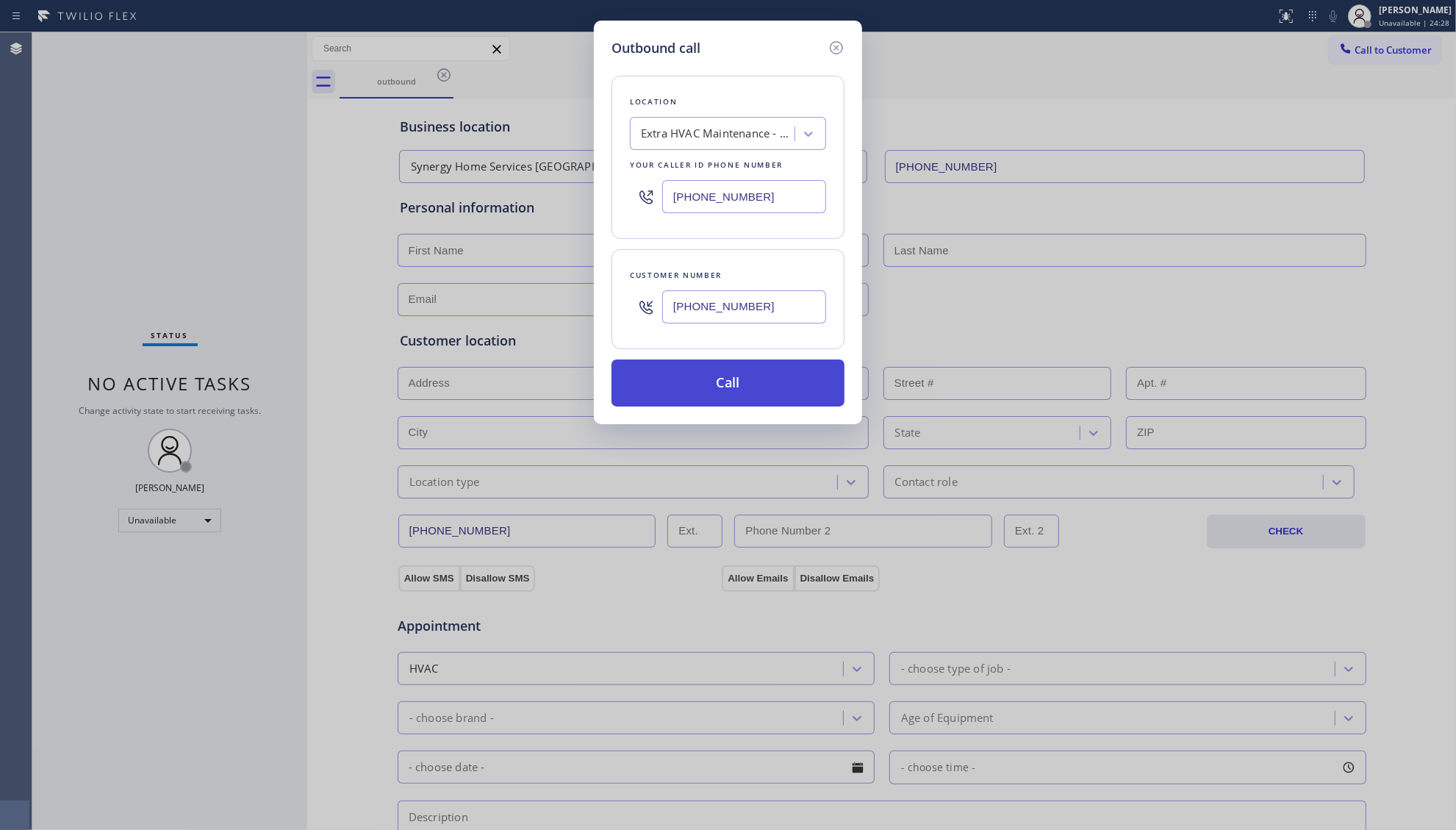
type input "[PHONE_NUMBER]"
click at [757, 380] on button "Call" at bounding box center [728, 383] width 233 height 47
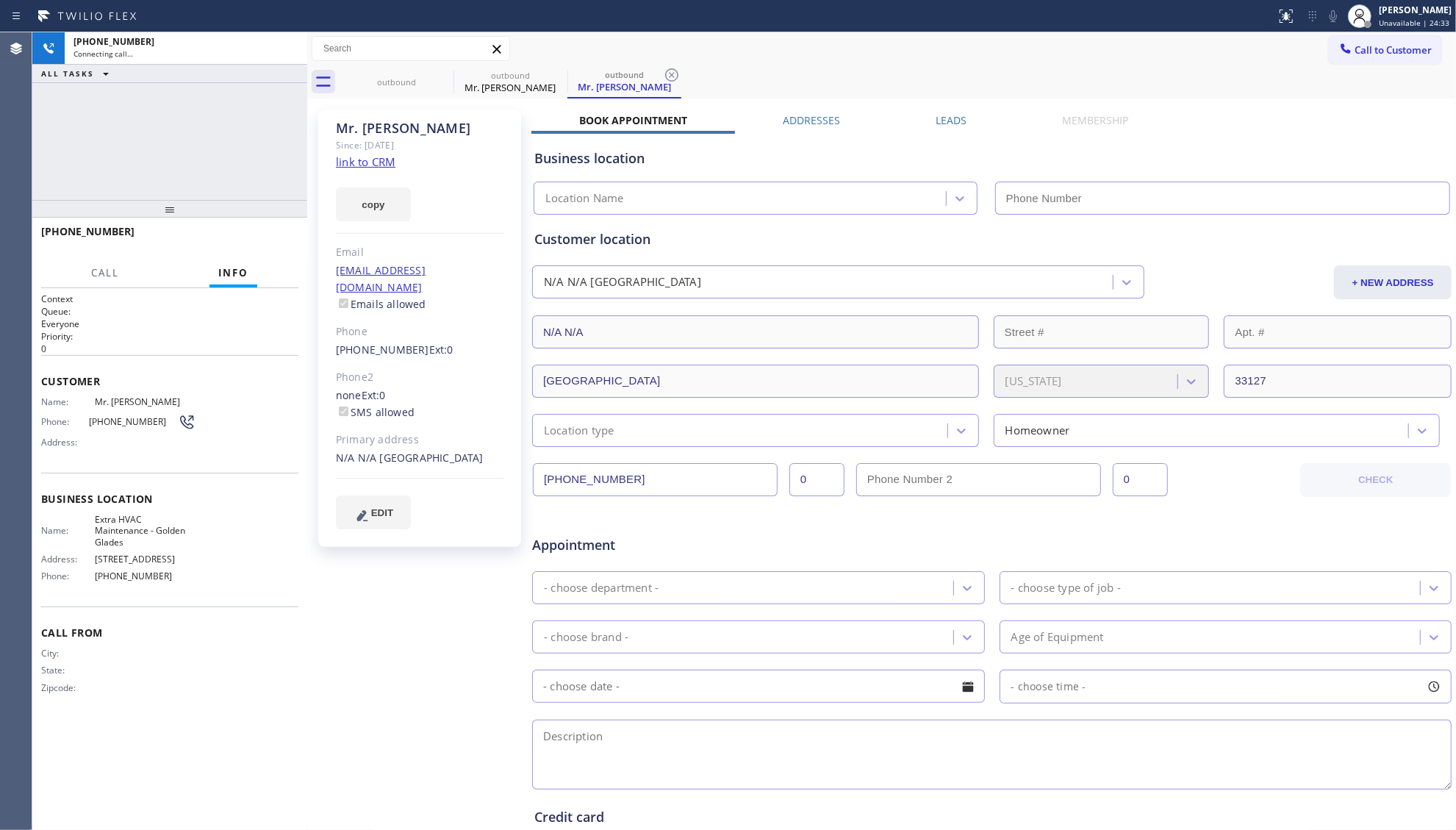
type input "[PHONE_NUMBER]"
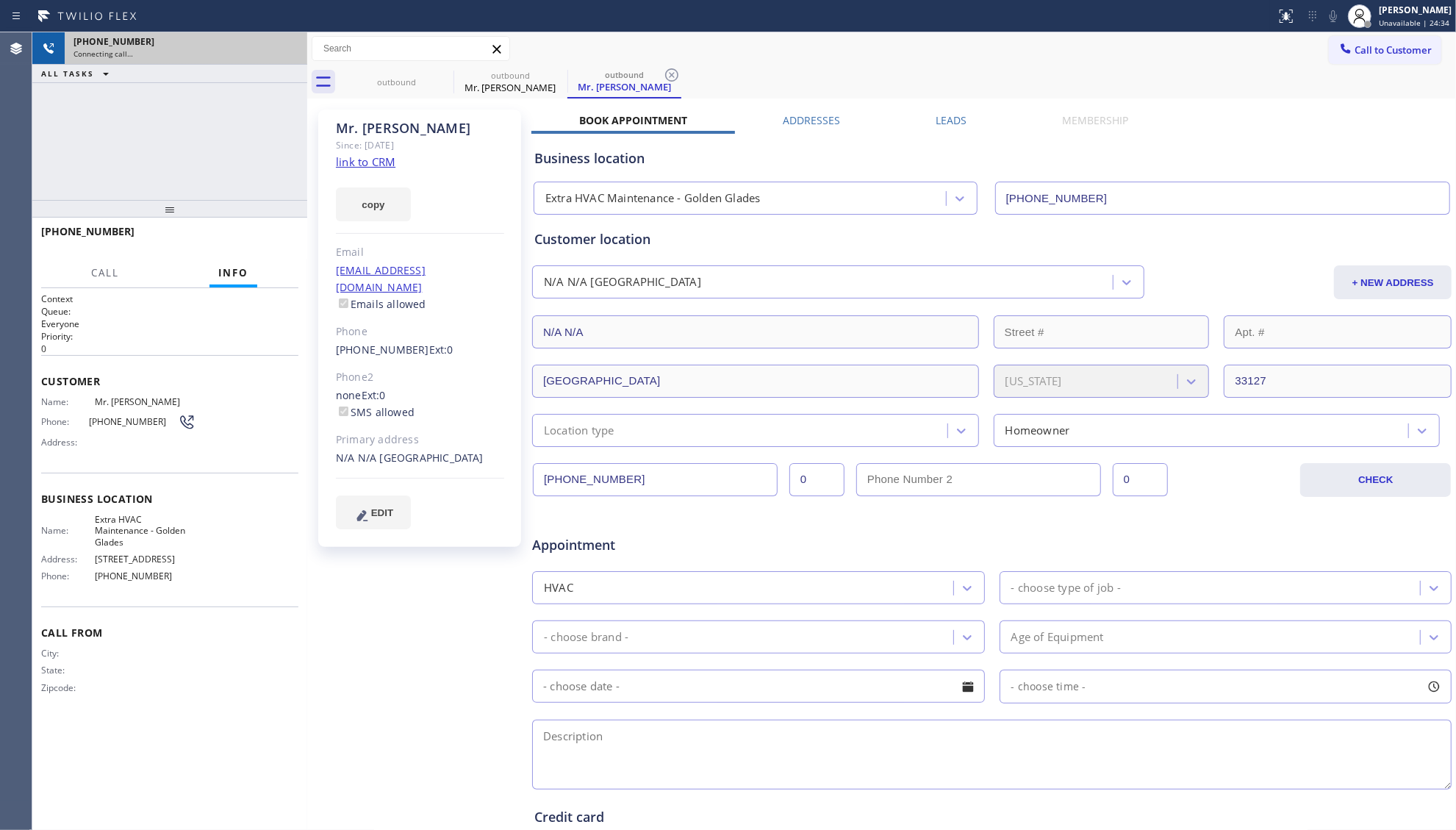
click at [280, 46] on div "[PHONE_NUMBER] Connecting call…" at bounding box center [183, 48] width 237 height 32
click at [284, 45] on div "[PHONE_NUMBER]" at bounding box center [186, 41] width 225 height 13
click at [285, 45] on div "[PHONE_NUMBER]" at bounding box center [186, 41] width 225 height 13
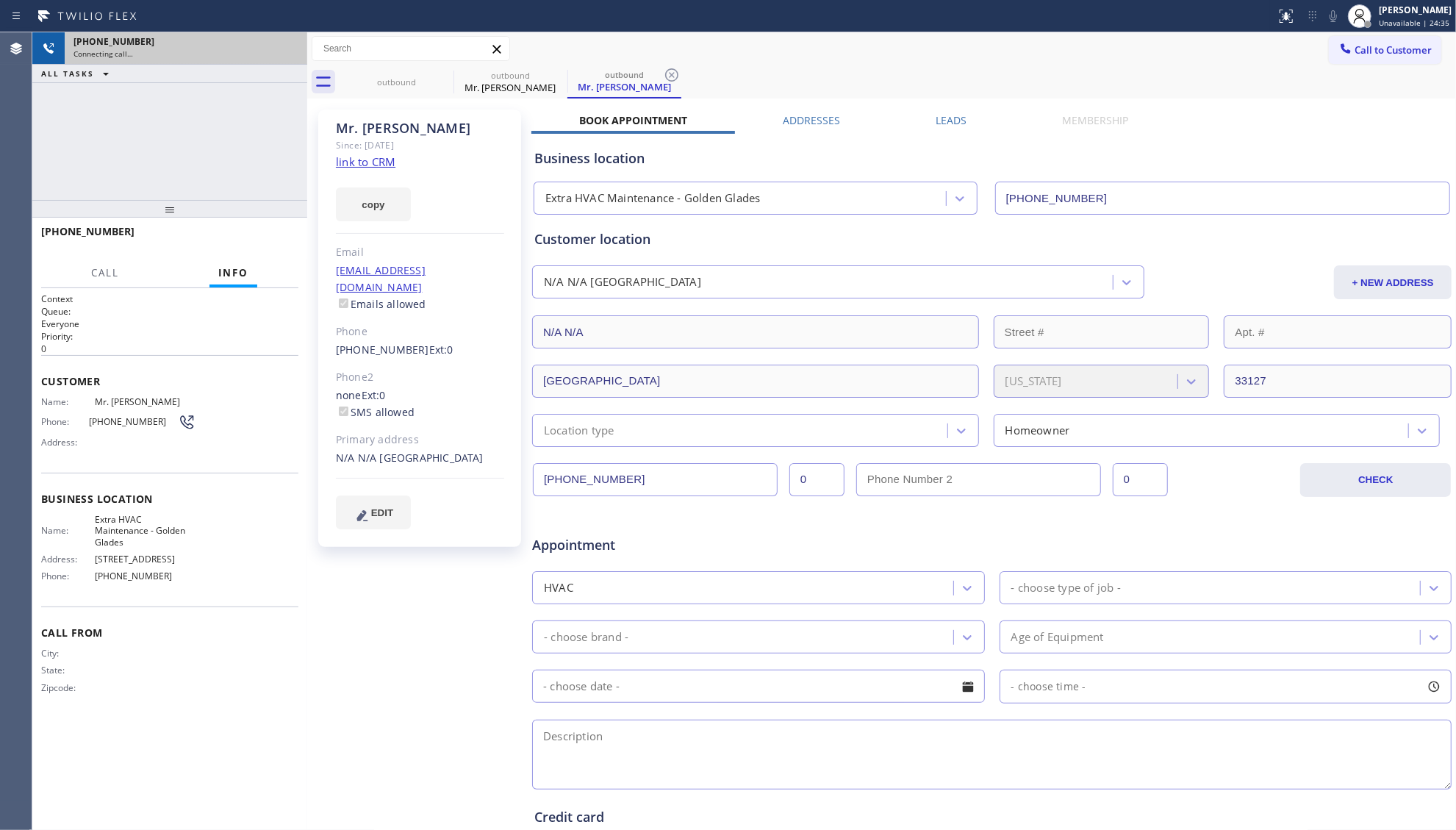
click at [286, 45] on div "[PHONE_NUMBER]" at bounding box center [186, 41] width 225 height 13
click at [287, 45] on div "[PHONE_NUMBER]" at bounding box center [186, 41] width 225 height 13
click at [289, 45] on div "[PHONE_NUMBER]" at bounding box center [186, 41] width 225 height 13
click at [289, 46] on div "[PHONE_NUMBER]" at bounding box center [186, 41] width 225 height 13
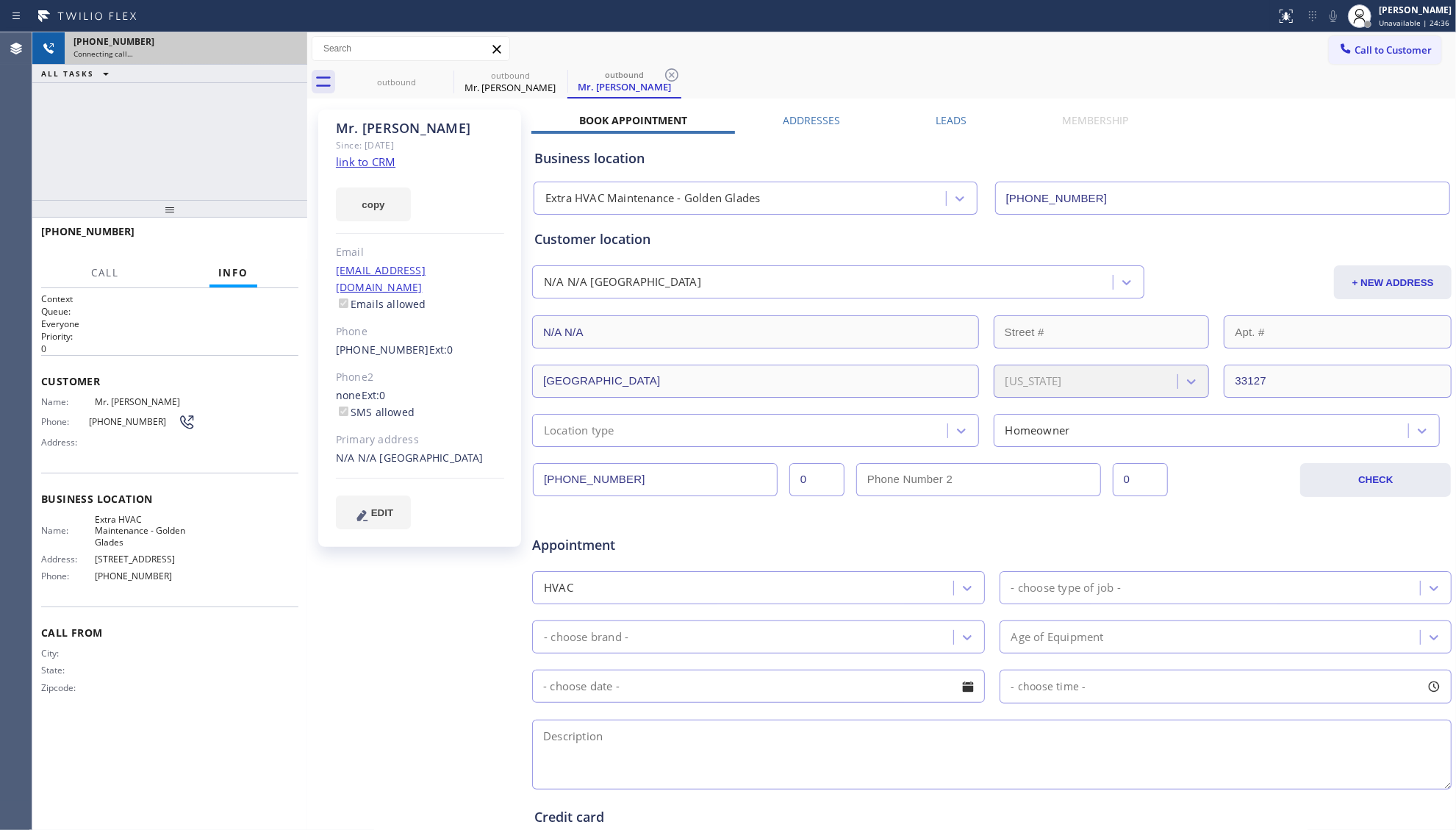
click at [290, 46] on div "[PHONE_NUMBER]" at bounding box center [186, 41] width 225 height 13
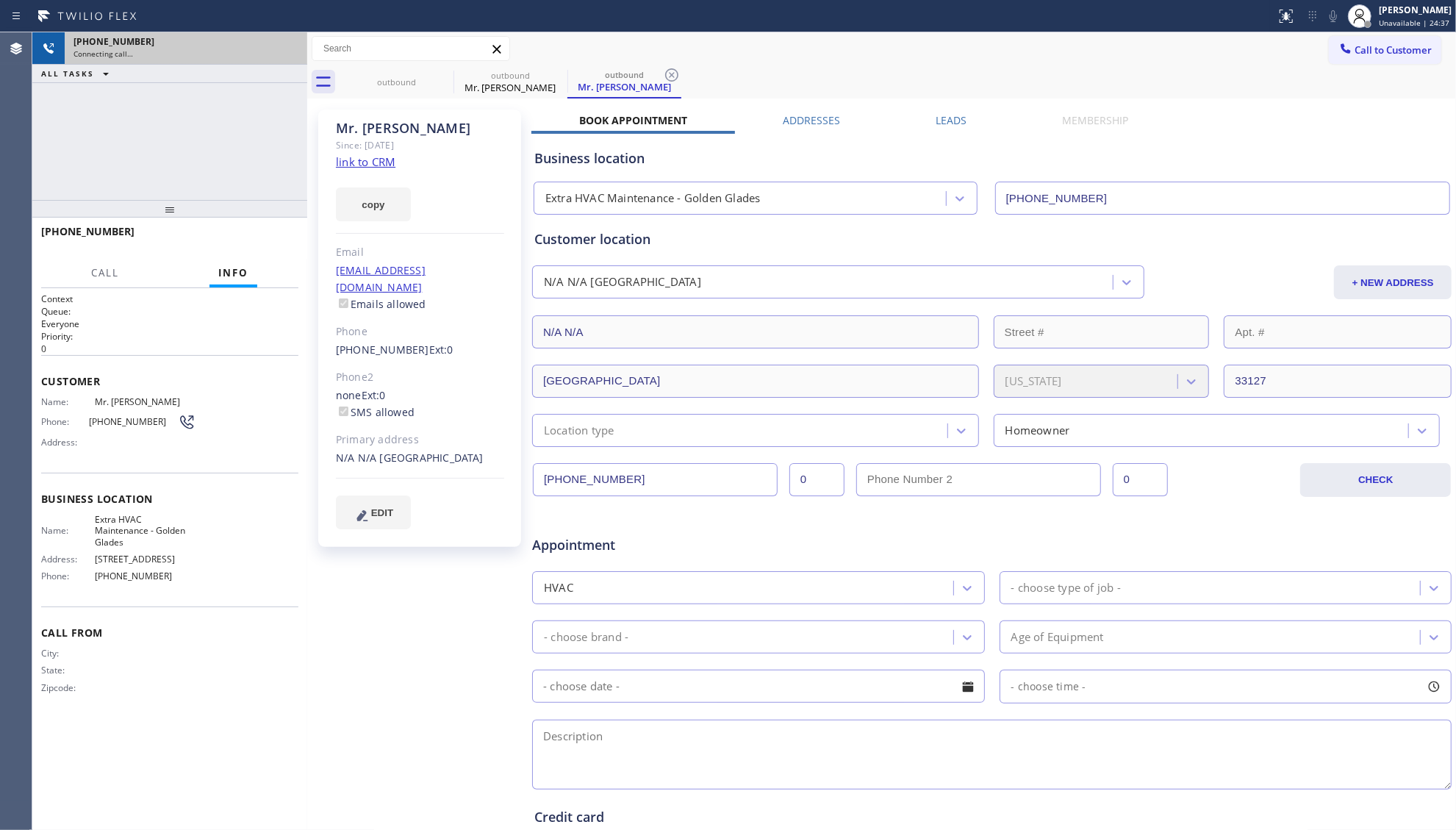
click at [290, 46] on div "[PHONE_NUMBER]" at bounding box center [186, 41] width 225 height 13
click at [292, 46] on div "[PHONE_NUMBER]" at bounding box center [186, 41] width 225 height 13
click at [293, 46] on div "[PHONE_NUMBER]" at bounding box center [186, 41] width 225 height 13
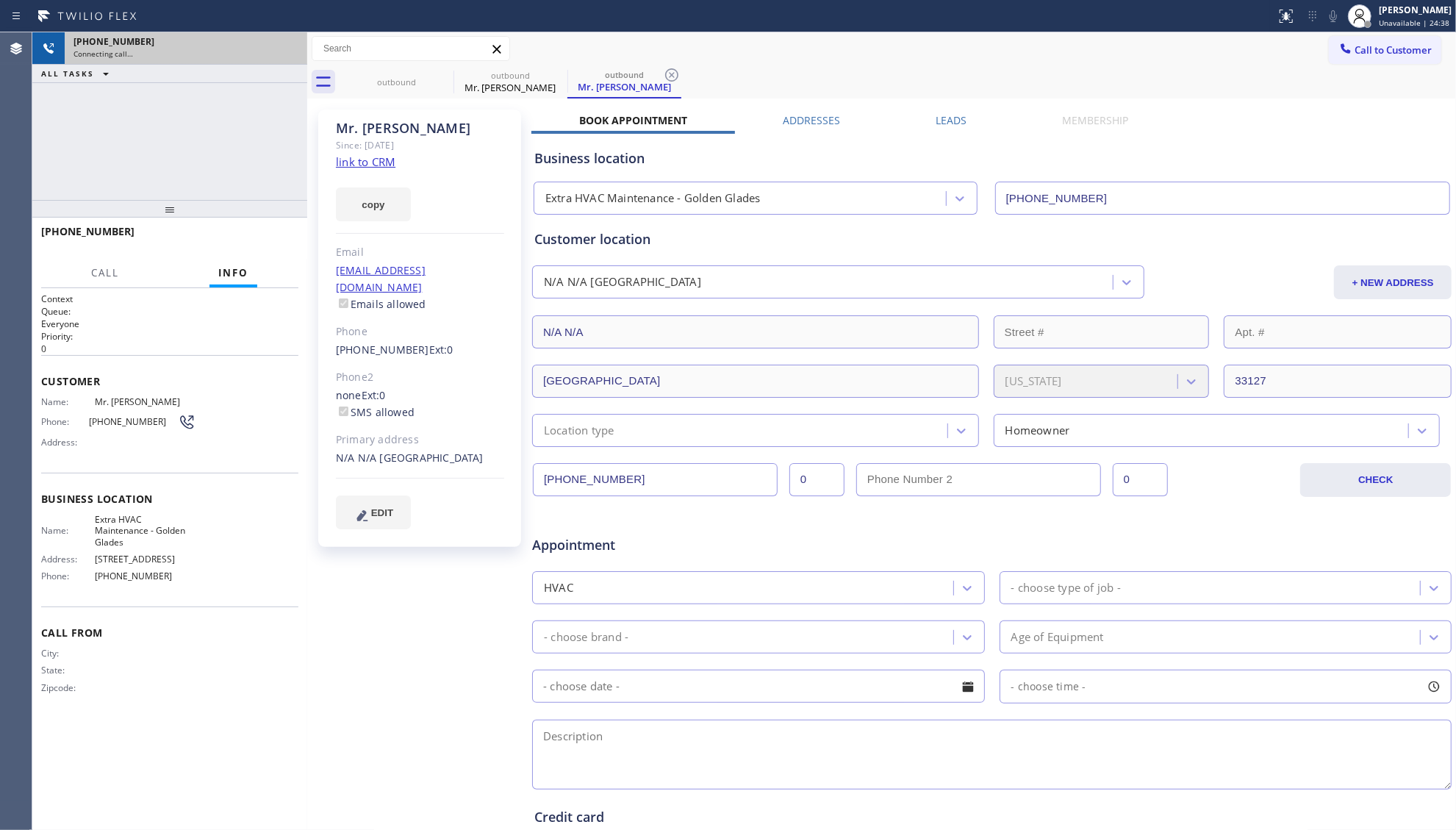
click at [293, 46] on div "[PHONE_NUMBER]" at bounding box center [186, 41] width 225 height 13
click at [294, 46] on div "[PHONE_NUMBER]" at bounding box center [186, 41] width 225 height 13
click at [301, 46] on div "[PHONE_NUMBER] Connecting call…" at bounding box center [183, 48] width 237 height 32
click at [288, 46] on div "[PHONE_NUMBER]" at bounding box center [186, 41] width 225 height 13
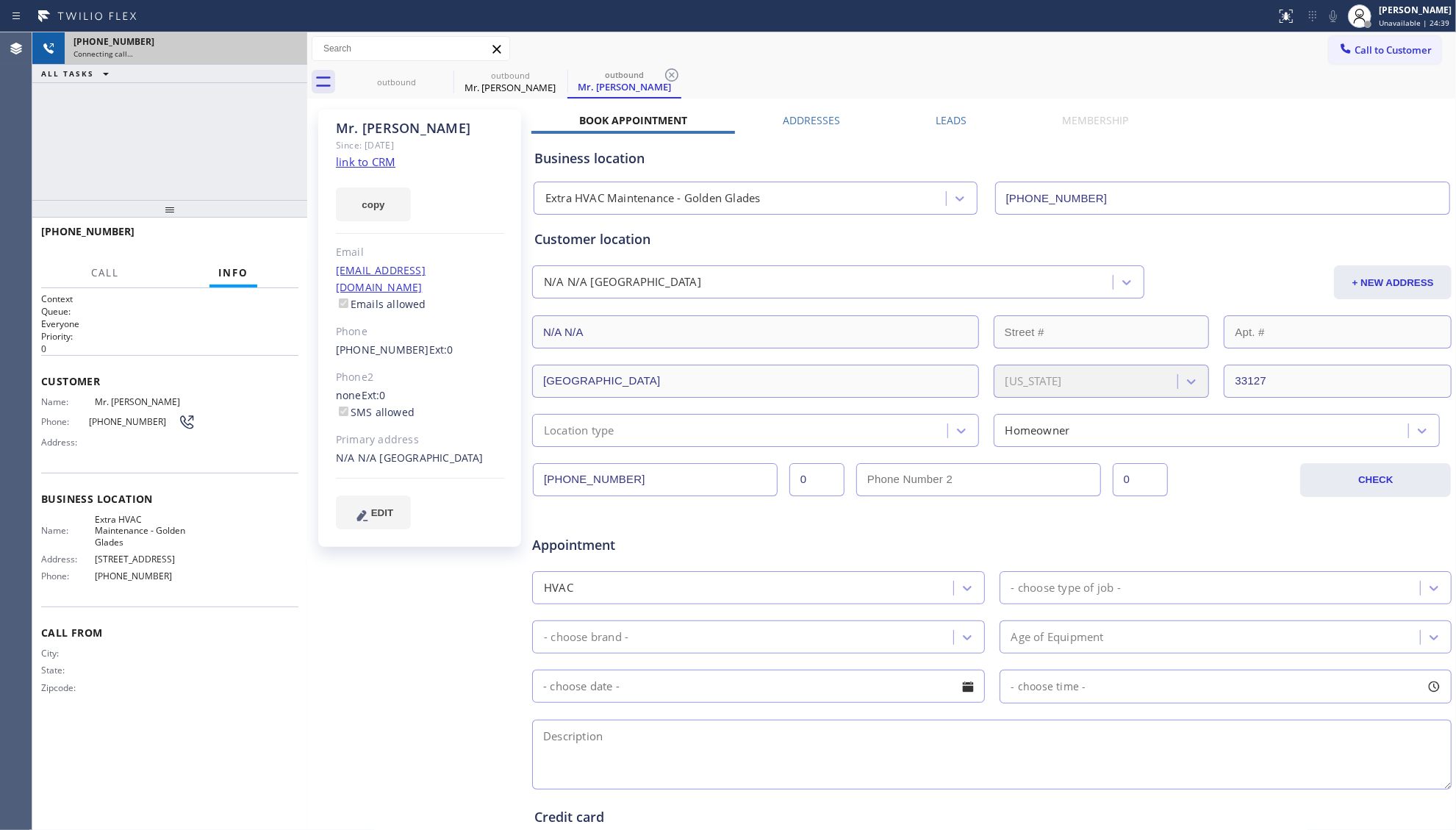
click at [288, 46] on div "[PHONE_NUMBER]" at bounding box center [186, 41] width 225 height 13
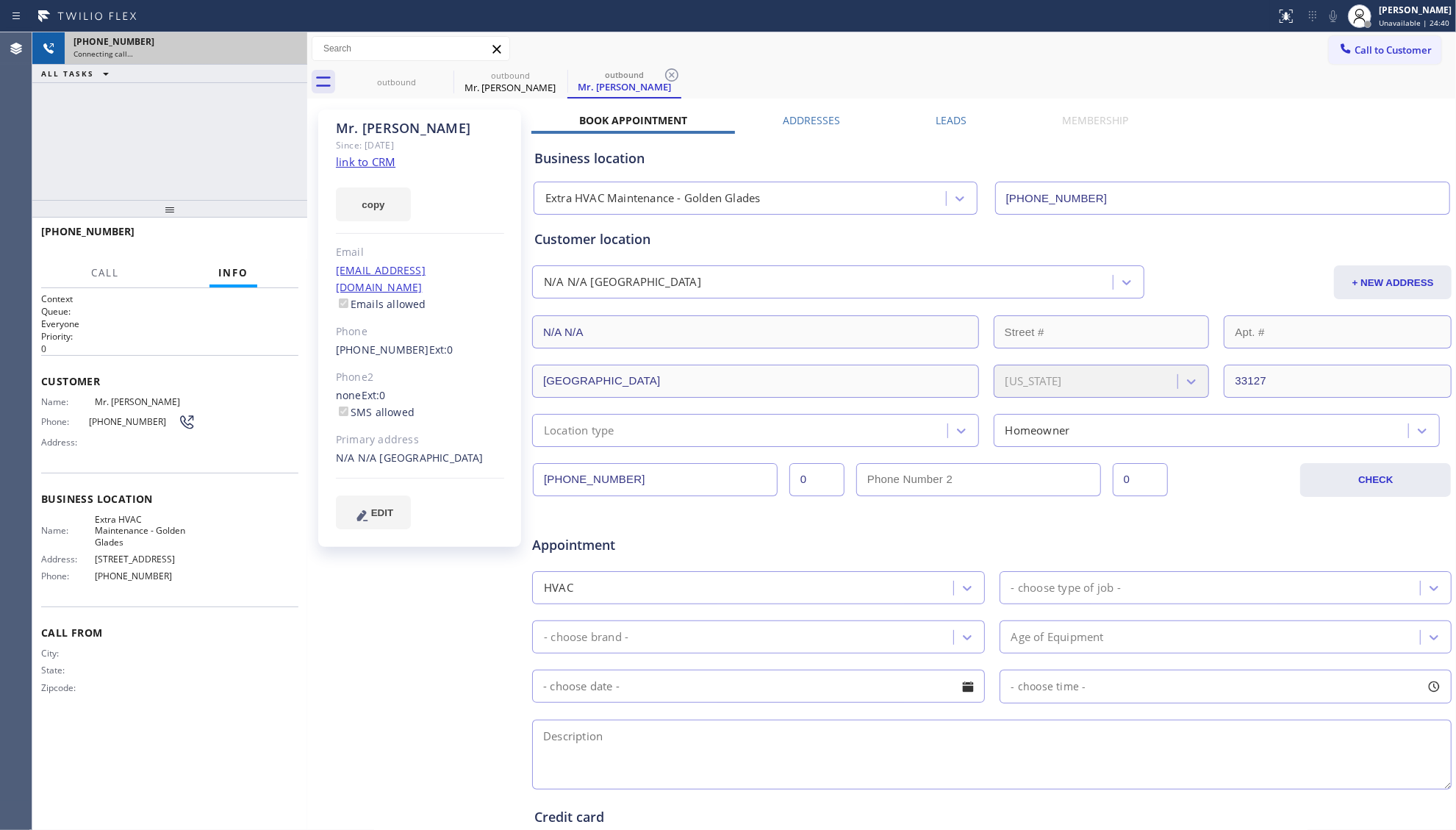
click at [288, 46] on div "[PHONE_NUMBER]" at bounding box center [186, 41] width 225 height 13
click at [288, 46] on div "[PHONE_NUMBER] Connecting call…" at bounding box center [170, 48] width 275 height 32
click at [288, 47] on icon at bounding box center [288, 49] width 14 height 5
click at [272, 46] on div "[PHONE_NUMBER]" at bounding box center [173, 41] width 199 height 13
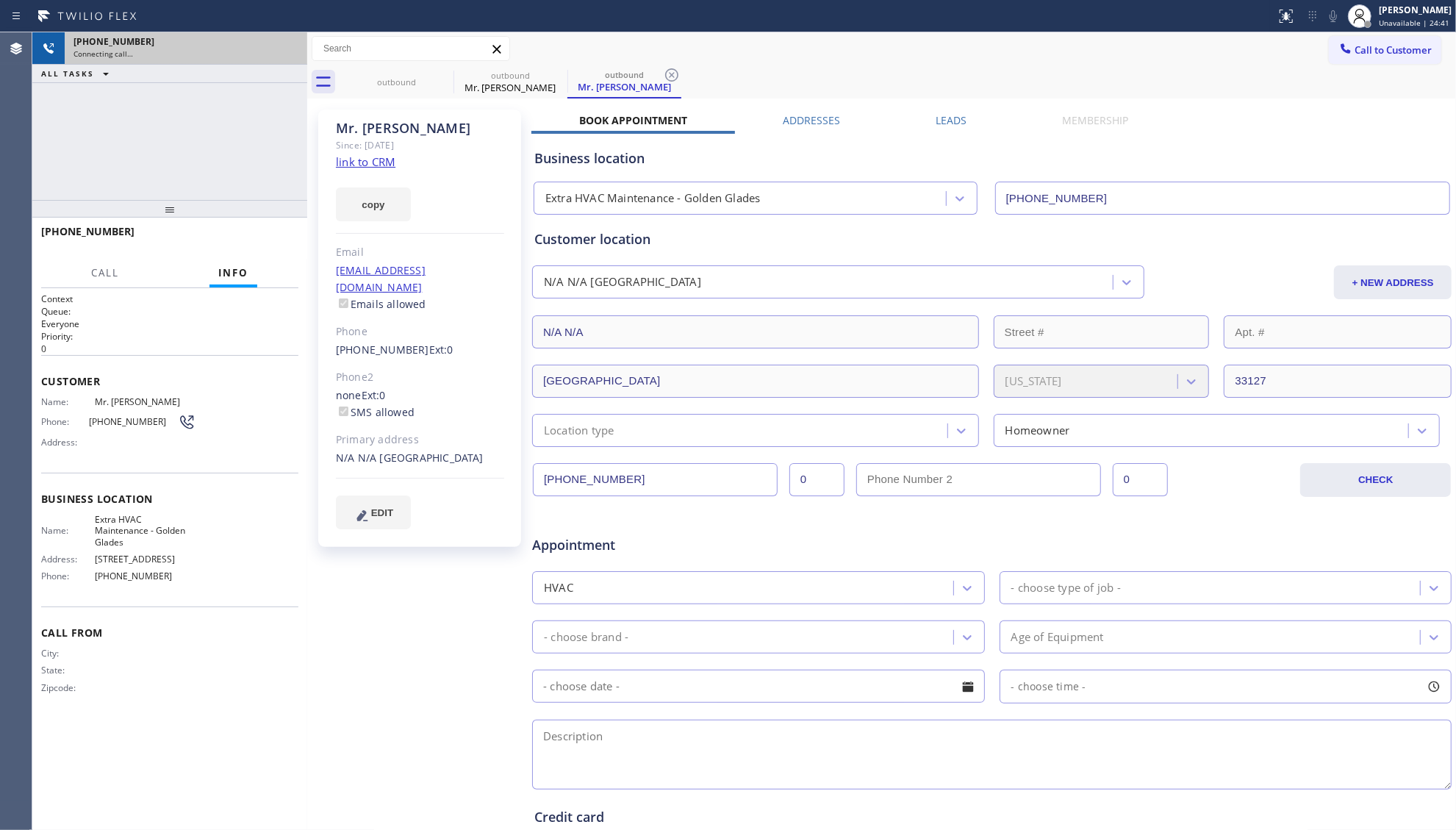
click at [289, 46] on div "[PHONE_NUMBER]" at bounding box center [186, 41] width 225 height 13
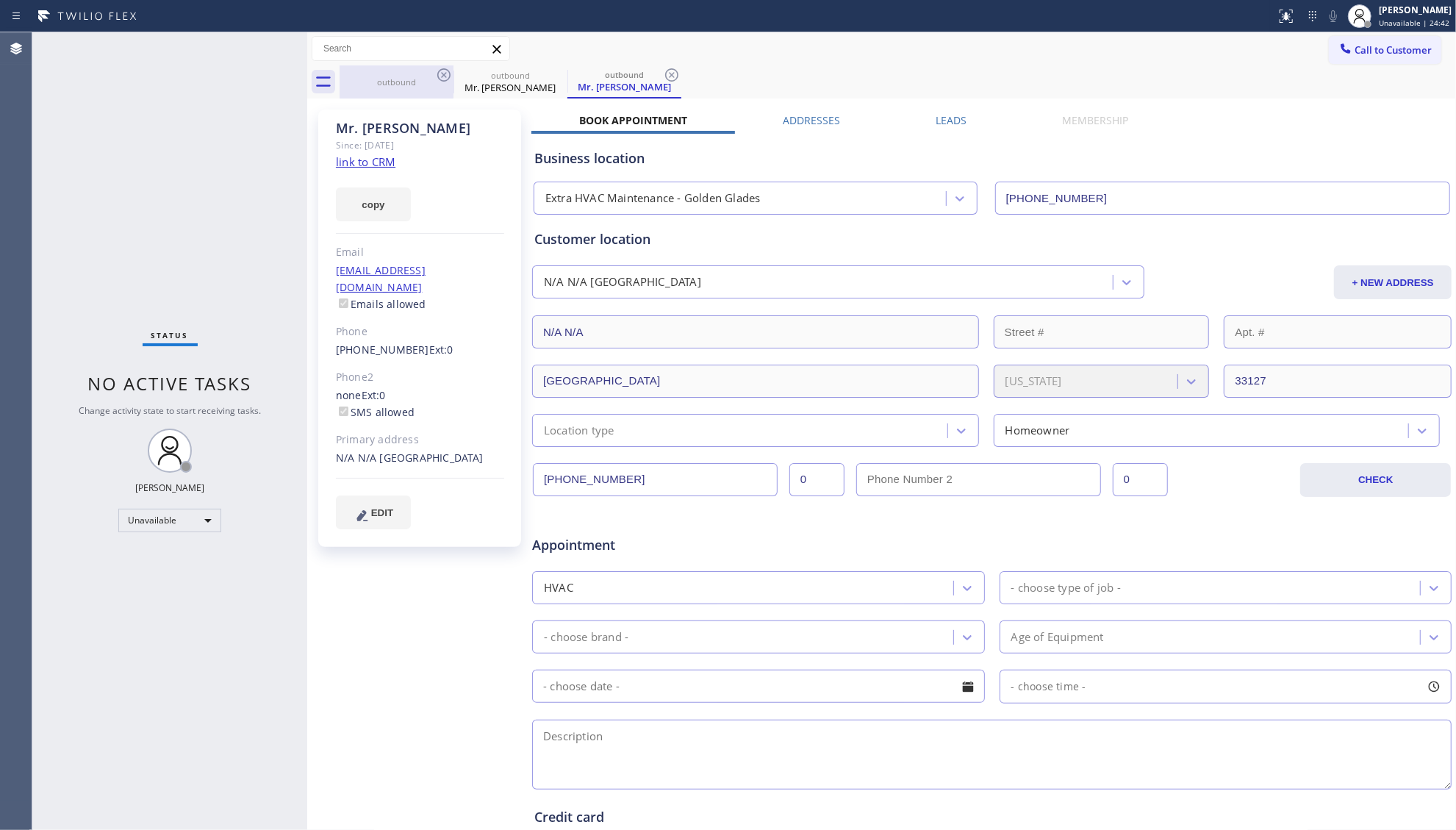
click at [419, 92] on div "outbound" at bounding box center [397, 82] width 111 height 33
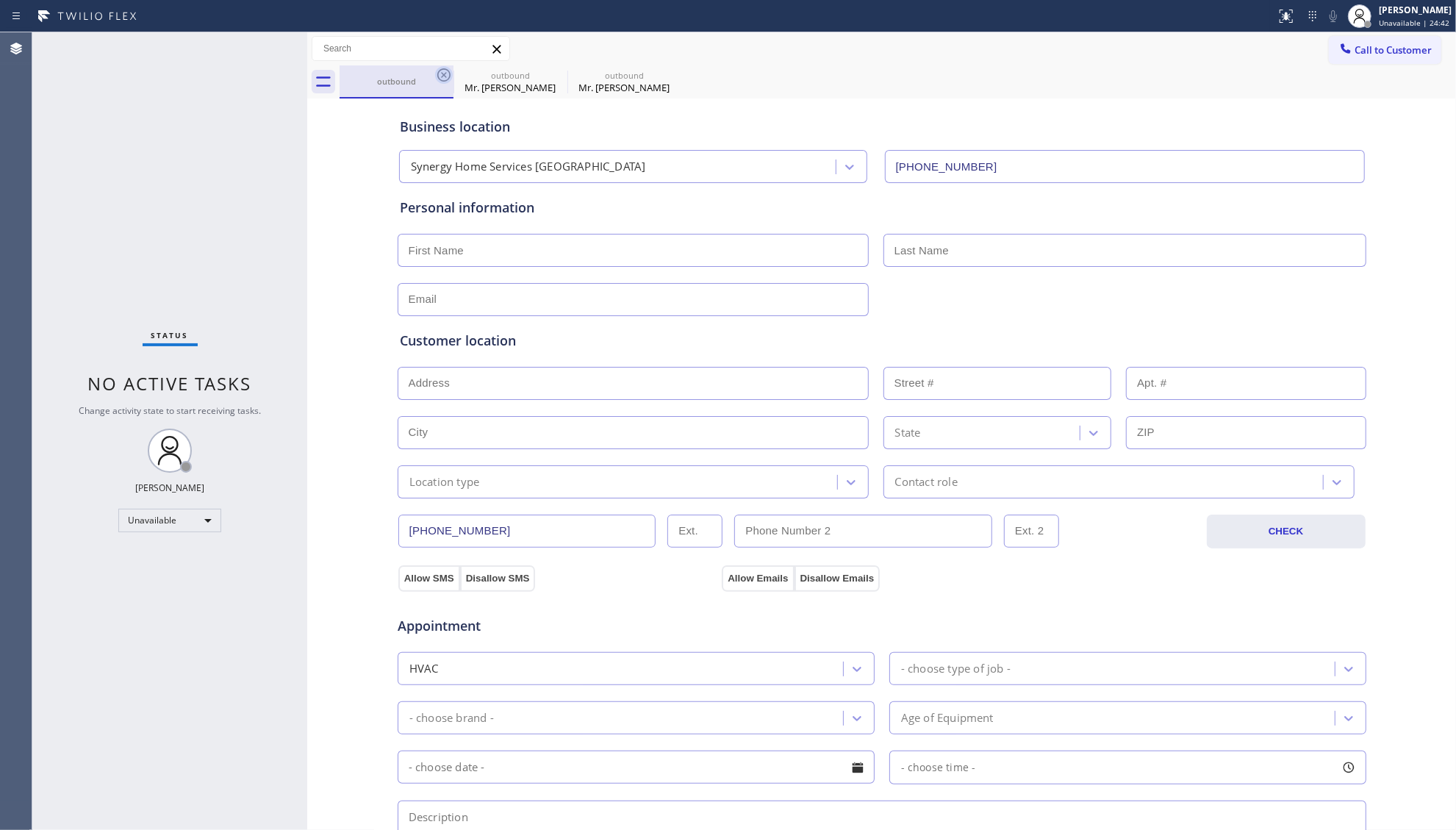
click at [444, 75] on icon at bounding box center [444, 75] width 14 height 14
type input "[PHONE_NUMBER]"
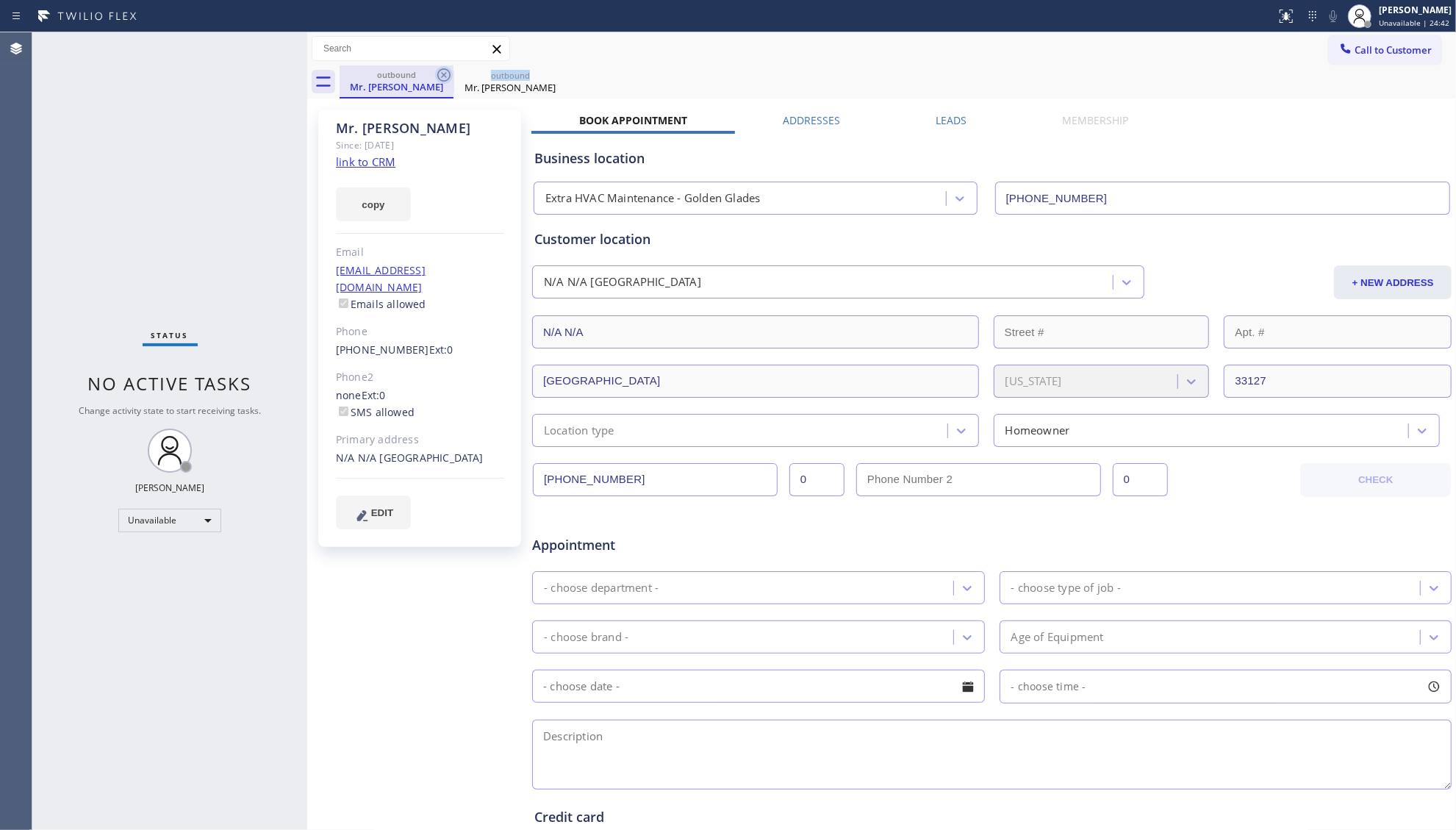
click at [446, 74] on icon at bounding box center [444, 75] width 18 height 18
click at [0, 0] on icon at bounding box center [0, 0] width 0 height 0
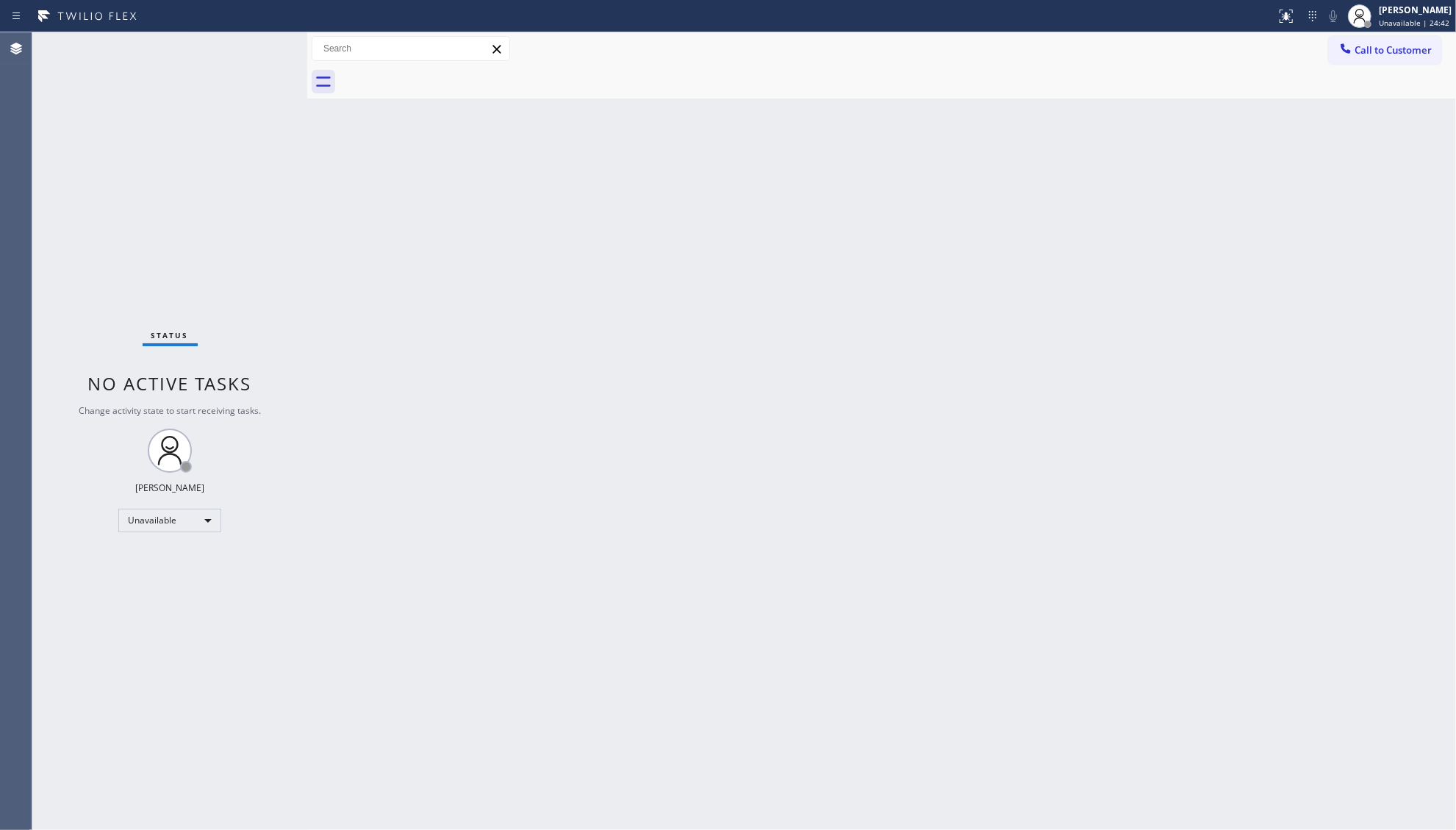
click at [446, 74] on div at bounding box center [898, 82] width 1116 height 33
click at [1397, 53] on span "Call to Customer" at bounding box center [1393, 50] width 77 height 14
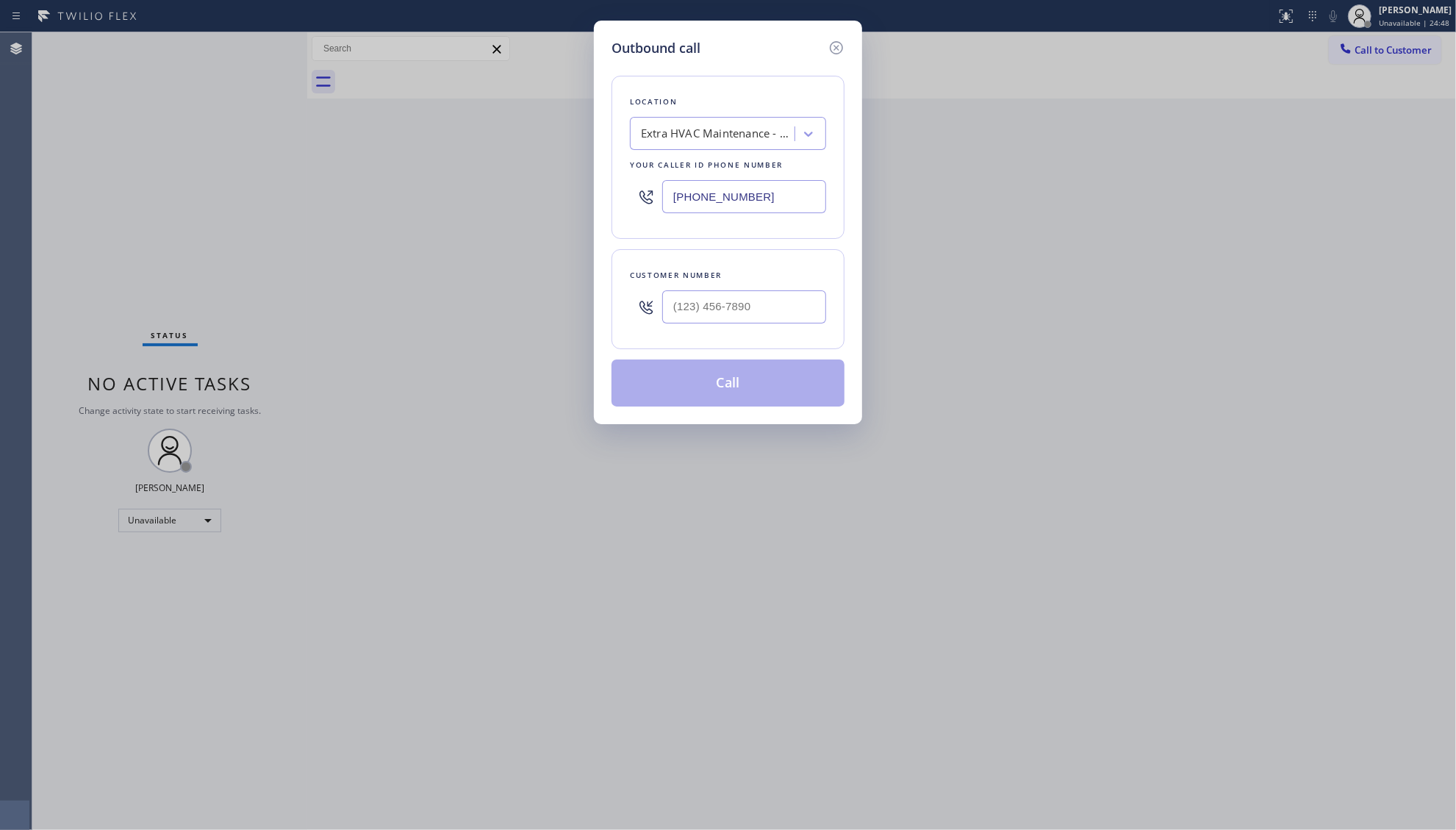
drag, startPoint x: 783, startPoint y: 207, endPoint x: 659, endPoint y: 203, distance: 124.1
click at [659, 203] on div "[PHONE_NUMBER]" at bounding box center [728, 197] width 197 height 48
paste input "310) 388-4067"
type input "[PHONE_NUMBER]"
click at [695, 304] on input "(___) ___-____" at bounding box center [744, 307] width 164 height 33
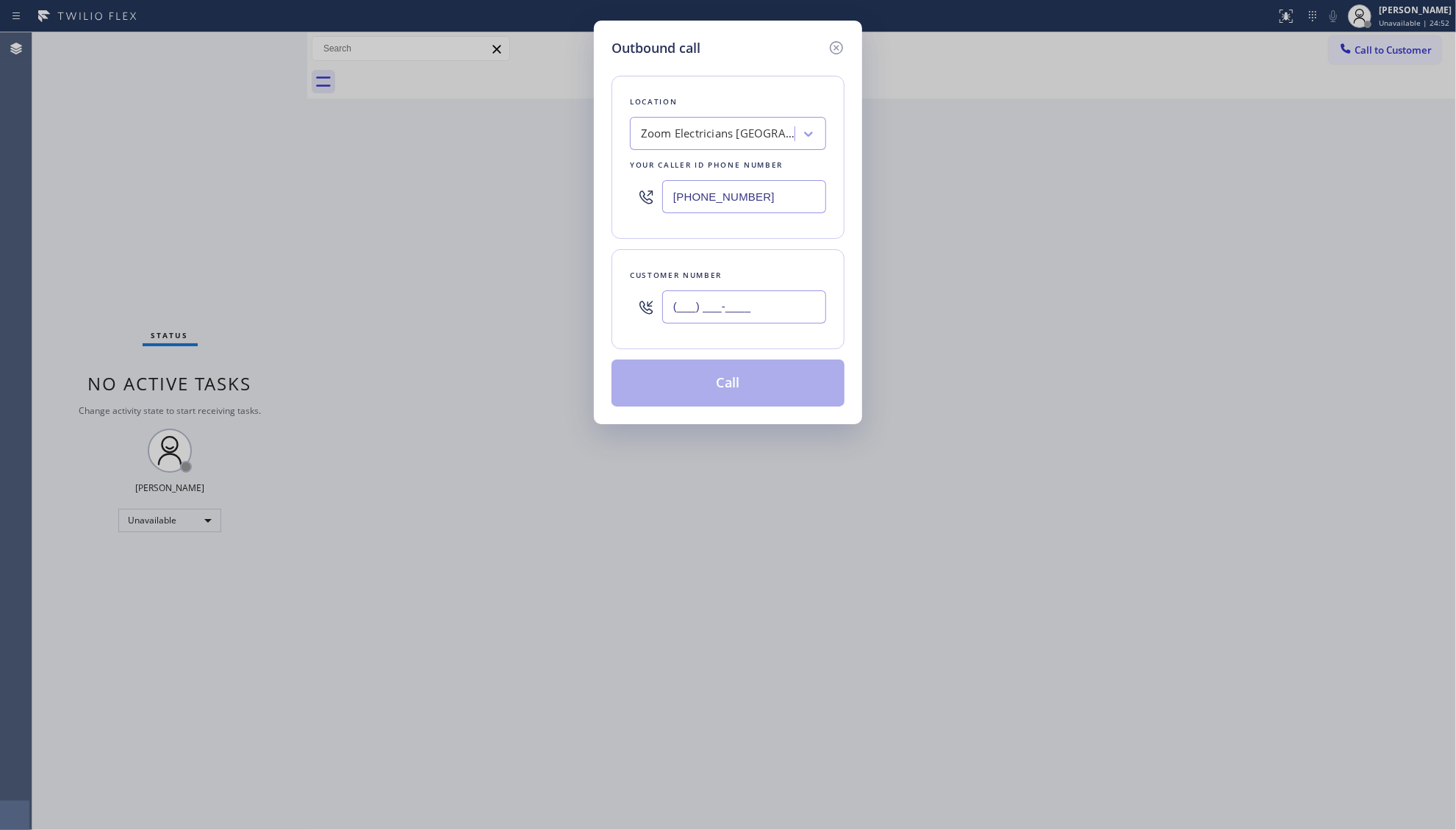
paste input "310) 560-4685"
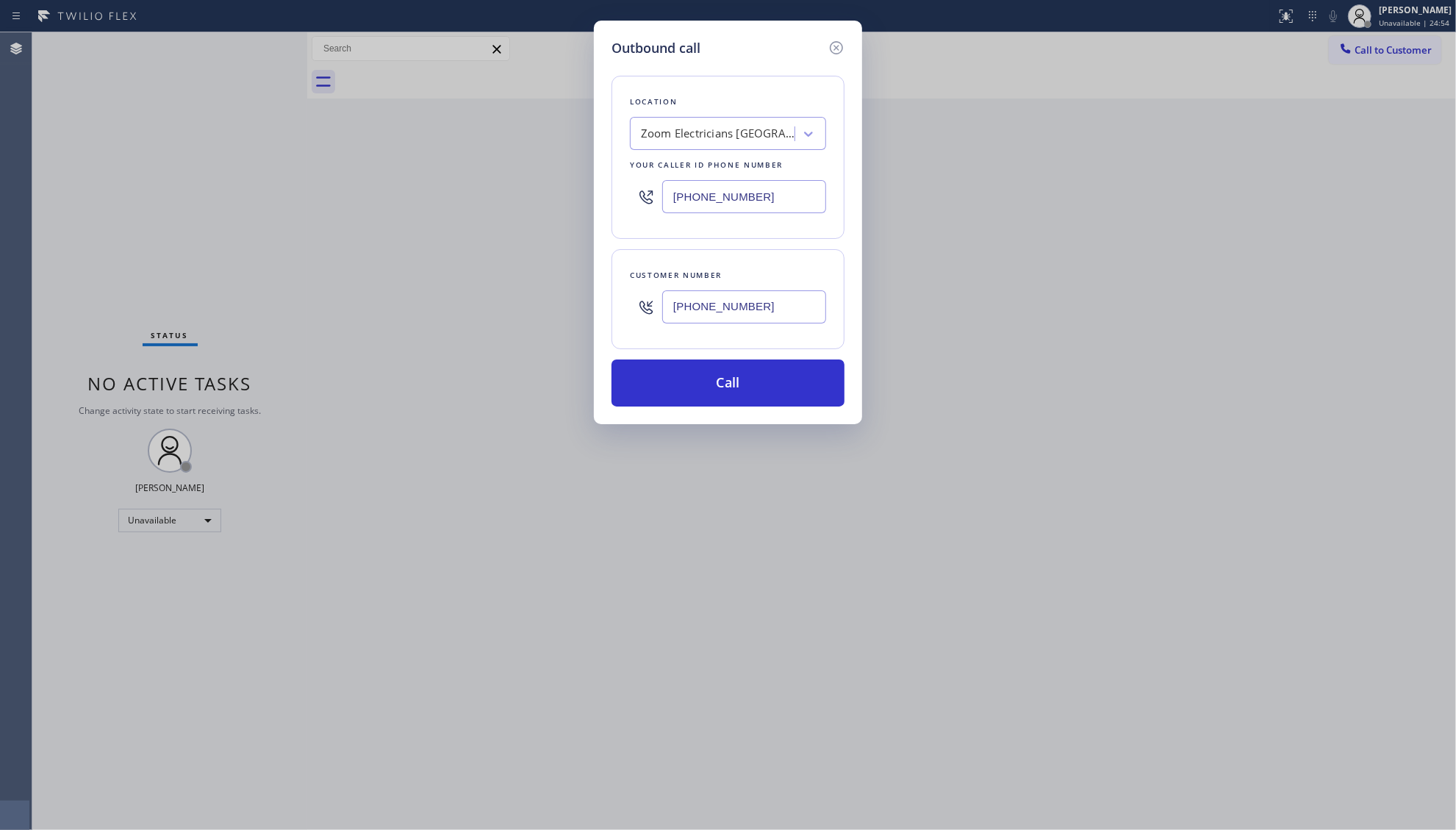
type input "[PHONE_NUMBER]"
click at [718, 392] on button "Call" at bounding box center [728, 383] width 233 height 47
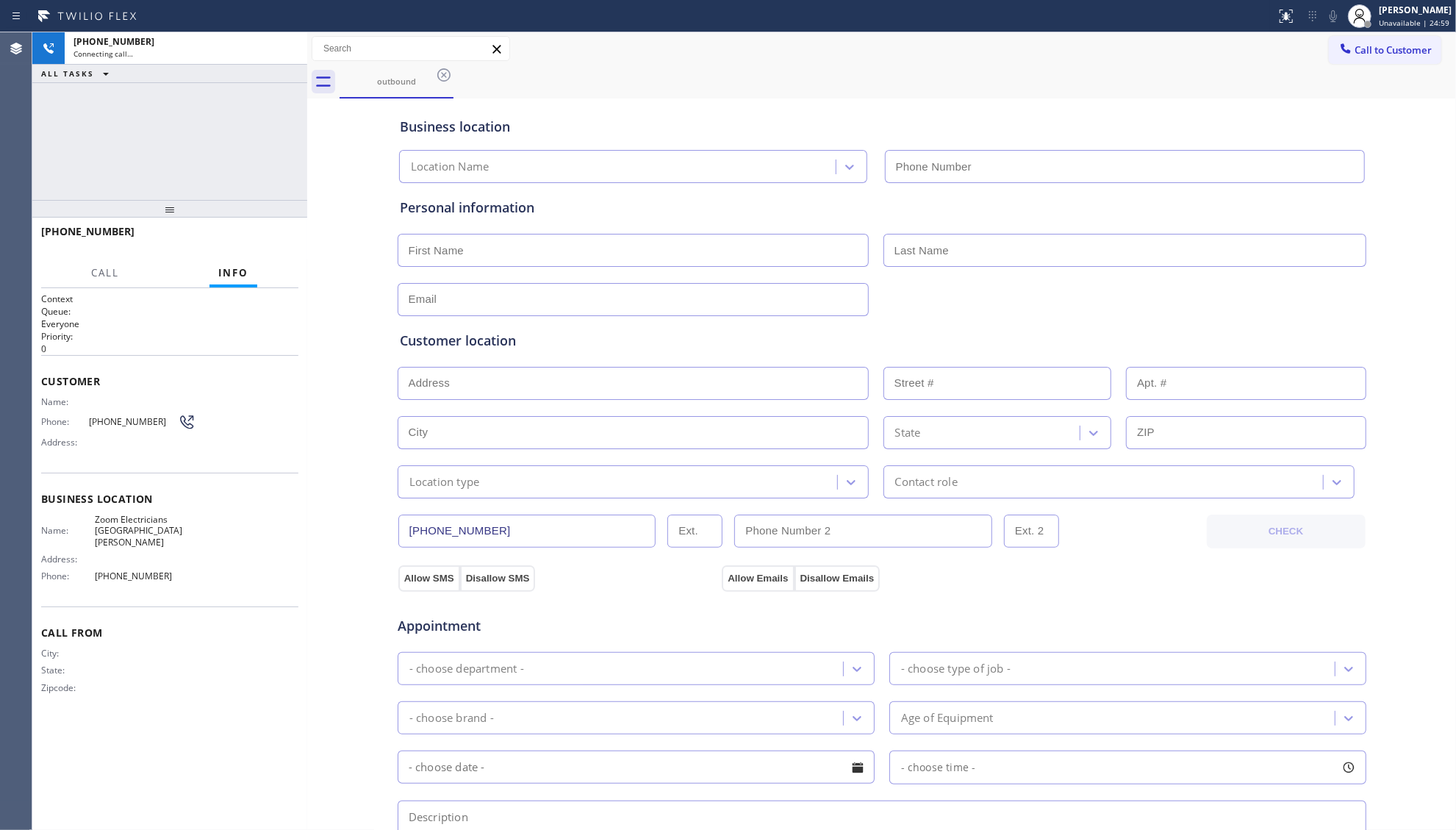
type input "[PHONE_NUMBER]"
click at [906, 92] on div "outbound" at bounding box center [898, 82] width 1116 height 33
click at [878, 84] on div "outbound" at bounding box center [898, 82] width 1116 height 33
click at [1004, 98] on div "Business location Zoom Electricians [GEOGRAPHIC_DATA][PERSON_NAME] [PHONE_NUMBE…" at bounding box center [881, 140] width 970 height 87
click at [1052, 103] on div "Business location Zoom Electricians [GEOGRAPHIC_DATA][PERSON_NAME] [PHONE_NUMBE…" at bounding box center [881, 143] width 970 height 81
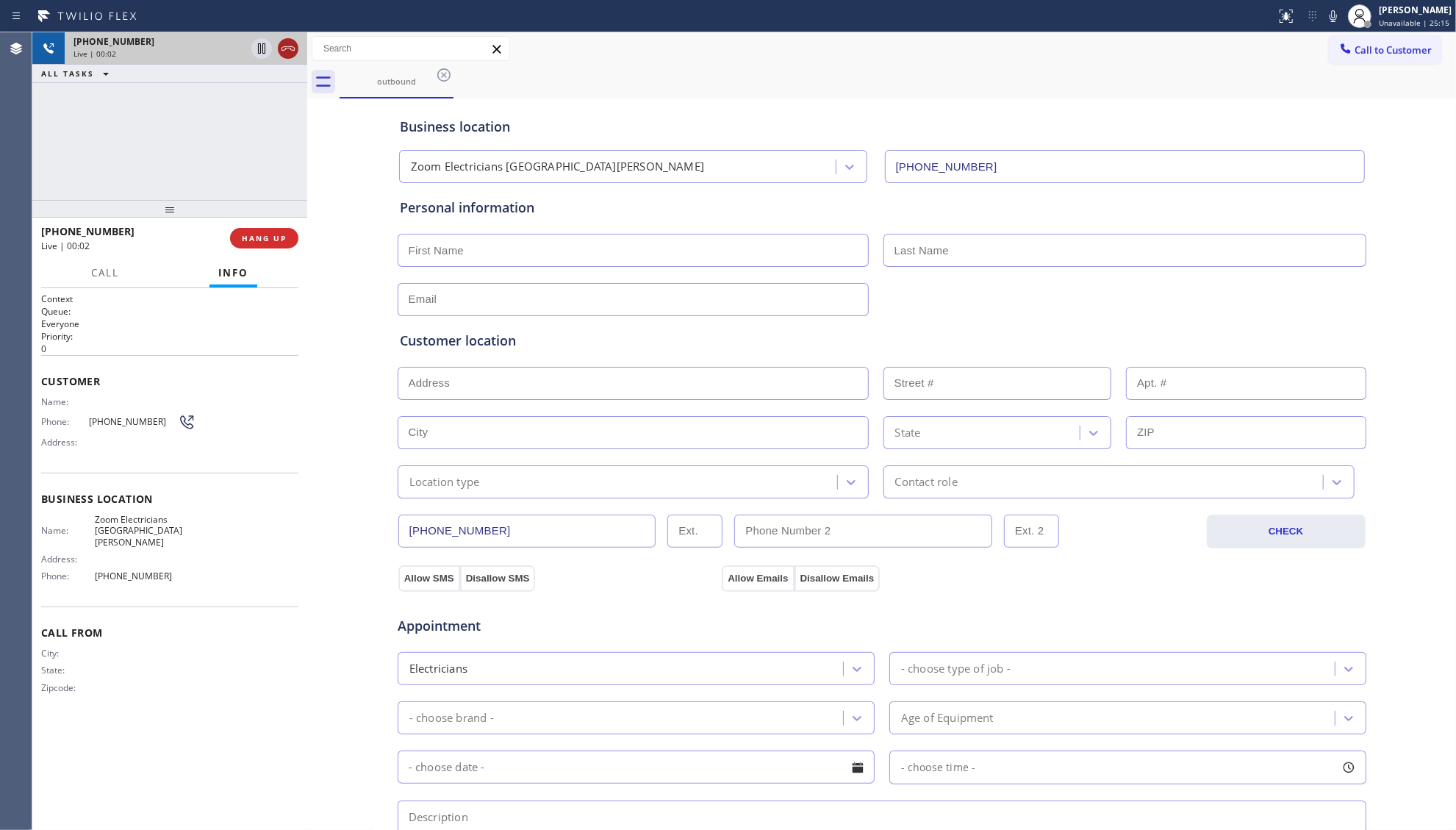
click at [288, 47] on icon at bounding box center [288, 49] width 18 height 18
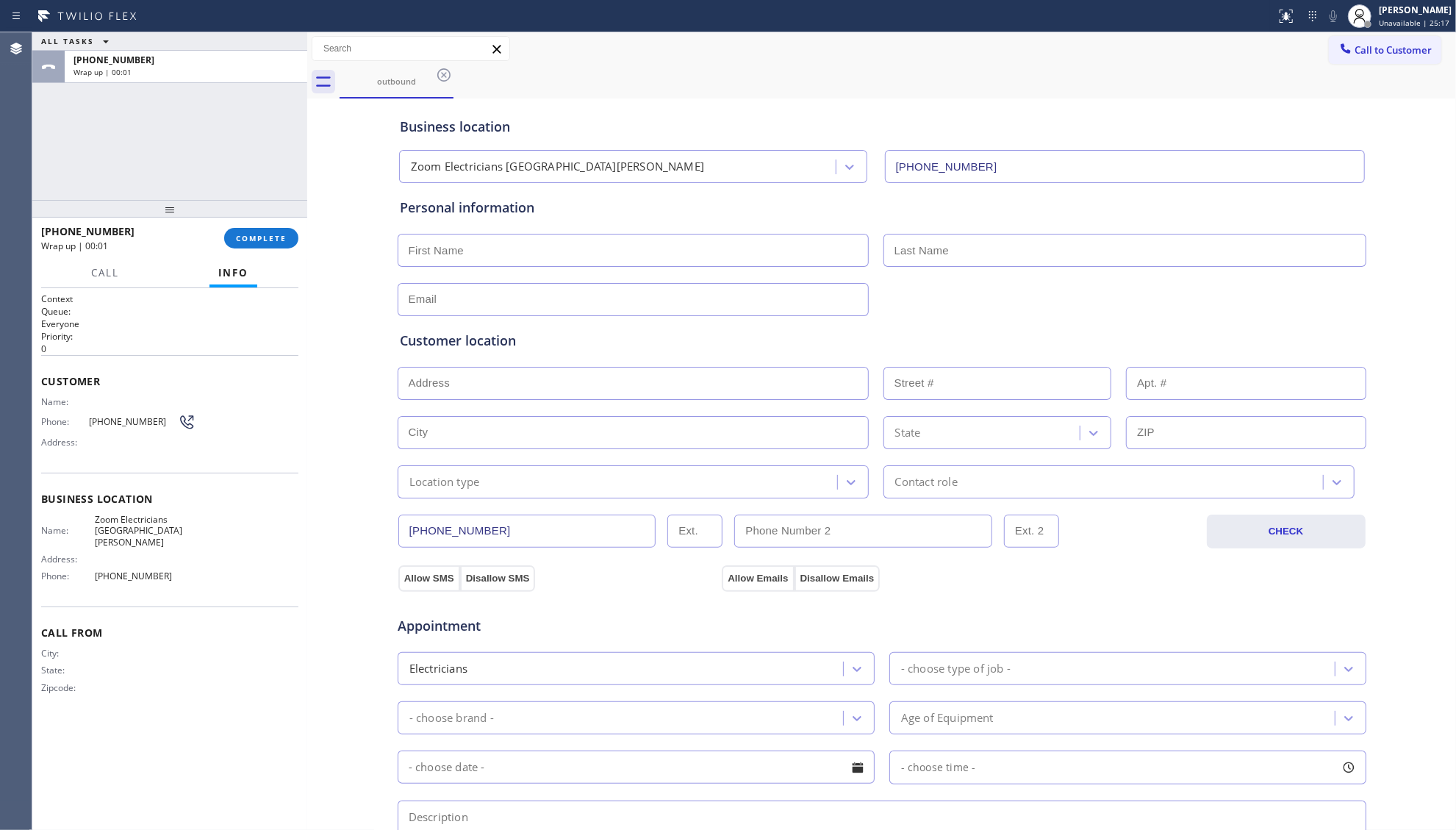
click at [275, 238] on span "COMPLETE" at bounding box center [262, 239] width 51 height 11
click at [266, 224] on div "[PHONE_NUMBER] Wrap up | 00:01 COMPLETE" at bounding box center [170, 238] width 257 height 38
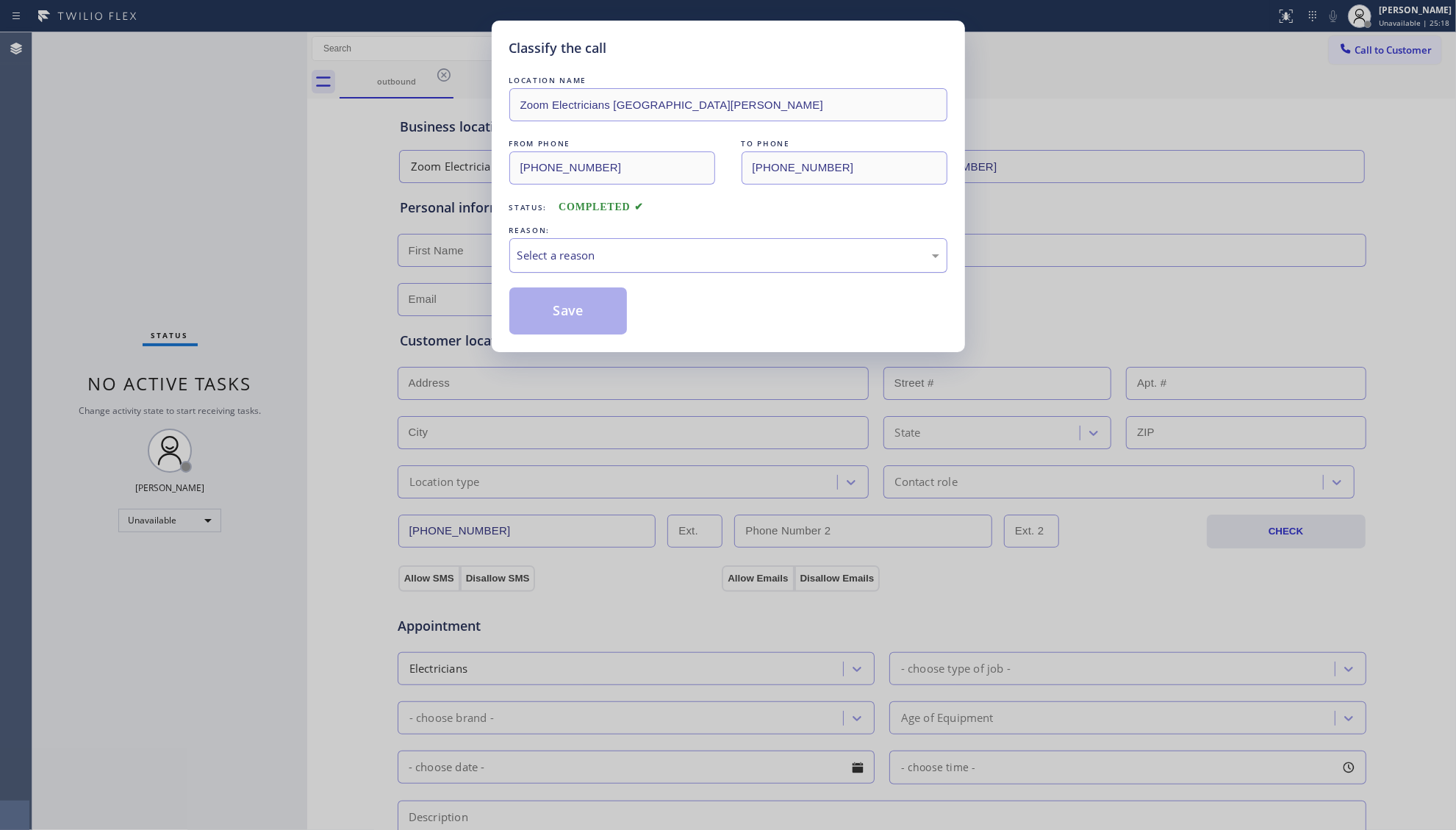
click at [743, 268] on div "Select a reason" at bounding box center [728, 255] width 438 height 35
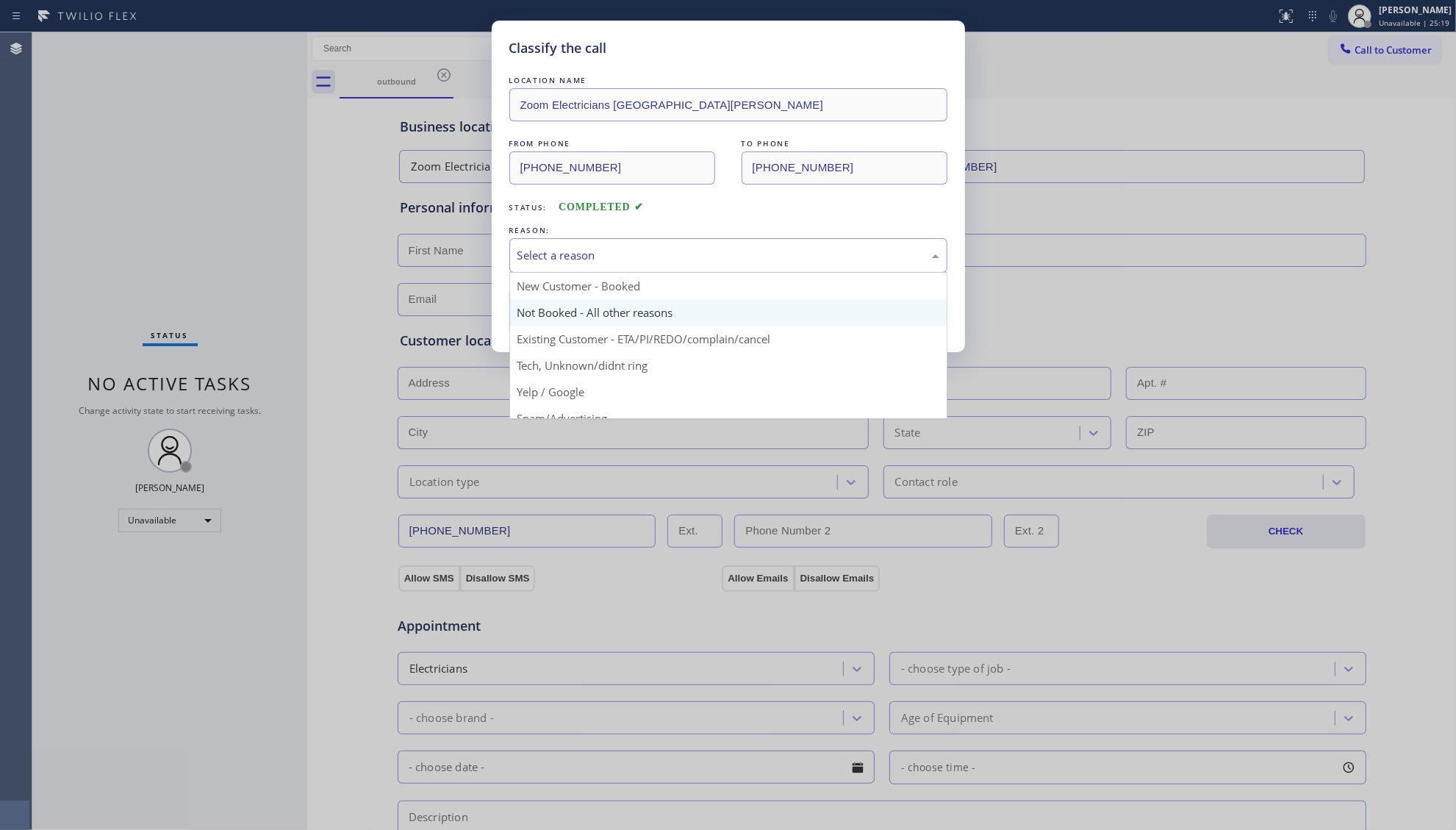
click at [581, 321] on button "Save" at bounding box center [569, 311] width 119 height 47
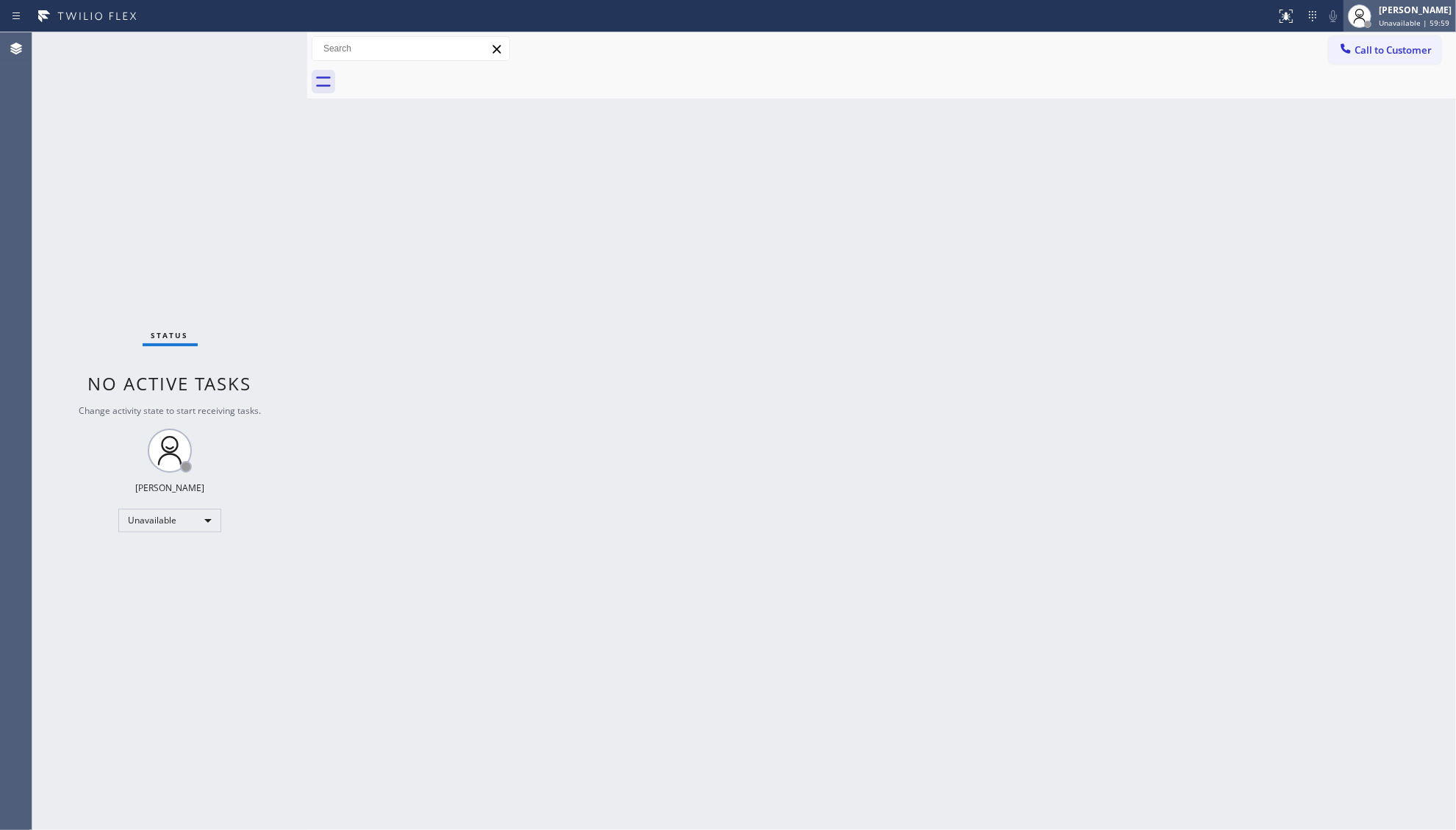
click at [1394, 2] on div "[PERSON_NAME] Unavailable | 59:59" at bounding box center [1400, 16] width 113 height 32
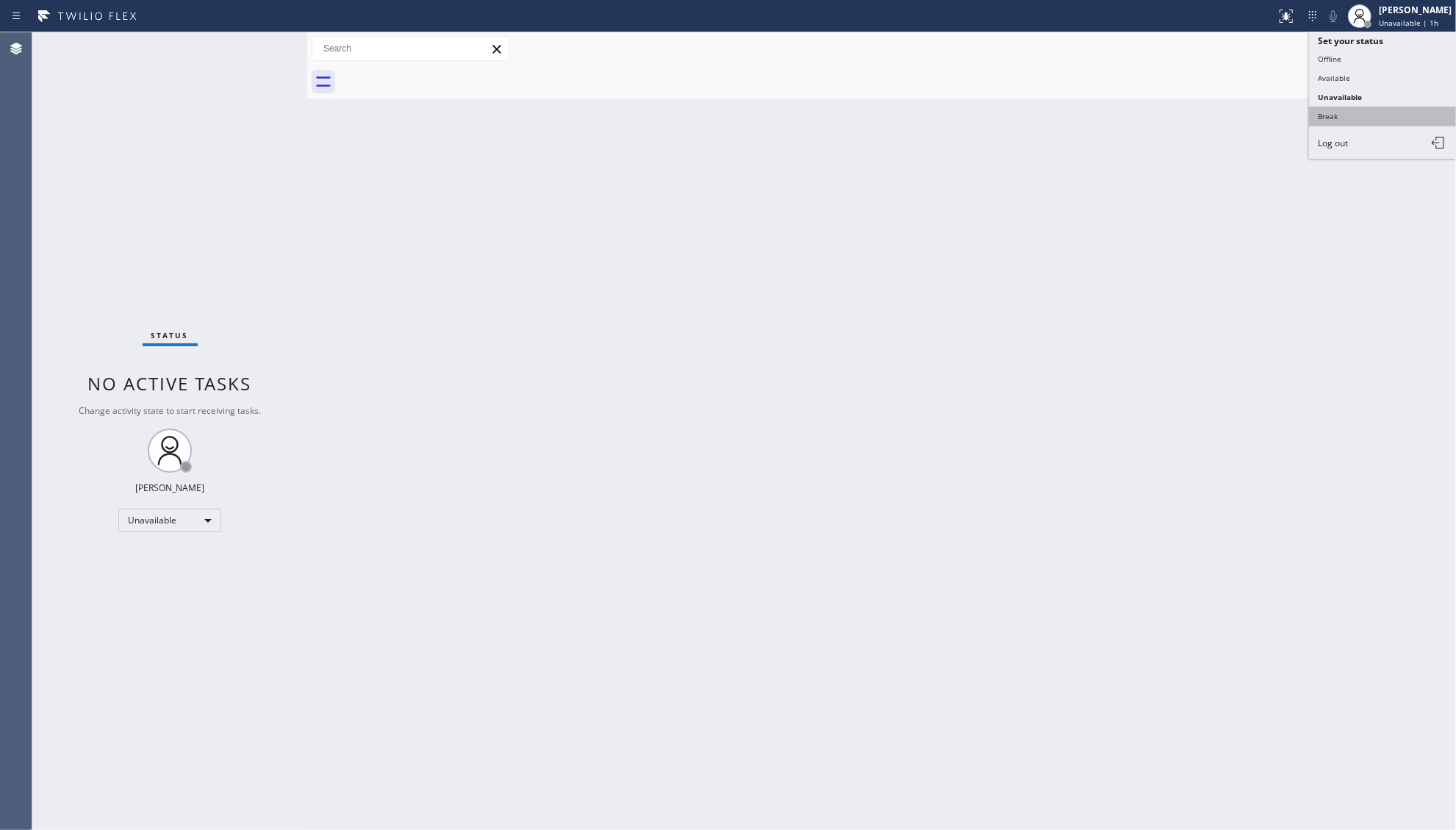
click at [1336, 107] on button "Break" at bounding box center [1382, 116] width 147 height 19
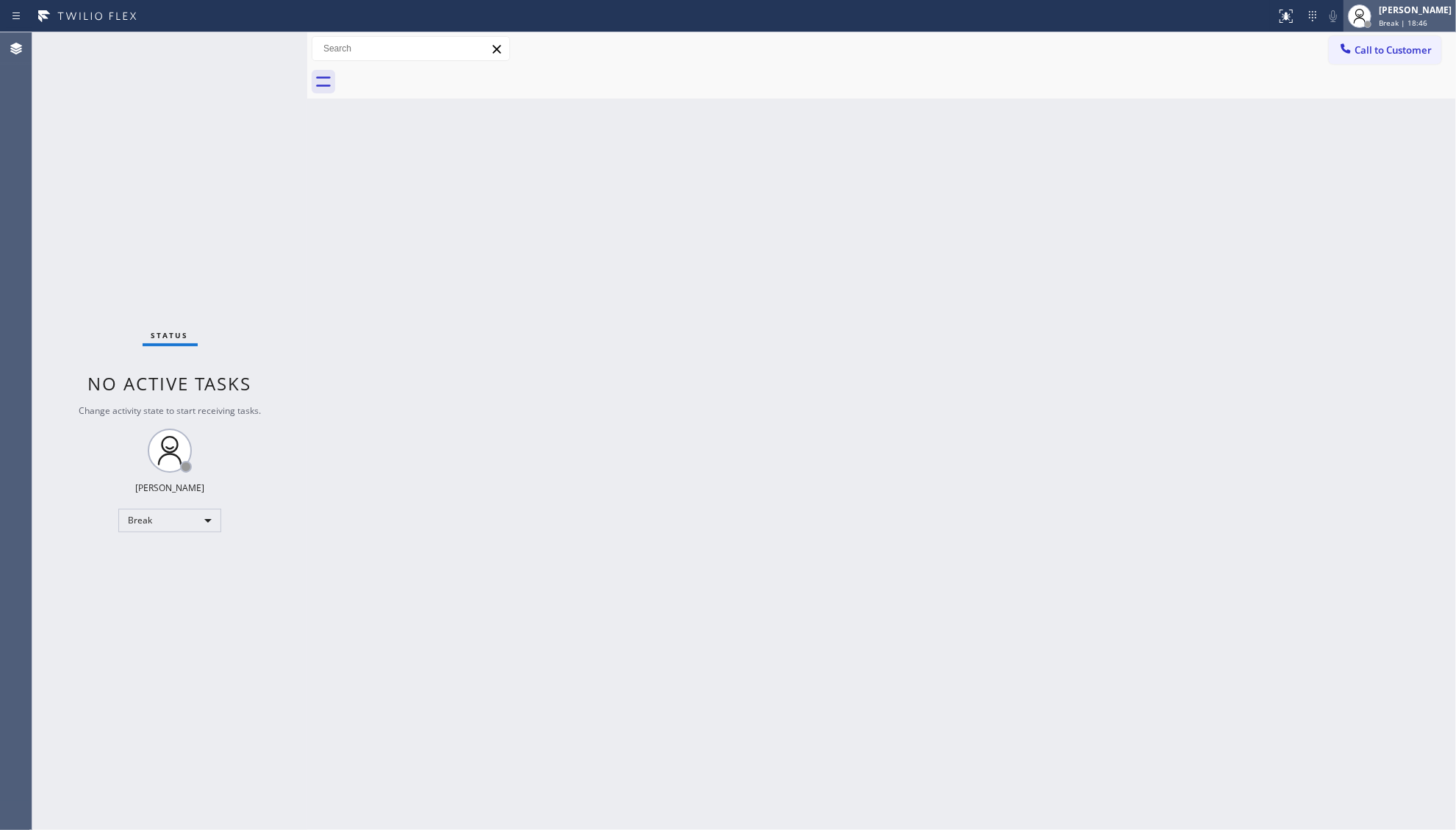
click at [1423, 21] on span "Break | 18:46" at bounding box center [1403, 23] width 49 height 11
click at [1385, 92] on button "Unavailable" at bounding box center [1382, 97] width 147 height 19
drag, startPoint x: 1358, startPoint y: 50, endPoint x: 1182, endPoint y: 80, distance: 178.5
click at [1358, 51] on span "Call to Customer" at bounding box center [1393, 50] width 77 height 14
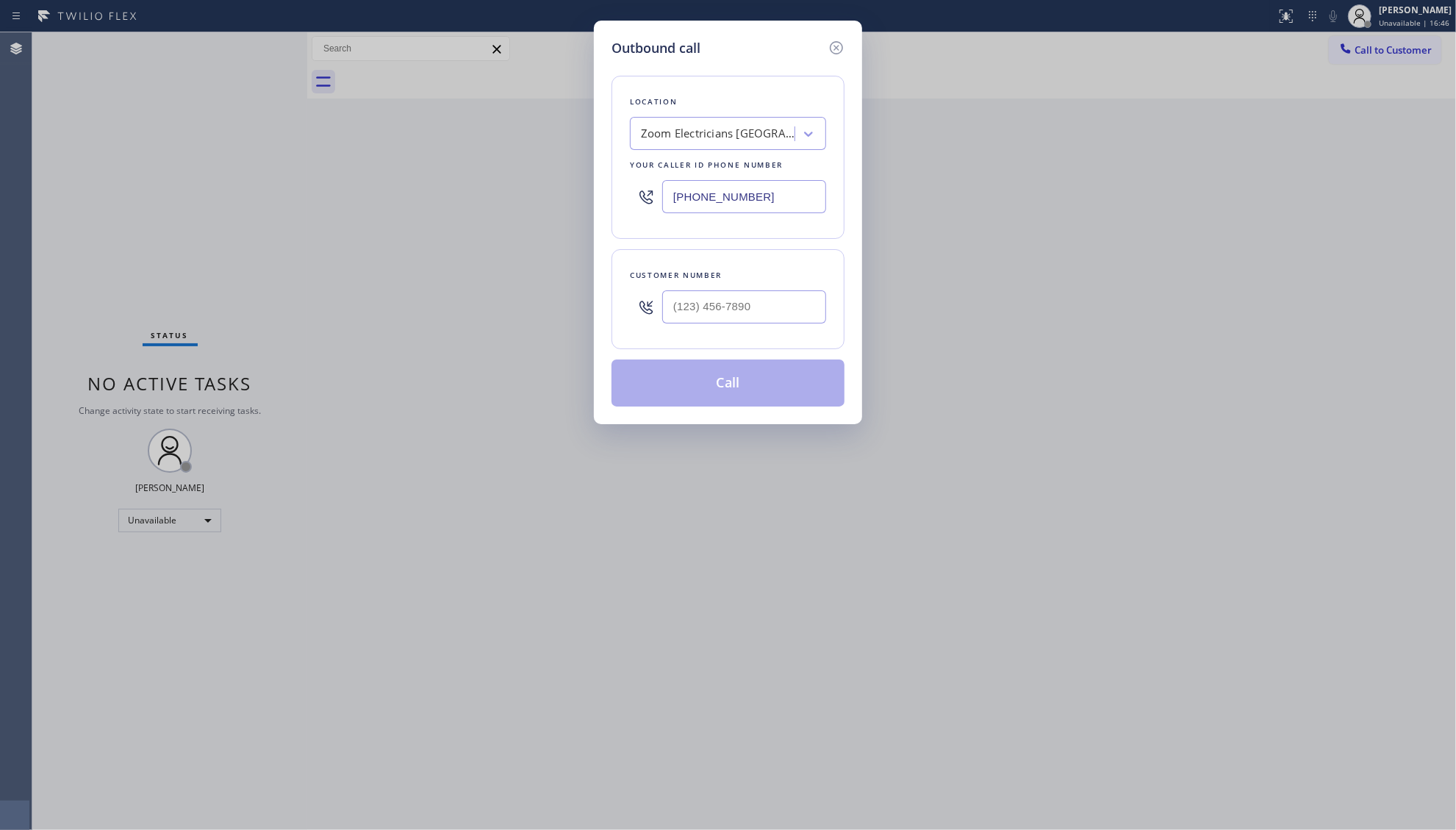
drag, startPoint x: 783, startPoint y: 206, endPoint x: 627, endPoint y: 206, distance: 156.0
click at [659, 206] on div "[PHONE_NUMBER]" at bounding box center [728, 197] width 197 height 48
paste input "424) 281-6513"
type input "[PHONE_NUMBER]"
click at [666, 315] on input "(___) ___-____" at bounding box center [744, 307] width 164 height 33
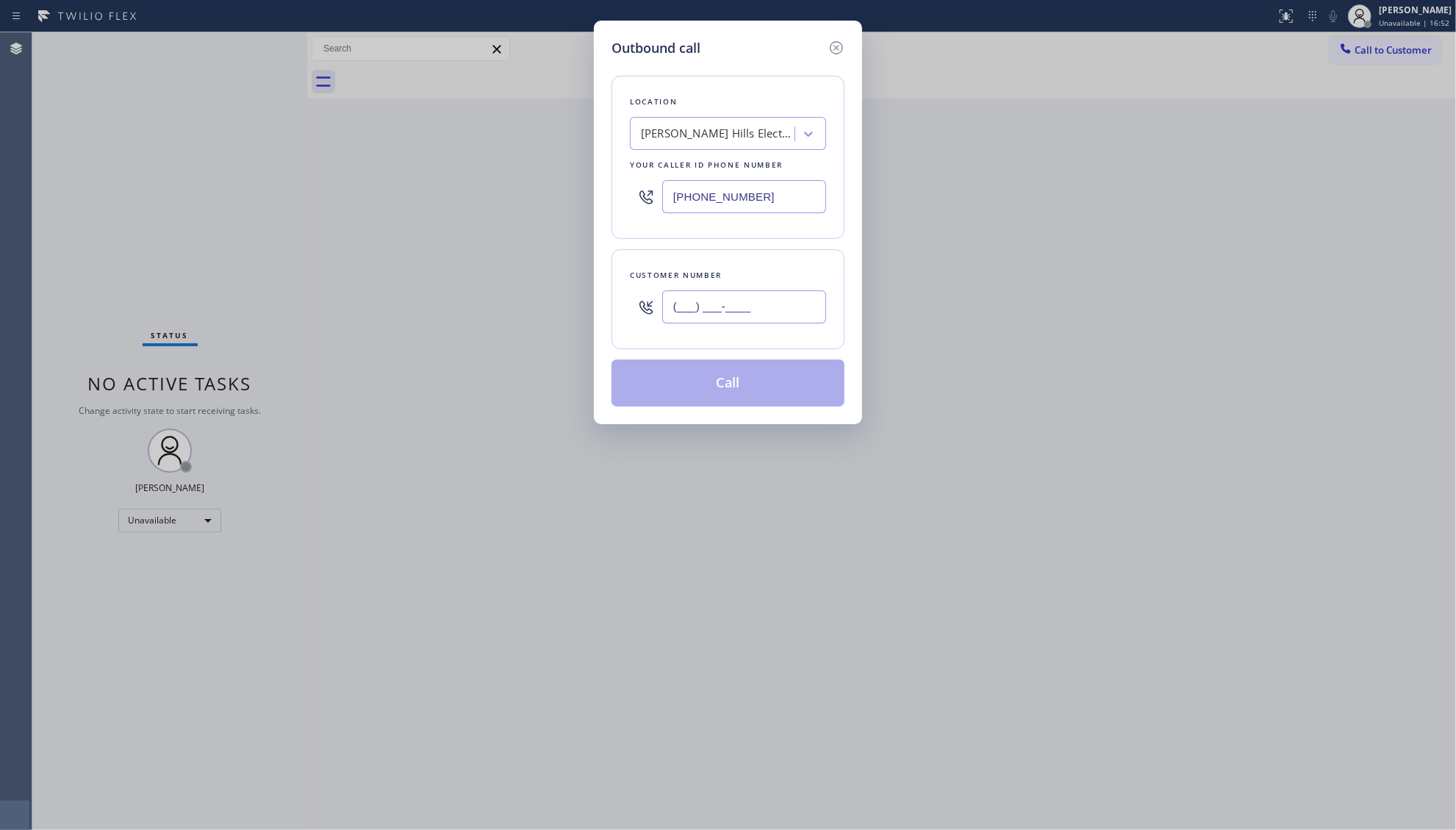
paste input "323) 743-0348"
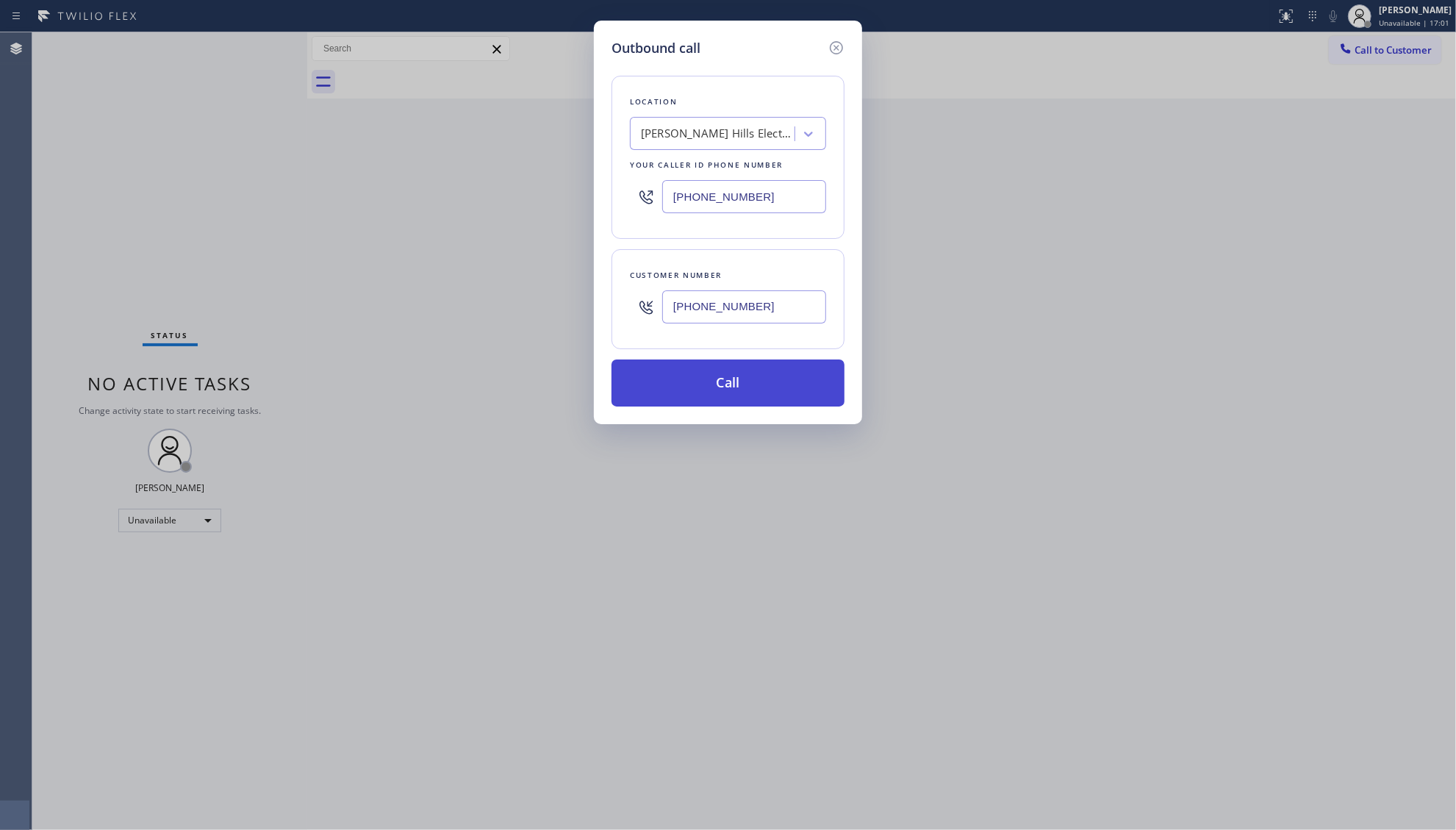
type input "[PHONE_NUMBER]"
click at [763, 398] on button "Call" at bounding box center [728, 383] width 233 height 47
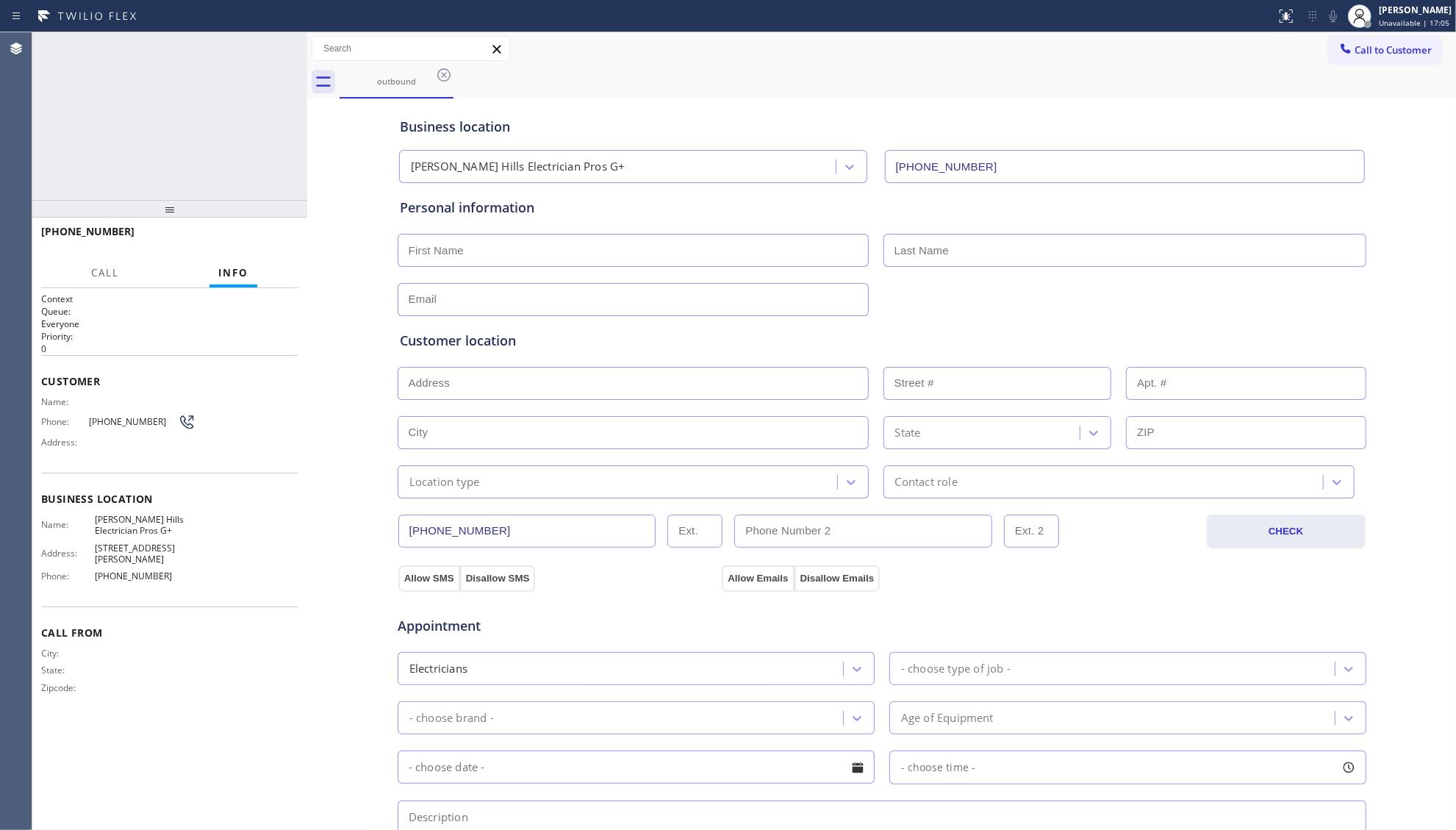
type input "[PHONE_NUMBER]"
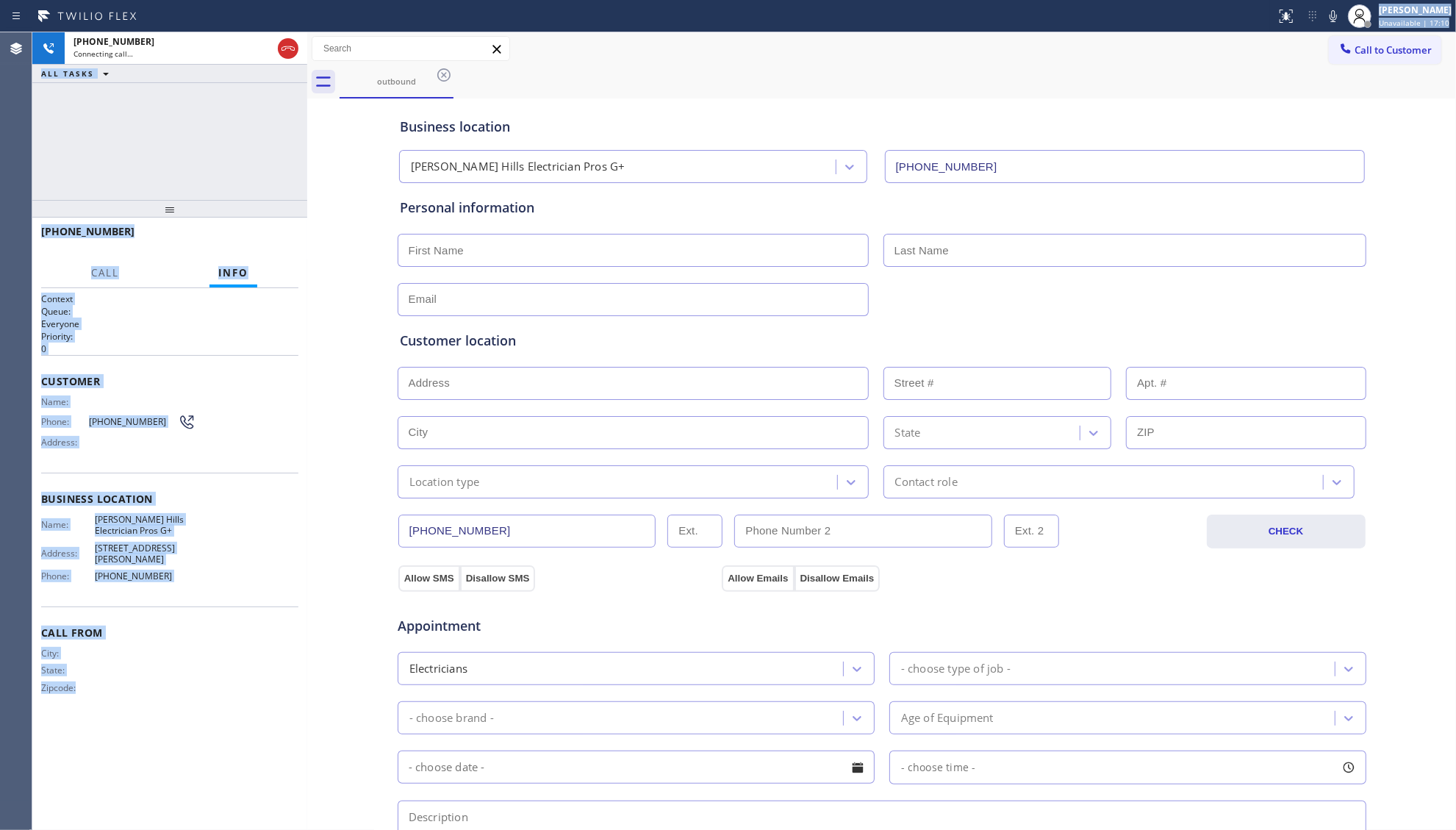
click at [869, 43] on div "Status report No issues detected If you experience an issue, please download th…" at bounding box center [728, 415] width 1456 height 830
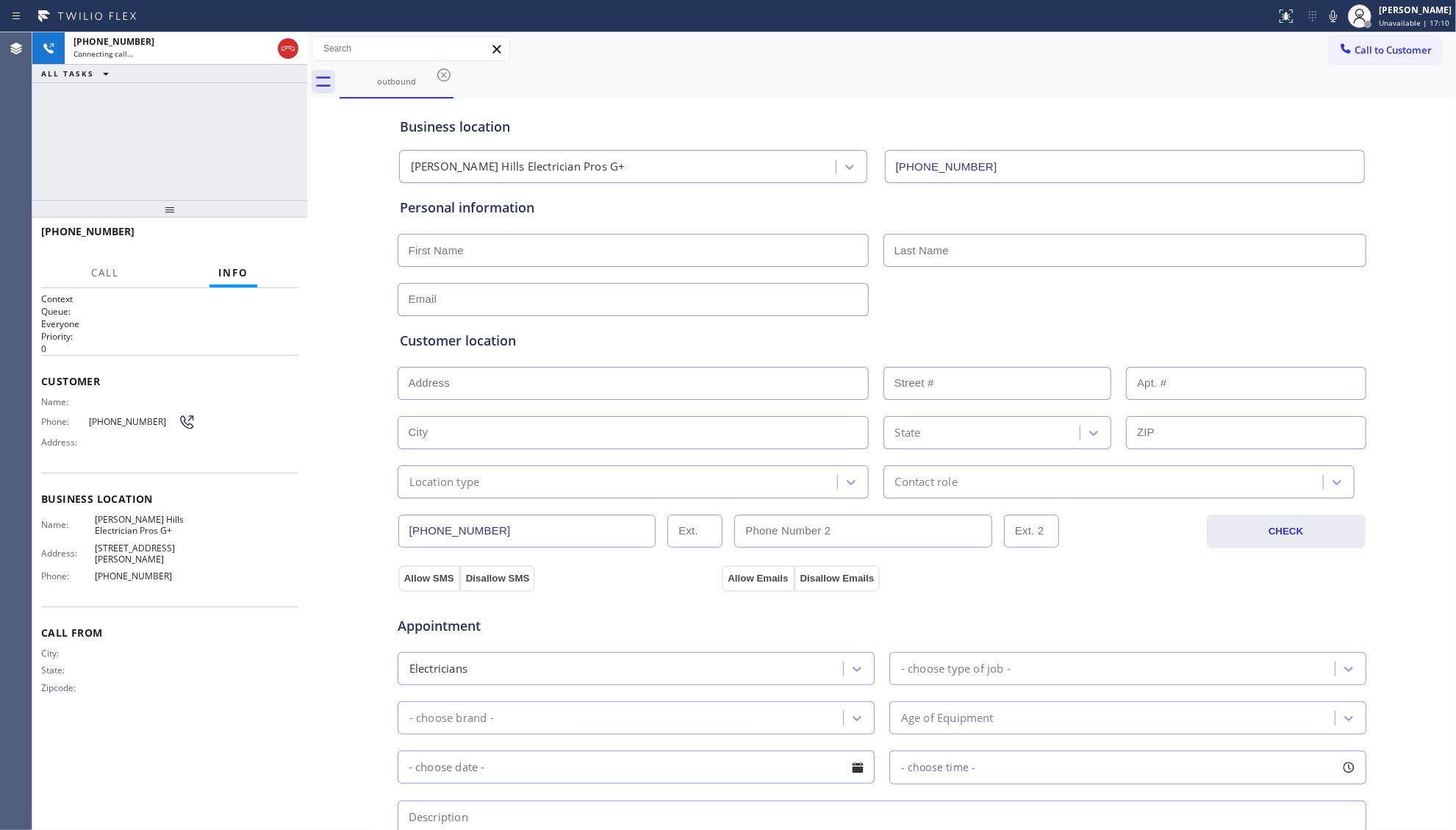
click at [833, 77] on div "outbound" at bounding box center [898, 82] width 1116 height 33
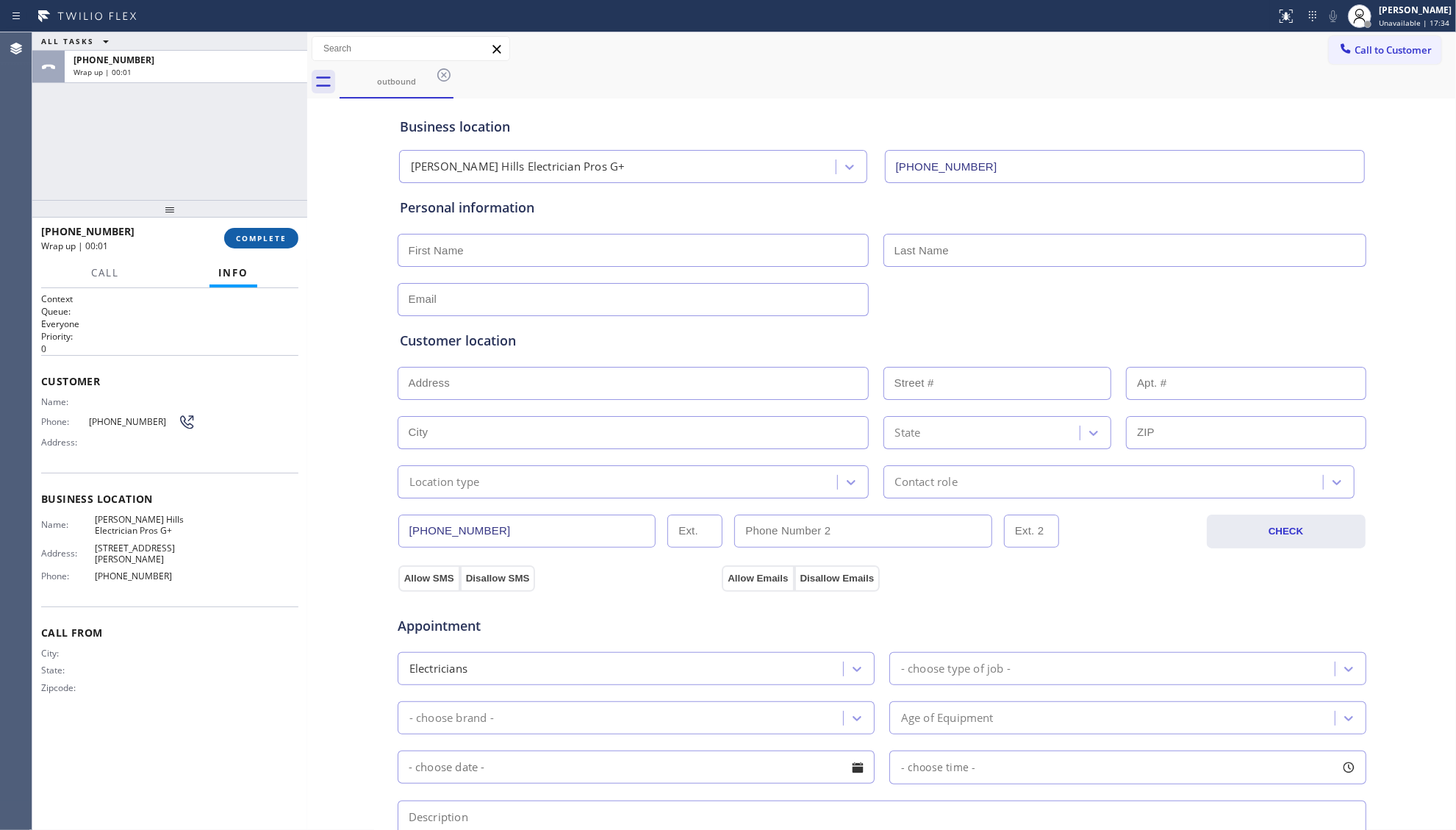
click at [251, 230] on button "COMPLETE" at bounding box center [261, 238] width 74 height 20
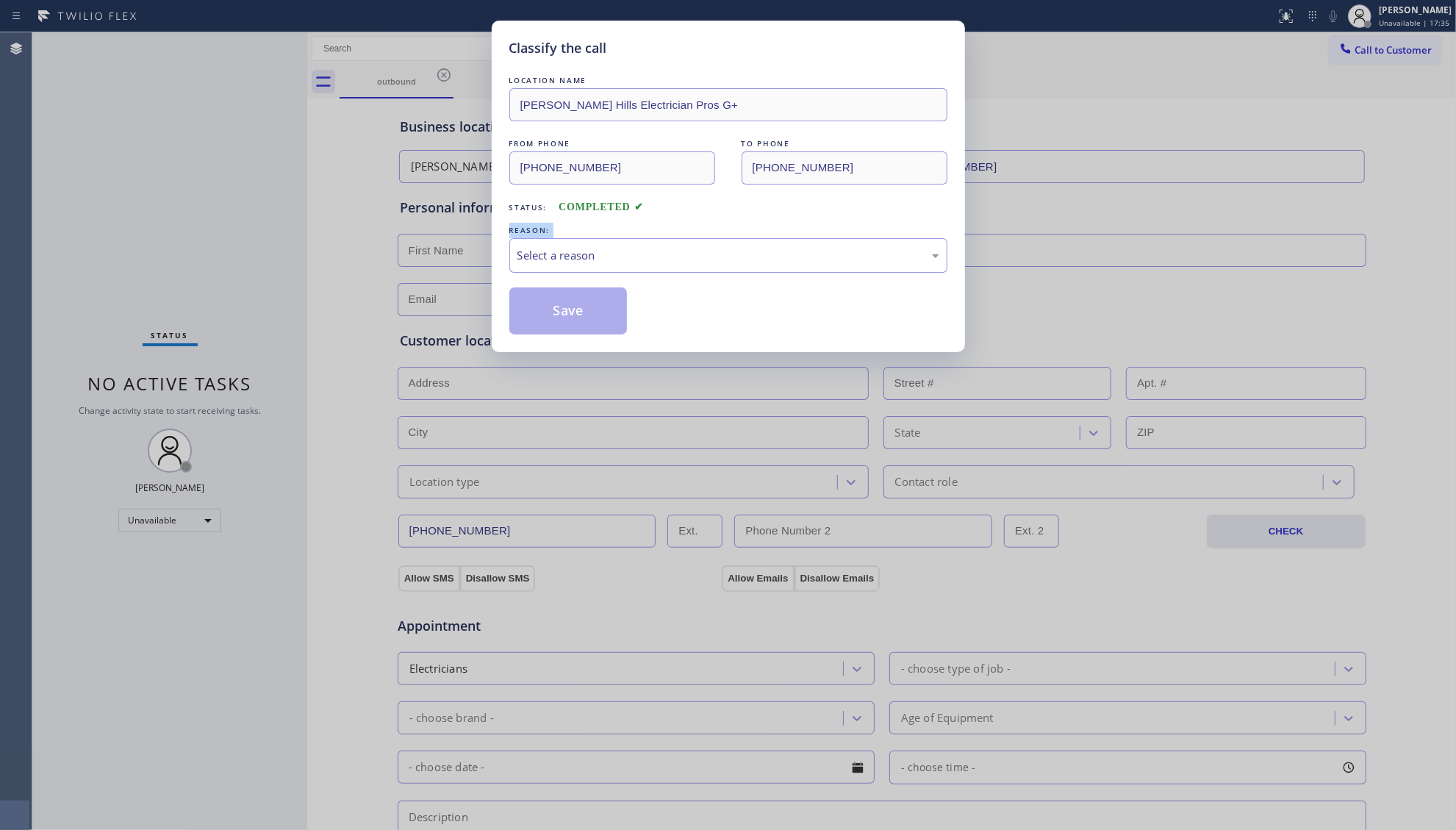
click at [262, 236] on div "Classify the call LOCATION NAME [PERSON_NAME][GEOGRAPHIC_DATA] Electrician Pros…" at bounding box center [728, 415] width 1456 height 830
click at [548, 247] on div "Select a reason" at bounding box center [728, 255] width 438 height 35
click at [521, 215] on div "Status: COMPLETED" at bounding box center [728, 203] width 438 height 23
click at [554, 306] on button "Save" at bounding box center [569, 311] width 119 height 47
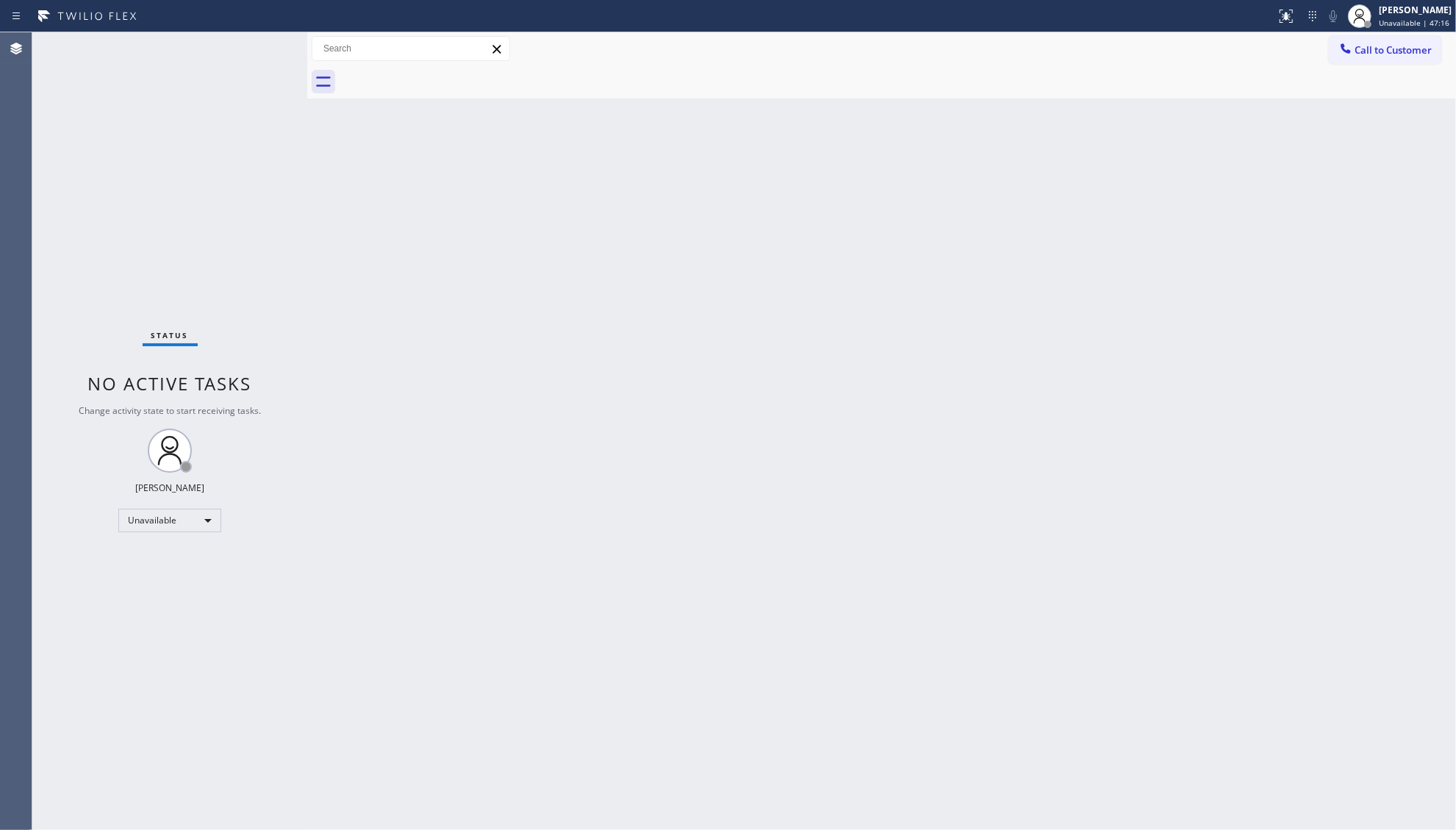
drag, startPoint x: 1358, startPoint y: 47, endPoint x: 1305, endPoint y: 84, distance: 64.6
click at [1356, 50] on span "Call to Customer" at bounding box center [1393, 50] width 77 height 14
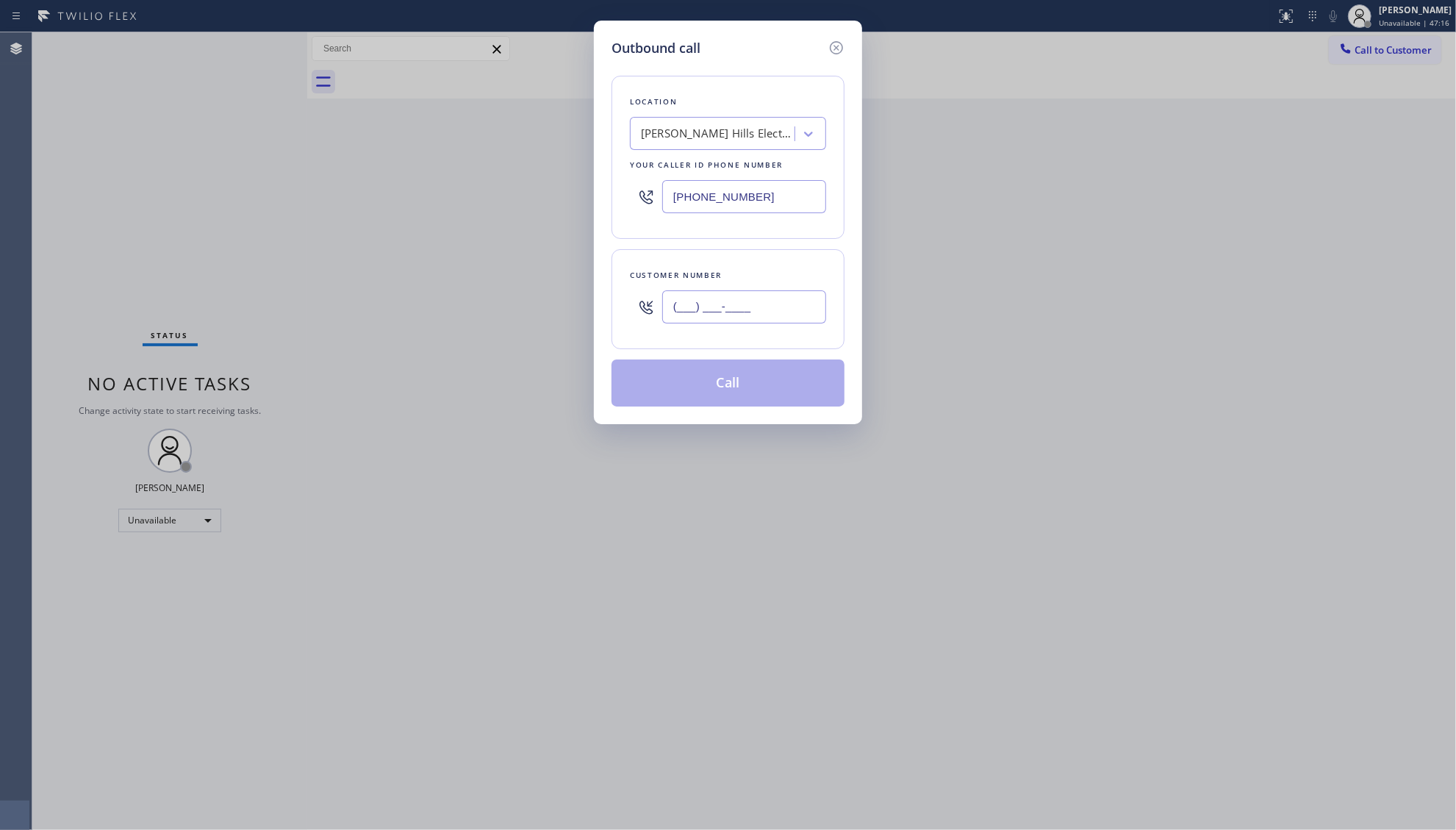
drag, startPoint x: 763, startPoint y: 314, endPoint x: 634, endPoint y: 319, distance: 129.1
click at [634, 319] on div "(___) ___-____" at bounding box center [728, 307] width 197 height 48
paste input "949) 527-8006"
type input "[PHONE_NUMBER]"
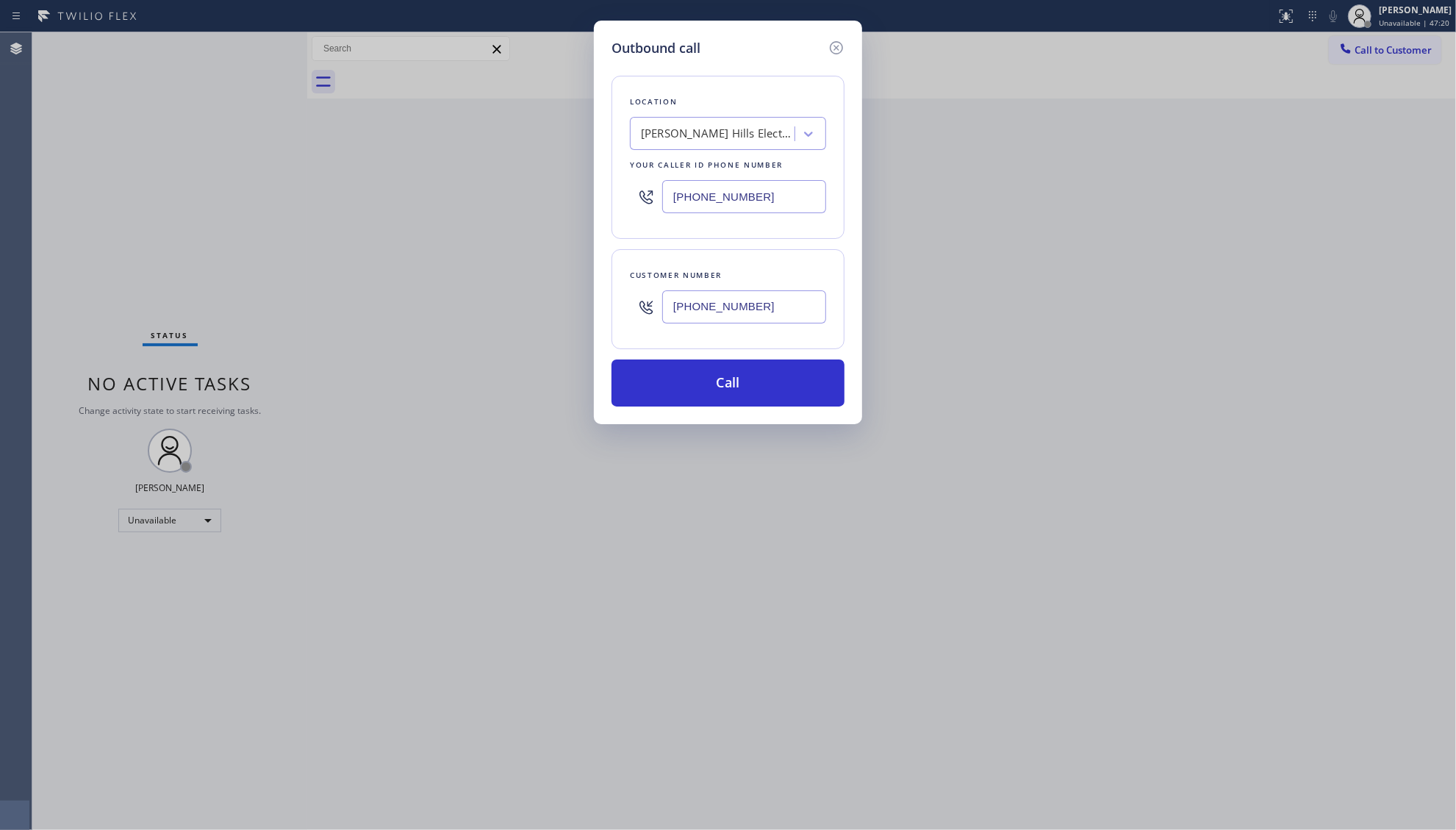
drag, startPoint x: 720, startPoint y: 210, endPoint x: 662, endPoint y: 213, distance: 58.1
click at [662, 215] on div "[PHONE_NUMBER]" at bounding box center [728, 197] width 197 height 48
paste input "855) 904-2231"
type input "[PHONE_NUMBER]"
click at [742, 377] on button "Call" at bounding box center [728, 383] width 233 height 47
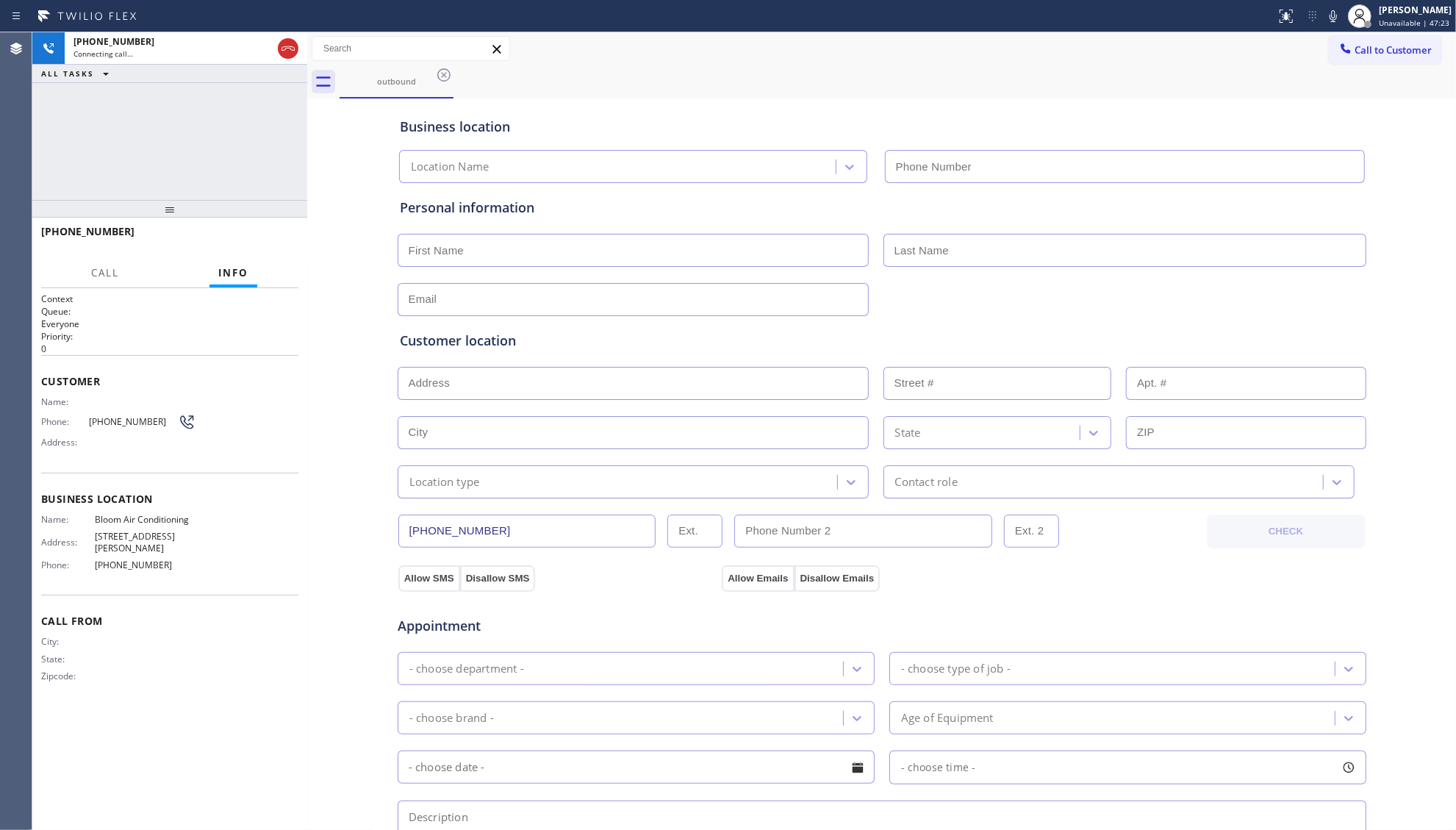
type input "[PHONE_NUMBER]"
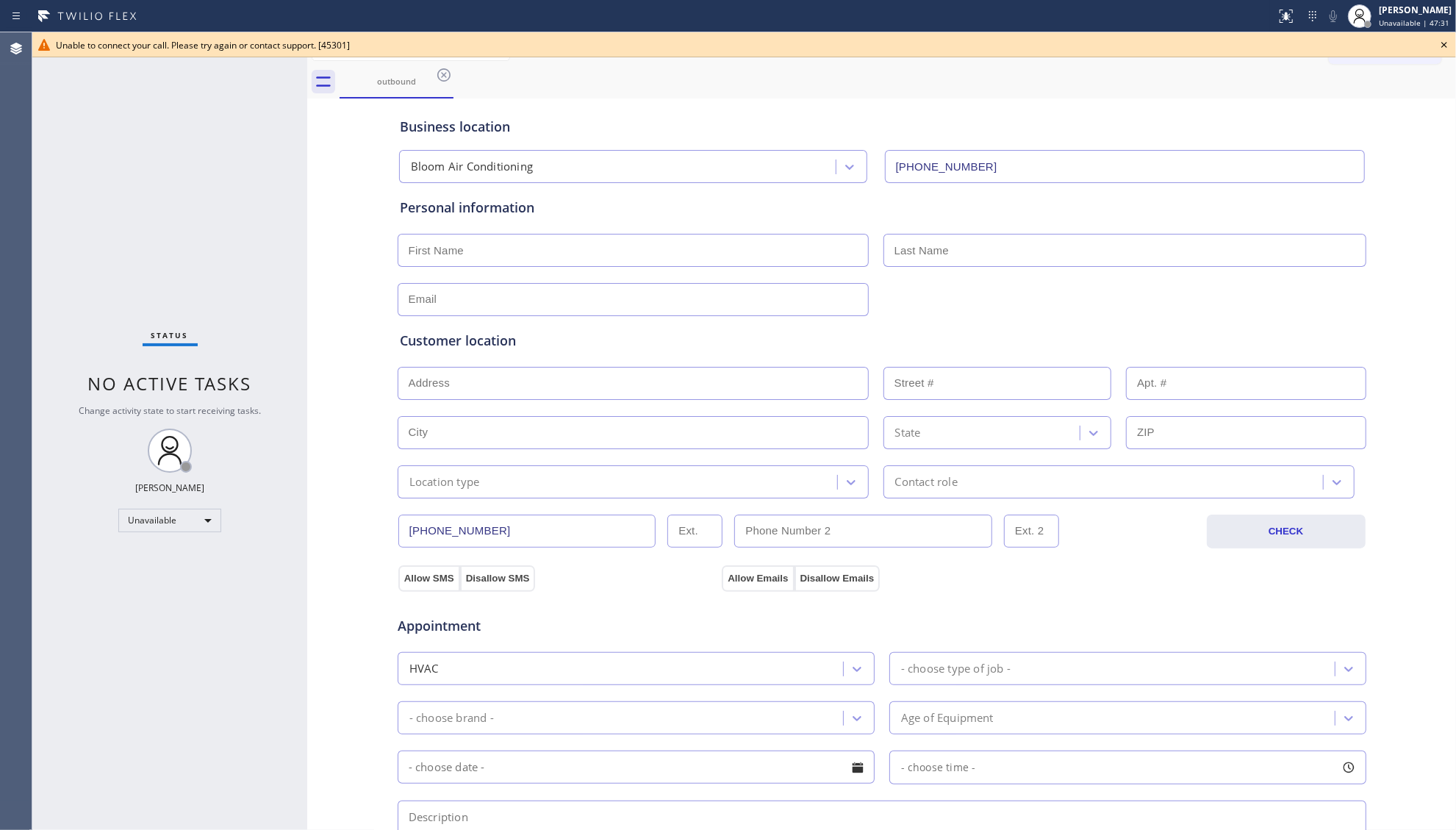
click at [1445, 43] on icon at bounding box center [1445, 45] width 18 height 18
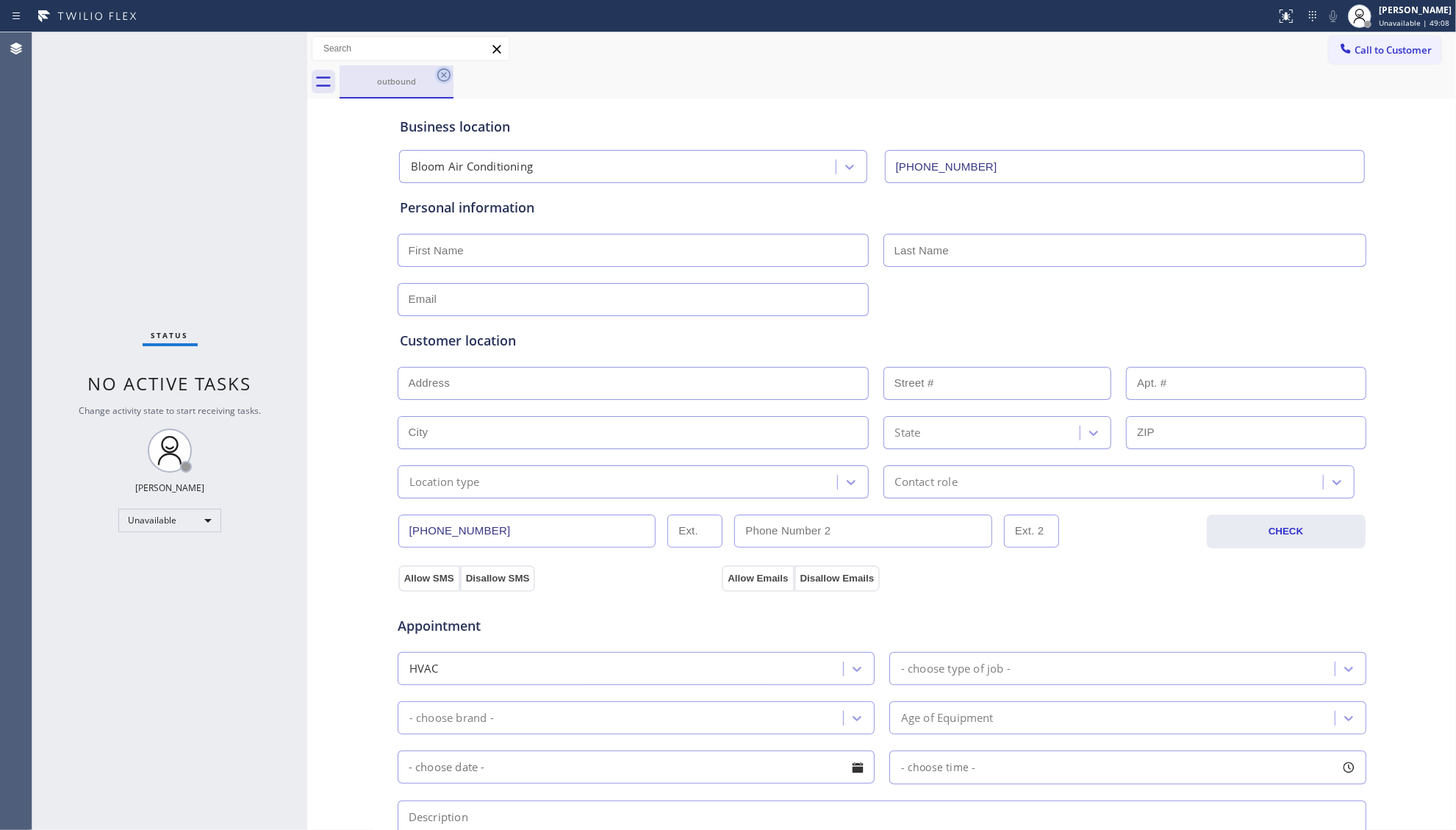
click at [440, 74] on icon at bounding box center [444, 75] width 18 height 18
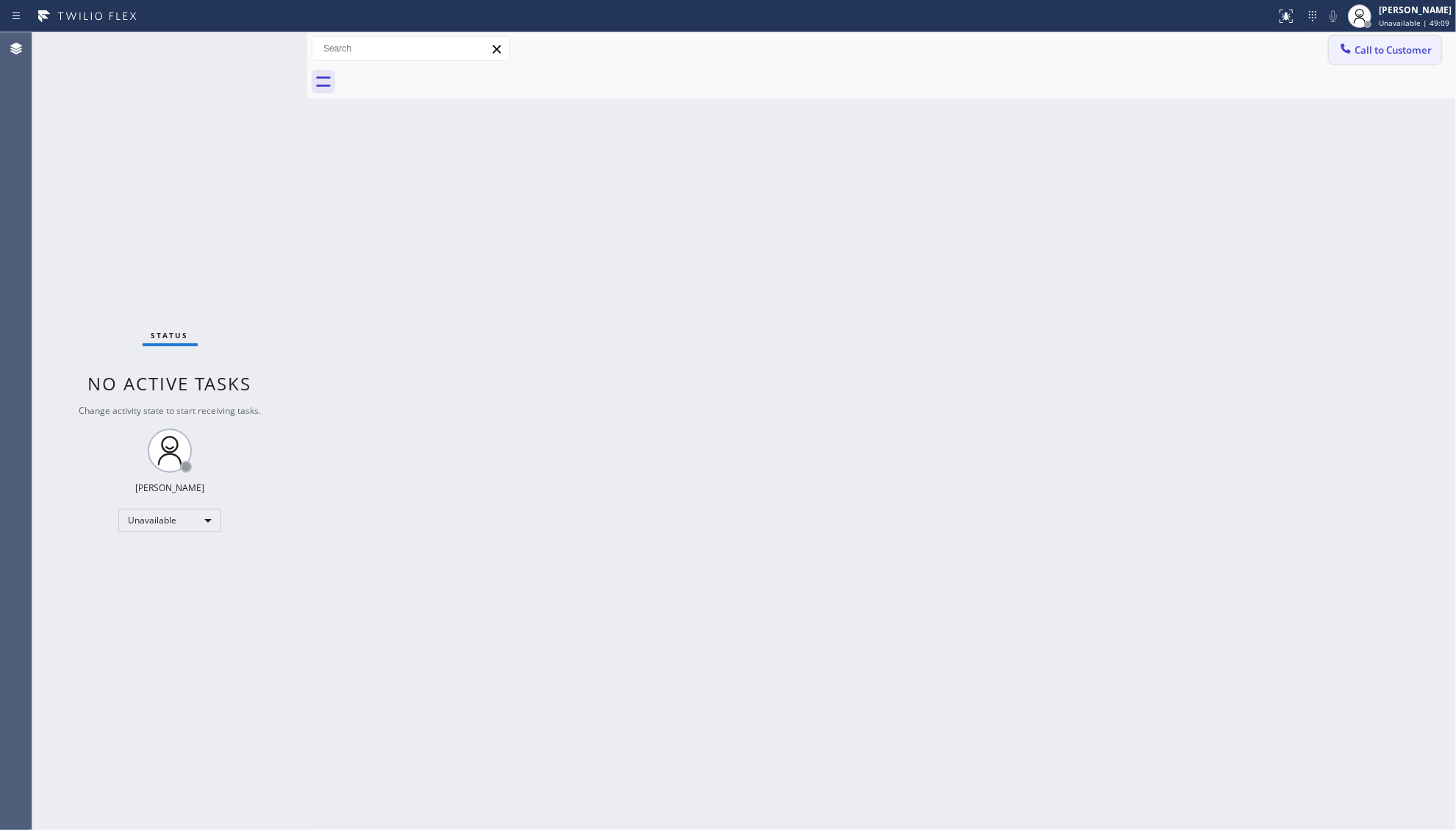
click at [1365, 51] on span "Call to Customer" at bounding box center [1393, 50] width 77 height 14
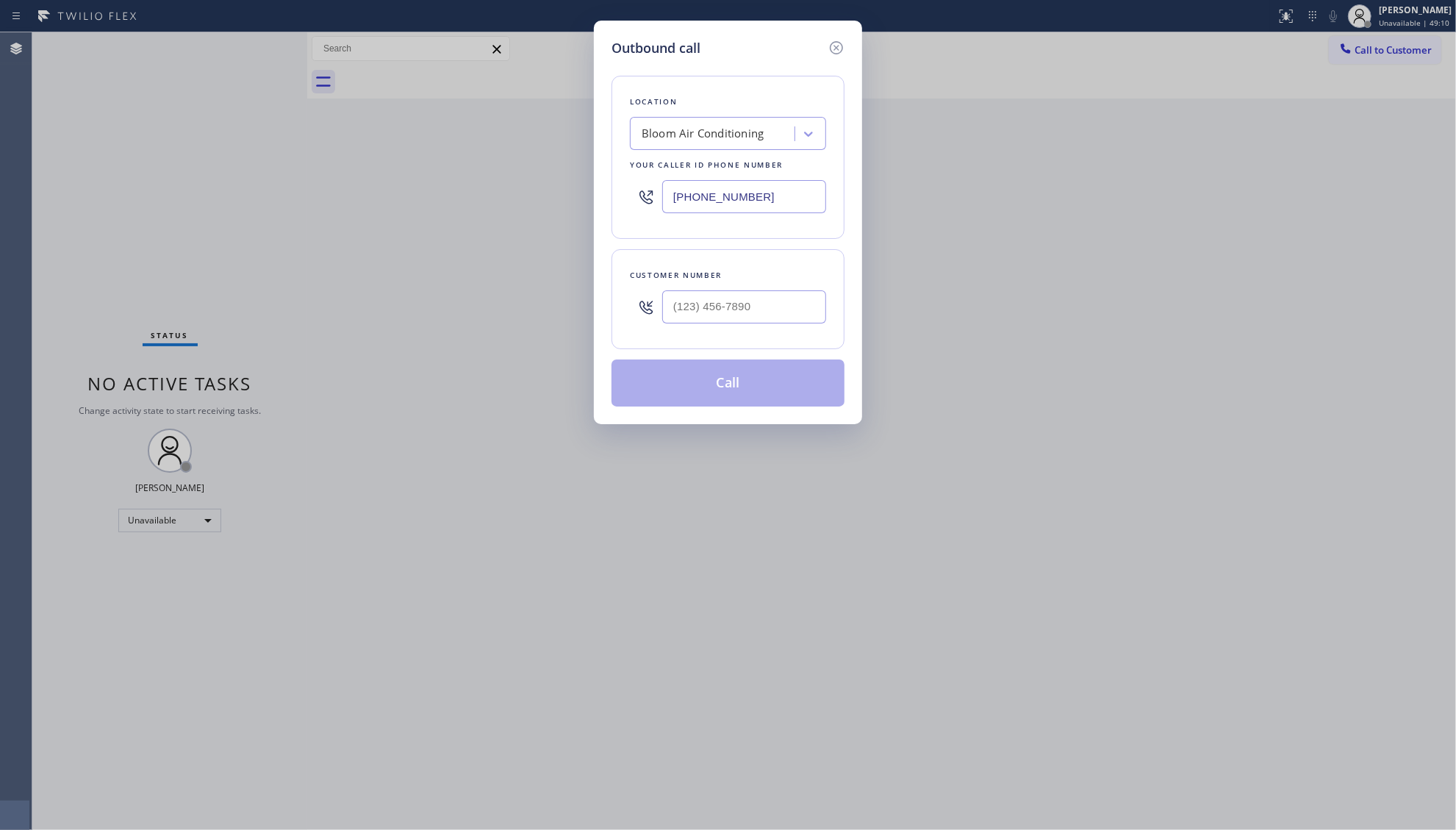
drag, startPoint x: 771, startPoint y: 203, endPoint x: 522, endPoint y: 196, distance: 249.1
click at [541, 191] on div "Outbound call Location Bloom Air Conditioning Your caller id phone number [PHON…" at bounding box center [728, 415] width 1456 height 830
paste input "602) 755-6017"
type input "[PHONE_NUMBER]"
click at [710, 312] on input "(___) ___-____" at bounding box center [744, 307] width 164 height 33
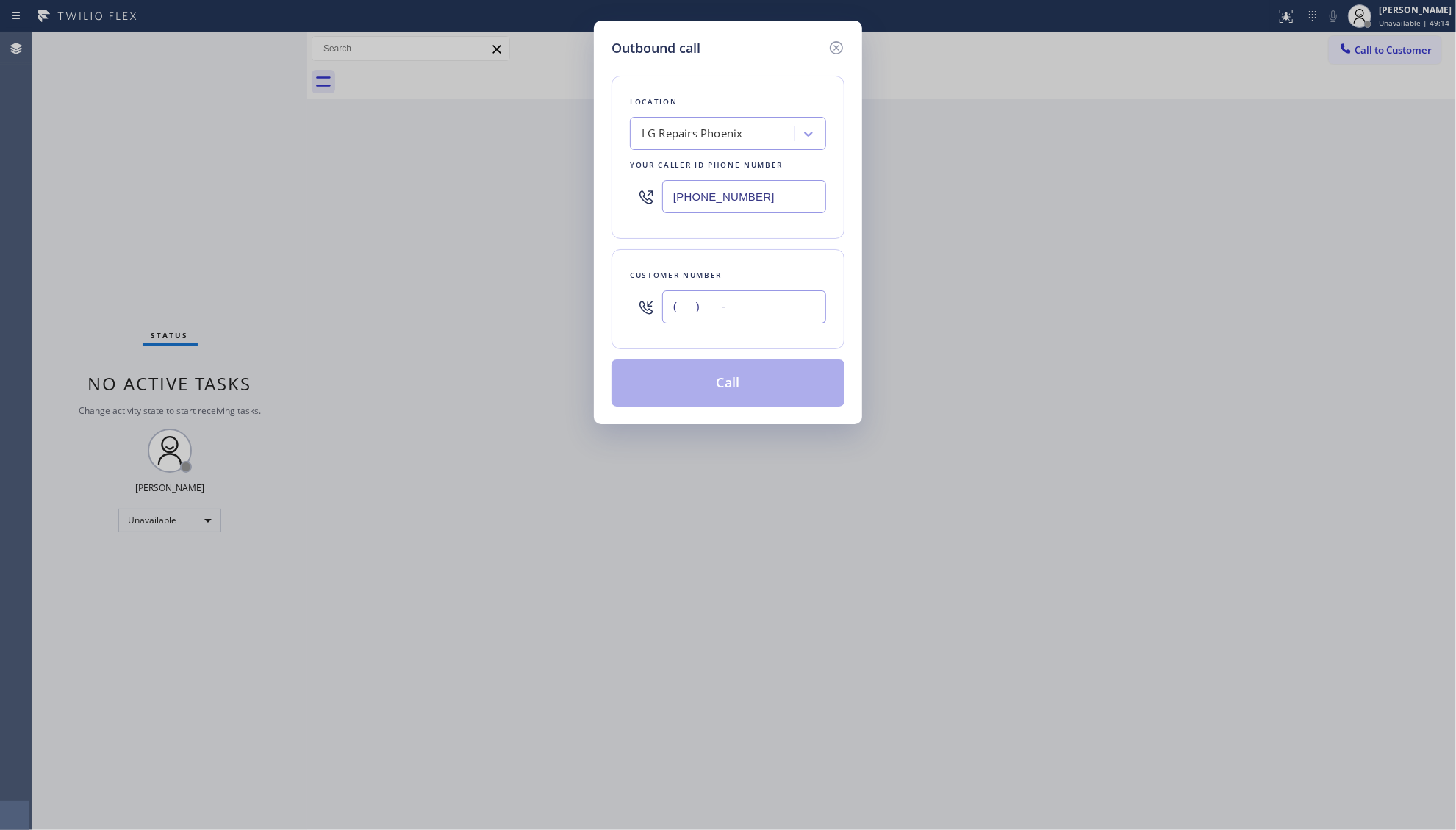
paste input "602) 284-0619"
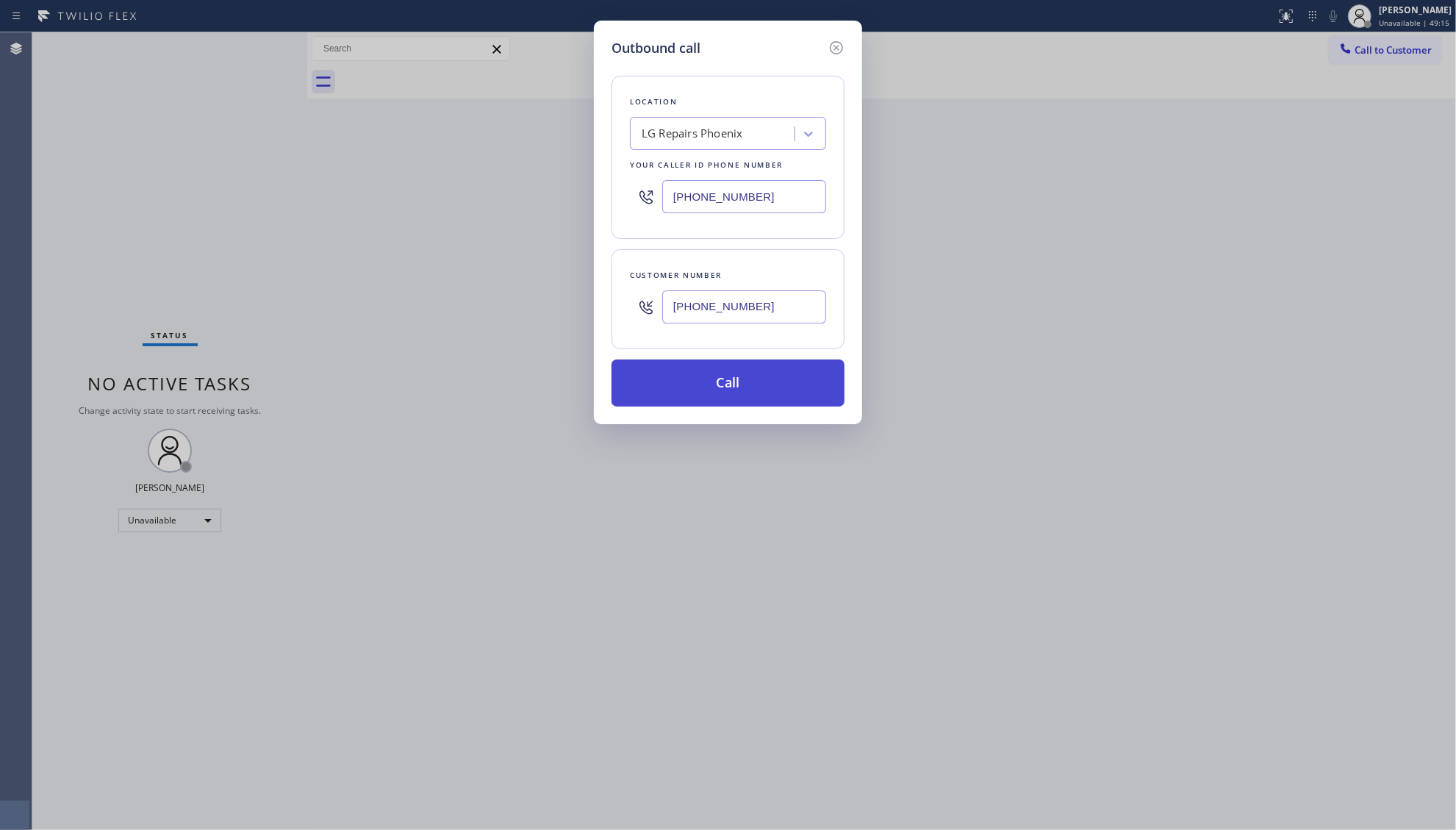
type input "[PHONE_NUMBER]"
drag, startPoint x: 731, startPoint y: 378, endPoint x: 749, endPoint y: 368, distance: 20.6
click at [735, 374] on button "Call" at bounding box center [728, 383] width 233 height 47
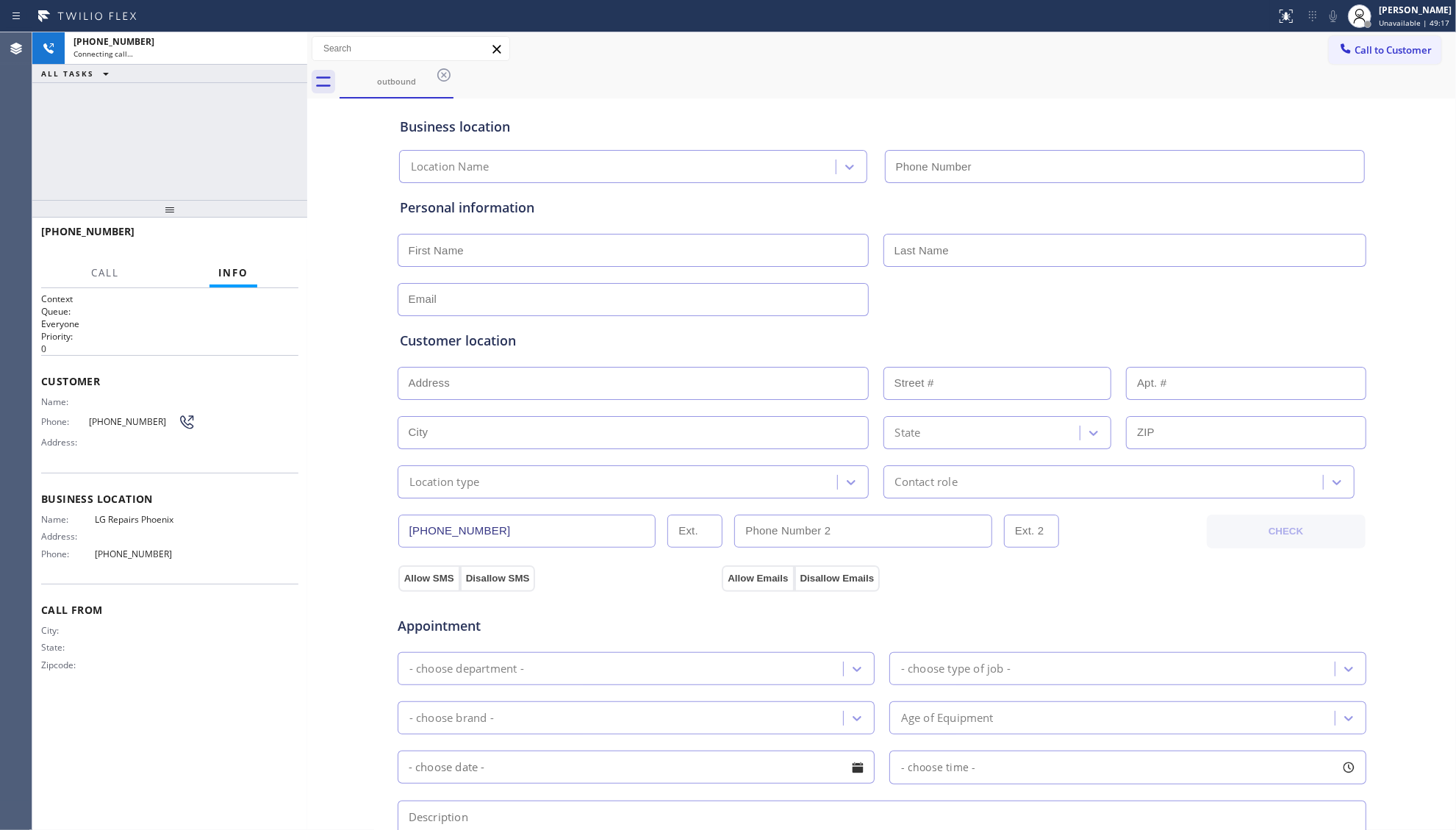
type input "[PHONE_NUMBER]"
click at [279, 242] on button "HANG UP" at bounding box center [264, 238] width 68 height 20
click at [276, 239] on span "HANG UP" at bounding box center [264, 239] width 45 height 11
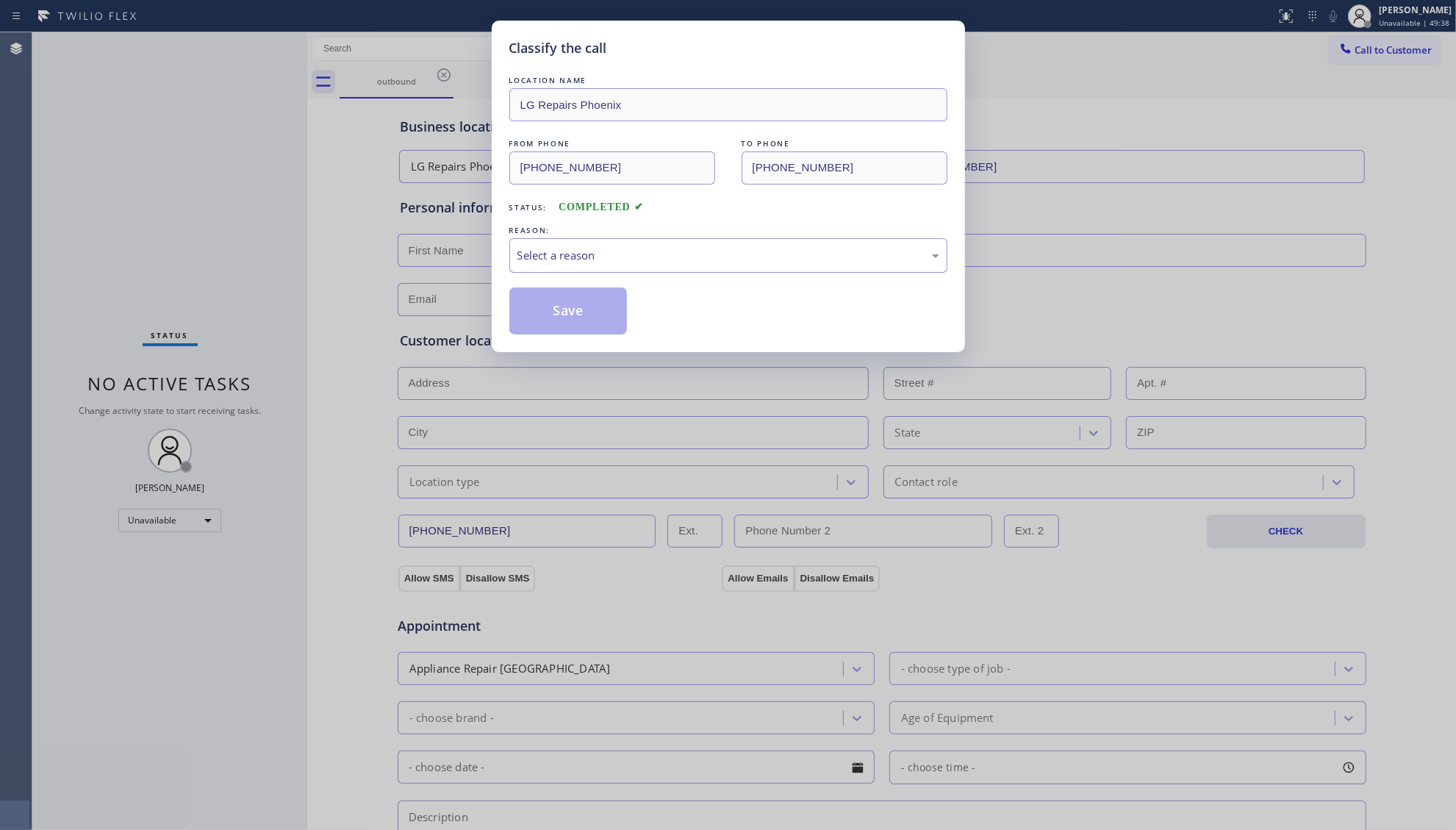
click at [568, 248] on div "Select a reason" at bounding box center [728, 255] width 422 height 17
click at [563, 302] on button "Save" at bounding box center [569, 311] width 119 height 47
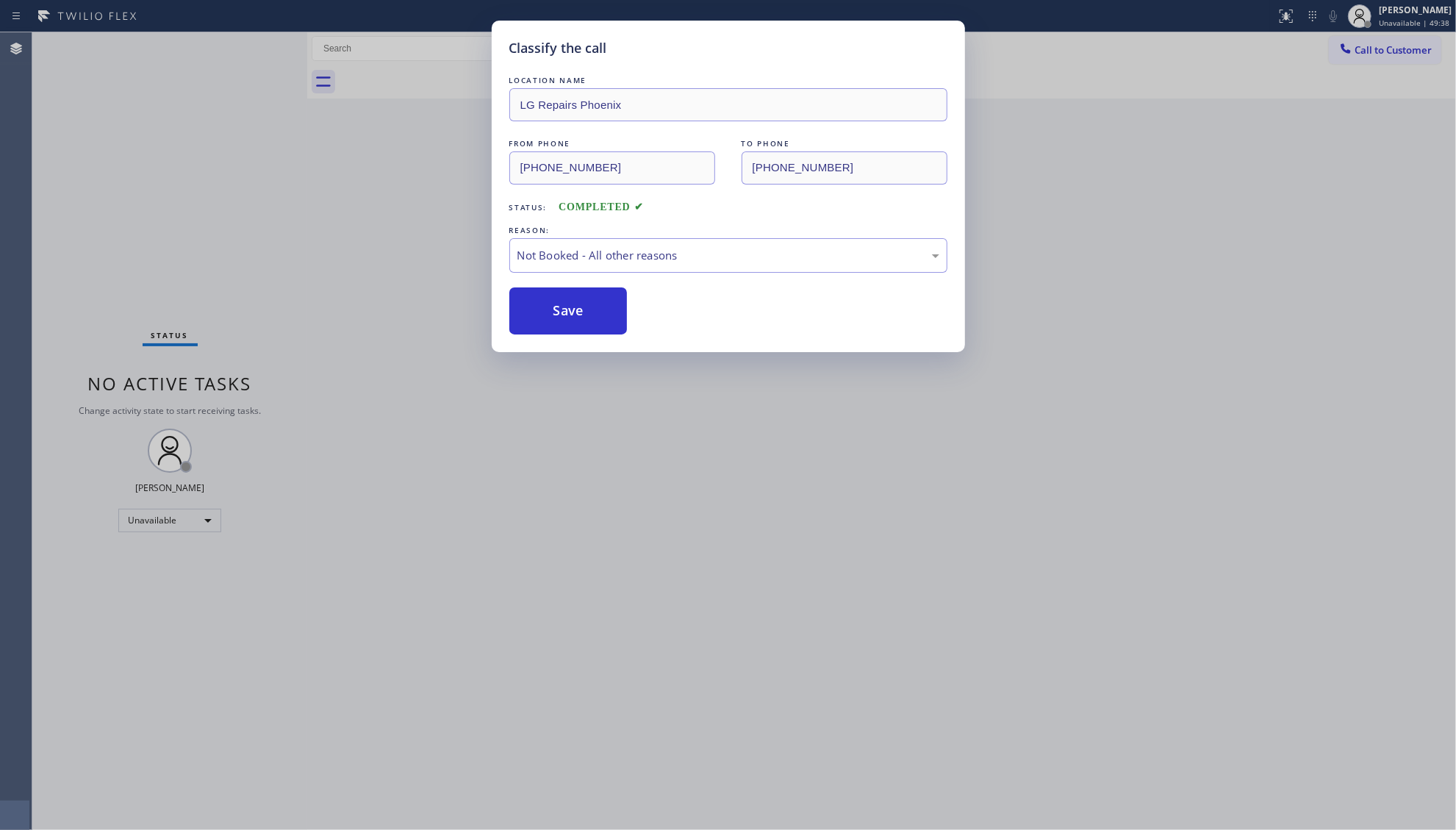
click at [563, 302] on button "Save" at bounding box center [569, 311] width 119 height 47
drag, startPoint x: 369, startPoint y: 227, endPoint x: 395, endPoint y: 213, distance: 29.5
click at [374, 227] on div "Classify the call LOCATION NAME LG Repairs Phoenix FROM PHONE [PHONE_NUMBER] TO…" at bounding box center [728, 415] width 1456 height 830
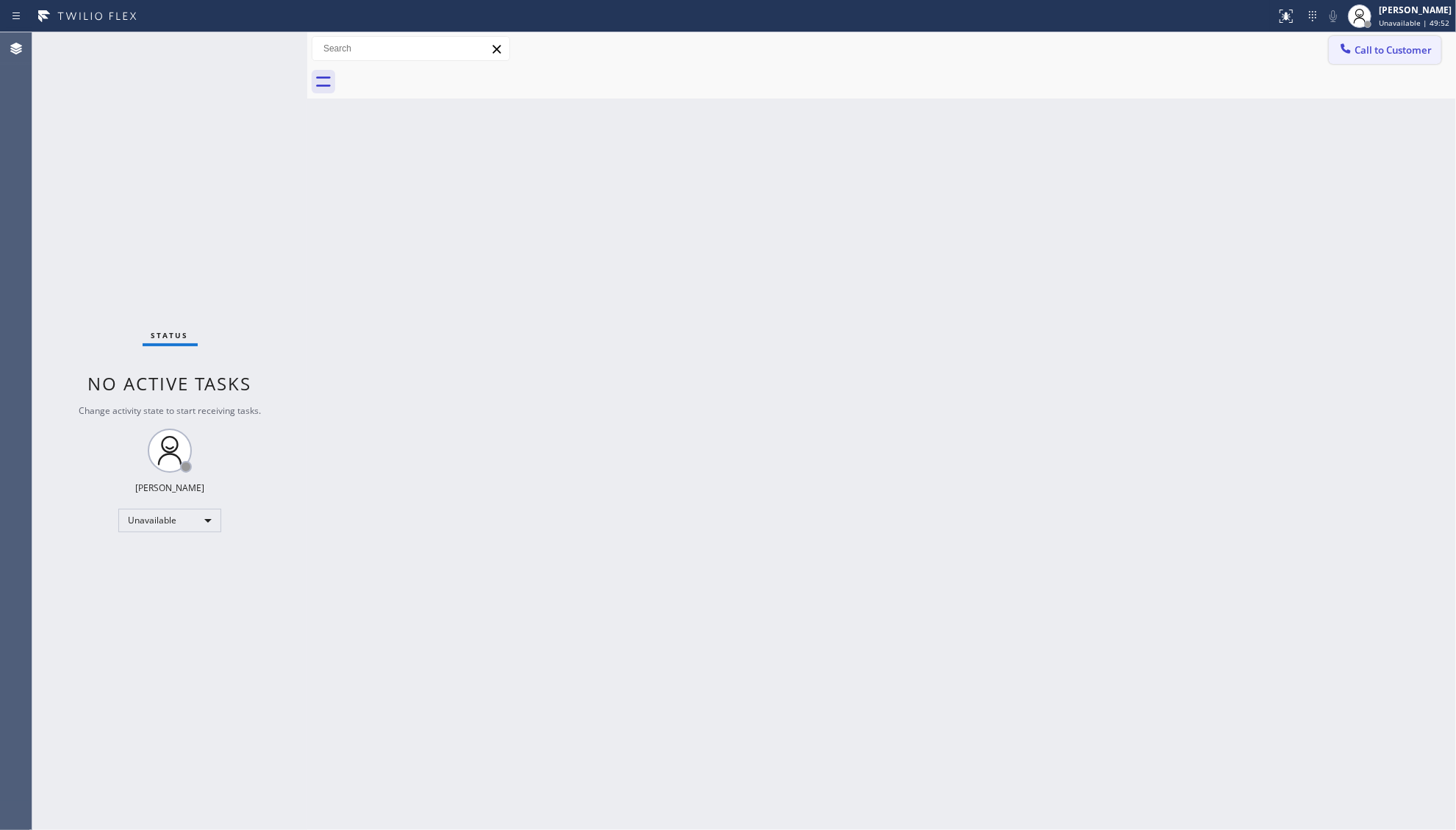
drag, startPoint x: 1366, startPoint y: 41, endPoint x: 1303, endPoint y: 48, distance: 63.4
click at [1366, 42] on button "Call to Customer" at bounding box center [1385, 50] width 113 height 28
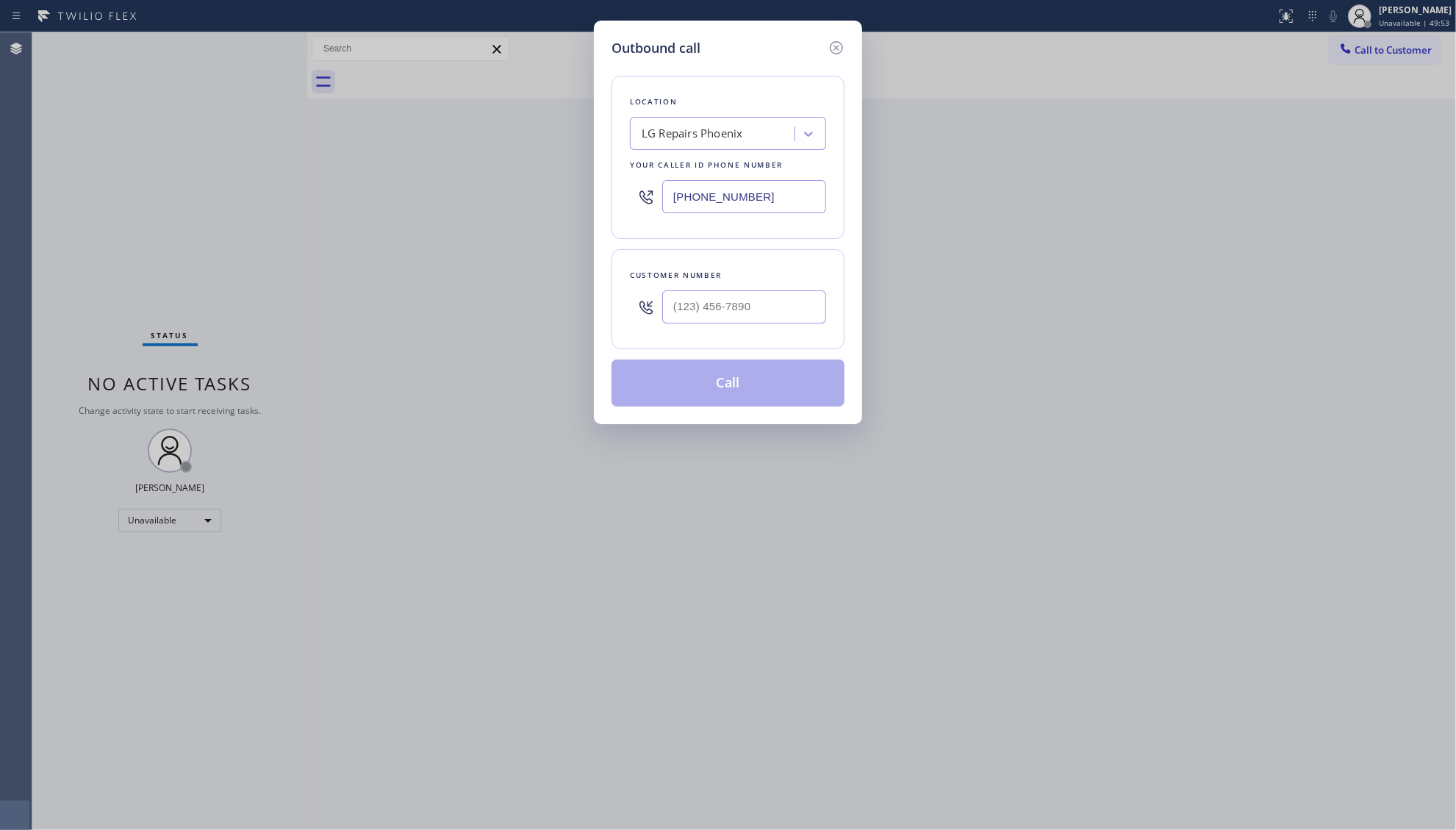
drag, startPoint x: 756, startPoint y: 193, endPoint x: 573, endPoint y: 201, distance: 183.2
click at [575, 201] on div "Outbound call Location LG Repairs [GEOGRAPHIC_DATA] Your caller id phone number…" at bounding box center [728, 415] width 1456 height 830
paste input "855) 919-3265"
type input "[PHONE_NUMBER]"
click at [770, 283] on div "Customer number" at bounding box center [728, 275] width 197 height 16
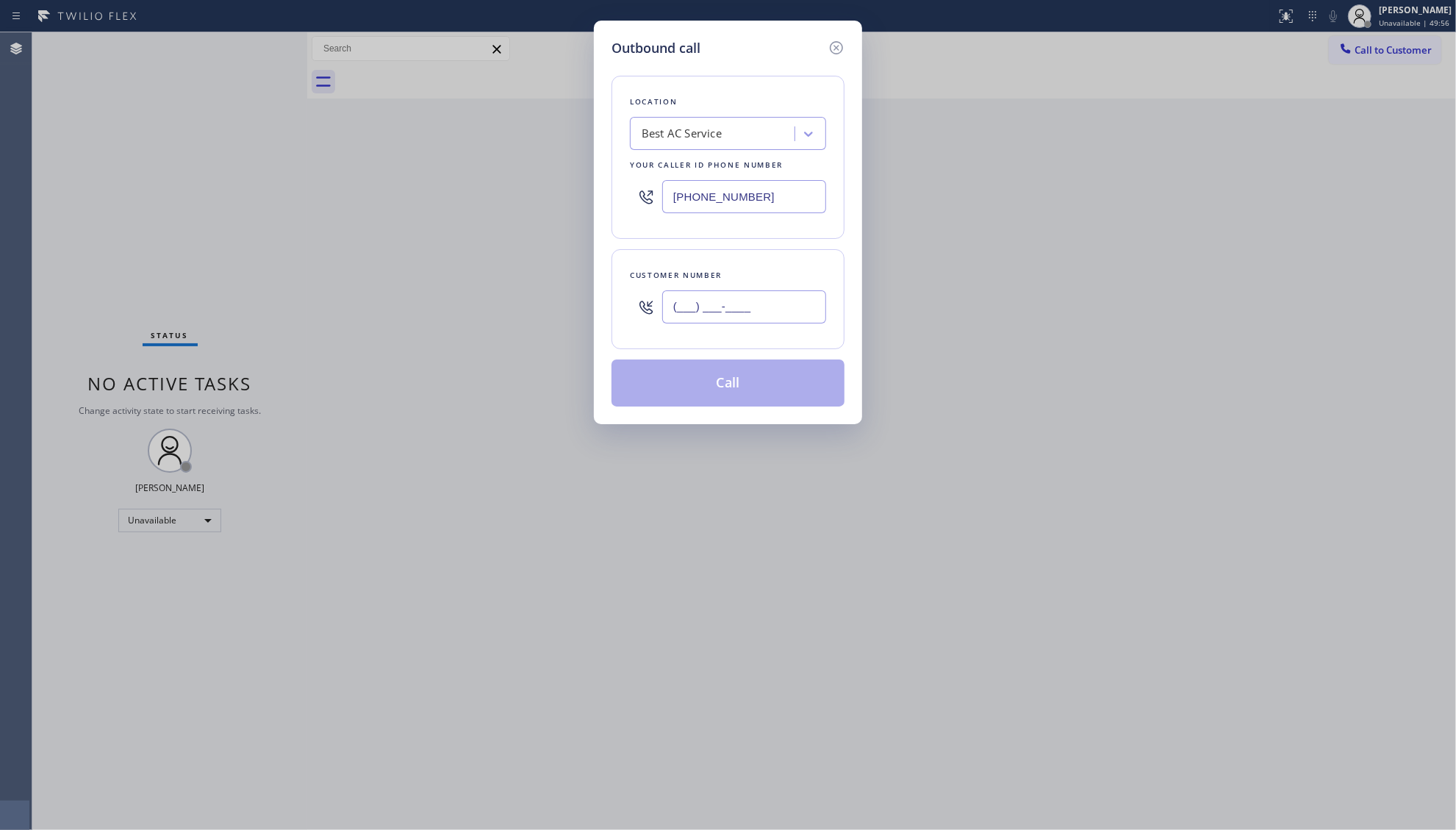
click at [772, 296] on input "(___) ___-____" at bounding box center [744, 307] width 164 height 33
paste input "805) 403-4304"
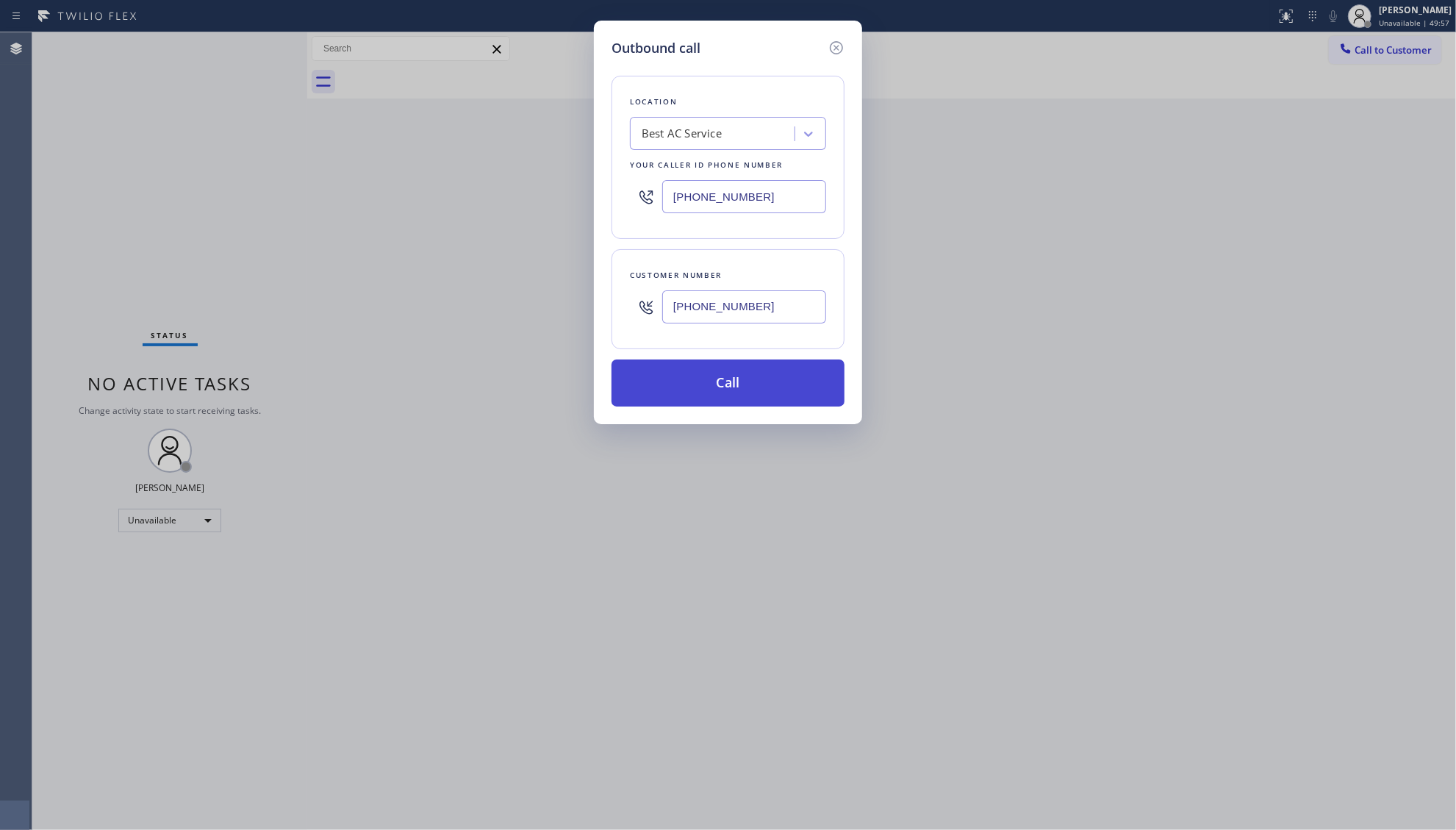
type input "[PHONE_NUMBER]"
click at [737, 386] on button "Call" at bounding box center [728, 383] width 233 height 47
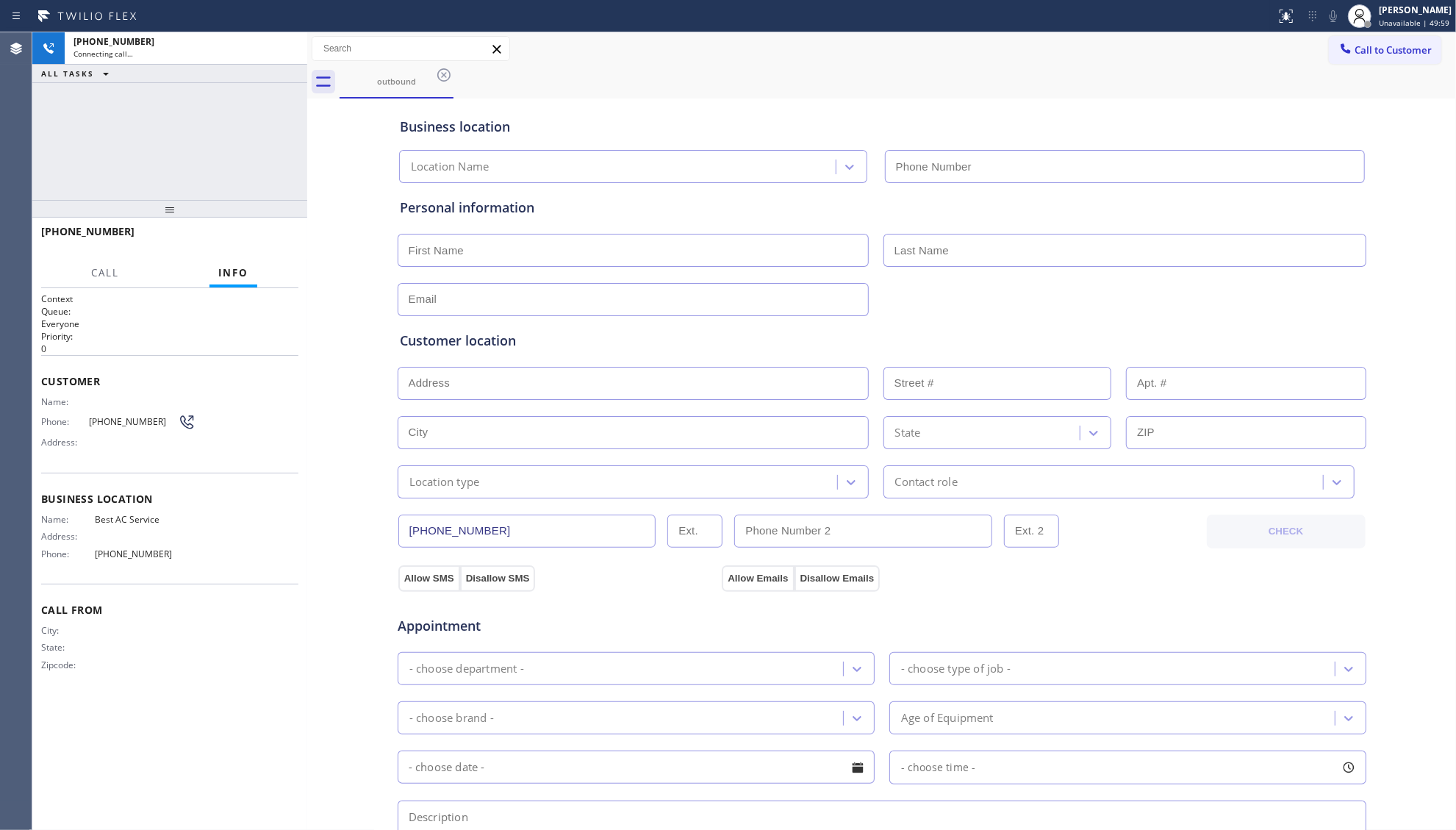
type input "[PHONE_NUMBER]"
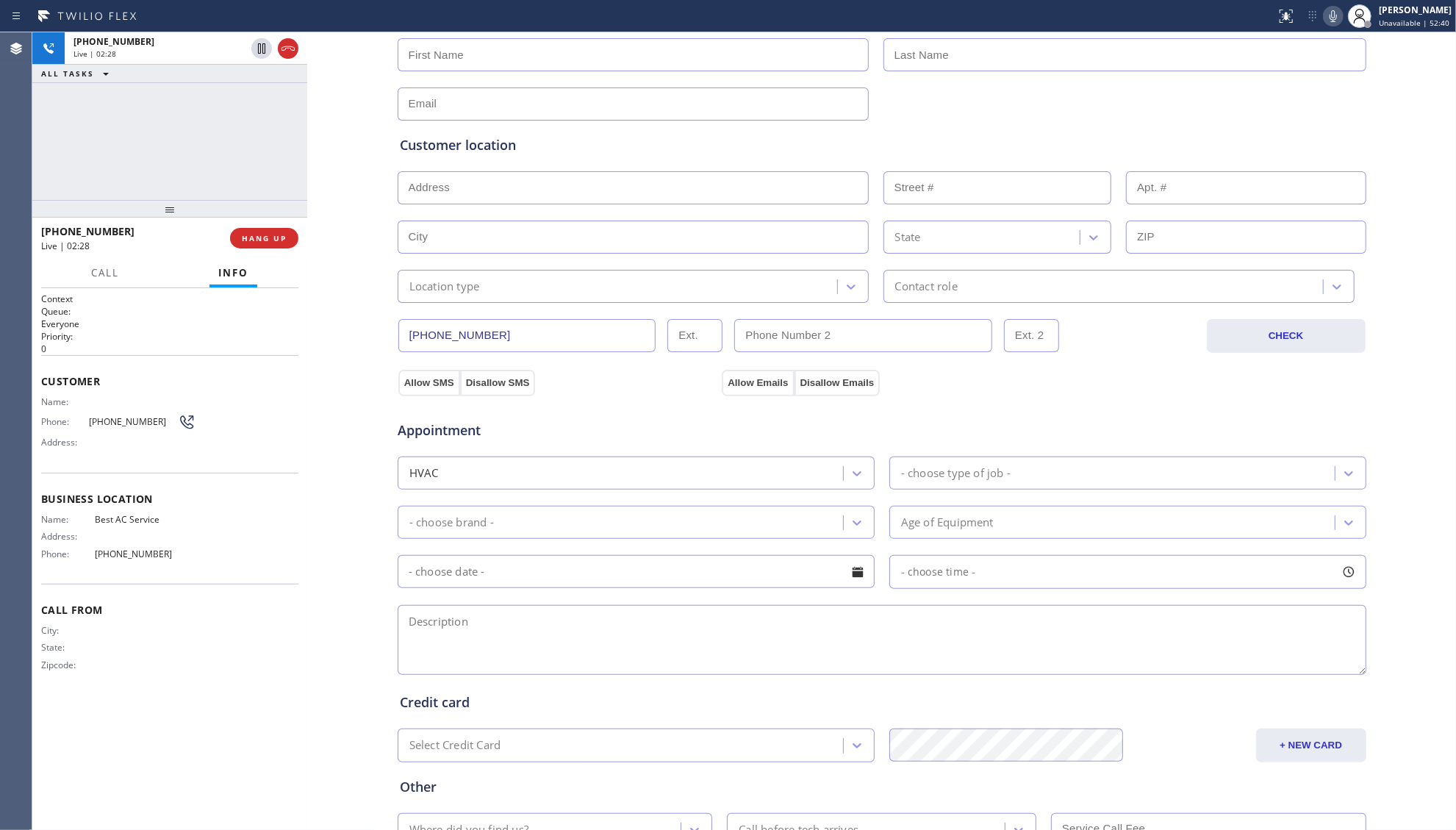
click at [1330, 21] on icon at bounding box center [1334, 17] width 18 height 18
click at [107, 518] on span "Best AC Service" at bounding box center [145, 519] width 101 height 11
copy span "Best AC Service"
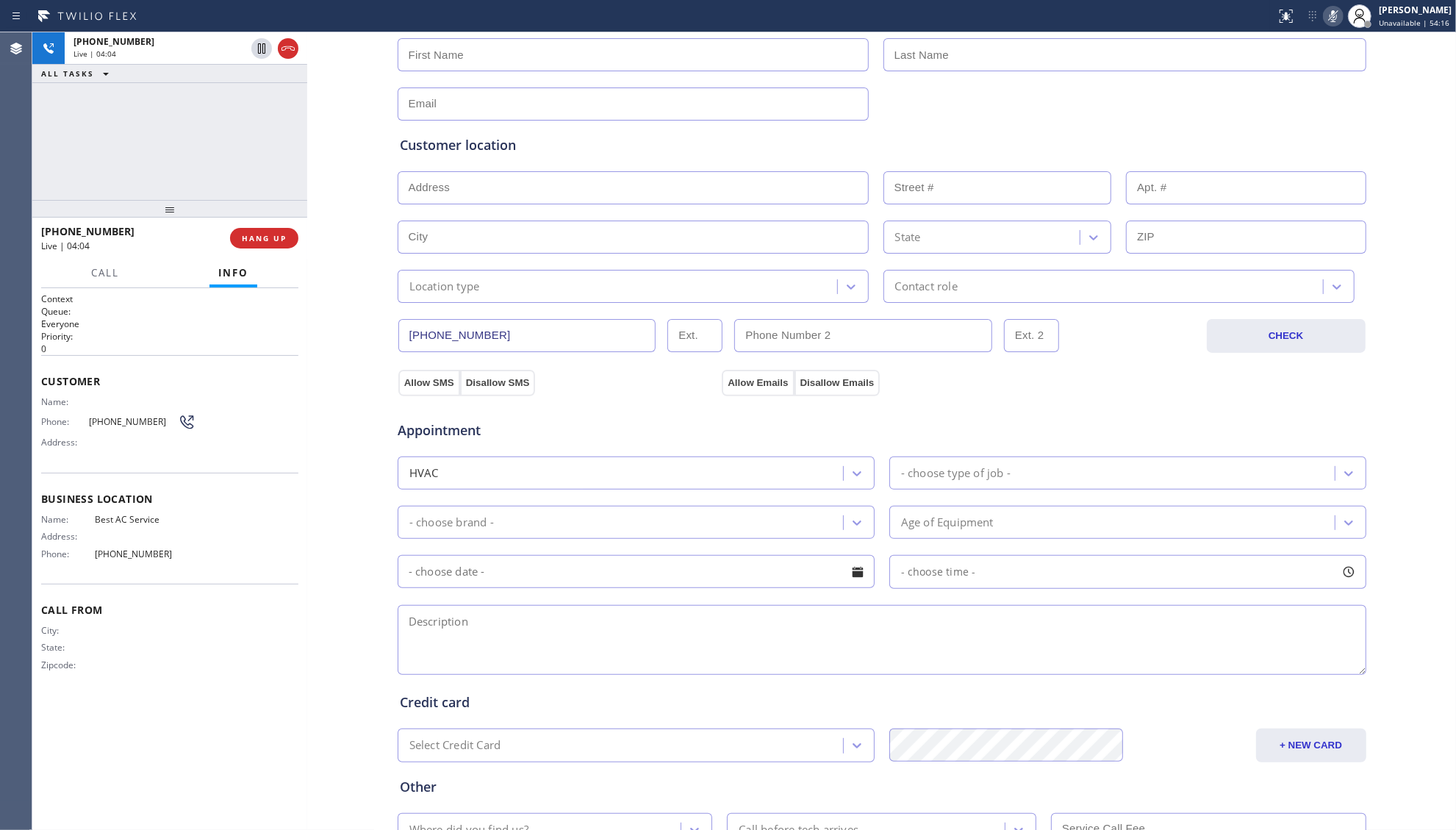
click at [129, 552] on span "[PHONE_NUMBER]" at bounding box center [145, 554] width 101 height 11
click at [129, 551] on span "[PHONE_NUMBER]" at bounding box center [145, 554] width 101 height 11
click at [129, 550] on span "[PHONE_NUMBER]" at bounding box center [145, 554] width 101 height 11
copy span "[PHONE_NUMBER]"
click at [139, 420] on span "[PHONE_NUMBER]" at bounding box center [134, 422] width 89 height 11
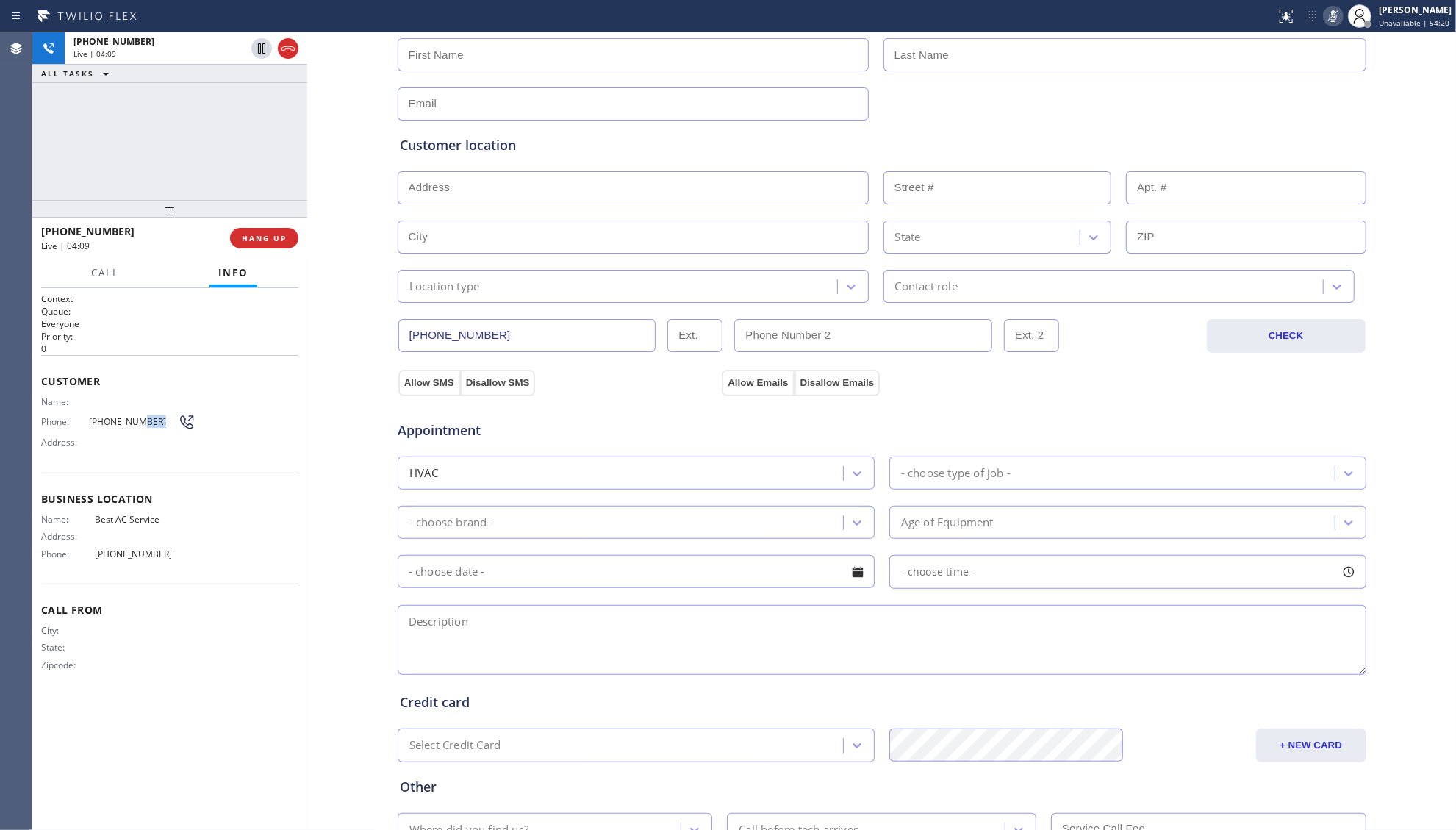
click at [138, 420] on span "[PHONE_NUMBER]" at bounding box center [134, 422] width 89 height 11
copy div "[PHONE_NUMBER]"
click at [1328, 16] on icon at bounding box center [1334, 17] width 18 height 18
click at [1088, 72] on div "Personal information" at bounding box center [882, 62] width 965 height 119
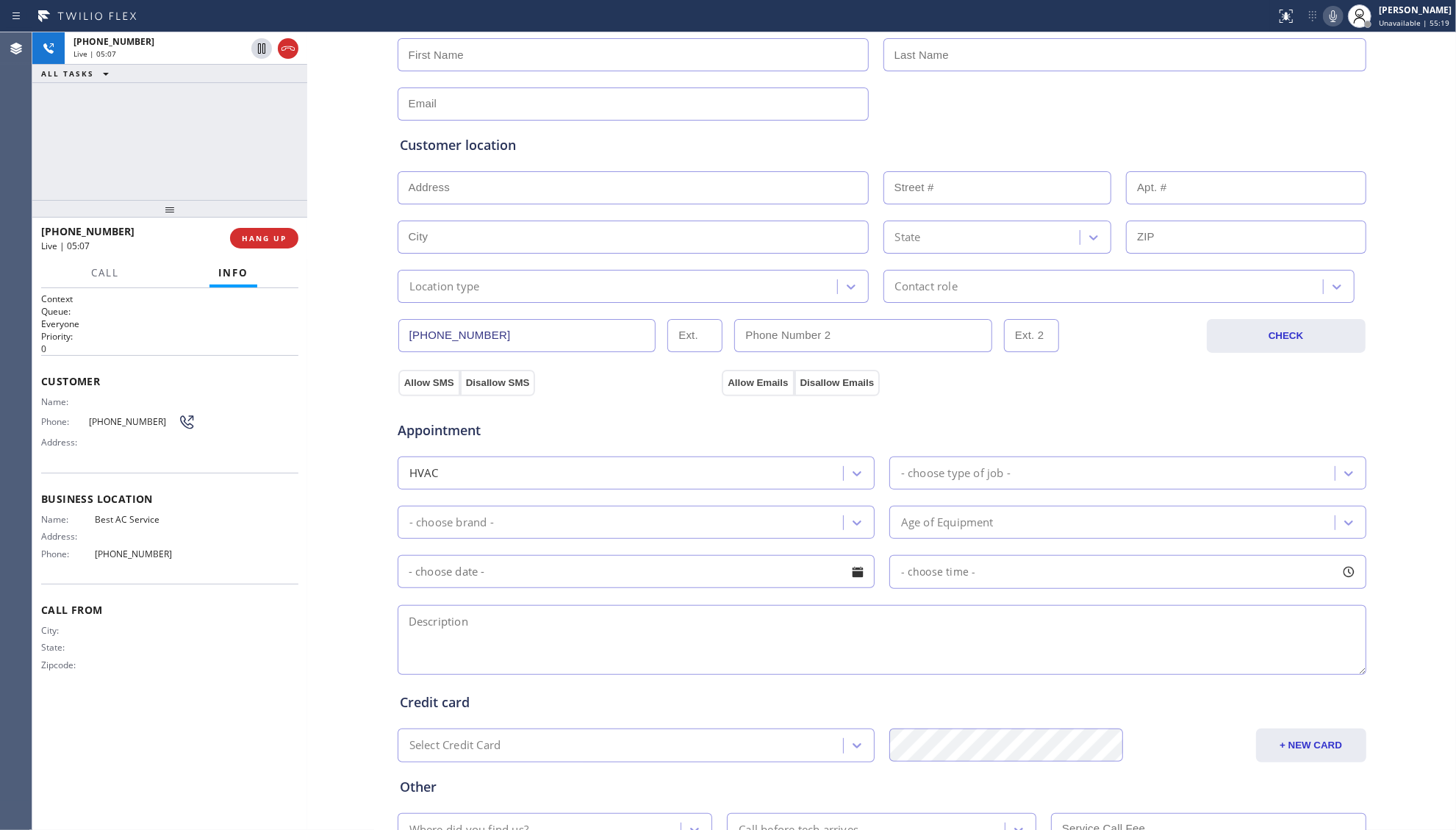
click at [1327, 9] on icon at bounding box center [1334, 17] width 18 height 18
click at [242, 234] on span "HANG UP" at bounding box center [264, 239] width 45 height 11
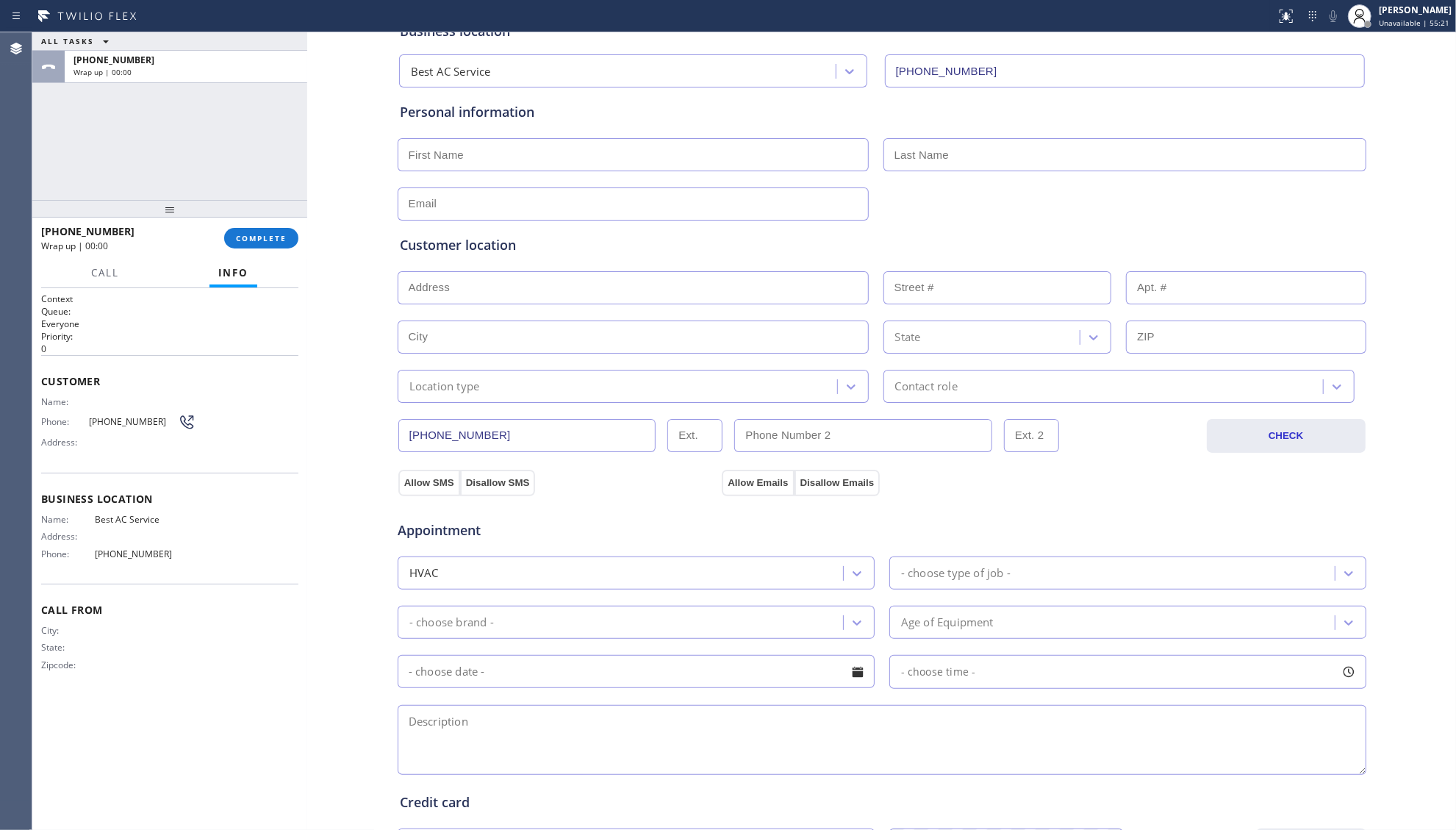
scroll to position [0, 0]
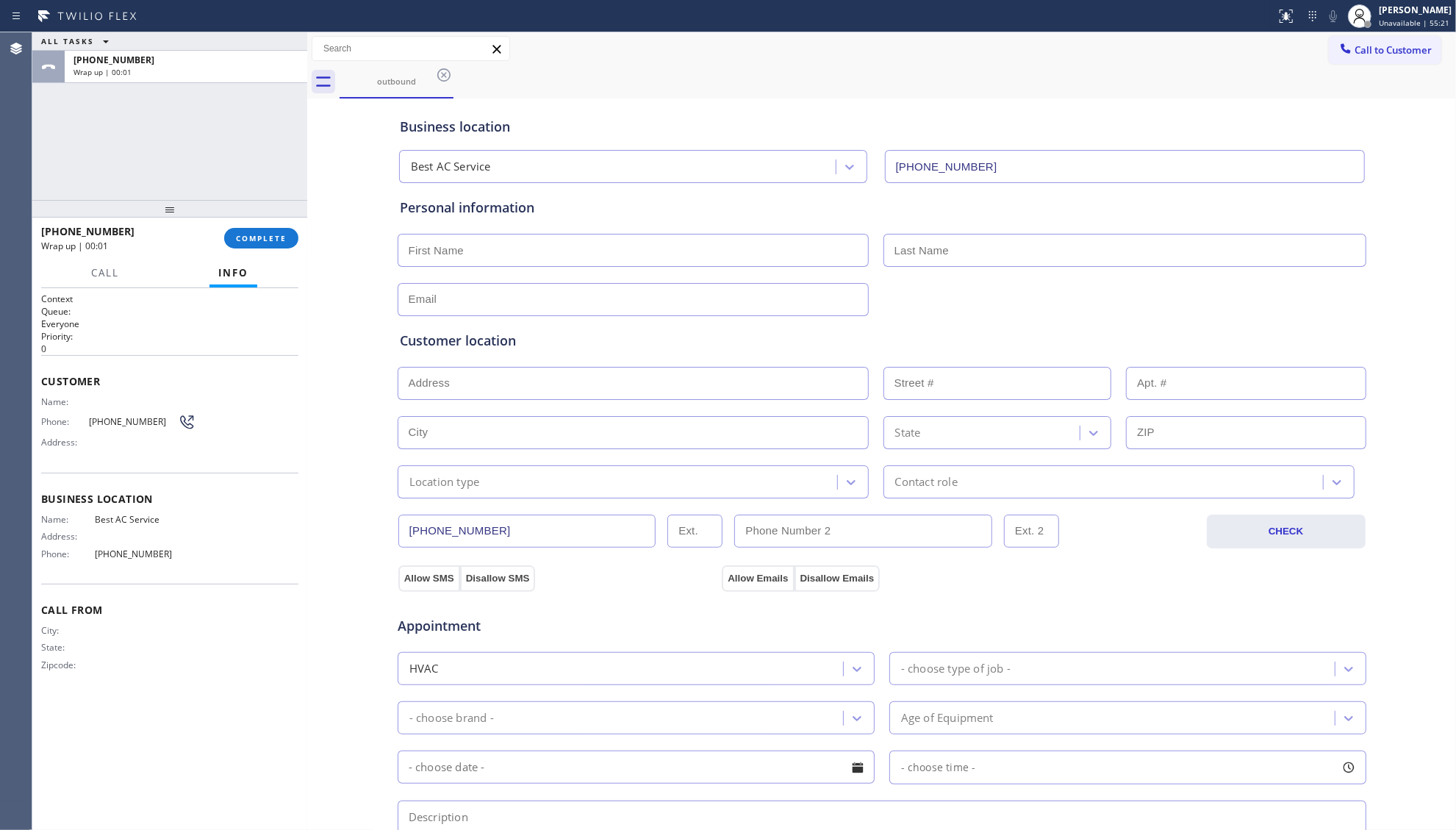
click at [454, 260] on input "text" at bounding box center [633, 251] width 471 height 33
click at [553, 238] on input "text" at bounding box center [633, 251] width 471 height 33
paste input "[PERSON_NAME]"
type input "[PERSON_NAME]"
click at [919, 242] on input "text" at bounding box center [1125, 251] width 483 height 33
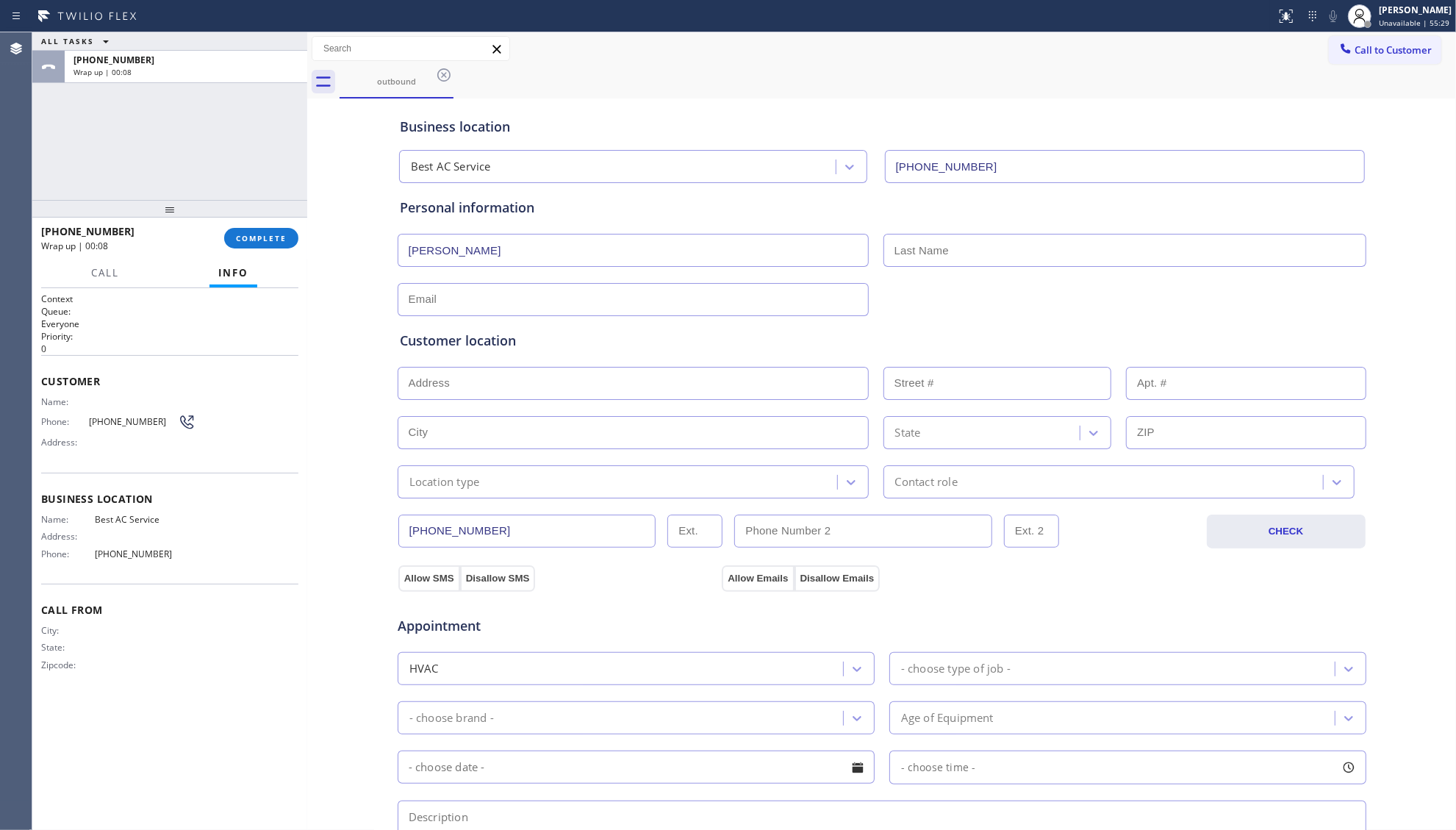
paste input "[PERSON_NAME]"
type input "[PERSON_NAME]"
click at [803, 303] on input "text" at bounding box center [633, 299] width 471 height 33
type input "[EMAIL_ADDRESS][DOMAIN_NAME]"
drag, startPoint x: 839, startPoint y: 386, endPoint x: 818, endPoint y: 386, distance: 21.0
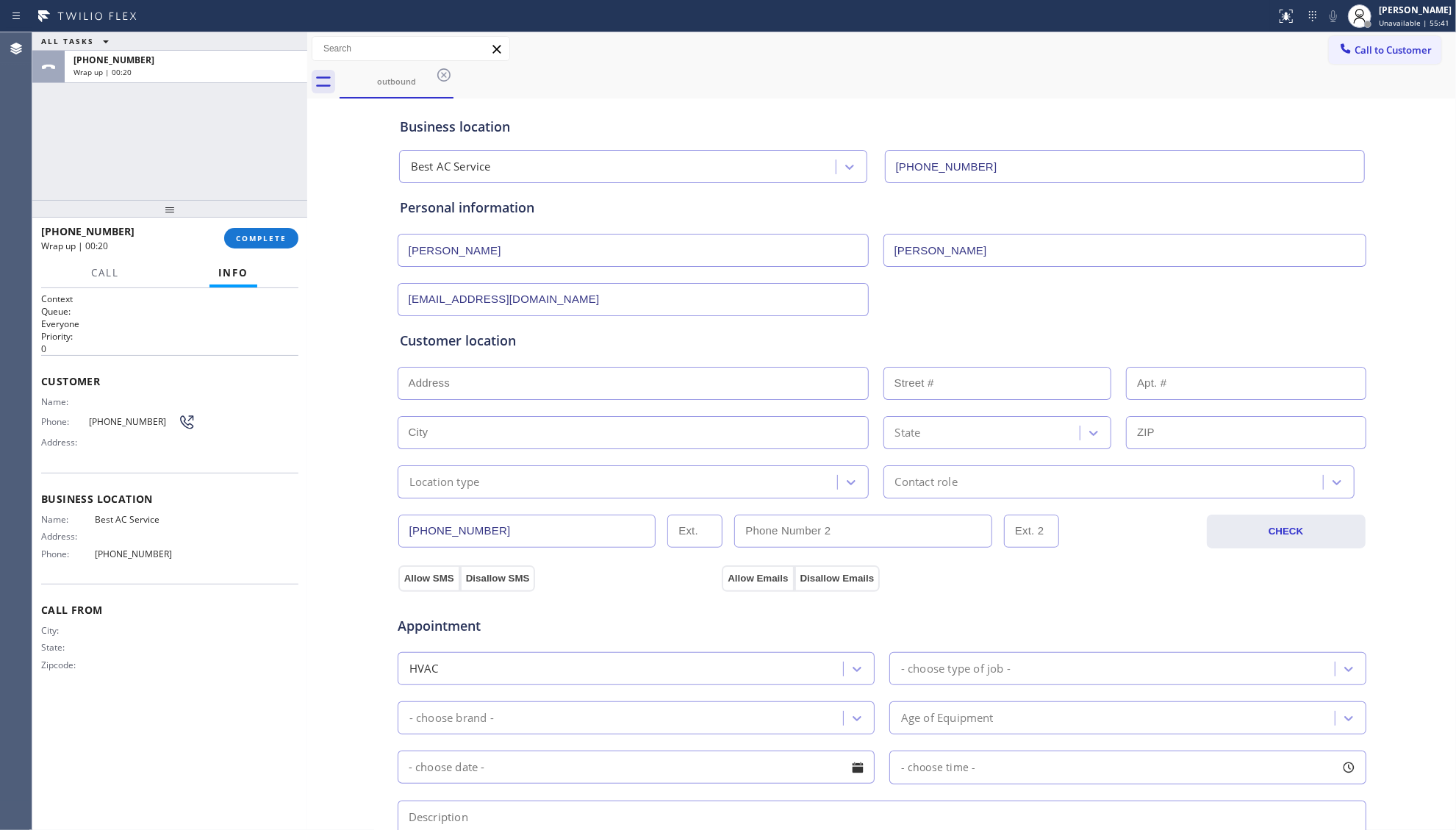
click at [818, 386] on input "text" at bounding box center [633, 383] width 471 height 33
paste input "[GEOGRAPHIC_DATA]"
type input "[GEOGRAPHIC_DATA], [GEOGRAPHIC_DATA]"
type input "Goleta"
type input "93111"
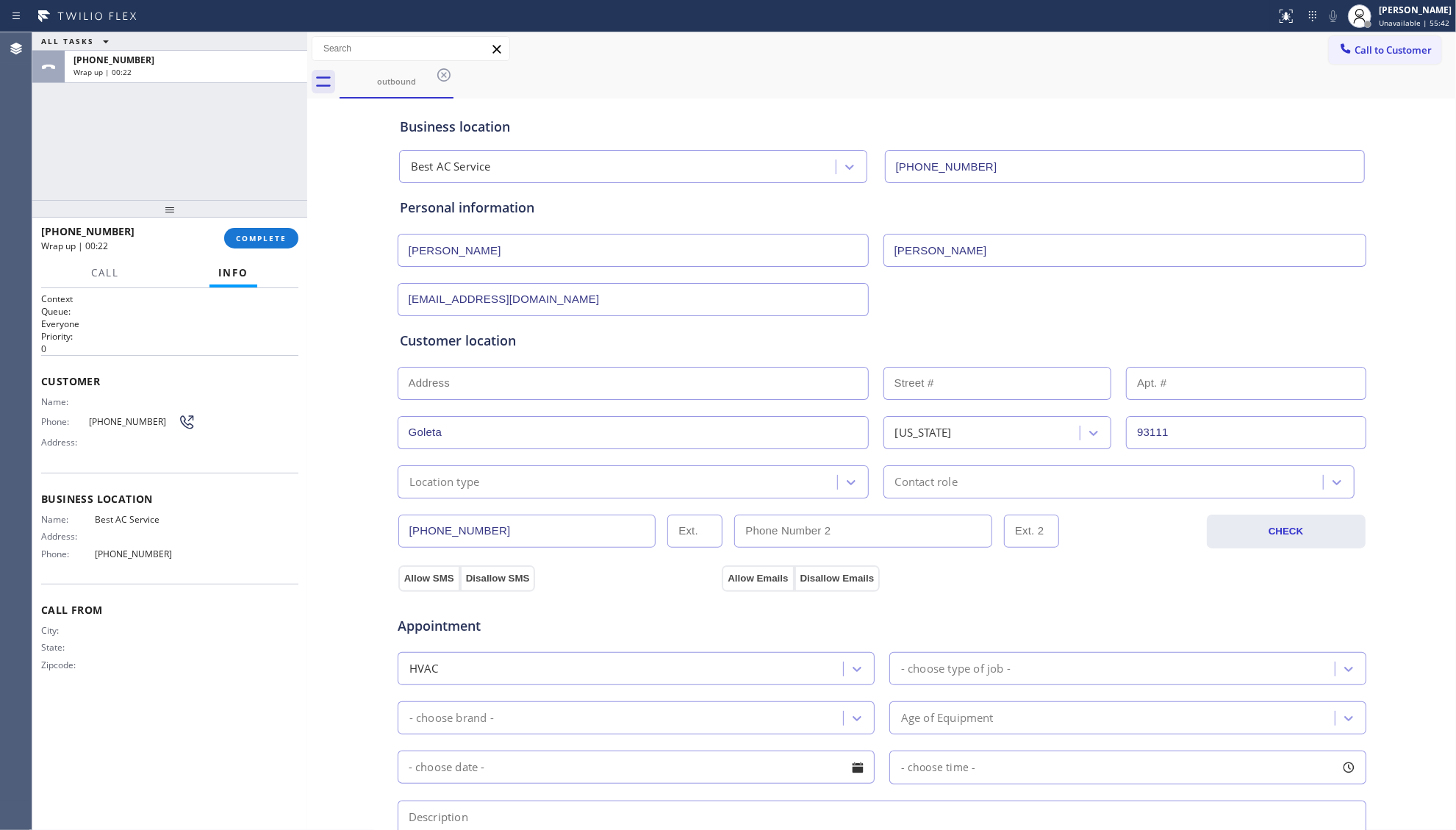
drag, startPoint x: 477, startPoint y: 481, endPoint x: 466, endPoint y: 492, distance: 15.6
click at [476, 481] on div "Location type" at bounding box center [620, 482] width 435 height 26
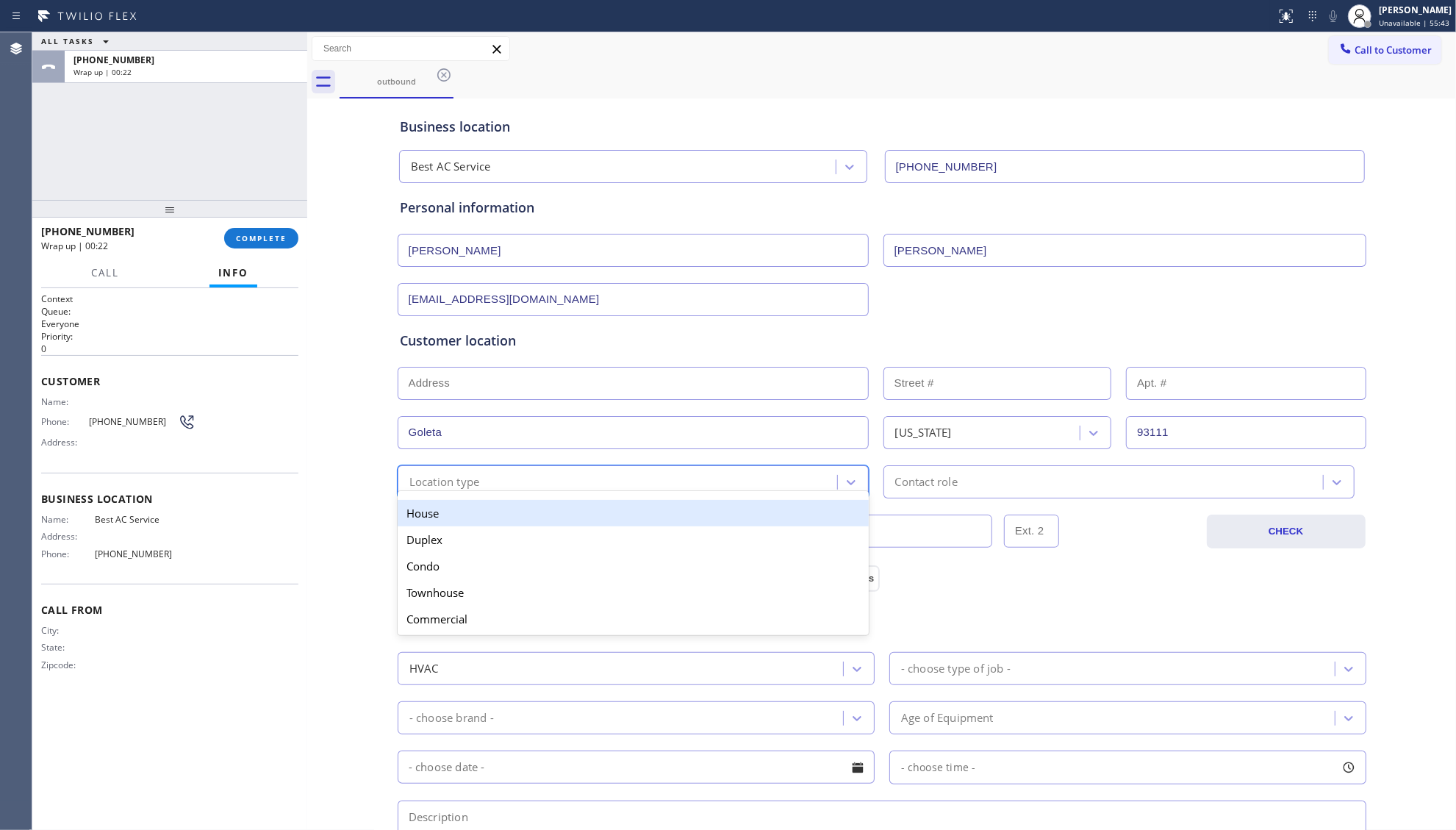
drag, startPoint x: 435, startPoint y: 519, endPoint x: 619, endPoint y: 510, distance: 184.2
click at [436, 519] on div "House" at bounding box center [633, 513] width 471 height 26
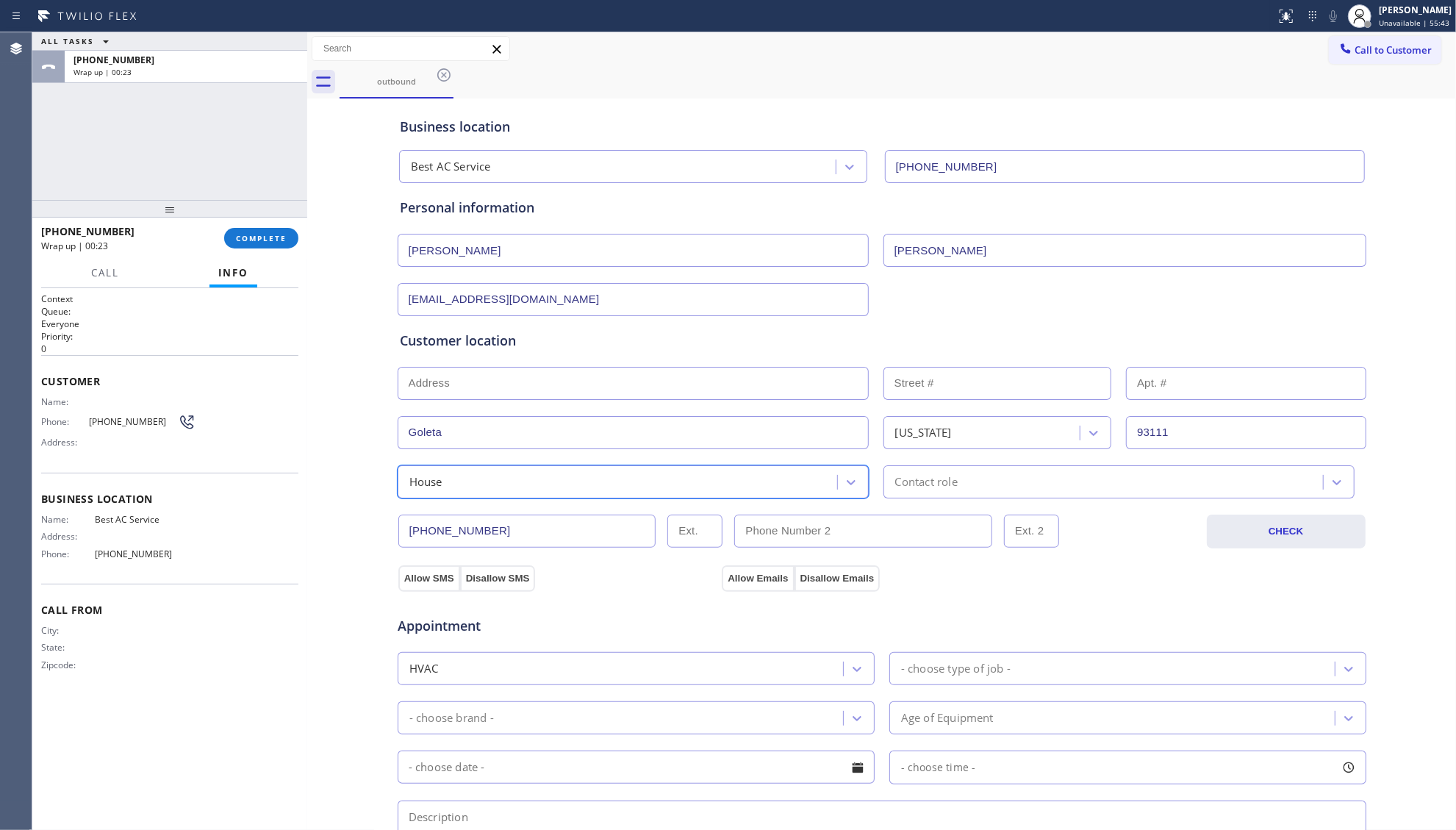
click at [908, 477] on div "Contact role" at bounding box center [926, 482] width 62 height 17
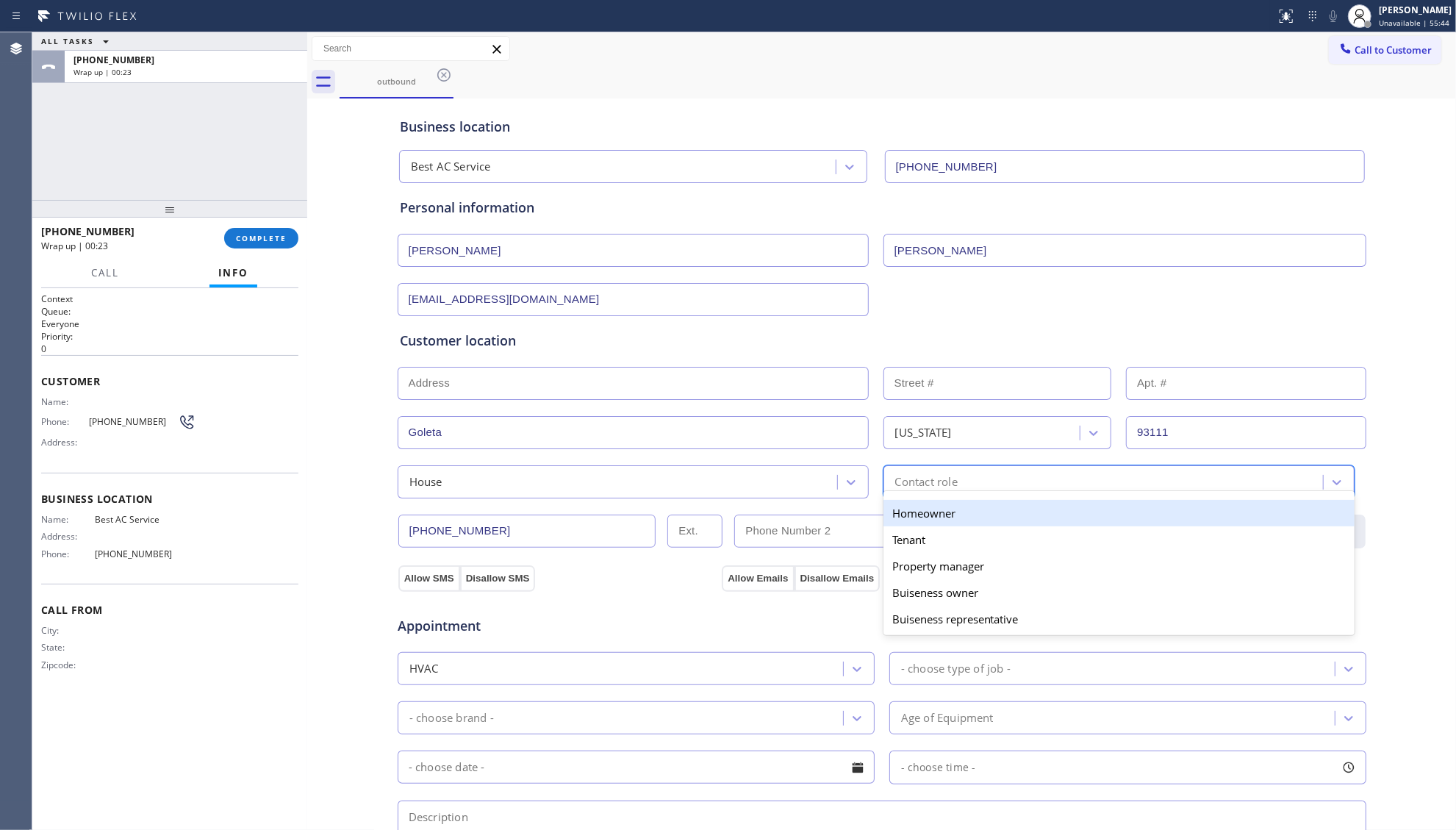
click at [900, 507] on div "Homeowner" at bounding box center [1119, 513] width 471 height 26
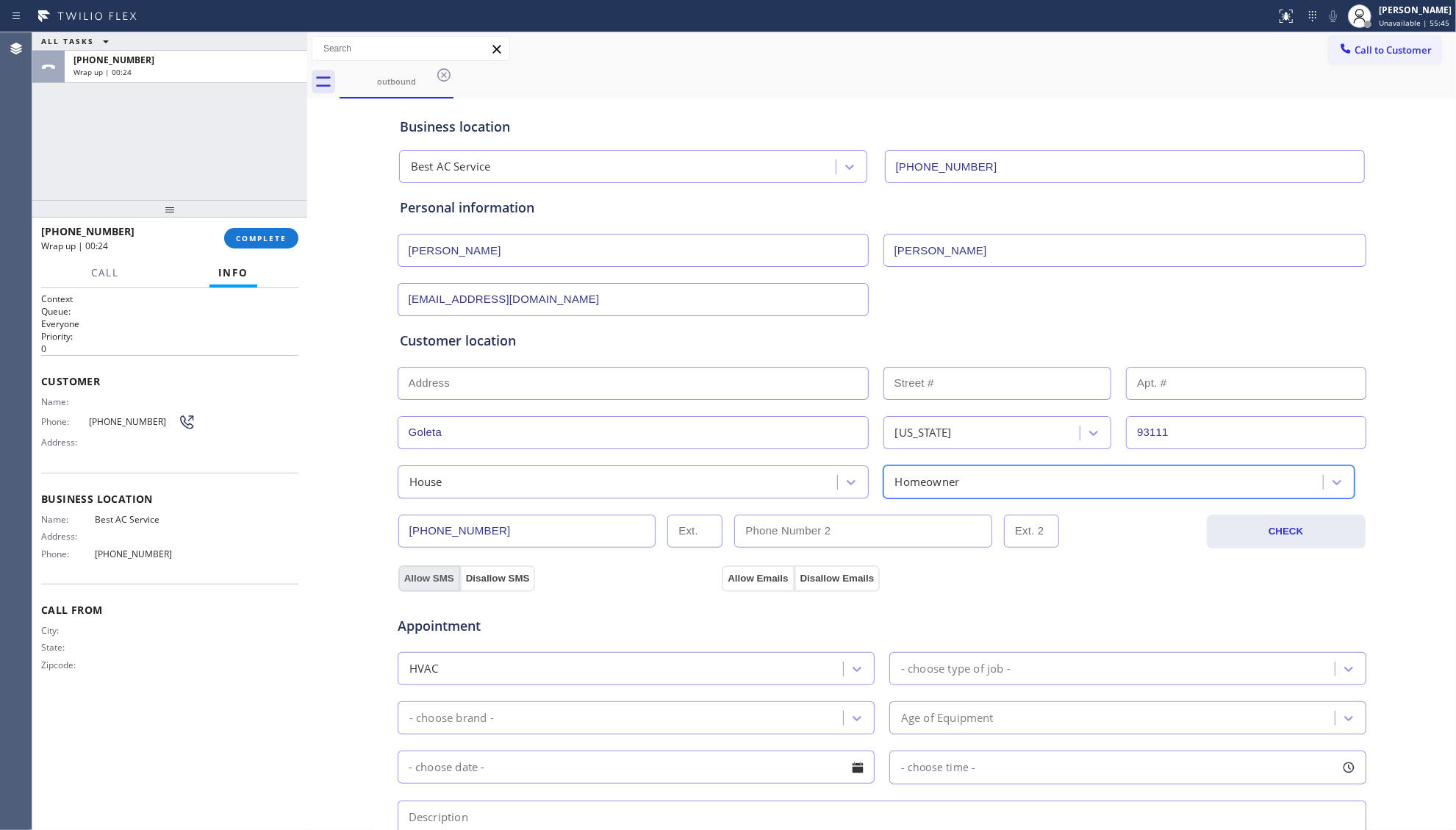
click at [425, 576] on button "Allow SMS" at bounding box center [429, 579] width 62 height 26
click at [733, 574] on button "Allow Emails" at bounding box center [758, 579] width 72 height 26
click at [735, 573] on button "Allow Emails" at bounding box center [758, 579] width 72 height 26
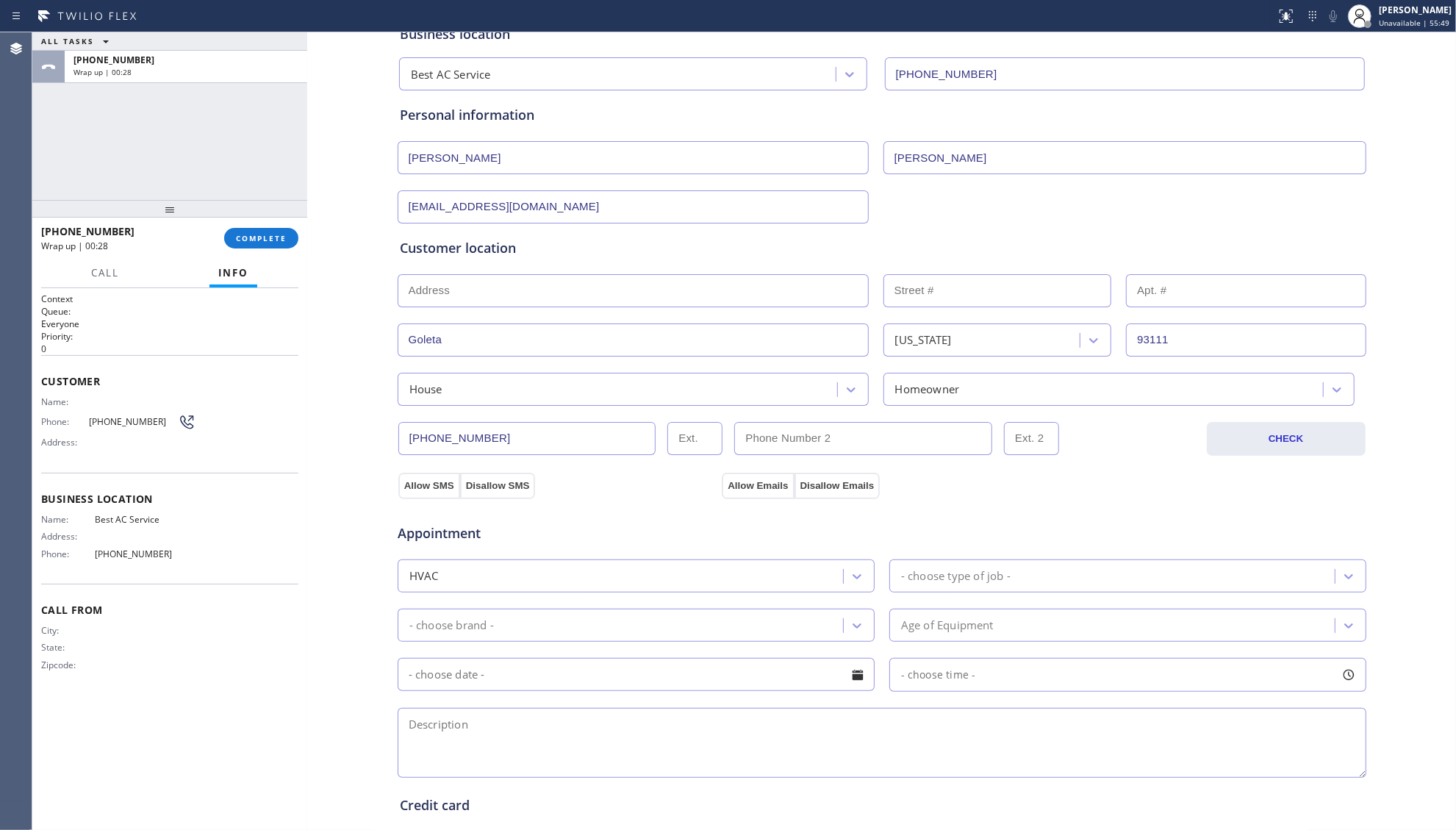
scroll to position [98, 0]
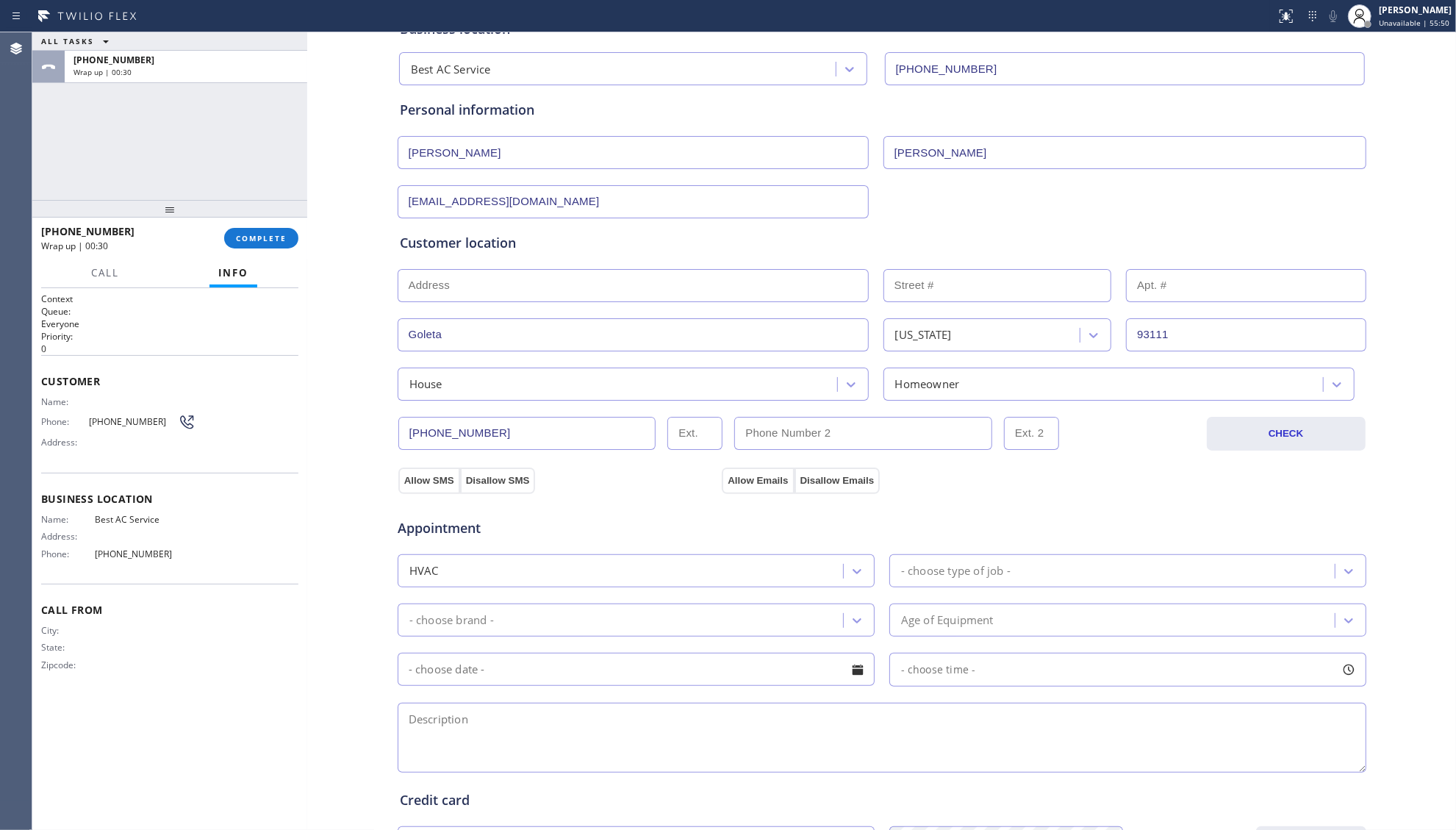
click at [933, 576] on div "- choose type of job -" at bounding box center [956, 571] width 110 height 17
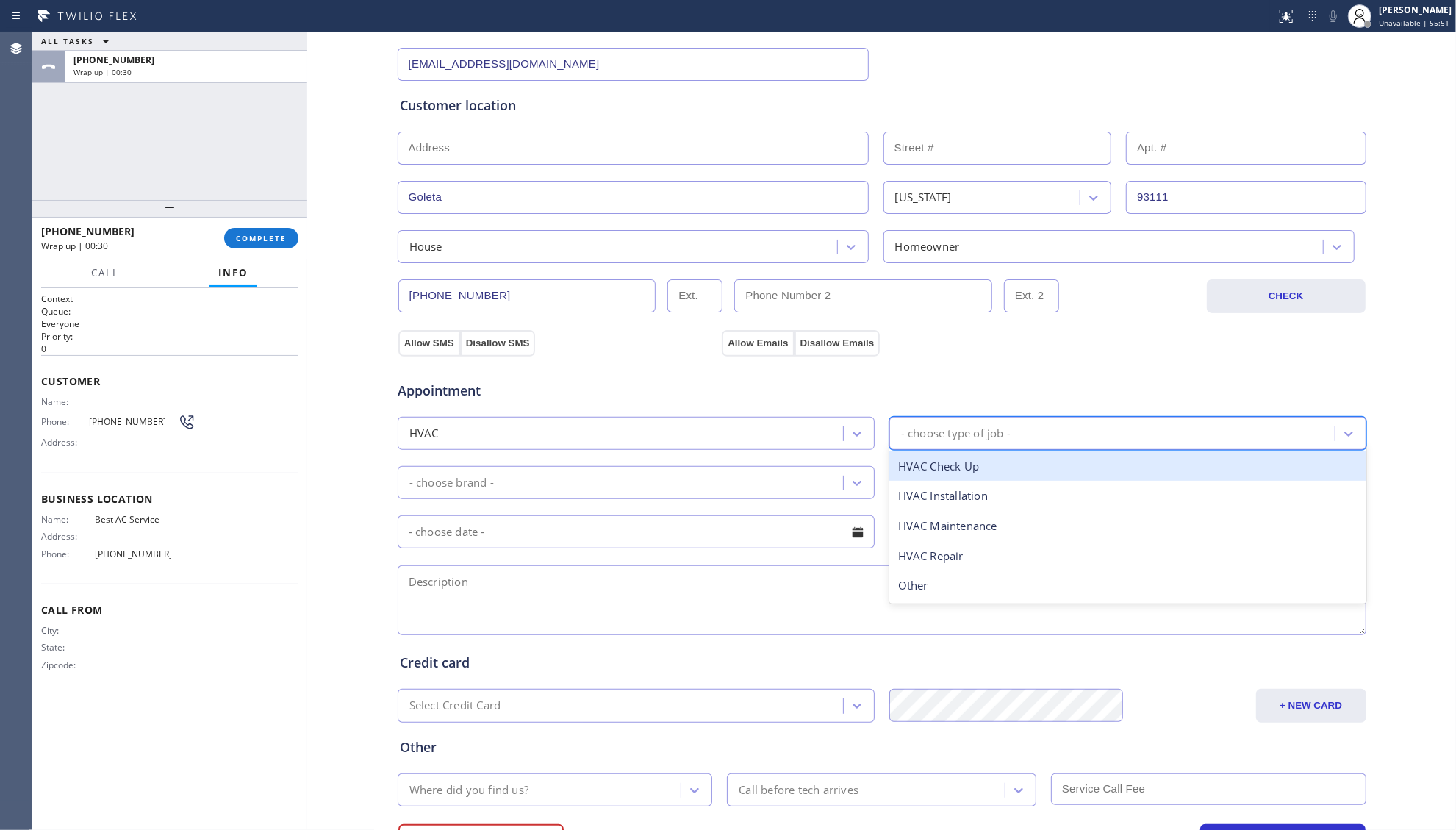
scroll to position [294, 0]
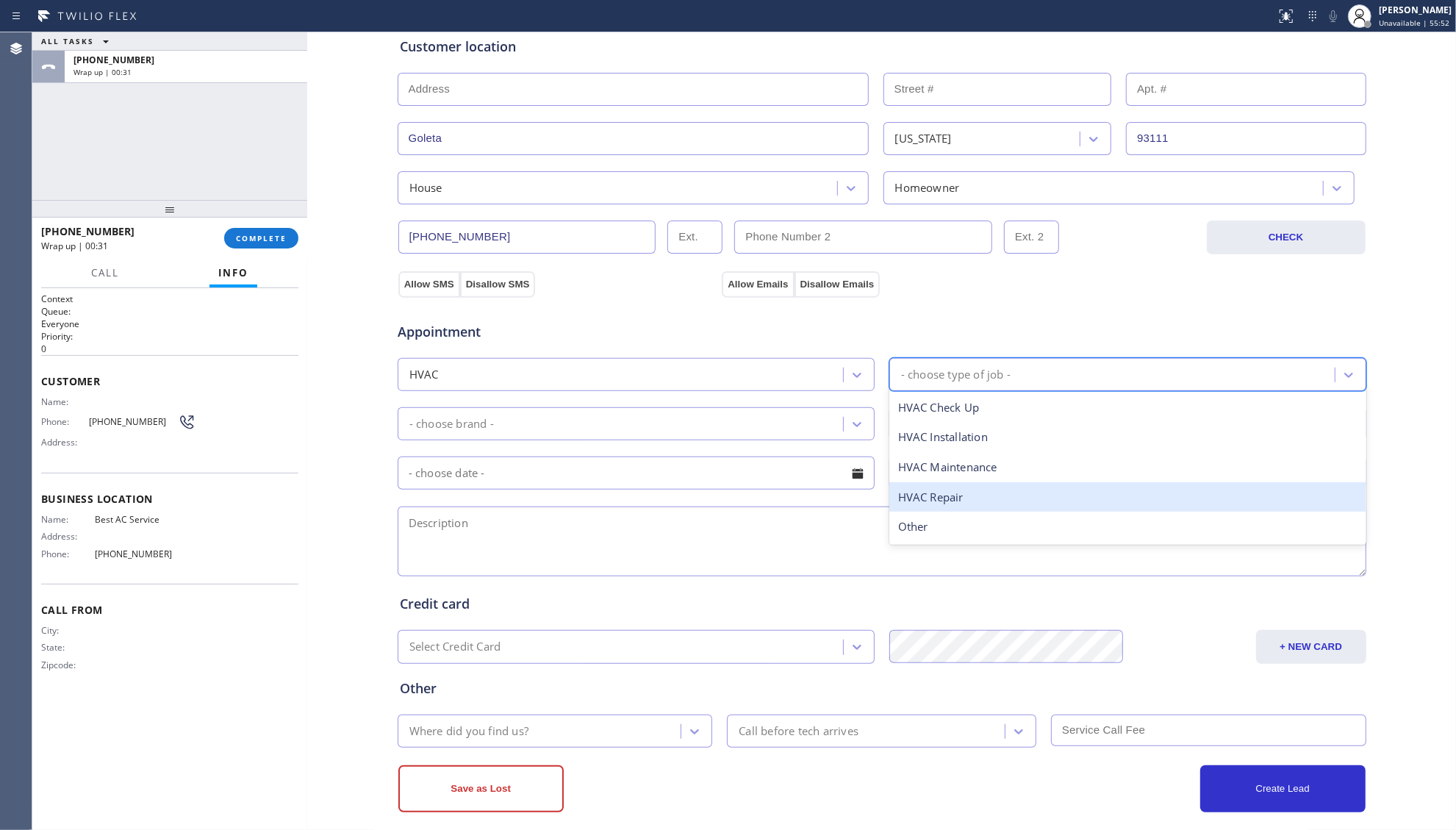
click at [944, 492] on div "HVAC Repair" at bounding box center [1128, 498] width 477 height 30
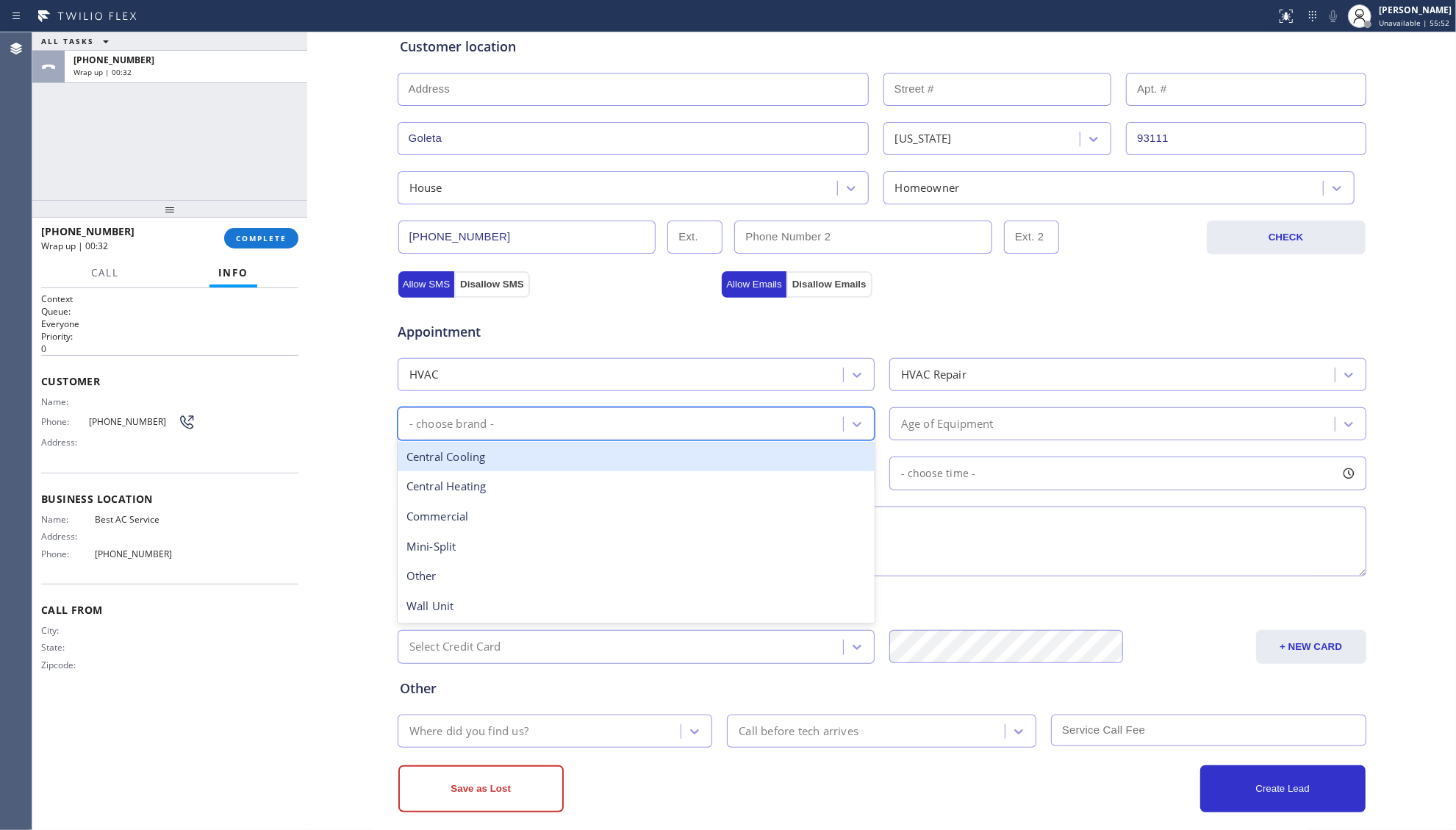
click at [742, 423] on div "- choose brand -" at bounding box center [623, 424] width 441 height 26
click at [469, 468] on div "Central Cooling" at bounding box center [636, 457] width 477 height 30
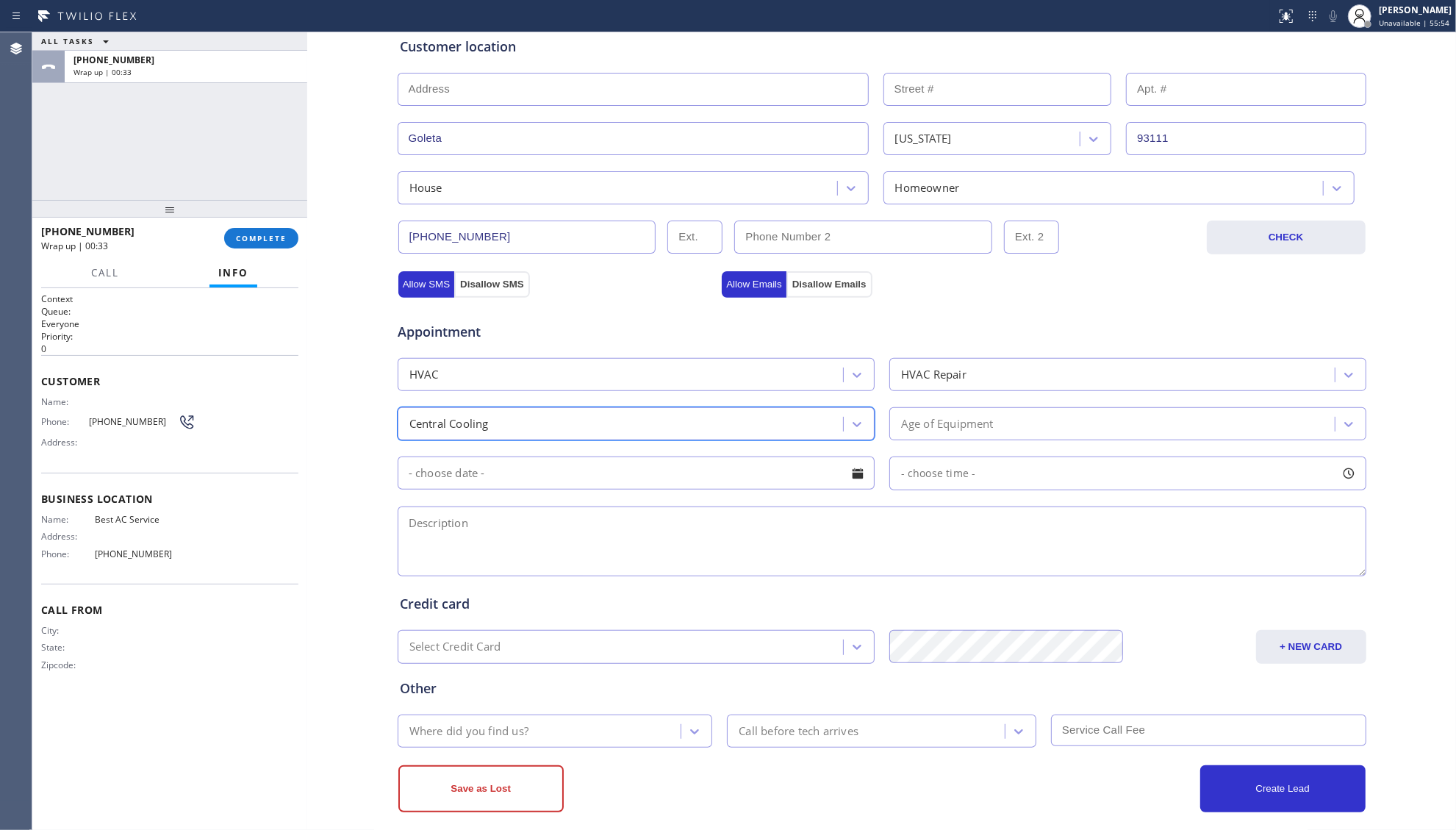
click at [908, 423] on div "Age of Equipment" at bounding box center [947, 424] width 92 height 17
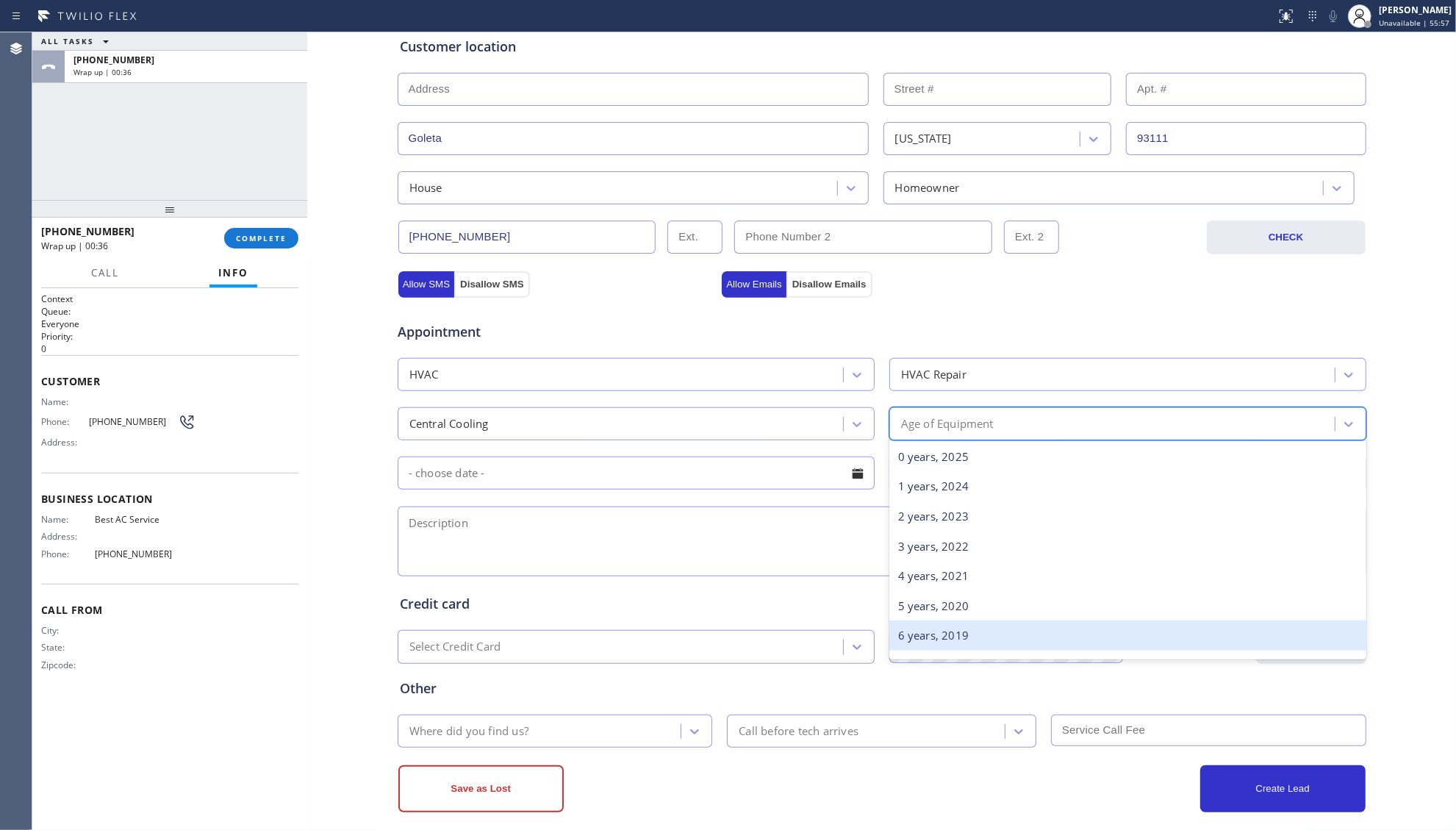
click at [957, 642] on div "6 years, 2019" at bounding box center [1128, 636] width 477 height 30
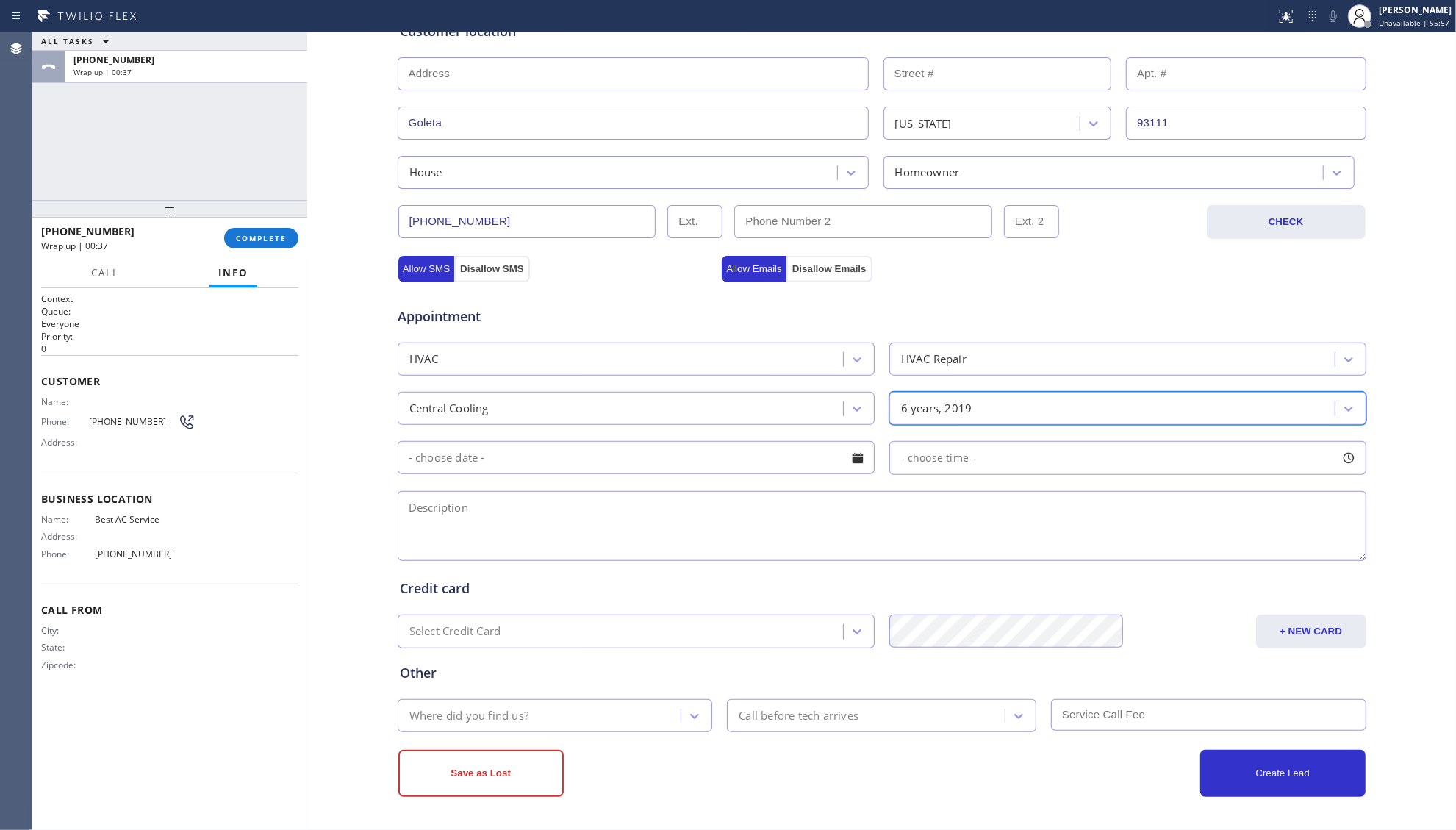
scroll to position [313, 0]
click at [524, 530] on textarea at bounding box center [882, 526] width 969 height 70
paste textarea "Central AC, Stopped cooling, Condenser outside on the ground, 6 yrs, [GEOGRAPHI…"
click at [752, 516] on textarea at bounding box center [882, 526] width 969 height 70
type textarea "Central AC, Stopped cooling, Condenser outside on the ground, 6 yrs, [GEOGRAPHI…"
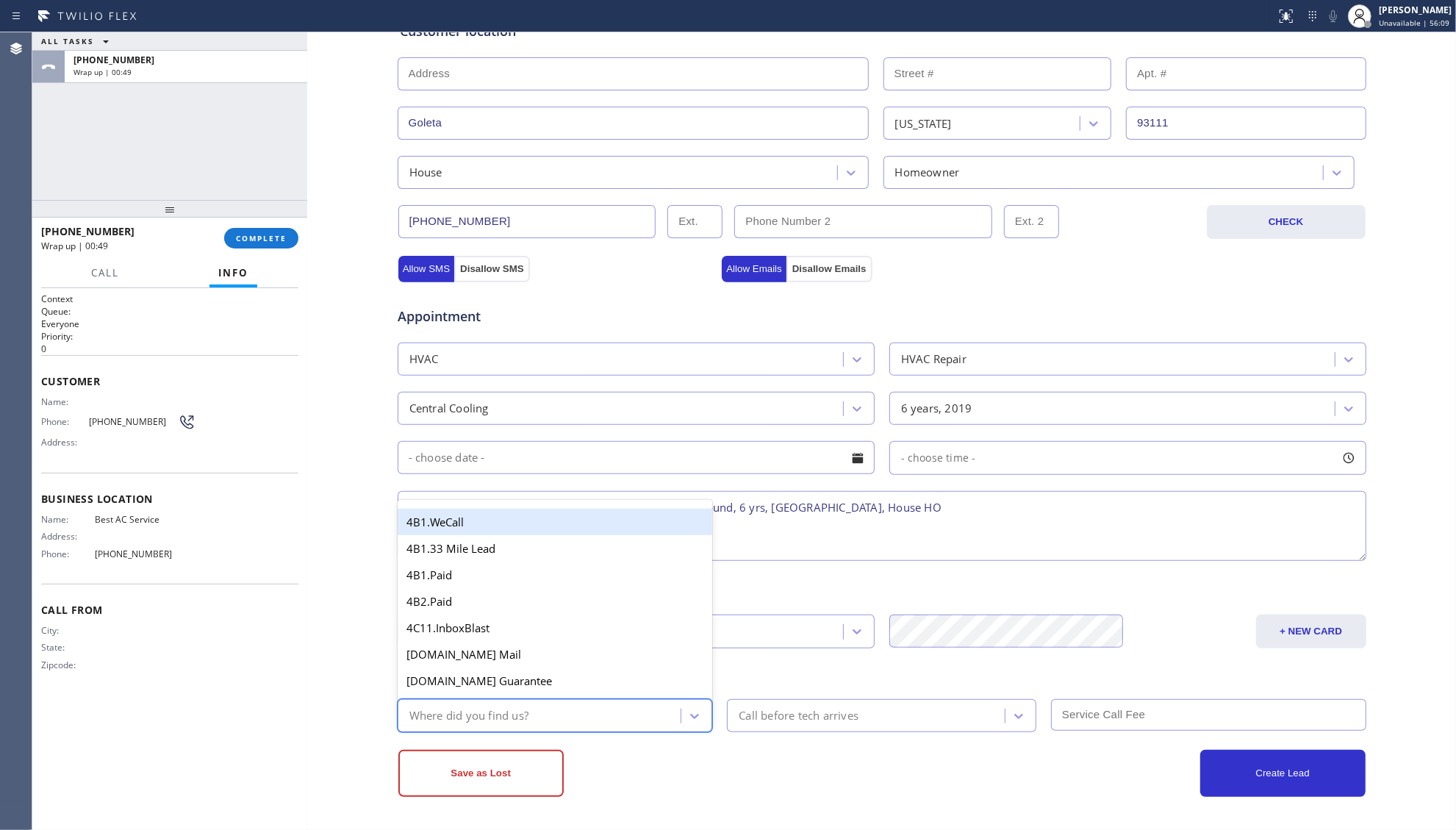
click at [500, 711] on div "Where did you find us?" at bounding box center [469, 716] width 119 height 17
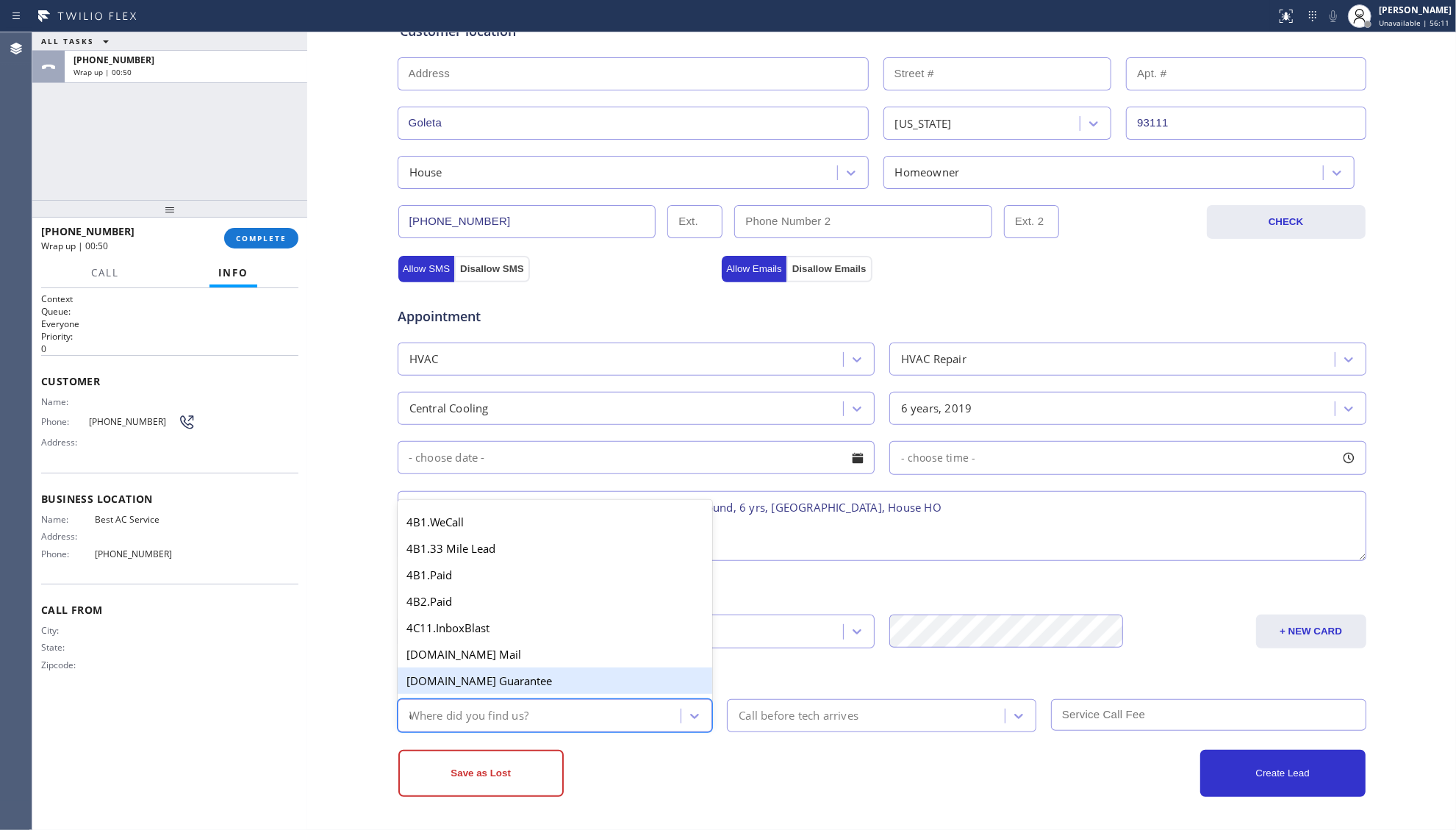
type input "ou"
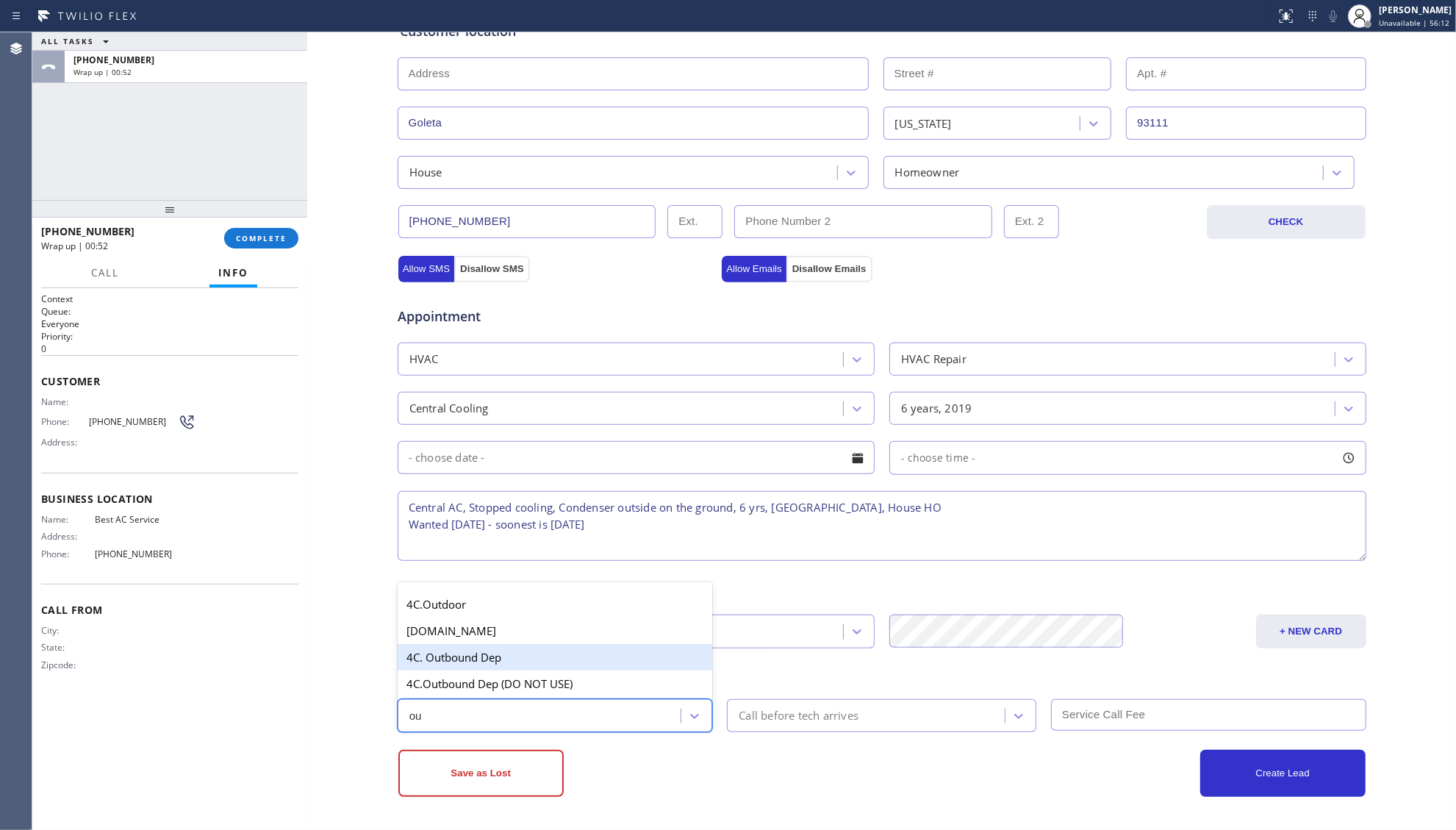
click at [455, 659] on div "4C. Outbound Dep" at bounding box center [555, 657] width 315 height 26
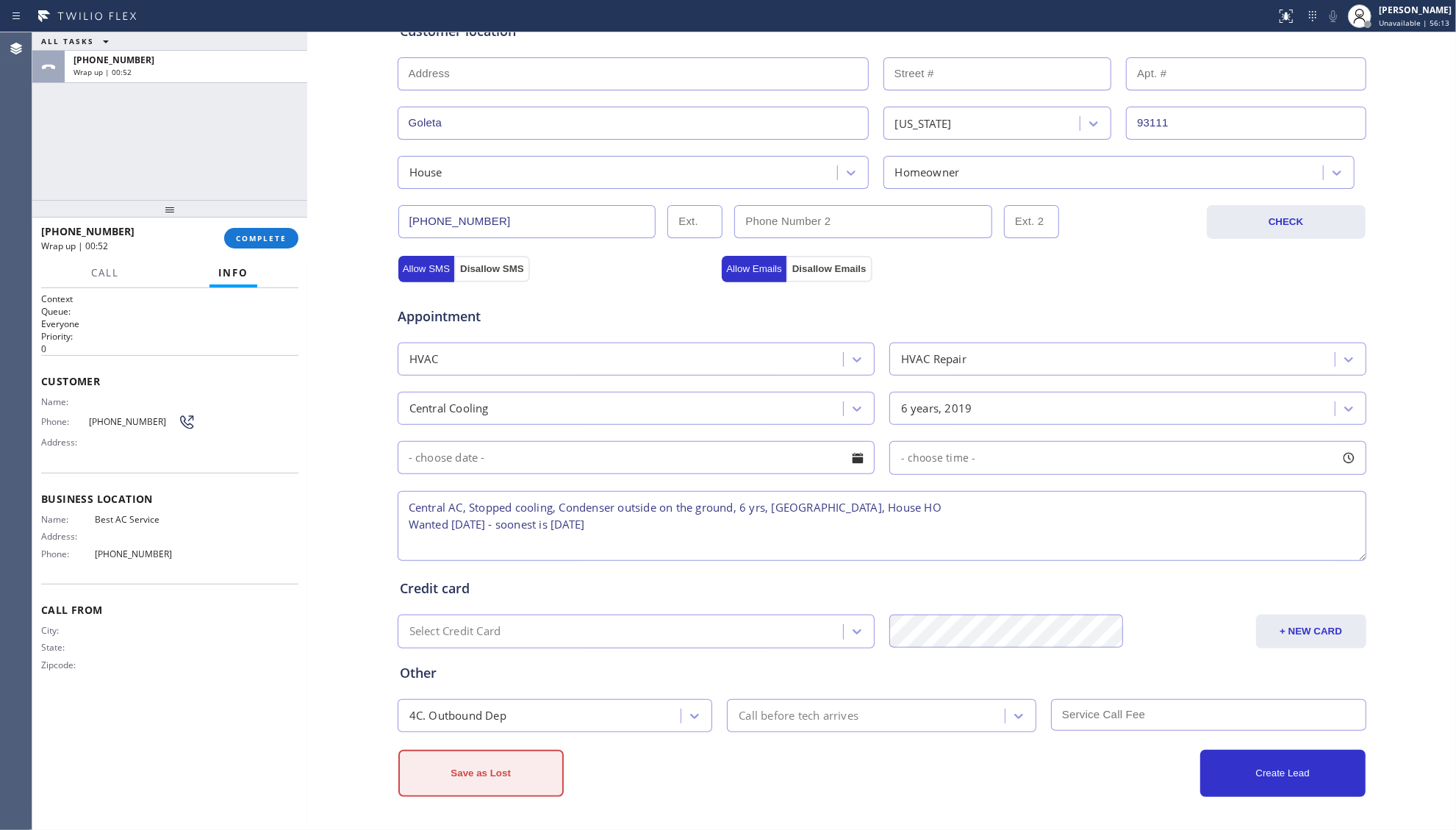
click at [479, 754] on button "Save as Lost" at bounding box center [481, 774] width 165 height 47
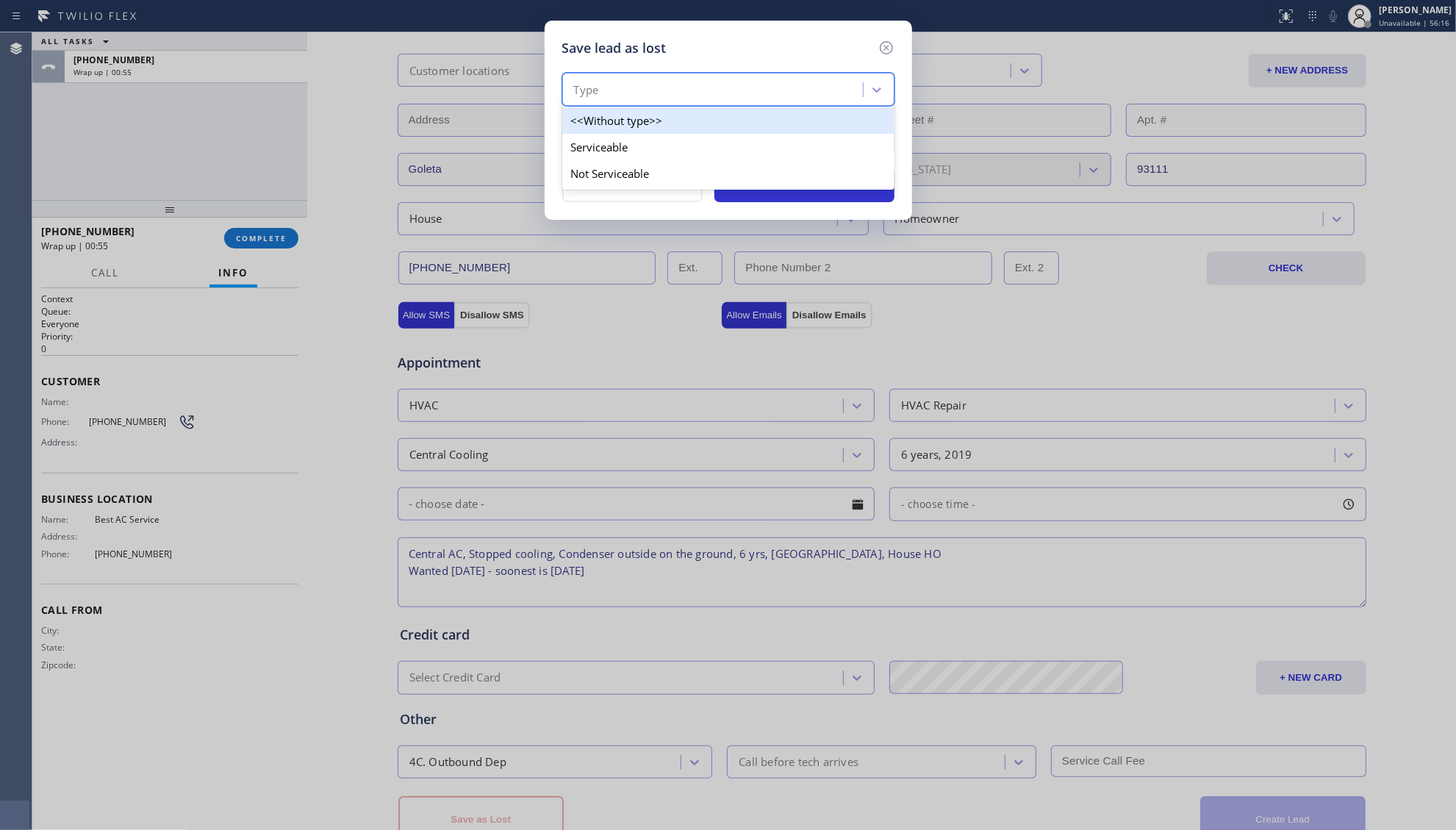
drag, startPoint x: 603, startPoint y: 98, endPoint x: 614, endPoint y: 146, distance: 49.2
click at [604, 98] on div "Type" at bounding box center [715, 90] width 296 height 26
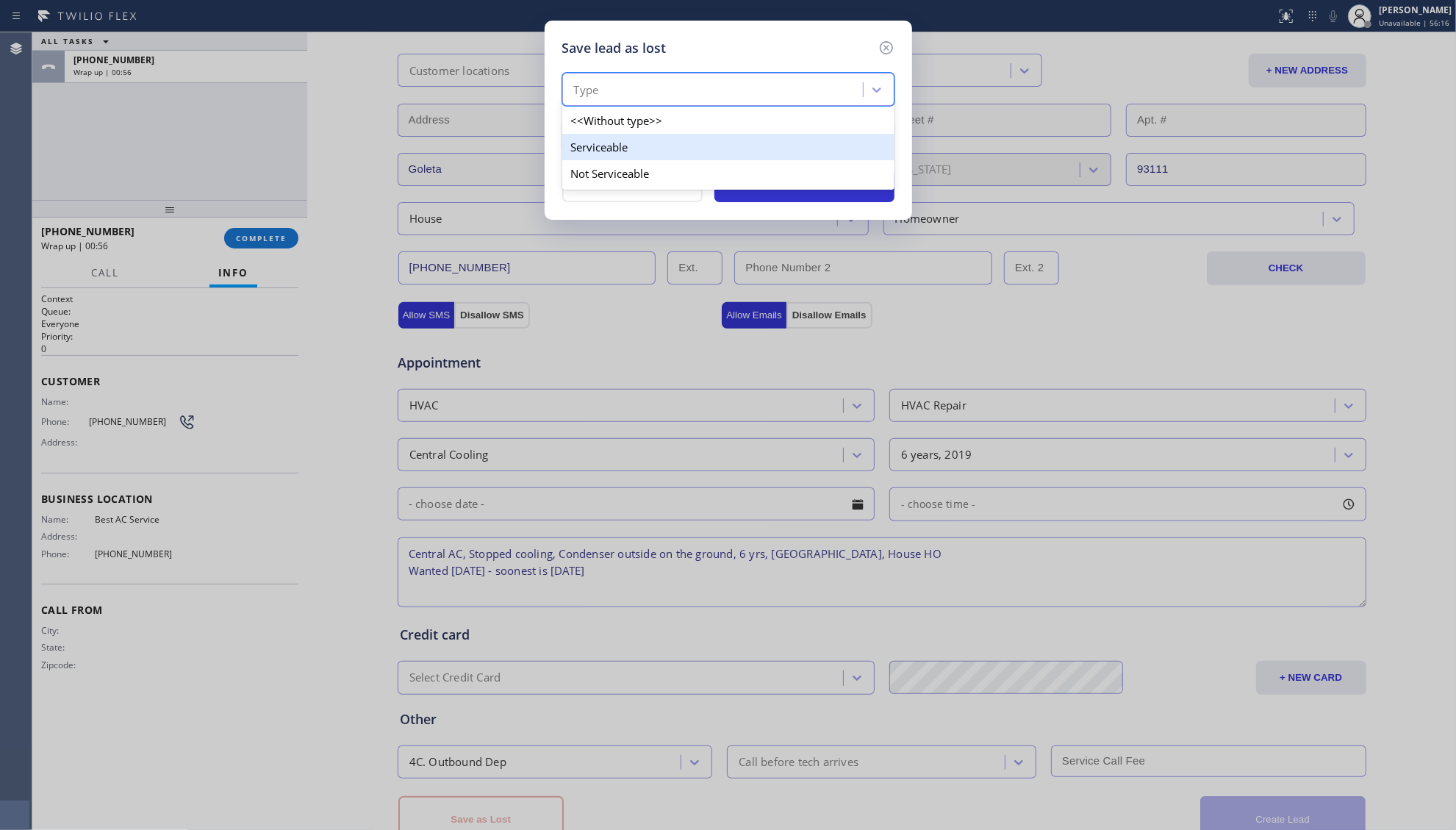
click at [618, 159] on div "Serviceable" at bounding box center [728, 146] width 332 height 26
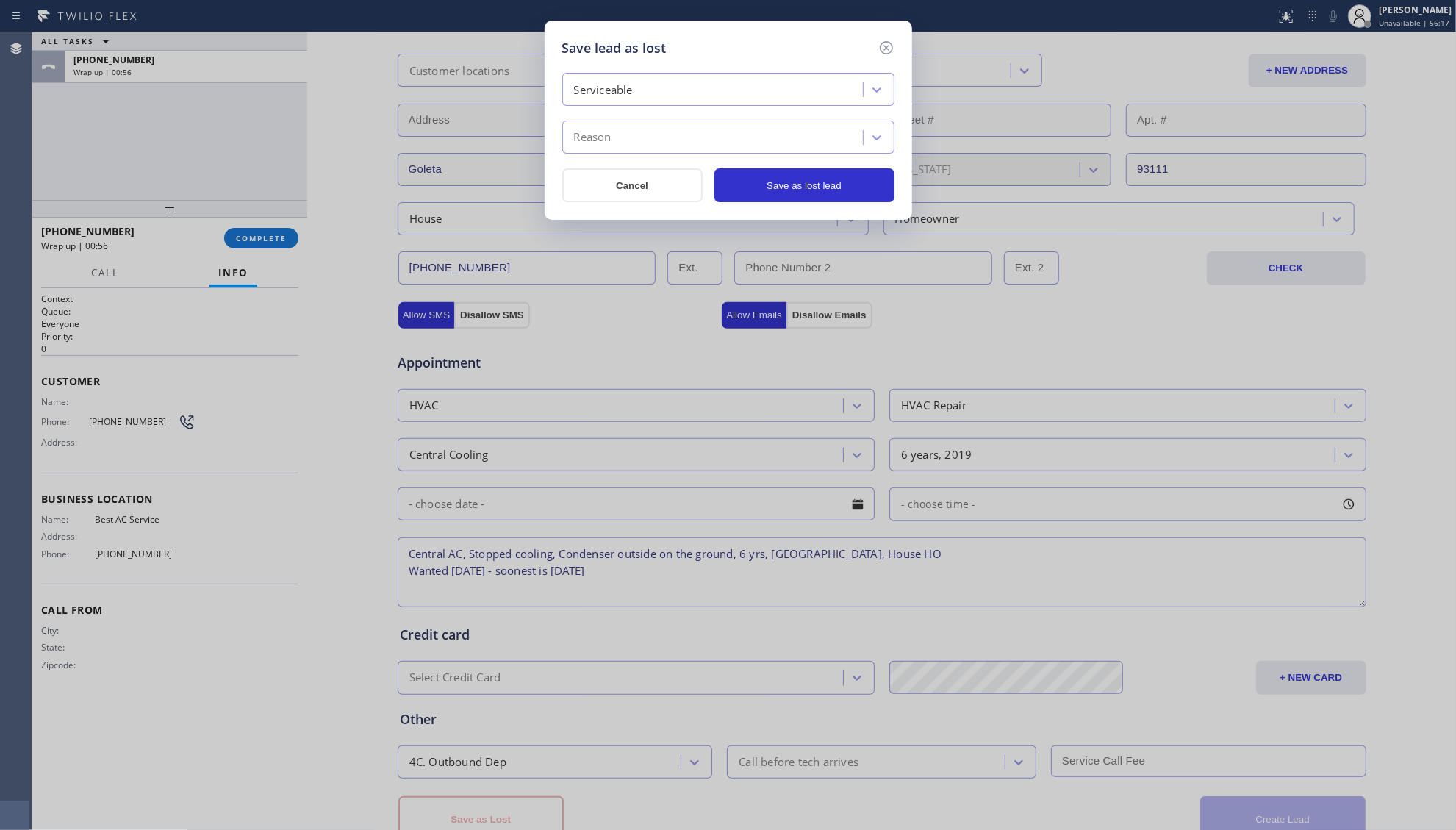
click at [614, 124] on div "Reason" at bounding box center [728, 137] width 332 height 33
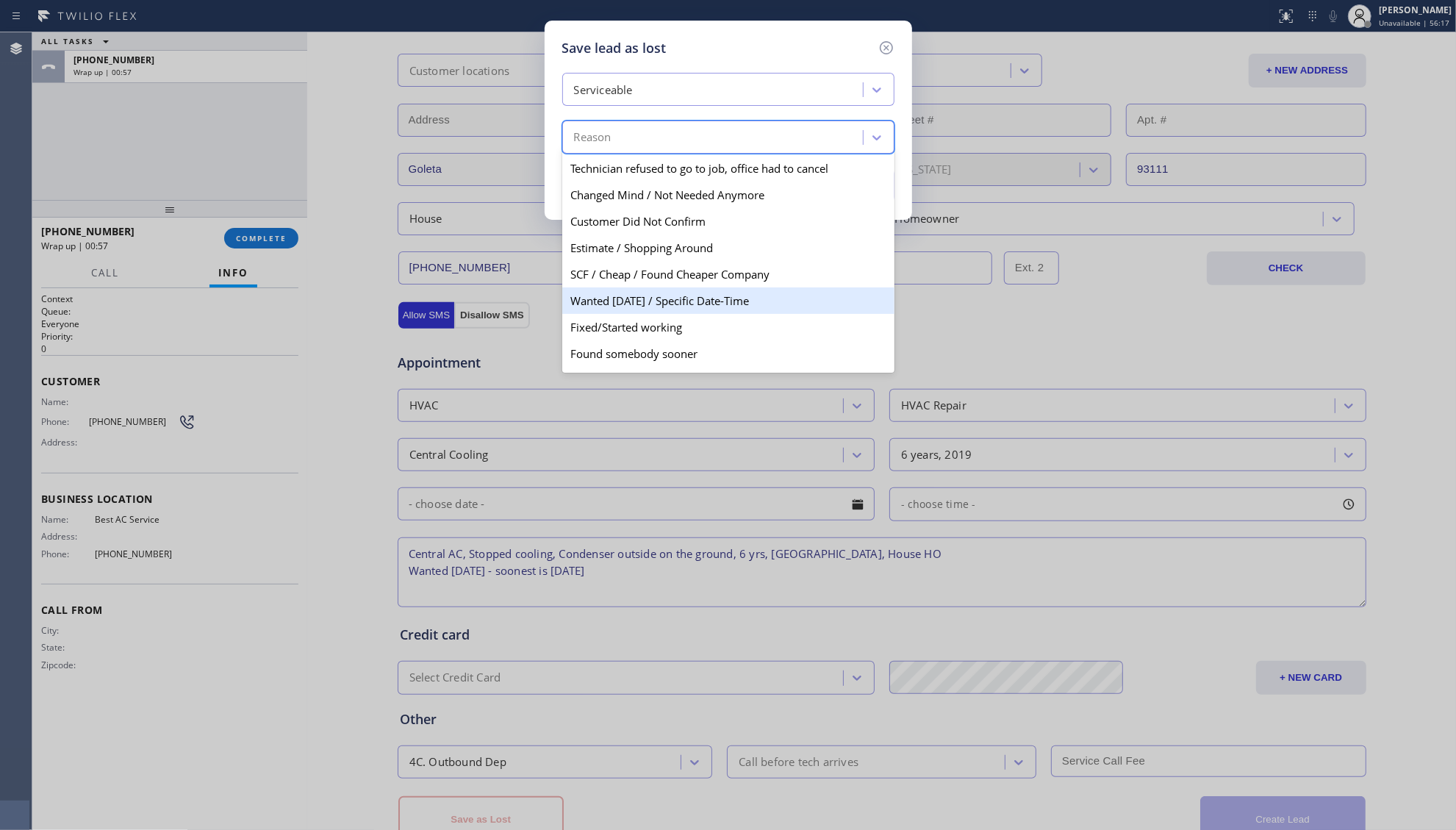
click at [612, 301] on div "Wanted [DATE] / Specific Date-Time" at bounding box center [728, 300] width 332 height 26
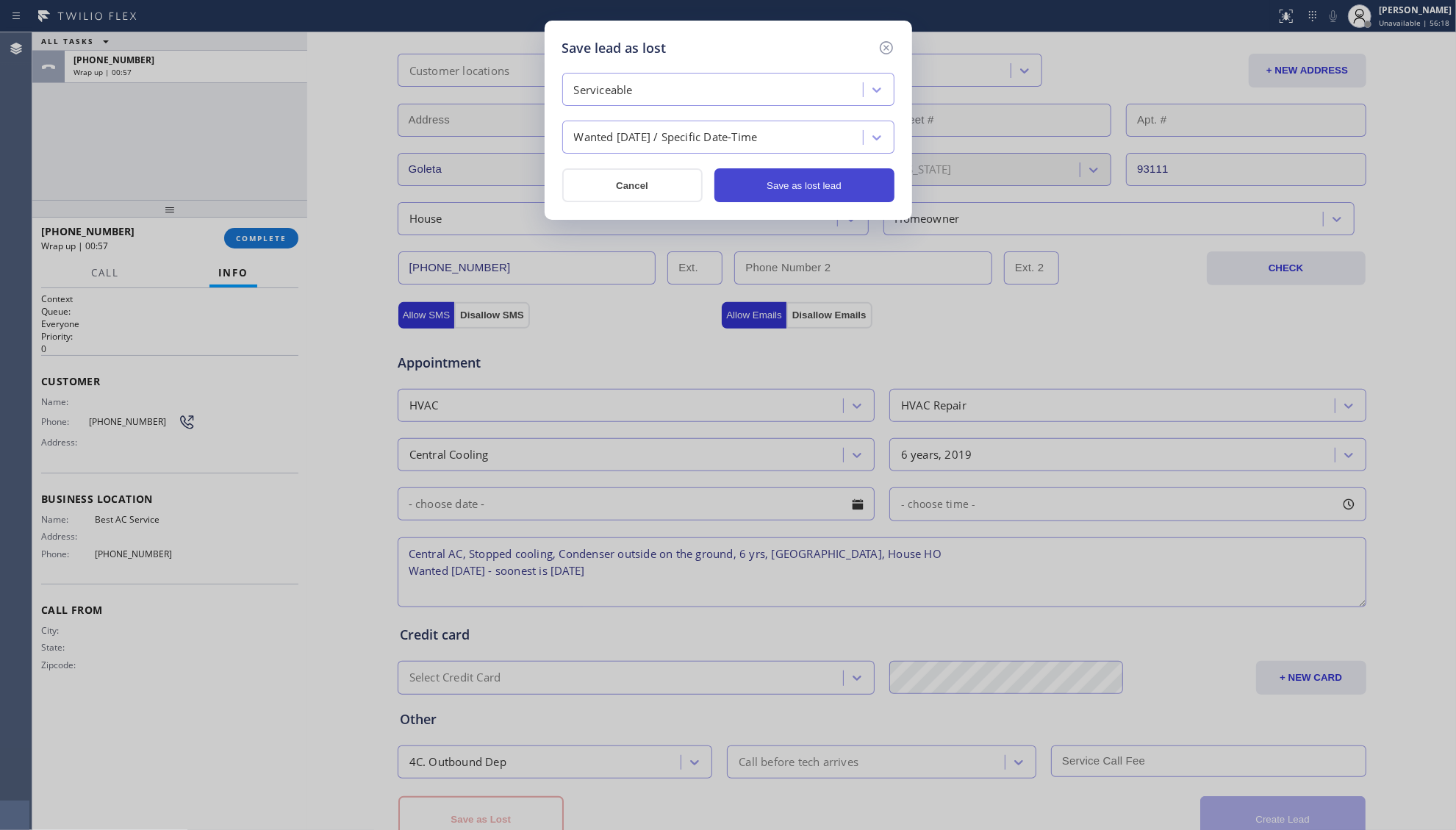
click at [773, 186] on button "Save as lost lead" at bounding box center [804, 185] width 180 height 34
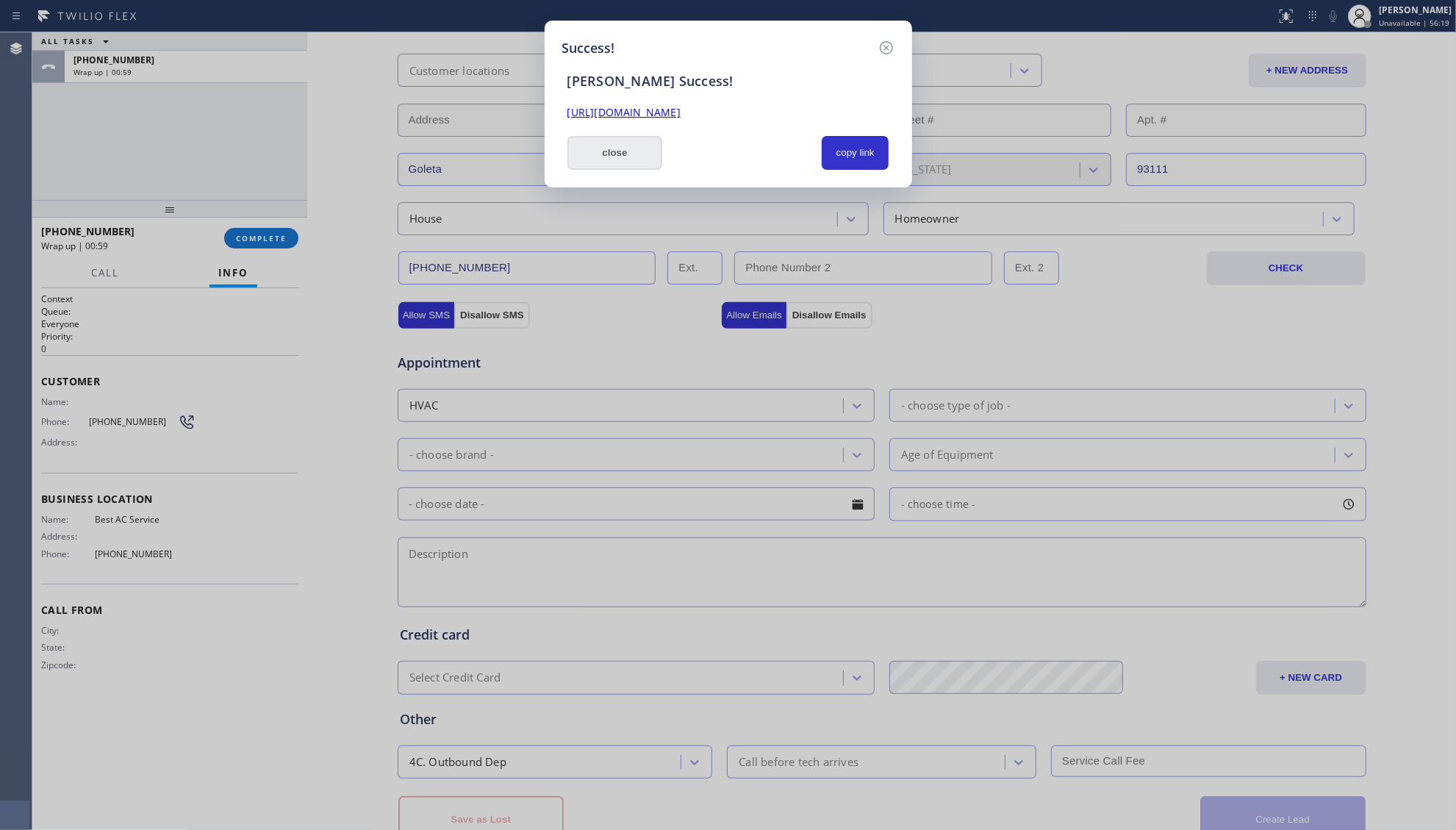
click at [626, 152] on button "close" at bounding box center [614, 152] width 95 height 34
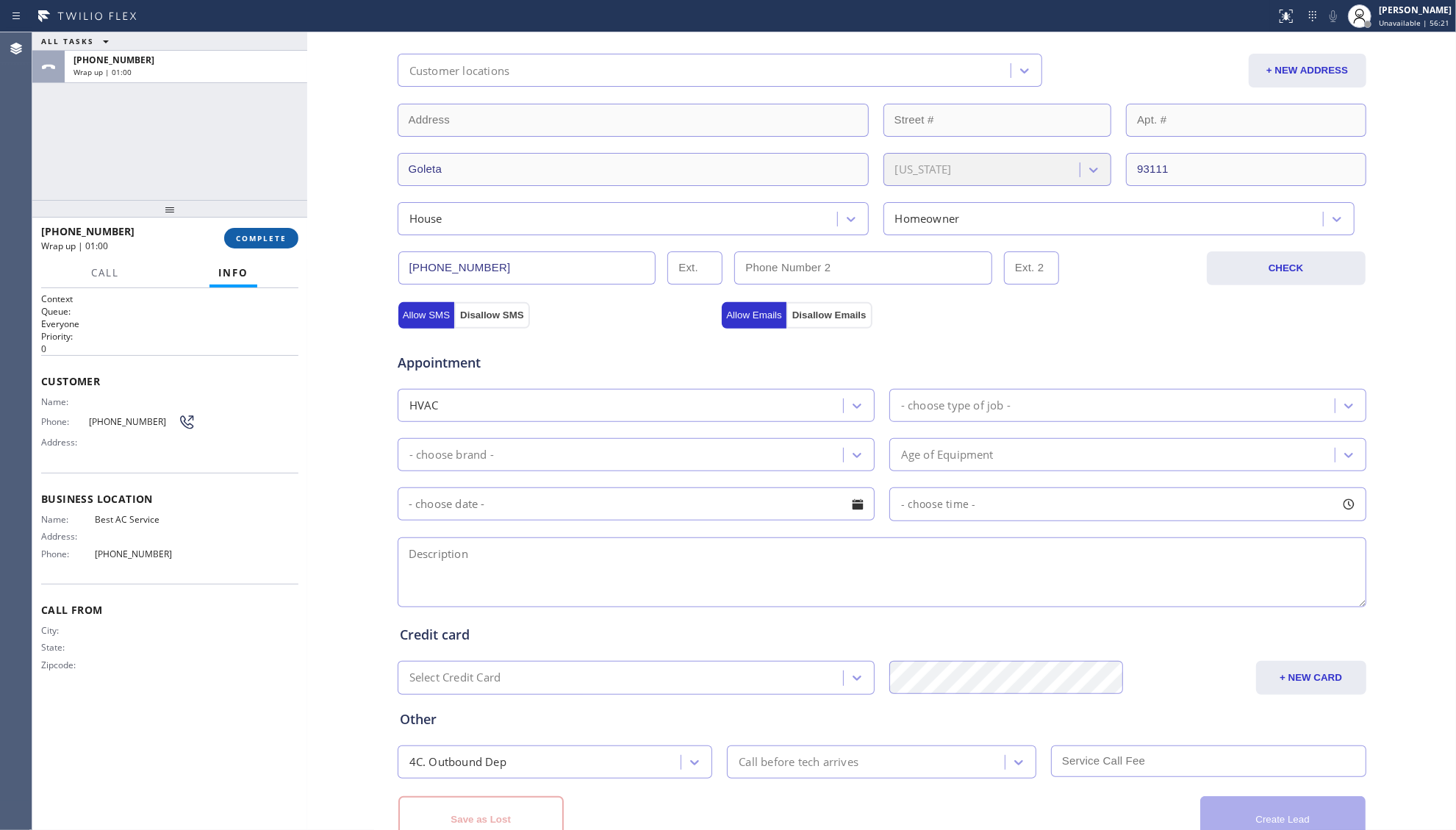
drag, startPoint x: 433, startPoint y: 310, endPoint x: 263, endPoint y: 242, distance: 183.1
click at [268, 250] on div "ALL TASKS ALL TASKS ACTIVE TASKS TASKS IN WRAP UP [PHONE_NUMBER] Wrap up | 01:0…" at bounding box center [744, 431] width 1424 height 798
click at [263, 242] on button "COMPLETE" at bounding box center [261, 238] width 74 height 20
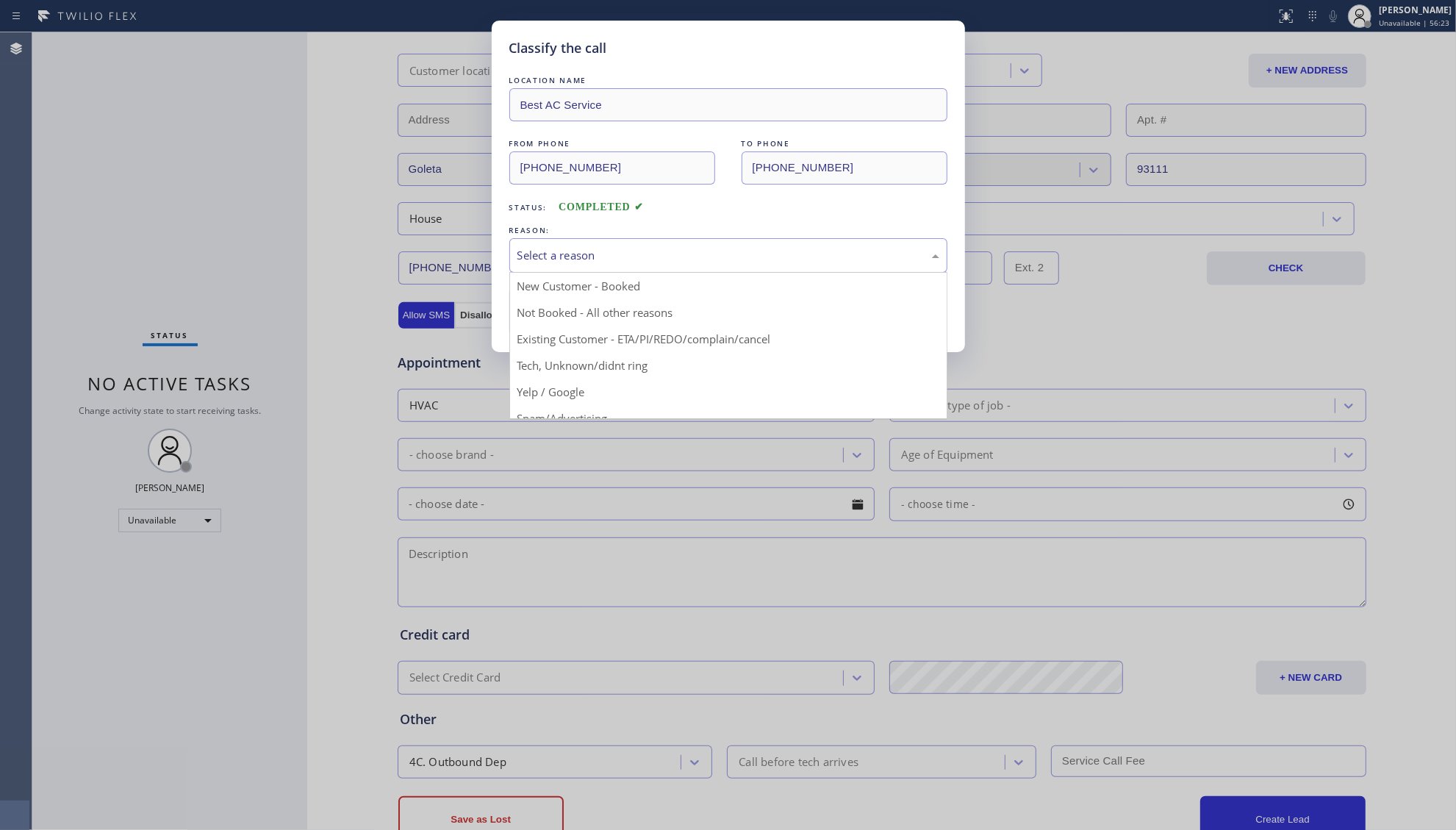
click at [539, 256] on div "Select a reason" at bounding box center [728, 255] width 422 height 17
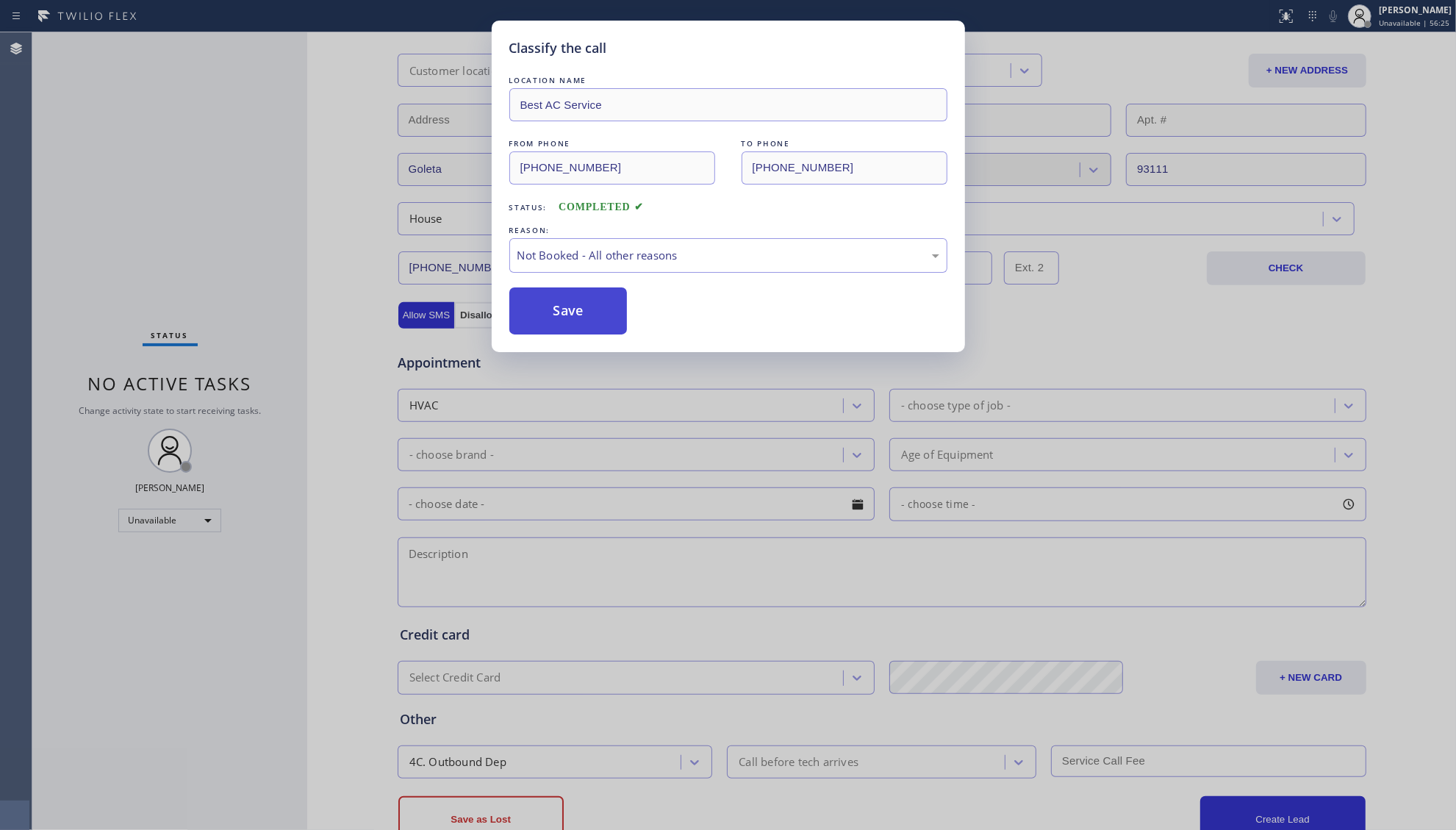
click at [551, 305] on button "Save" at bounding box center [569, 311] width 119 height 47
